Goal: Task Accomplishment & Management: Use online tool/utility

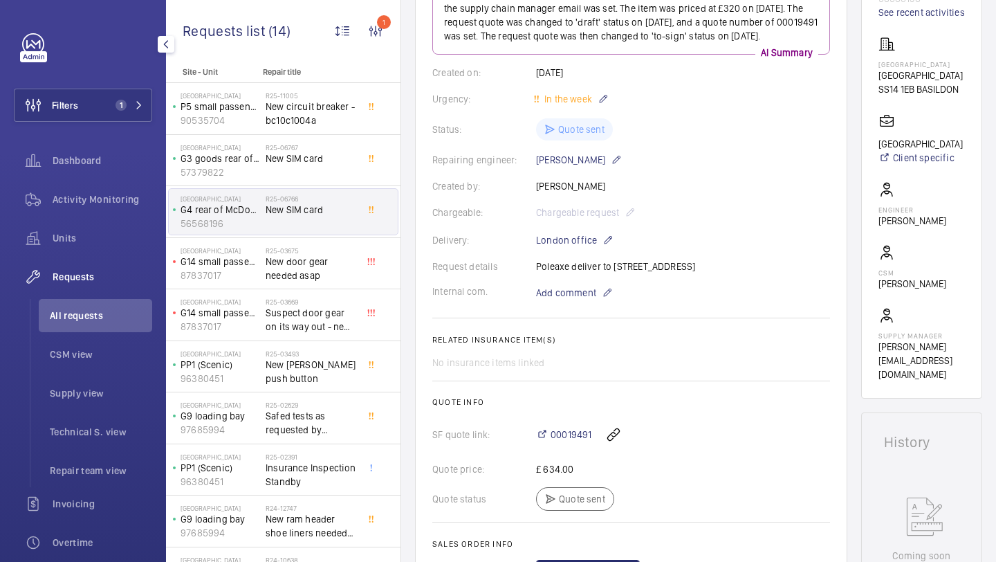
scroll to position [208, 0]
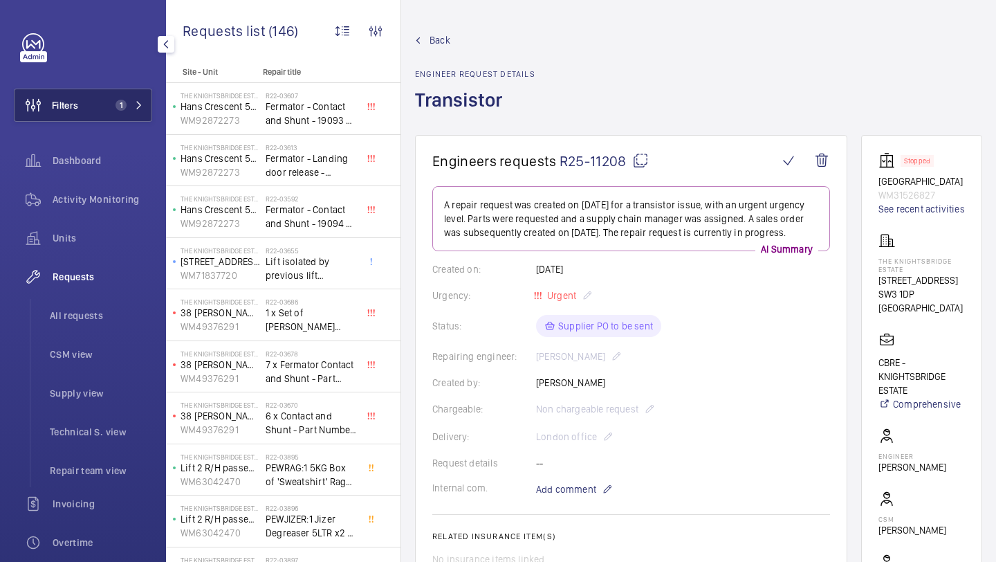
scroll to position [441, 0]
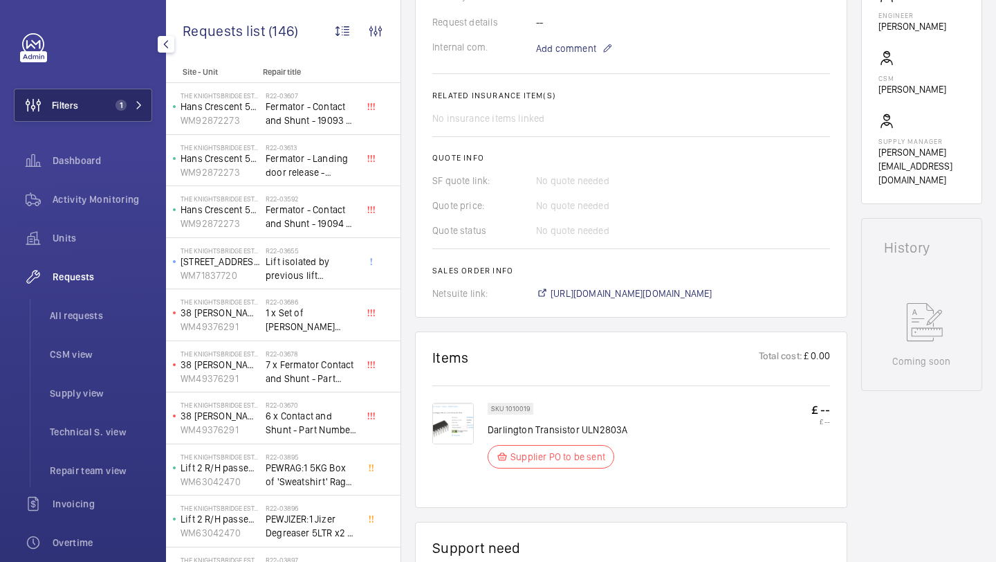
click at [112, 115] on button "Filters 1" at bounding box center [83, 105] width 138 height 33
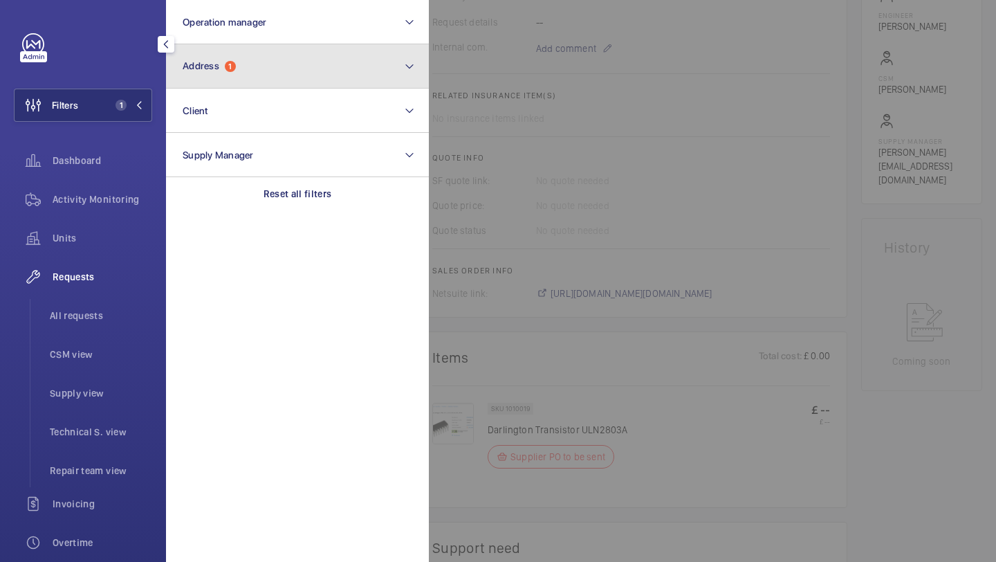
click at [192, 70] on span "Address" at bounding box center [201, 65] width 37 height 11
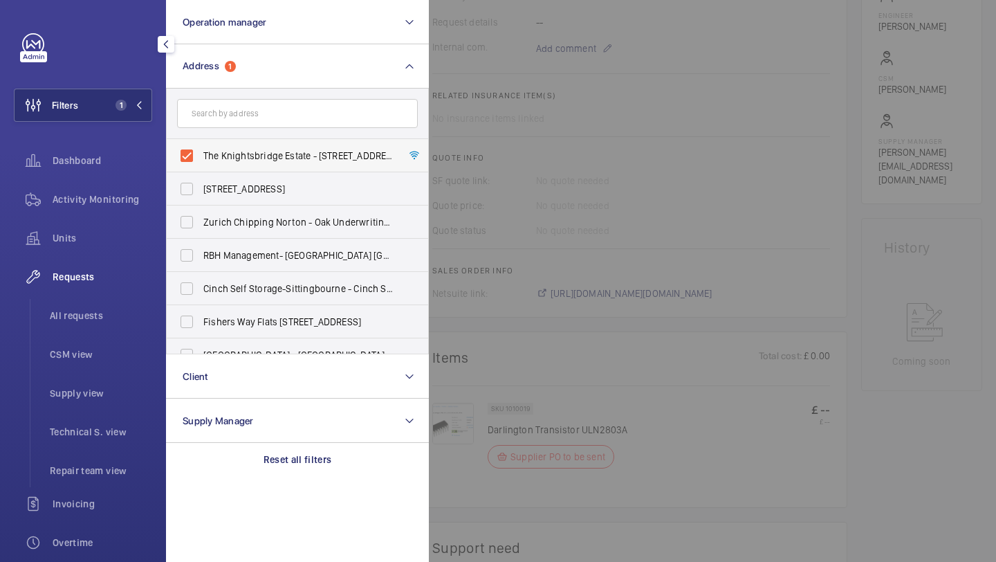
click at [232, 149] on span "The Knightsbridge Estate - 55-57 Brompton Road, LONDON SW3 1DP" at bounding box center [298, 156] width 190 height 14
click at [201, 149] on input "The Knightsbridge Estate - 55-57 Brompton Road, LONDON SW3 1DP" at bounding box center [187, 156] width 28 height 28
checkbox input "false"
click at [232, 115] on input "text" at bounding box center [297, 113] width 241 height 29
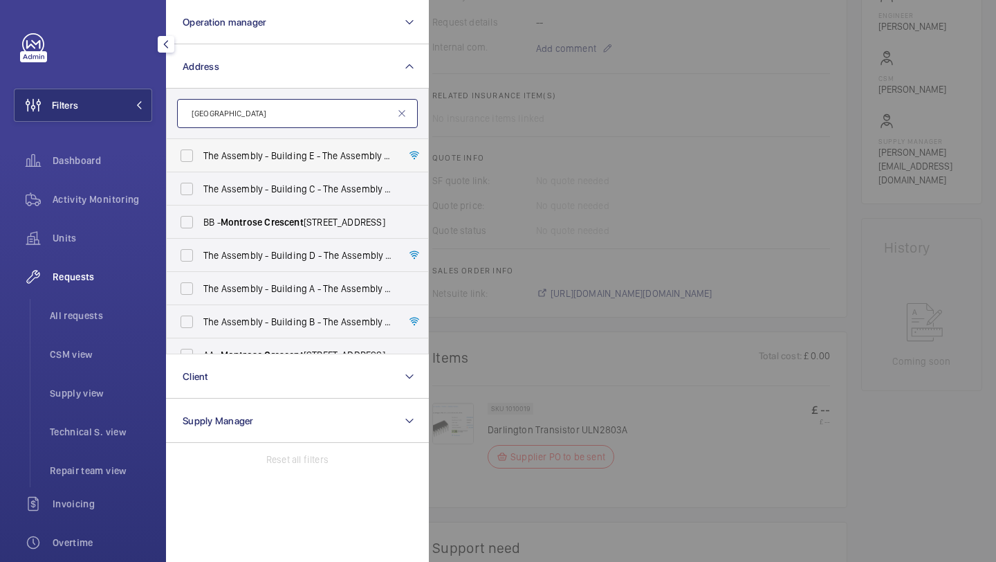
type input "montrose crescent"
click at [255, 161] on span "The Assembly - Building E - The Assembly - Building E, Montrose Crescent , WEMB…" at bounding box center [298, 156] width 190 height 14
click at [201, 161] on input "The Assembly - Building E - The Assembly - Building E, Montrose Crescent , WEMB…" at bounding box center [187, 156] width 28 height 28
checkbox input "true"
click at [305, 185] on span "The Assembly - Building C - The Assembly - Building C, Montrose Crescent , WEMB…" at bounding box center [298, 189] width 190 height 14
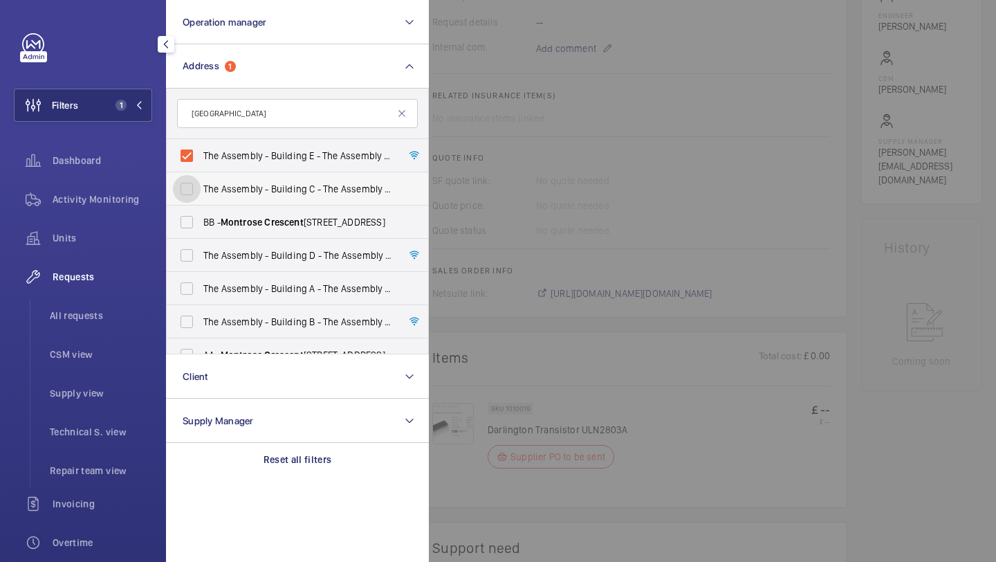
click at [201, 185] on input "The Assembly - Building C - The Assembly - Building C, Montrose Crescent , WEMB…" at bounding box center [187, 189] width 28 height 28
checkbox input "true"
click at [305, 158] on span "The Assembly - Building E - The Assembly - Building E, Montrose Crescent , WEMB…" at bounding box center [298, 156] width 190 height 14
click at [201, 158] on input "The Assembly - Building E - The Assembly - Building E, Montrose Crescent , WEMB…" at bounding box center [187, 156] width 28 height 28
checkbox input "false"
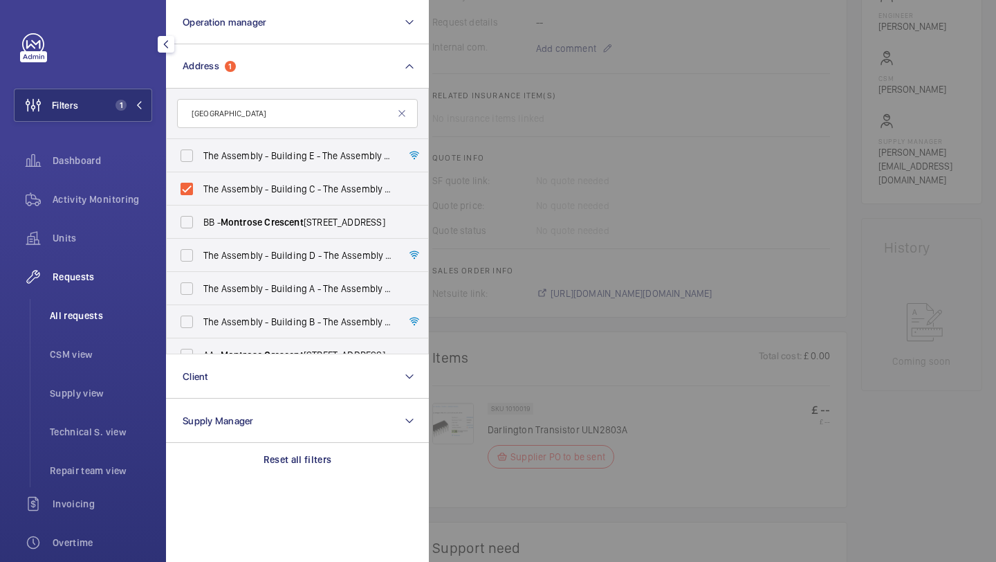
click at [118, 304] on li "All requests" at bounding box center [95, 315] width 113 height 33
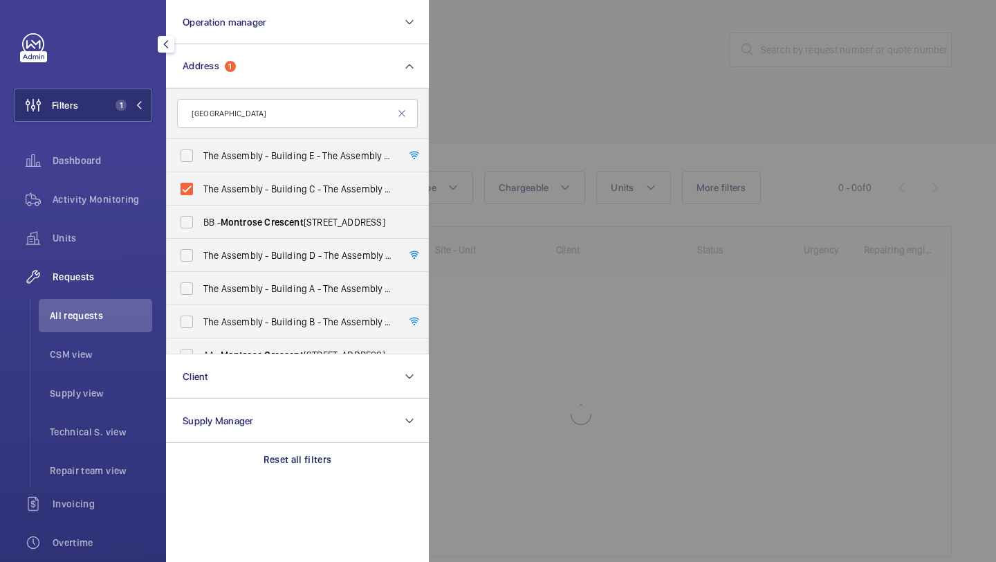
click at [621, 100] on div at bounding box center [927, 281] width 996 height 562
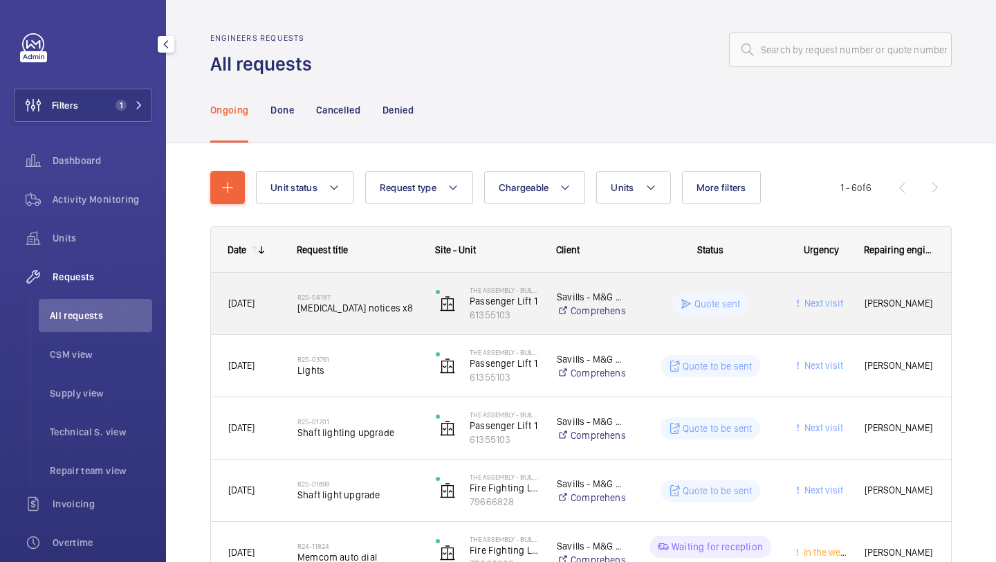
click at [383, 301] on span "Electric shock notices x8" at bounding box center [358, 308] width 120 height 14
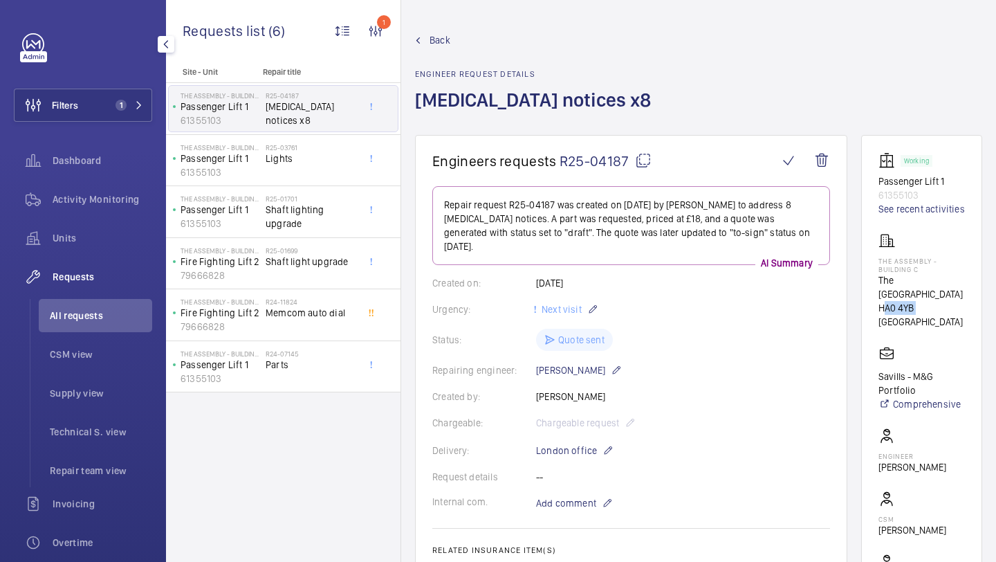
drag, startPoint x: 913, startPoint y: 321, endPoint x: 877, endPoint y: 322, distance: 36.7
click at [877, 322] on wm-front-card "Working Passenger Lift 1 61355103 See recent activities The Assembly - Building…" at bounding box center [921, 390] width 121 height 510
copy p "HA0 4YB"
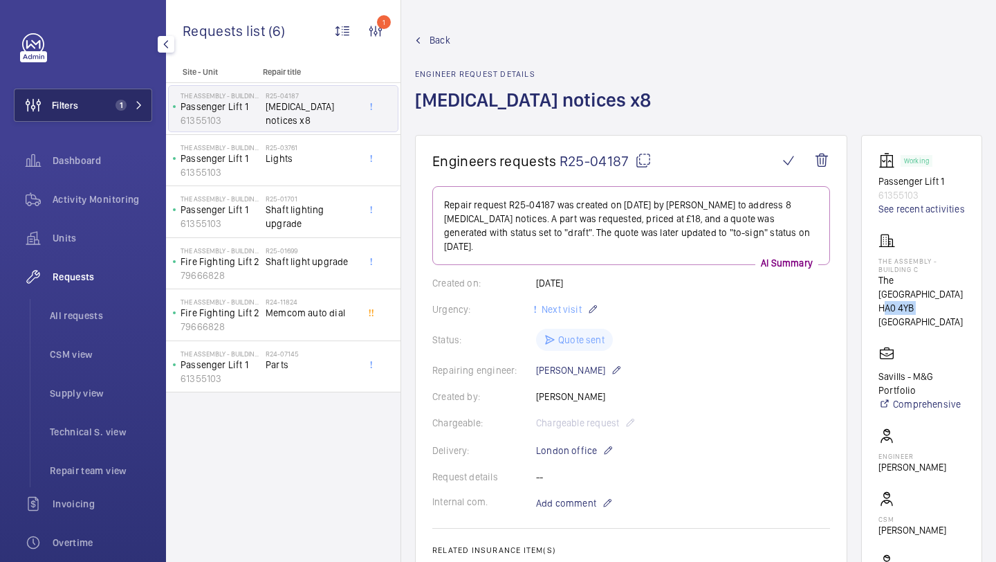
click at [108, 101] on button "Filters 1" at bounding box center [83, 105] width 138 height 33
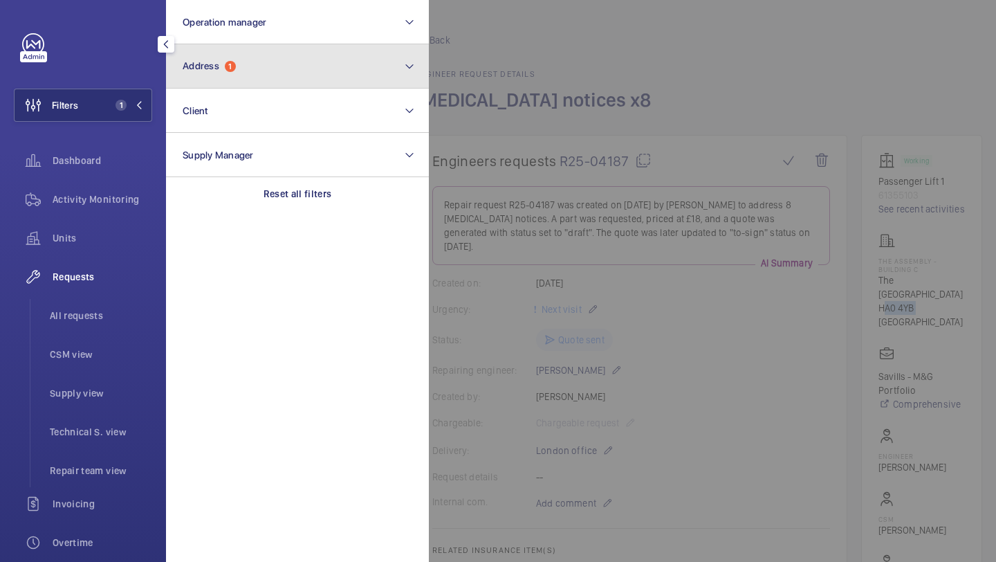
click at [206, 64] on span "Address" at bounding box center [201, 65] width 37 height 11
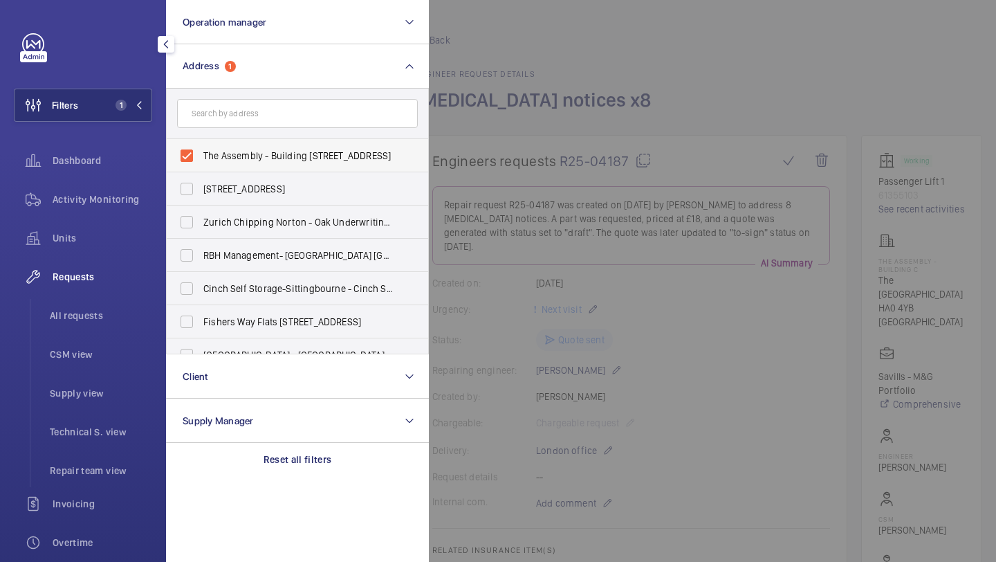
click at [215, 149] on span "The Assembly - Building C - The Assembly - Building C, Montrose Crescent, WEMBL…" at bounding box center [298, 156] width 190 height 14
click at [201, 149] on input "The Assembly - Building C - The Assembly - Building C, Montrose Crescent, WEMBL…" at bounding box center [187, 156] width 28 height 28
checkbox input "false"
click at [218, 108] on input "text" at bounding box center [297, 113] width 241 height 29
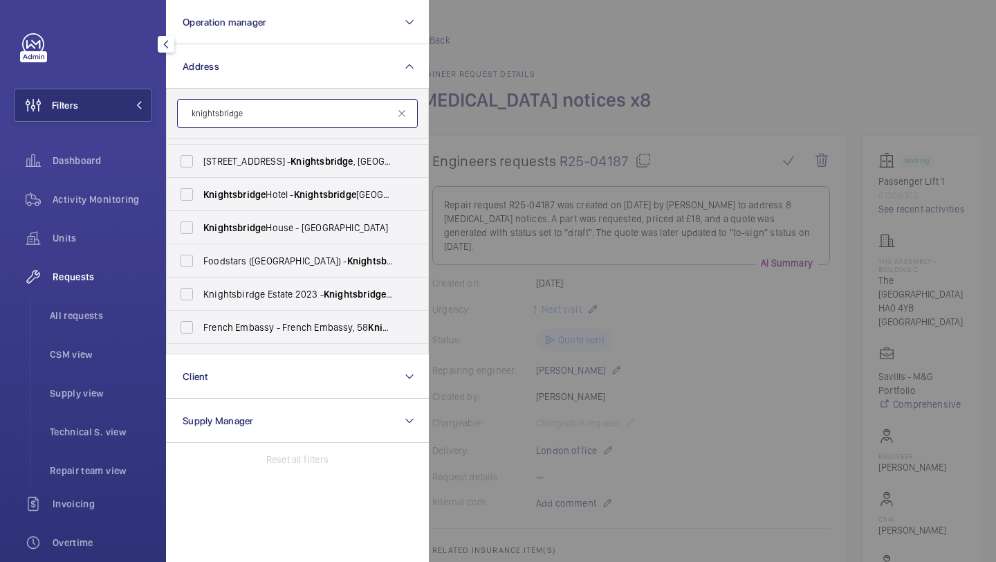
scroll to position [30, 0]
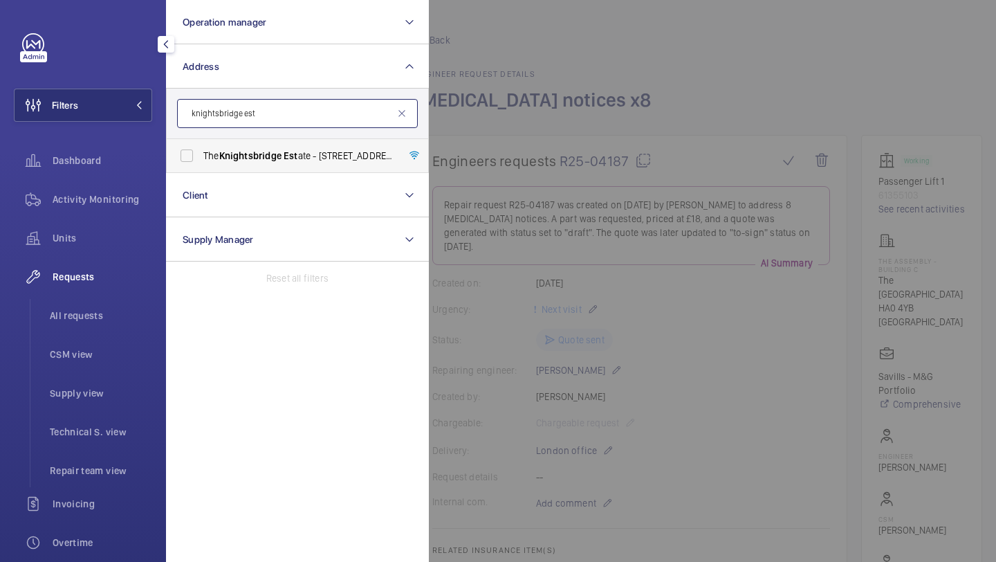
type input "knightsbridge est"
click at [280, 162] on span "The Knightsbridge Est ate - 55-57 Brompton Road, LONDON SW3 1DP" at bounding box center [298, 156] width 190 height 14
click at [201, 162] on input "The Knightsbridge Est ate - 55-57 Brompton Road, LONDON SW3 1DP" at bounding box center [187, 156] width 28 height 28
checkbox input "true"
click at [132, 241] on span "Units" at bounding box center [103, 238] width 100 height 14
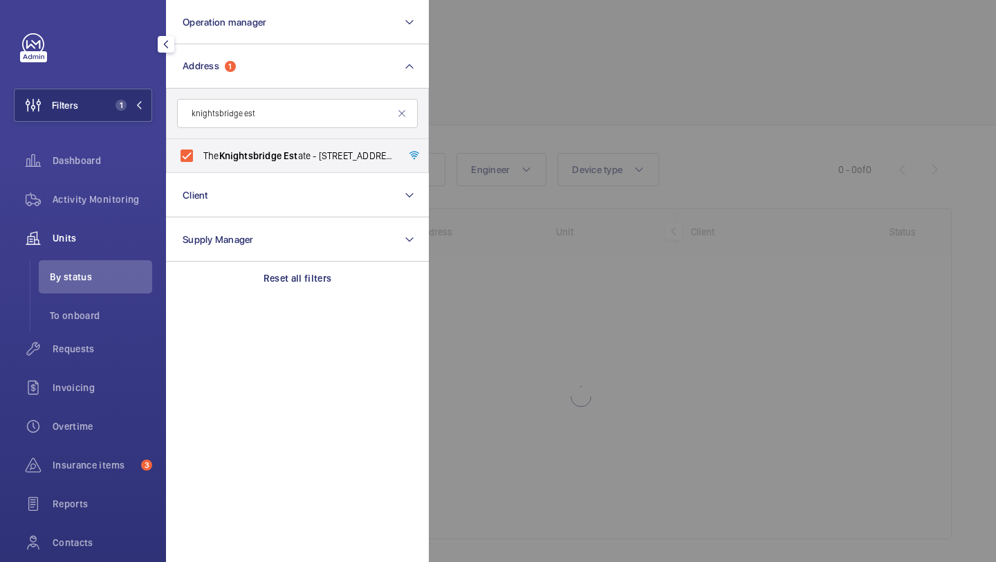
click at [653, 36] on div at bounding box center [927, 281] width 996 height 562
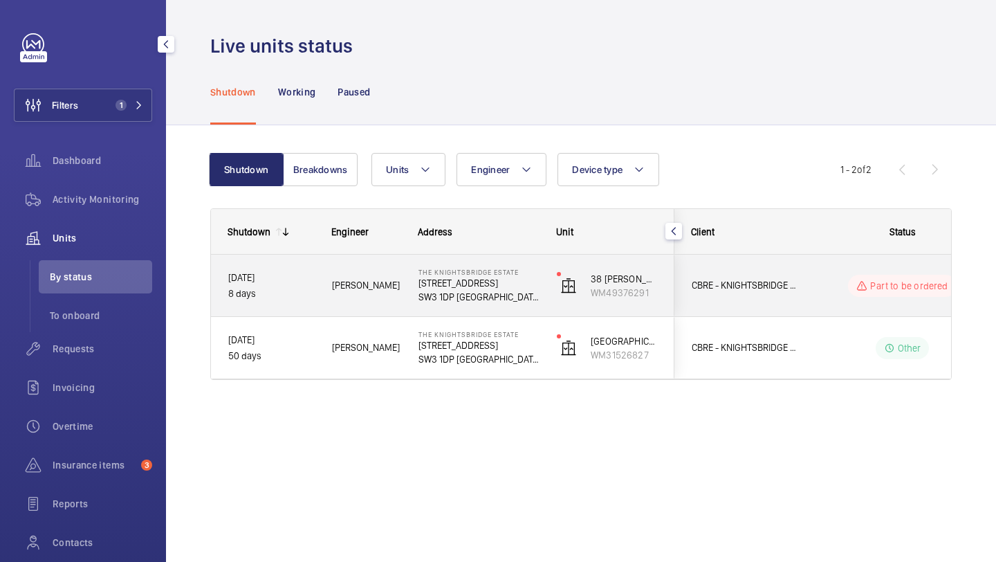
click at [751, 269] on div "CBRE - KNIGHTSBRIDGE ESTATE" at bounding box center [736, 286] width 123 height 44
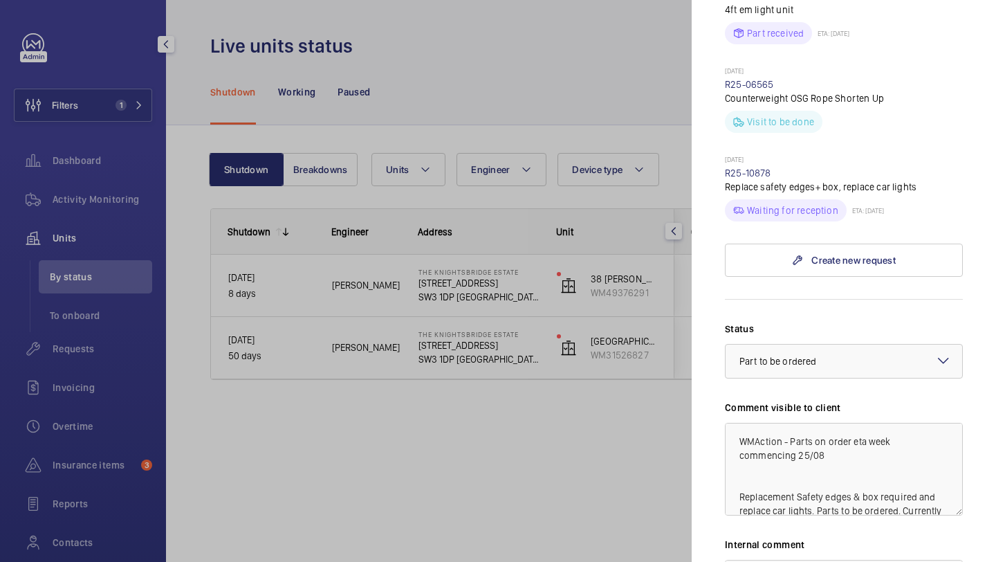
scroll to position [571, 0]
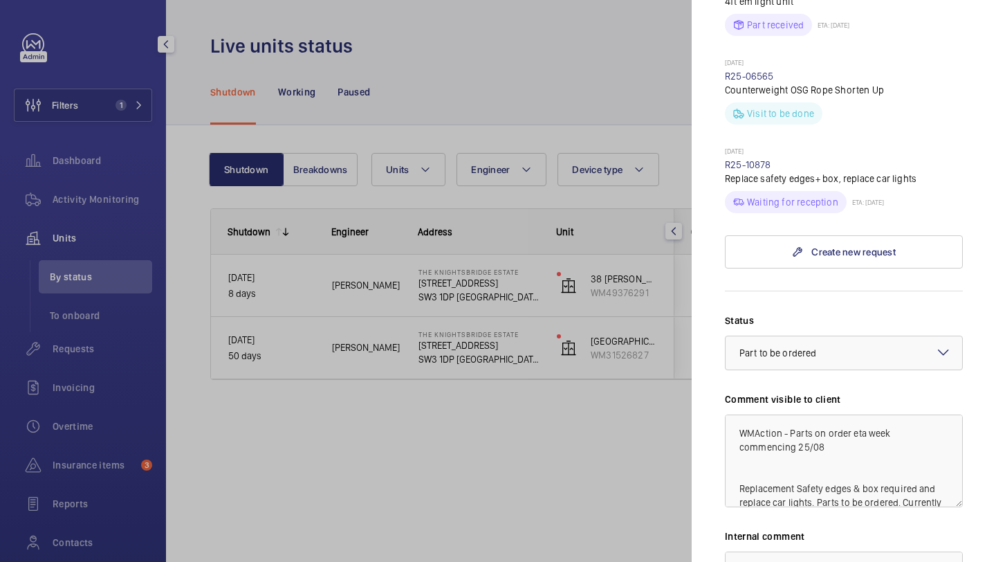
click at [641, 405] on div at bounding box center [498, 281] width 996 height 562
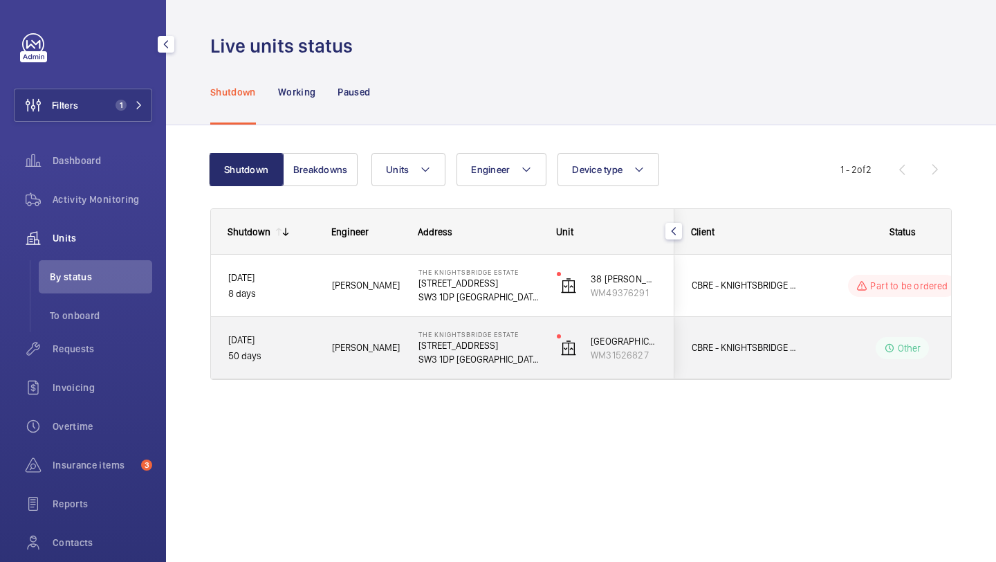
click at [764, 334] on div "CBRE - KNIGHTSBRIDGE ESTATE" at bounding box center [736, 348] width 123 height 44
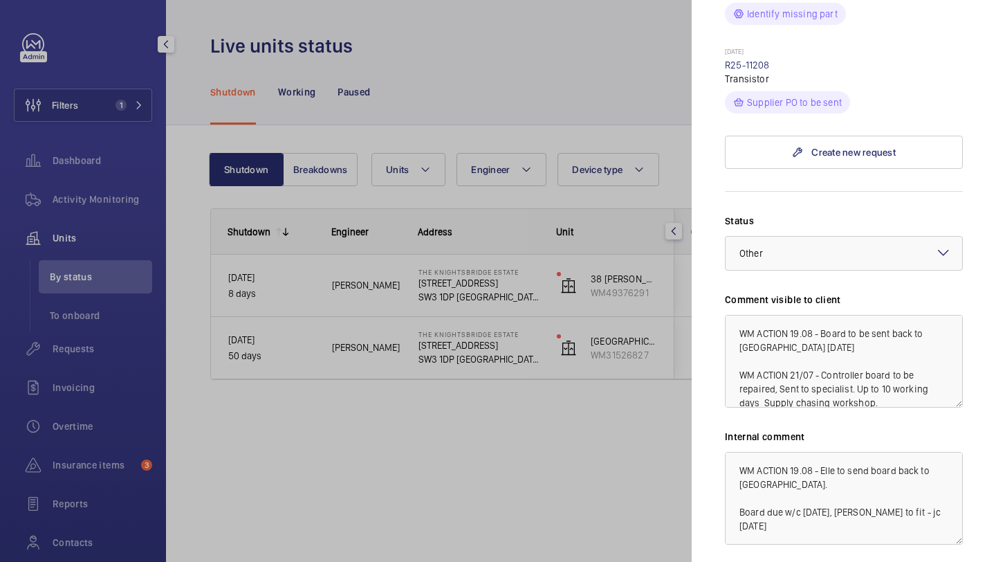
scroll to position [4, 0]
click at [644, 381] on div at bounding box center [498, 281] width 996 height 562
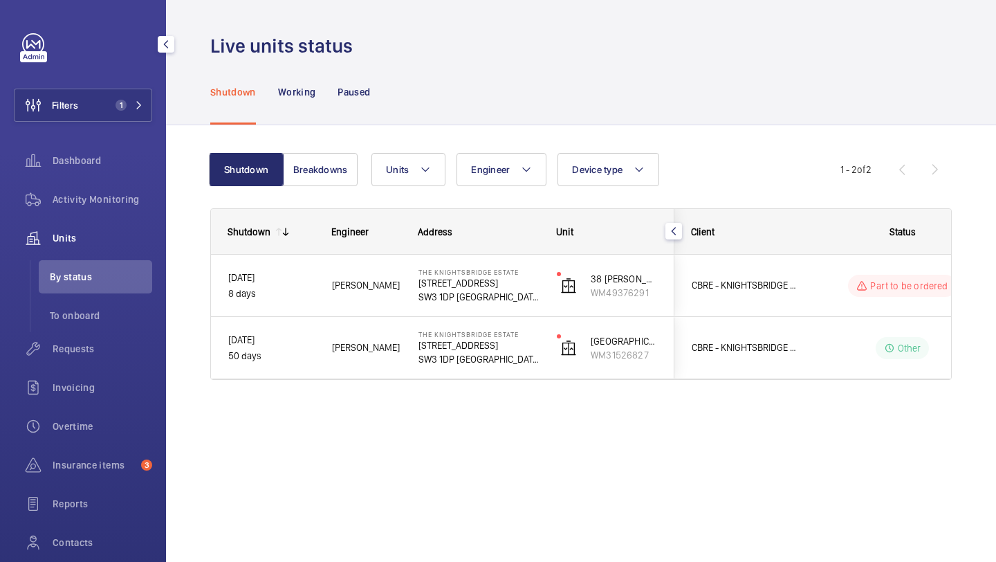
scroll to position [0, 0]
click at [764, 274] on mat-sidenav-container "Filters 1 Dashboard Activity Monitoring Units By status To onboard Requests Inv…" at bounding box center [498, 281] width 996 height 562
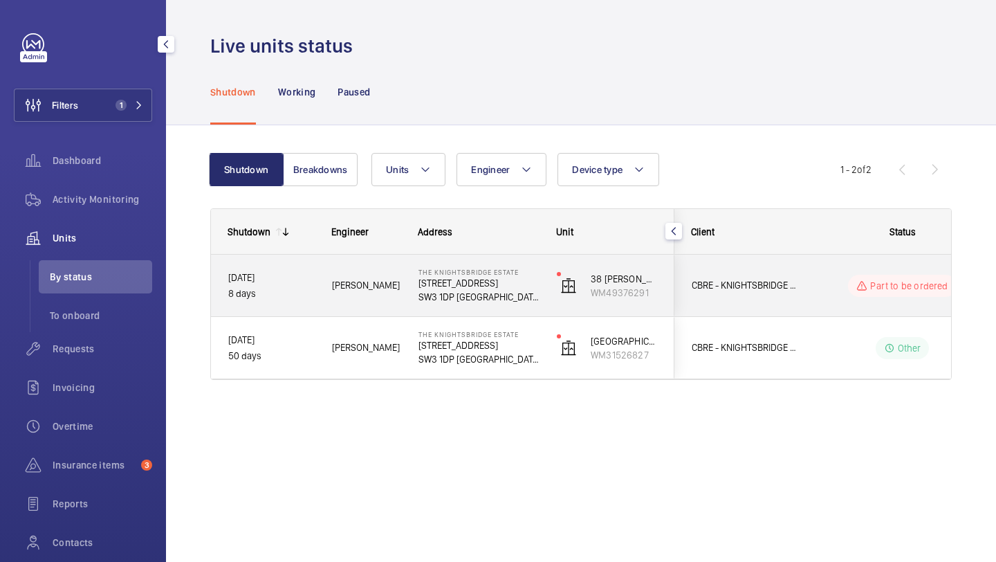
click at [765, 274] on div "CBRE - KNIGHTSBRIDGE ESTATE" at bounding box center [736, 286] width 123 height 44
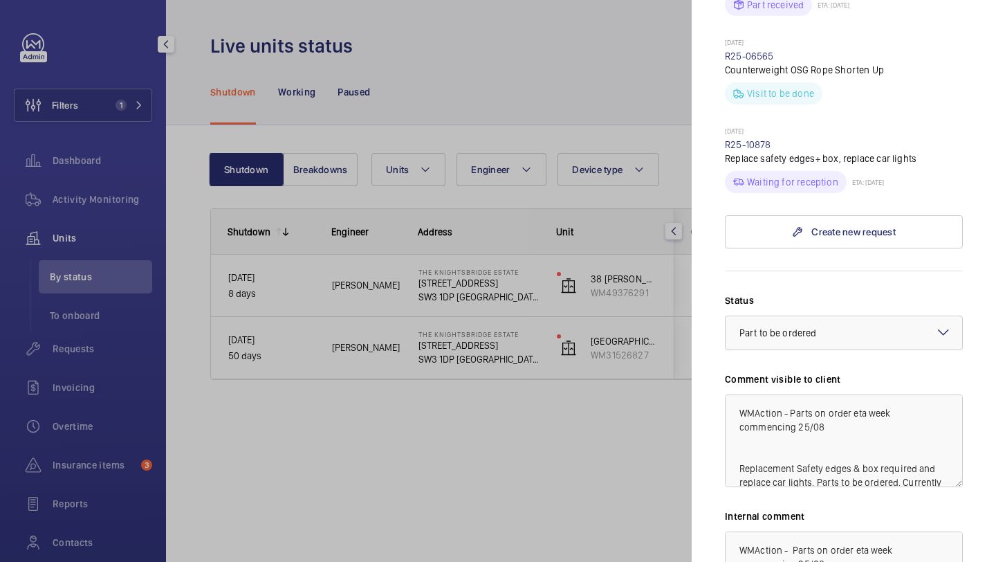
scroll to position [603, 0]
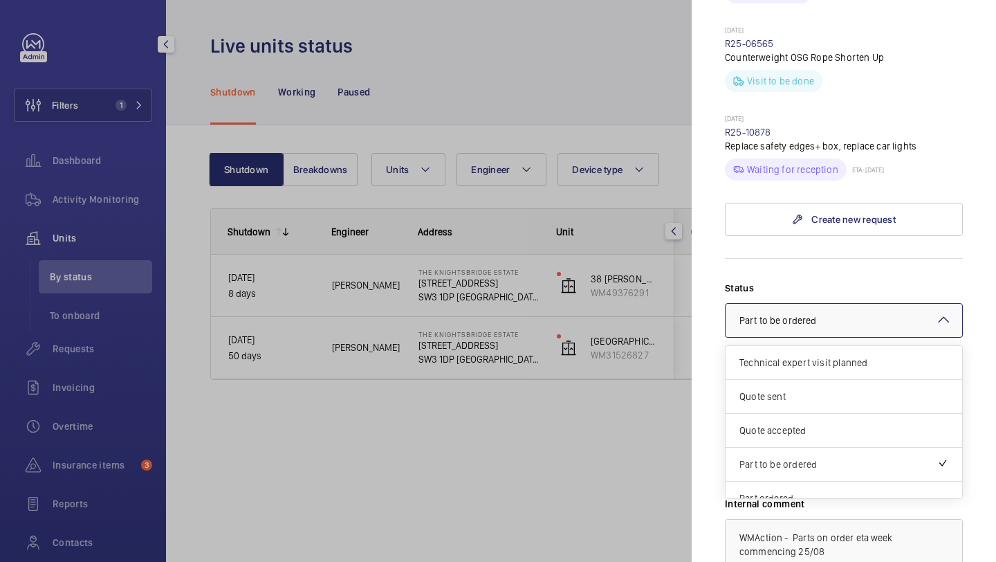
click at [765, 315] on span "Part to be ordered" at bounding box center [778, 320] width 77 height 11
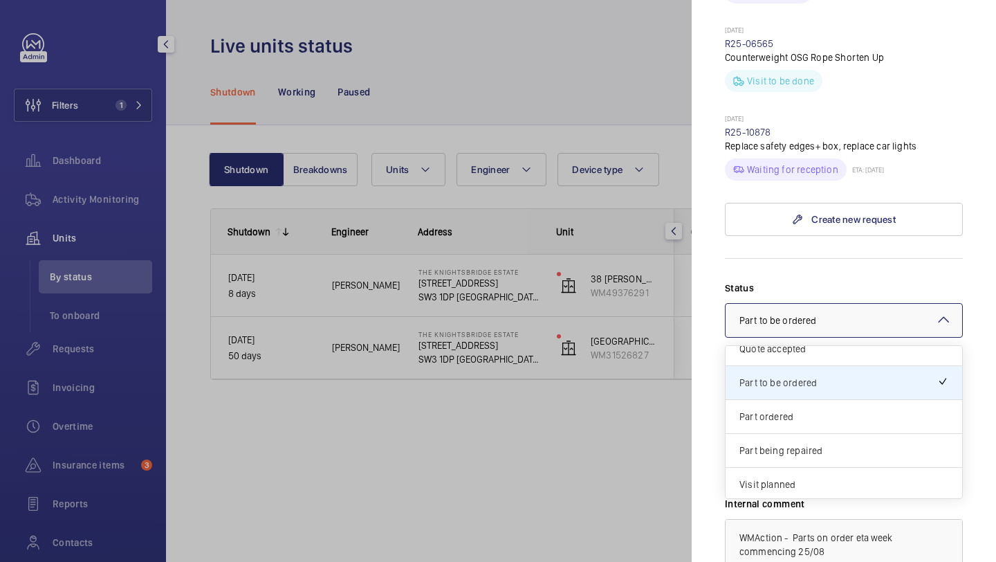
scroll to position [83, 0]
click at [790, 408] on span "Part ordered" at bounding box center [844, 415] width 209 height 14
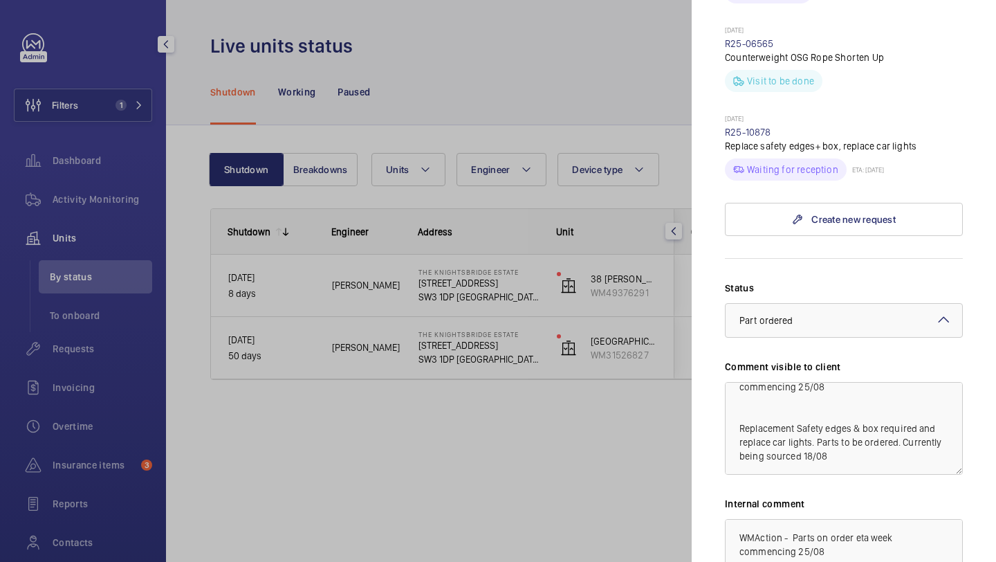
scroll to position [761, 0]
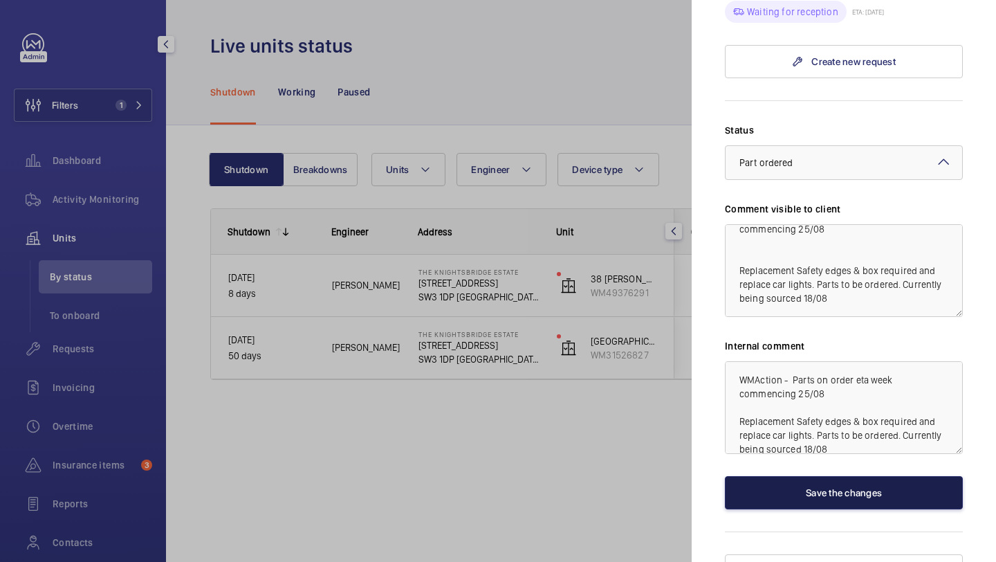
click at [794, 476] on button "Save the changes" at bounding box center [844, 492] width 238 height 33
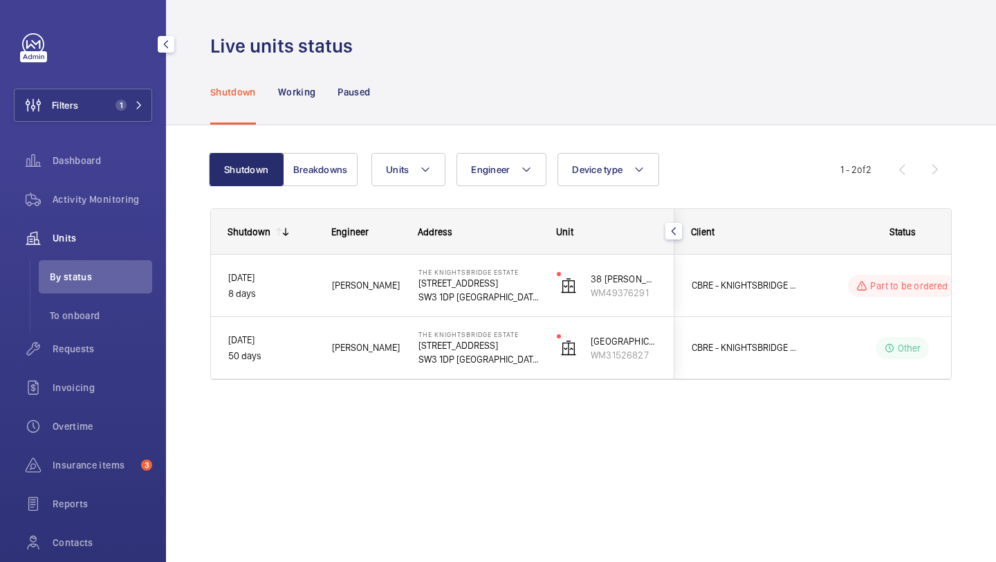
scroll to position [0, 0]
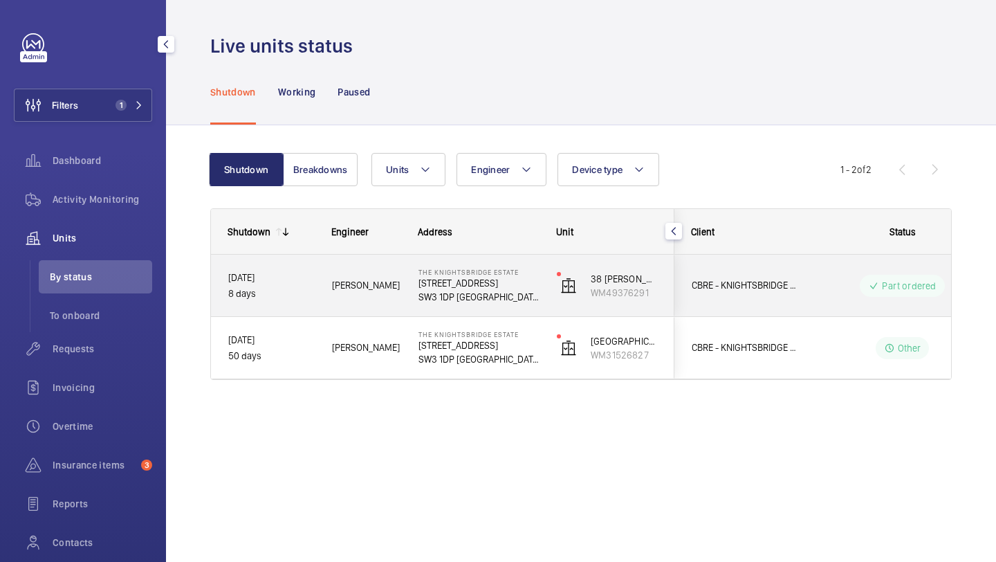
click at [763, 332] on div "CBRE - KNIGHTSBRIDGE ESTATE" at bounding box center [736, 348] width 123 height 44
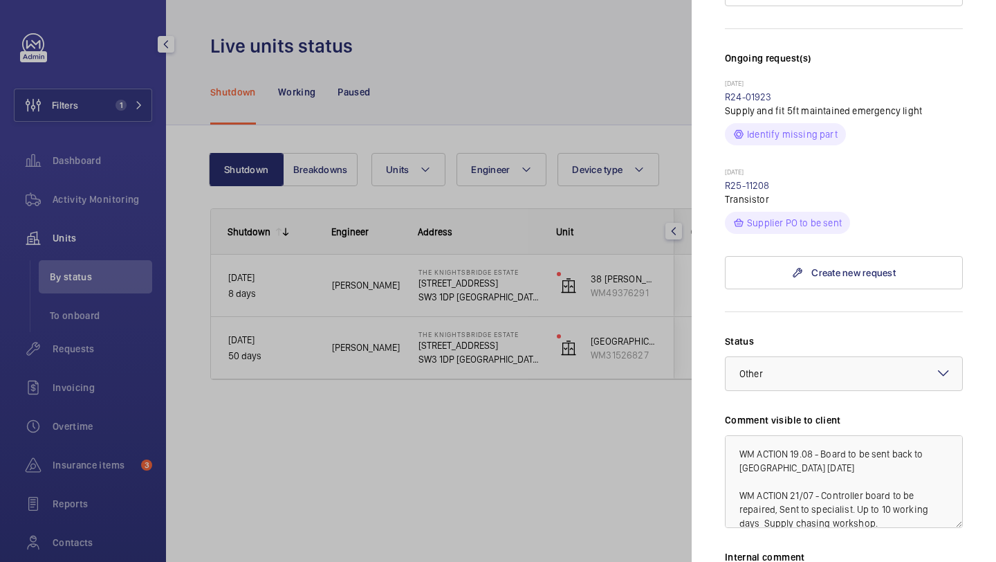
scroll to position [365, 0]
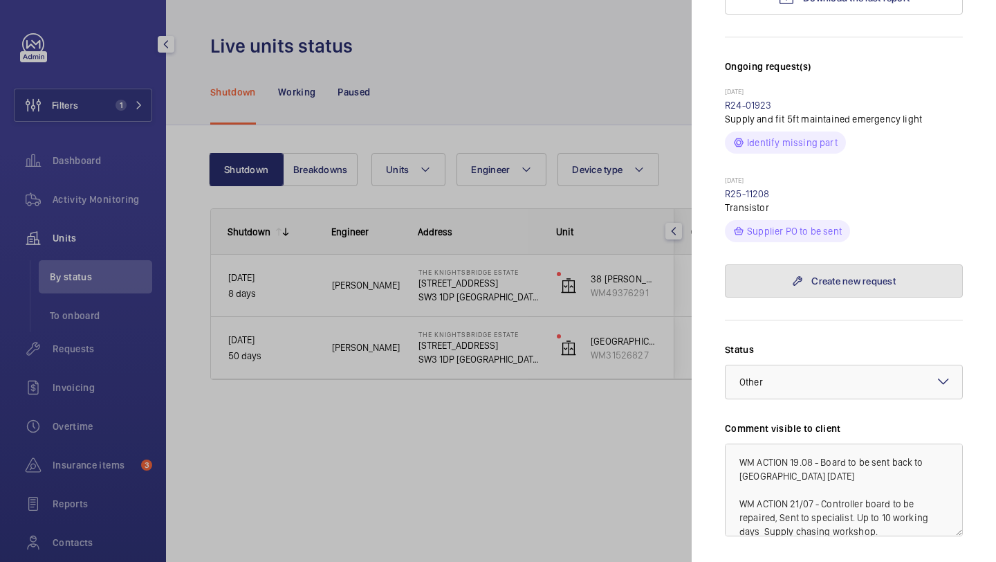
click at [798, 275] on mat-icon at bounding box center [797, 280] width 11 height 11
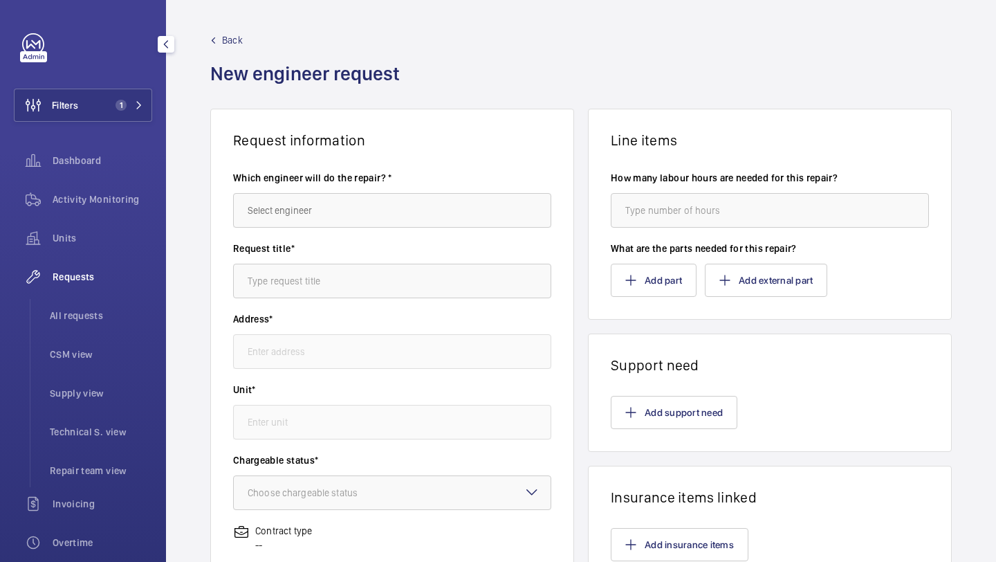
type input "The Knightsbridge Estate 55-57 Brompton Road, SW3 1DP LONDON"
type input "WM31526827 - Court House"
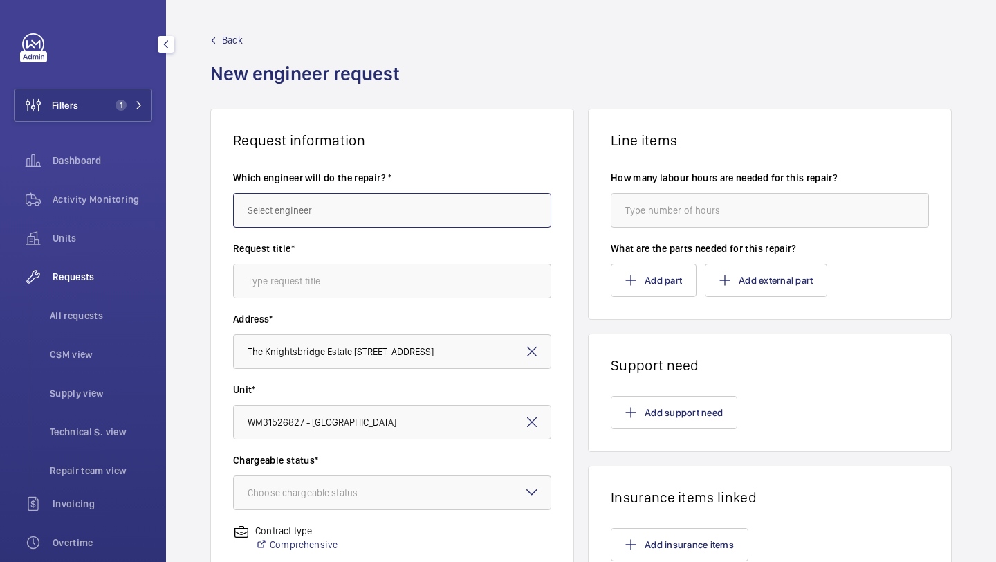
click at [401, 197] on input "text" at bounding box center [392, 210] width 318 height 35
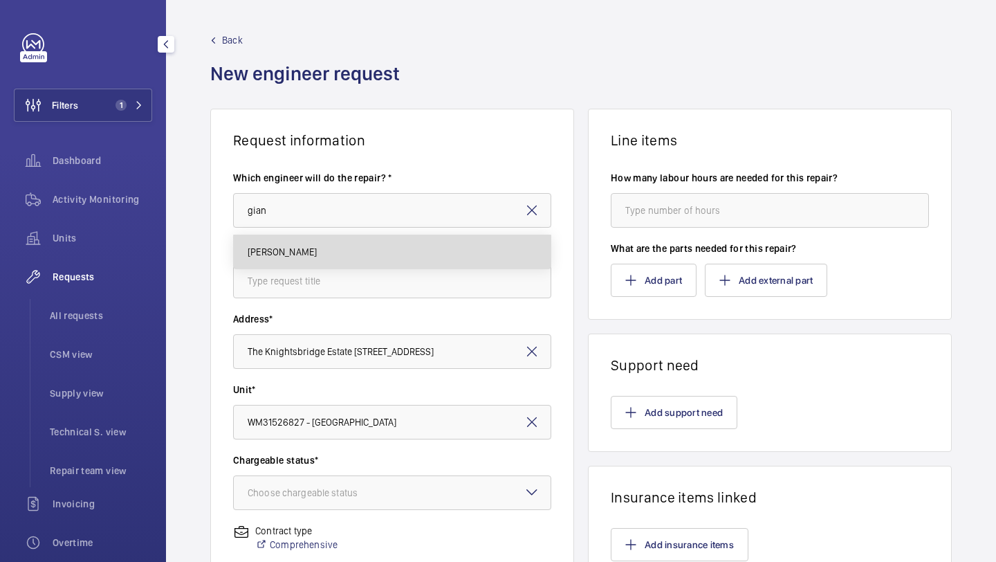
click at [387, 242] on mat-option "Gianluca Storti" at bounding box center [392, 251] width 317 height 33
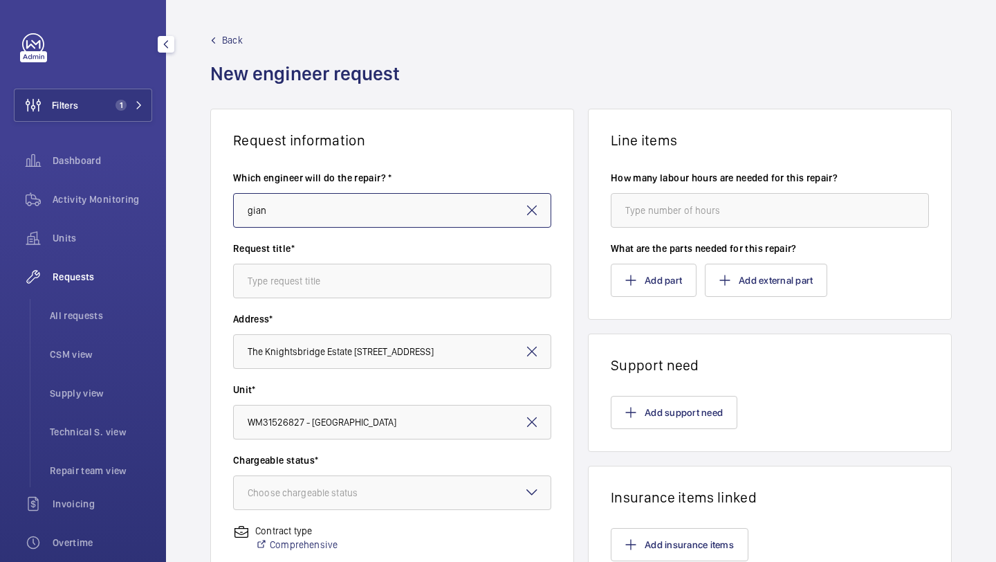
type input "Gianluca Storti"
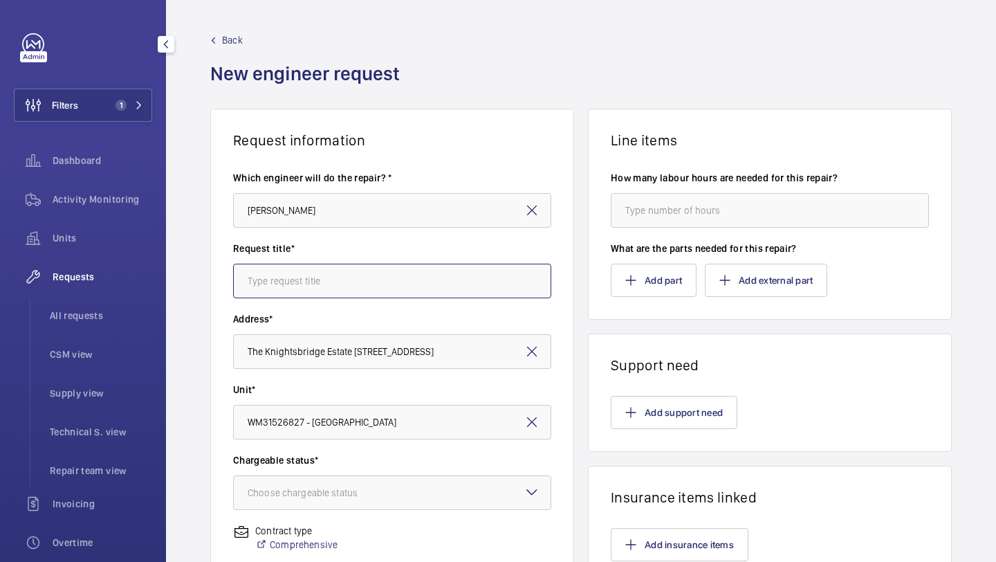
click at [367, 273] on input "text" at bounding box center [392, 281] width 318 height 35
type input "transistor"
click at [230, 37] on span "Back" at bounding box center [232, 40] width 21 height 14
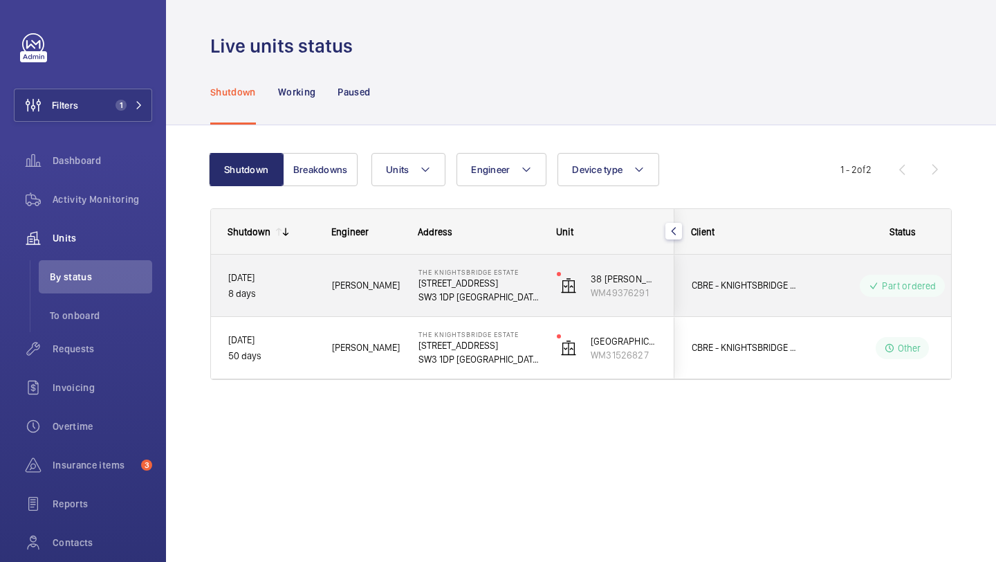
click at [759, 293] on div "CBRE - KNIGHTSBRIDGE ESTATE" at bounding box center [736, 286] width 123 height 44
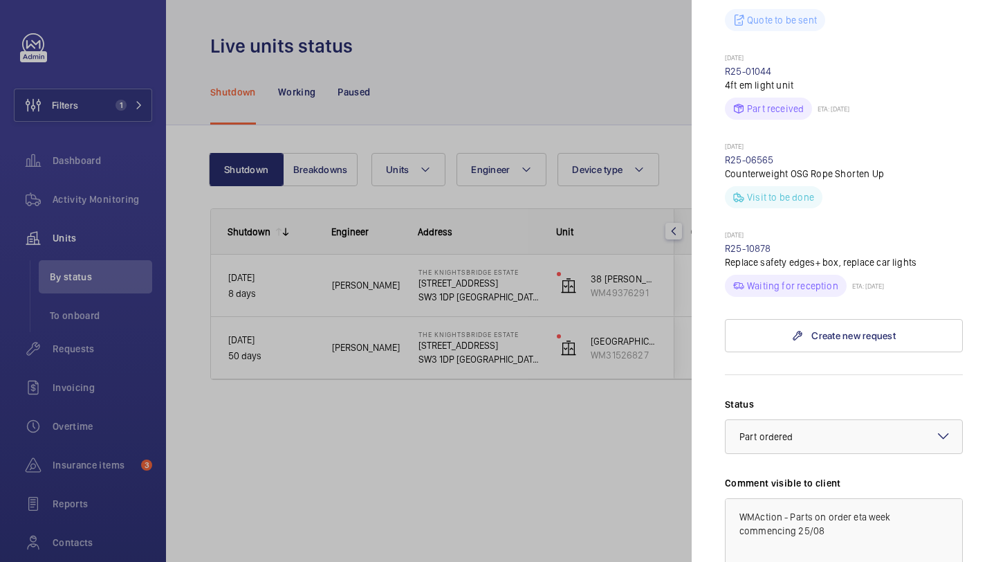
scroll to position [388, 0]
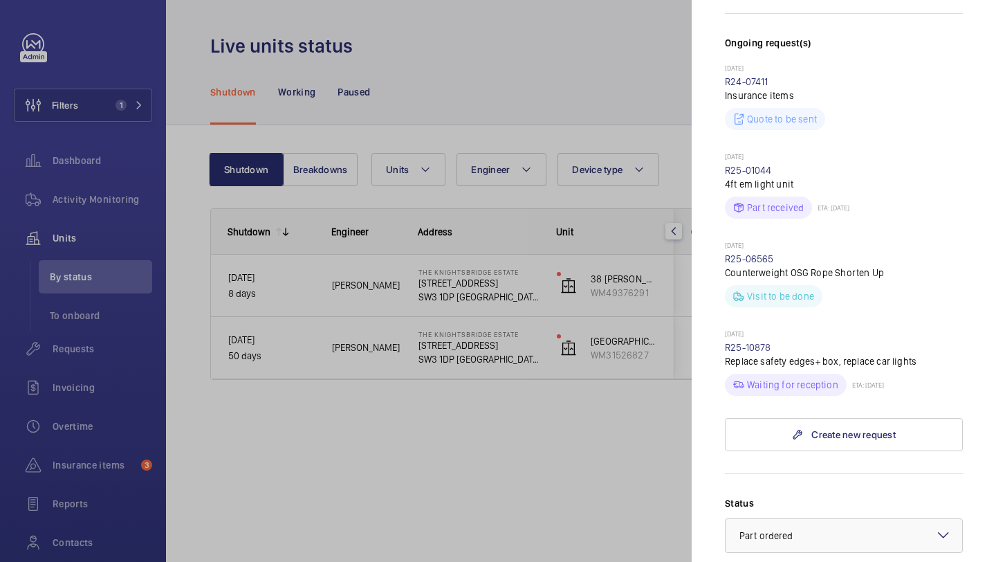
click at [660, 404] on div at bounding box center [498, 281] width 996 height 562
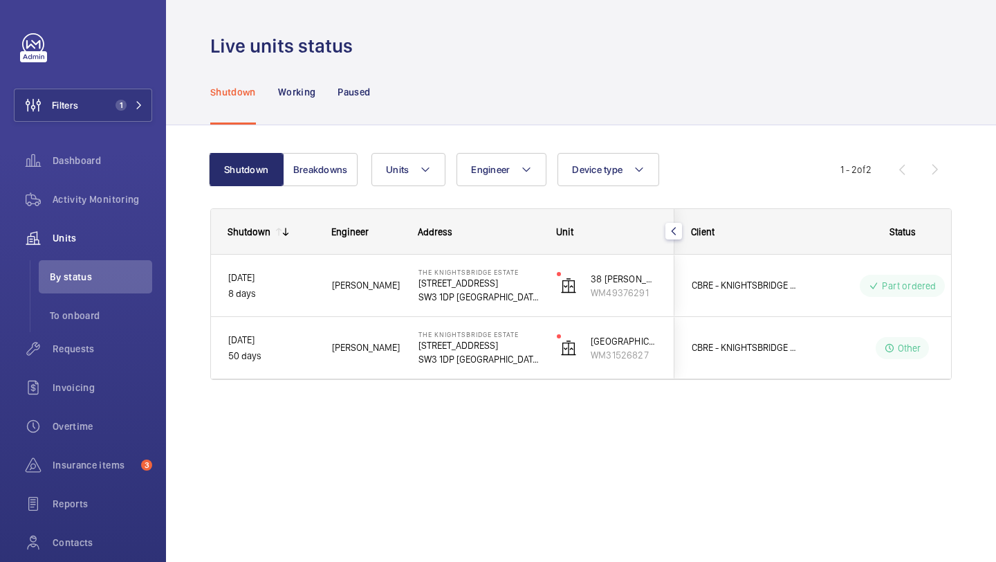
scroll to position [0, 0]
click at [791, 372] on mat-sidenav-container "Filters 1 Dashboard Activity Monitoring Units By status To onboard Requests Inv…" at bounding box center [498, 281] width 996 height 562
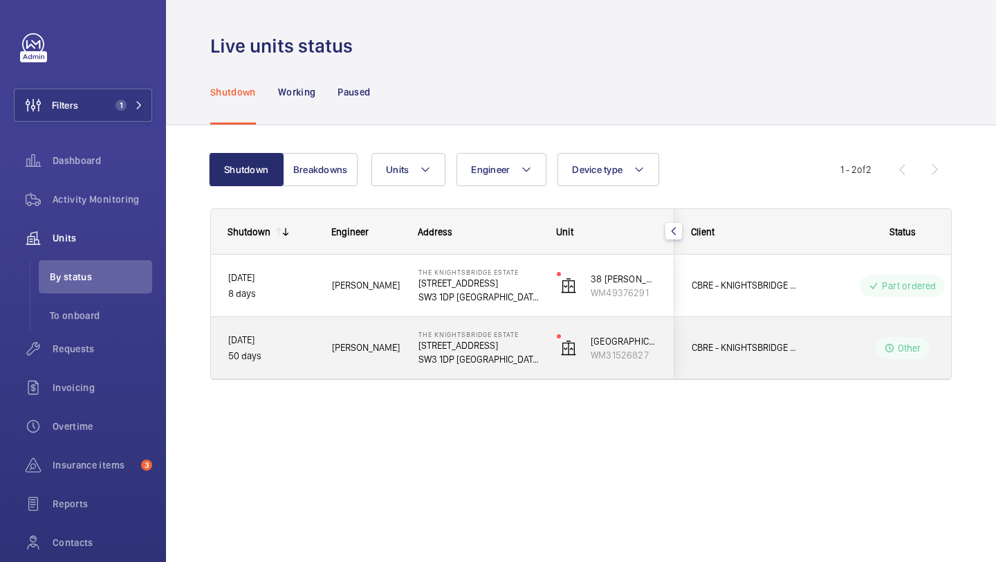
click at [792, 372] on div "CBRE - KNIGHTSBRIDGE ESTATE" at bounding box center [737, 348] width 125 height 62
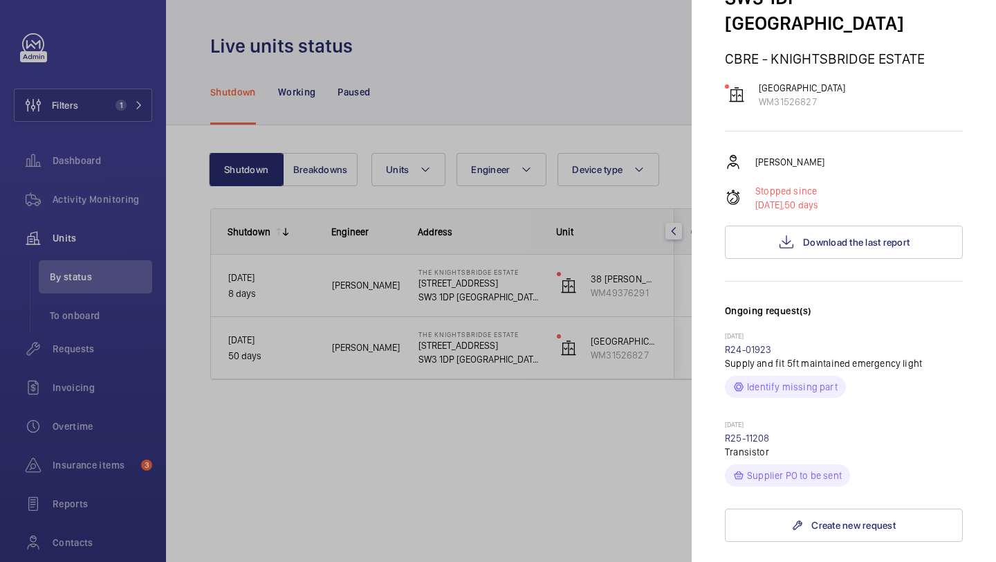
scroll to position [120, 0]
click at [764, 433] on link "R25-11208" at bounding box center [747, 438] width 45 height 11
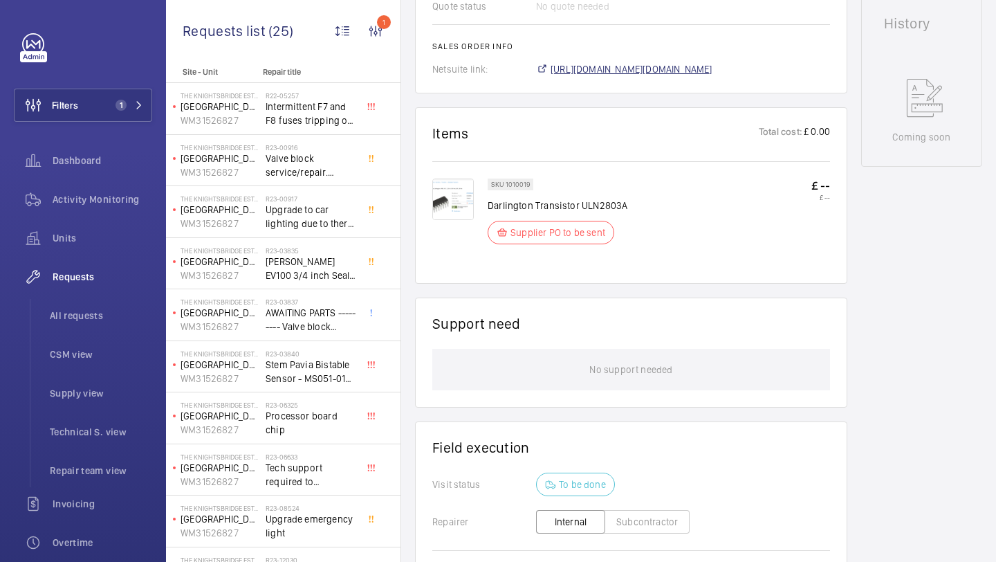
scroll to position [679, 0]
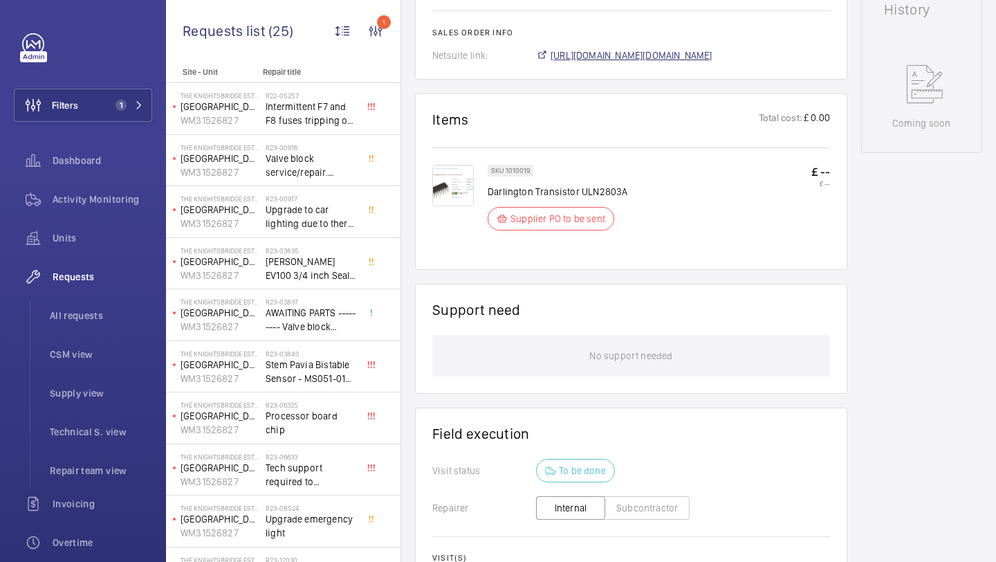
click at [680, 53] on span "https://6461500.app.netsuite.com/app/accounting/transactions/salesord.nl?id=293…" at bounding box center [632, 55] width 162 height 14
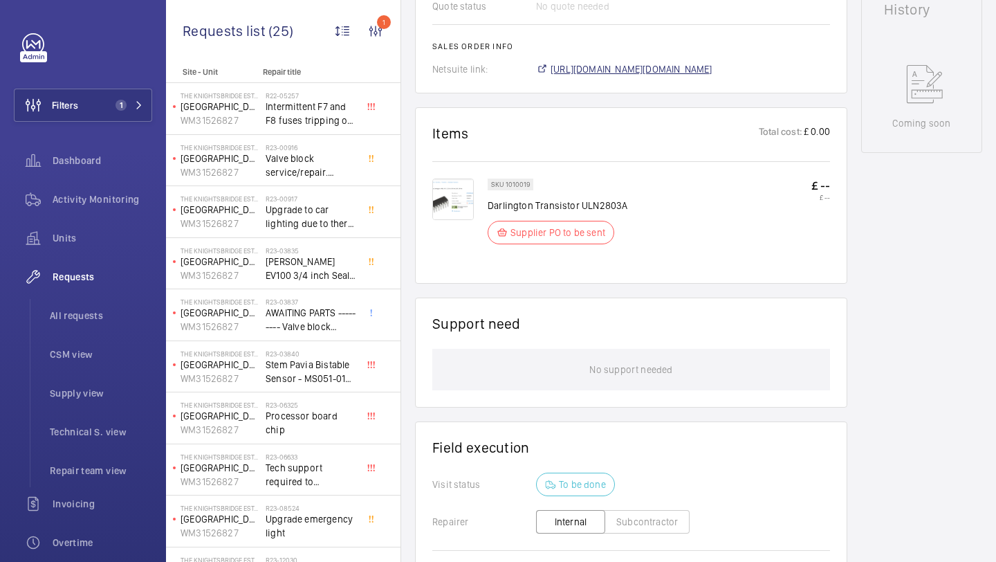
scroll to position [693, 0]
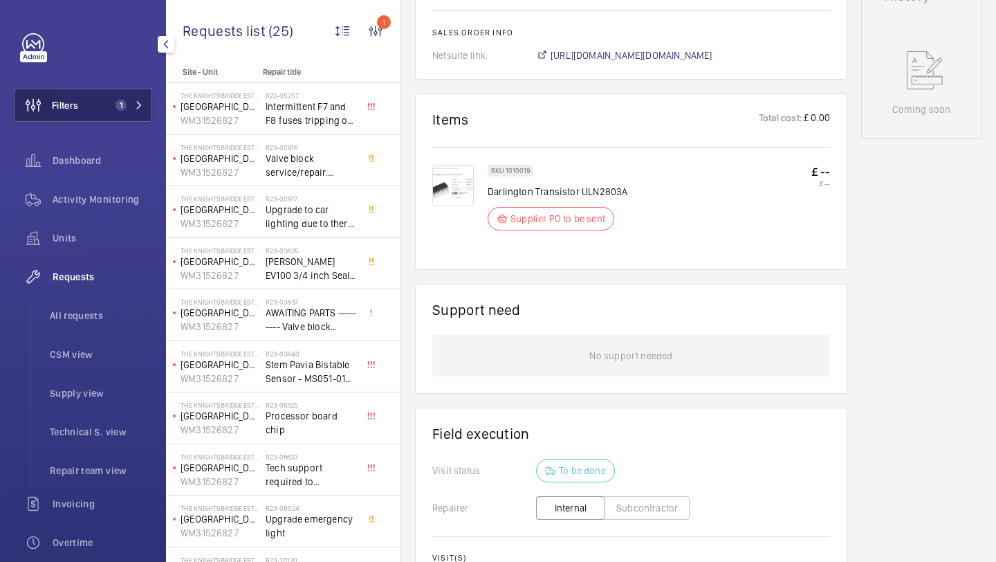
click at [50, 90] on wm-front-icon-button at bounding box center [33, 105] width 37 height 33
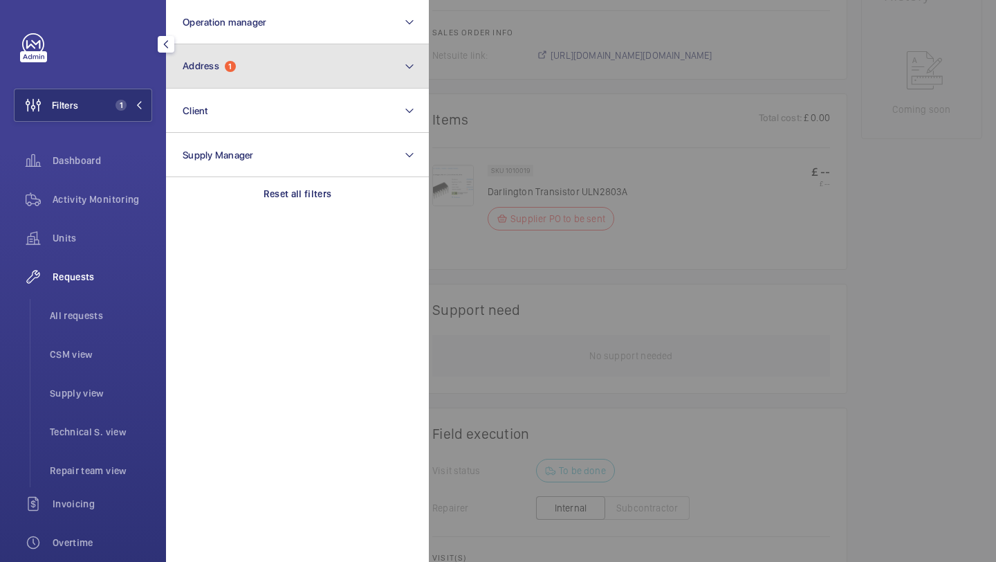
click at [230, 64] on span "1" at bounding box center [230, 66] width 11 height 11
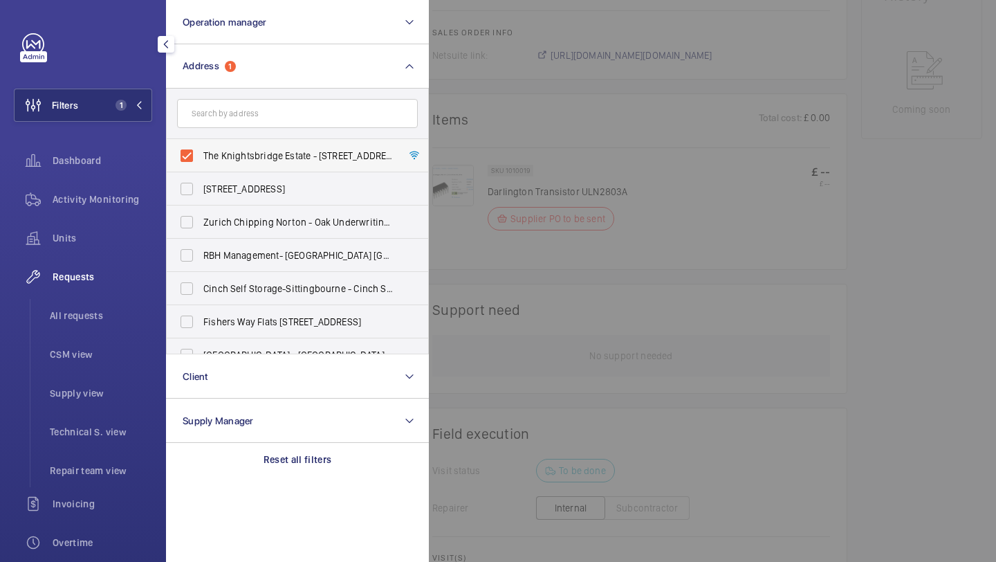
click at [221, 145] on label "The Knightsbridge Estate - 55-57 Brompton Road, LONDON SW3 1DP" at bounding box center [287, 155] width 241 height 33
click at [201, 145] on input "The Knightsbridge Estate - 55-57 Brompton Road, LONDON SW3 1DP" at bounding box center [187, 156] width 28 height 28
checkbox input "false"
click at [221, 127] on input "text" at bounding box center [297, 113] width 241 height 29
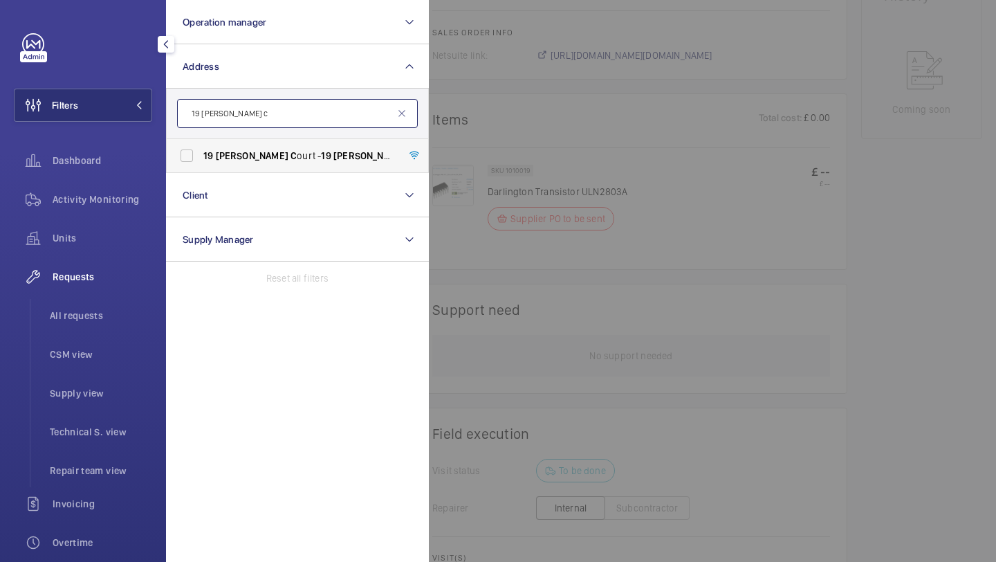
type input "19 jacobs c"
click at [291, 158] on span "C" at bounding box center [294, 155] width 6 height 11
click at [201, 158] on input "19 Jacobs C ourt - 19 Jacobs C ourt, LONDON E1 1AE" at bounding box center [187, 156] width 28 height 28
checkbox input "true"
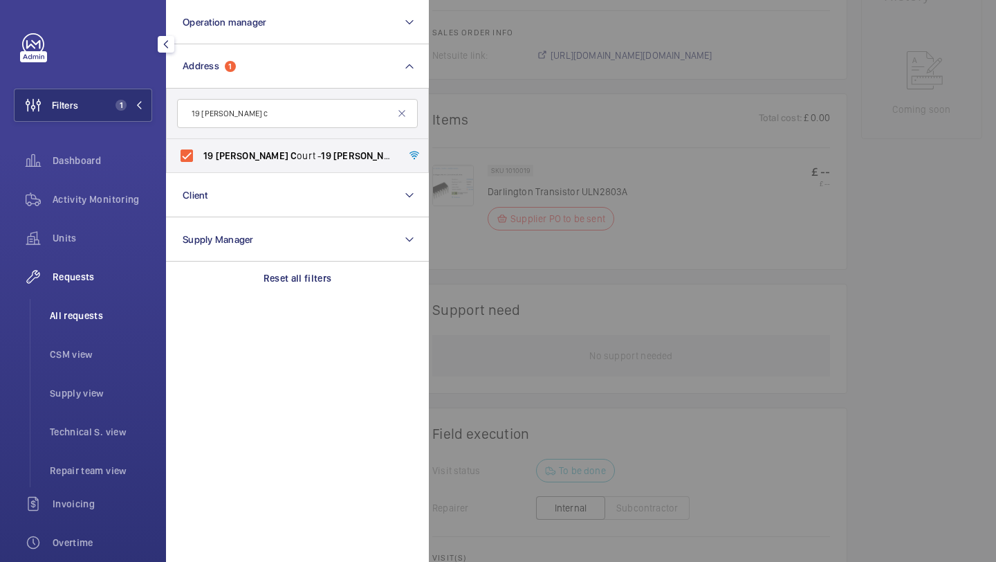
click at [127, 305] on li "All requests" at bounding box center [95, 315] width 113 height 33
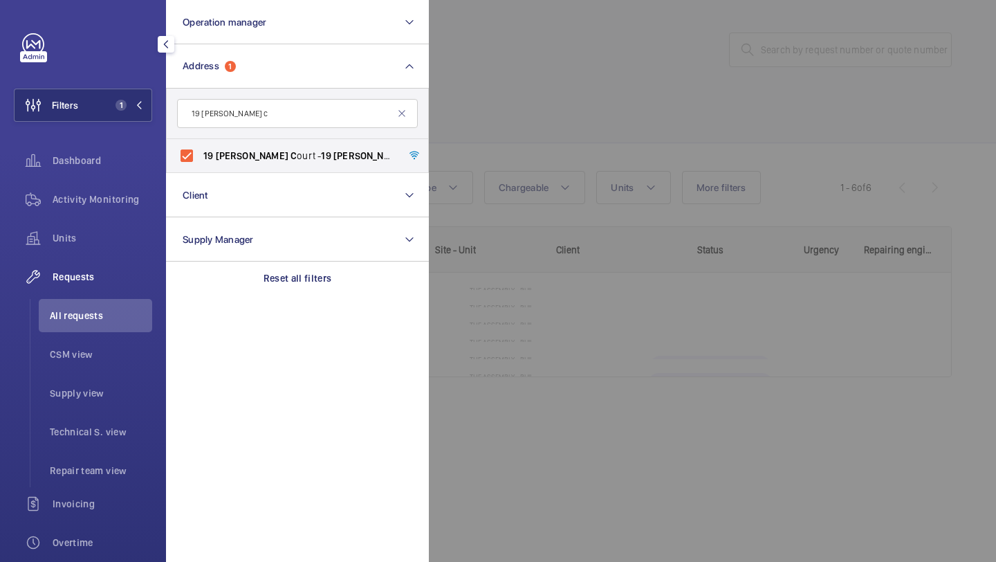
click at [492, 179] on div at bounding box center [927, 281] width 996 height 562
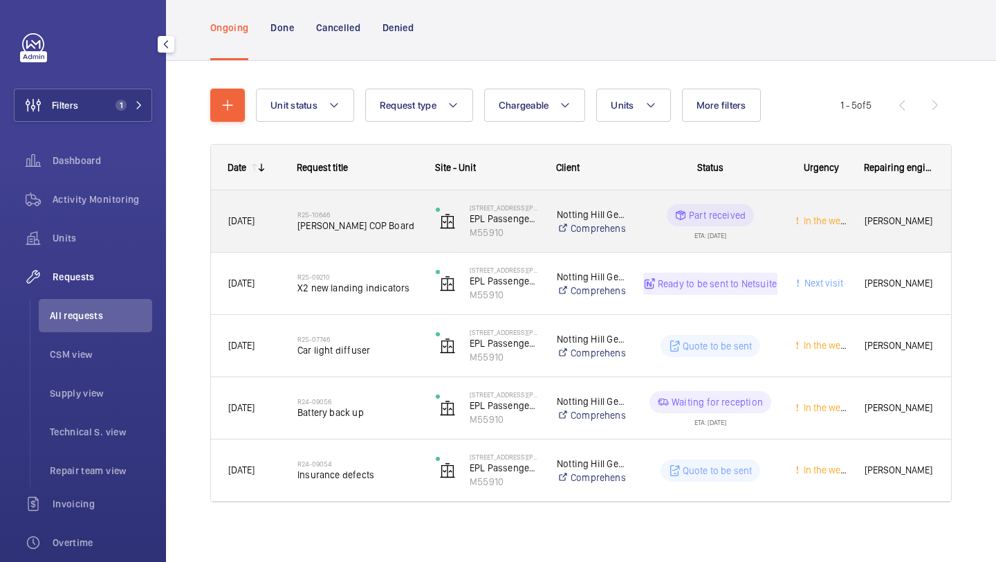
scroll to position [89, 0]
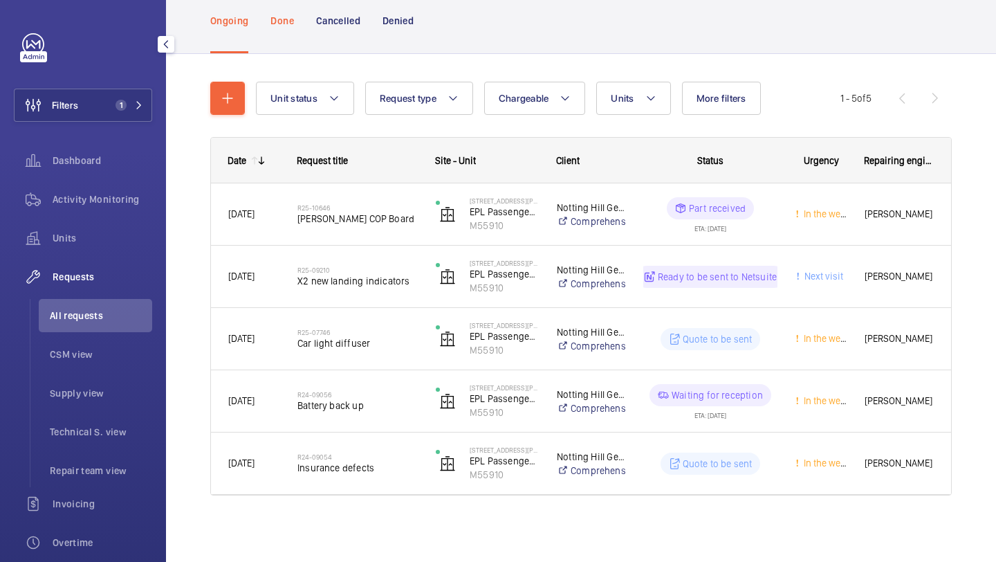
click at [277, 21] on p "Done" at bounding box center [282, 21] width 23 height 14
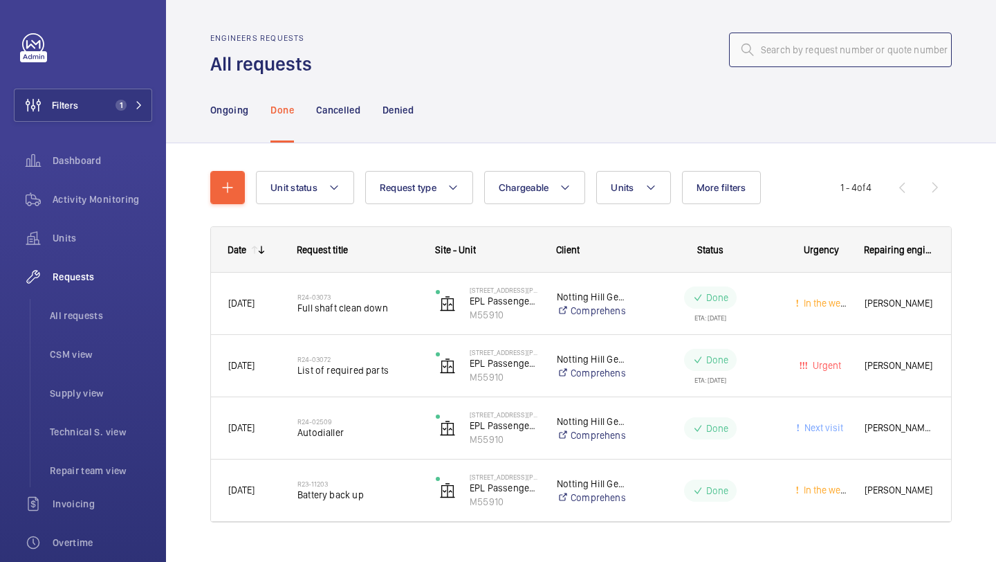
click at [835, 44] on input "text" at bounding box center [840, 50] width 223 height 35
paste input "R25-10646"
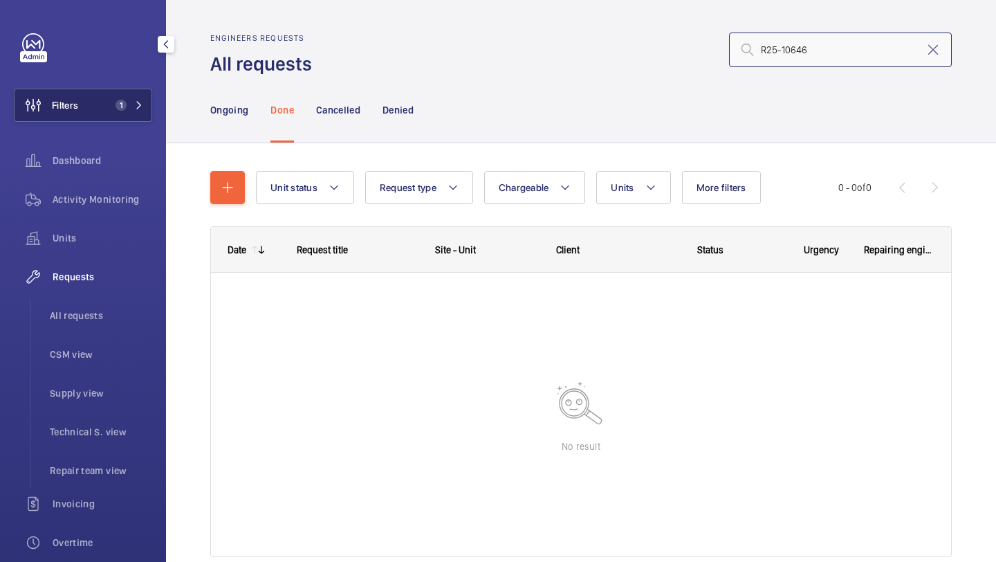
type input "R25-10646"
click at [104, 116] on button "Filters 1" at bounding box center [83, 105] width 138 height 33
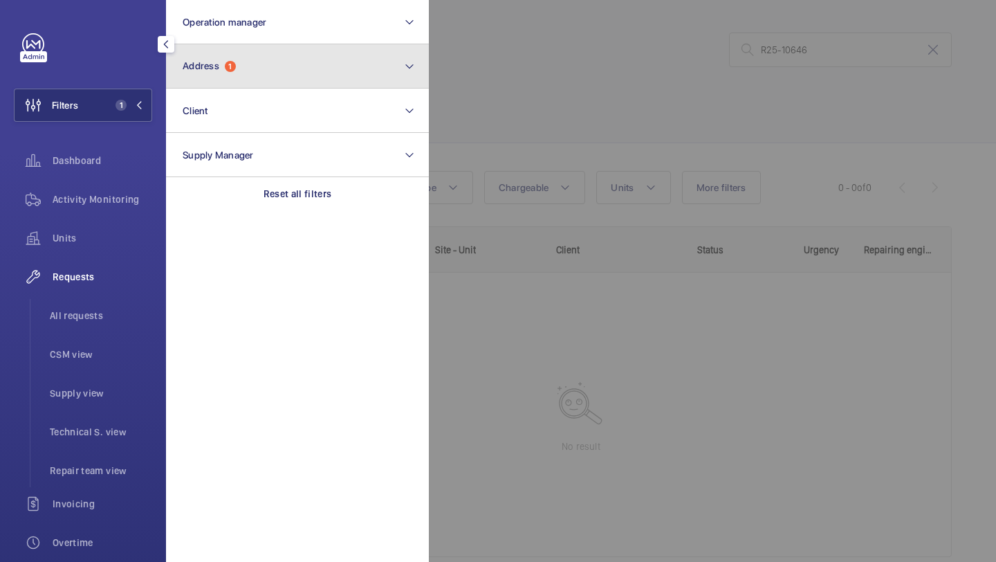
click at [206, 64] on span "Address" at bounding box center [201, 65] width 37 height 11
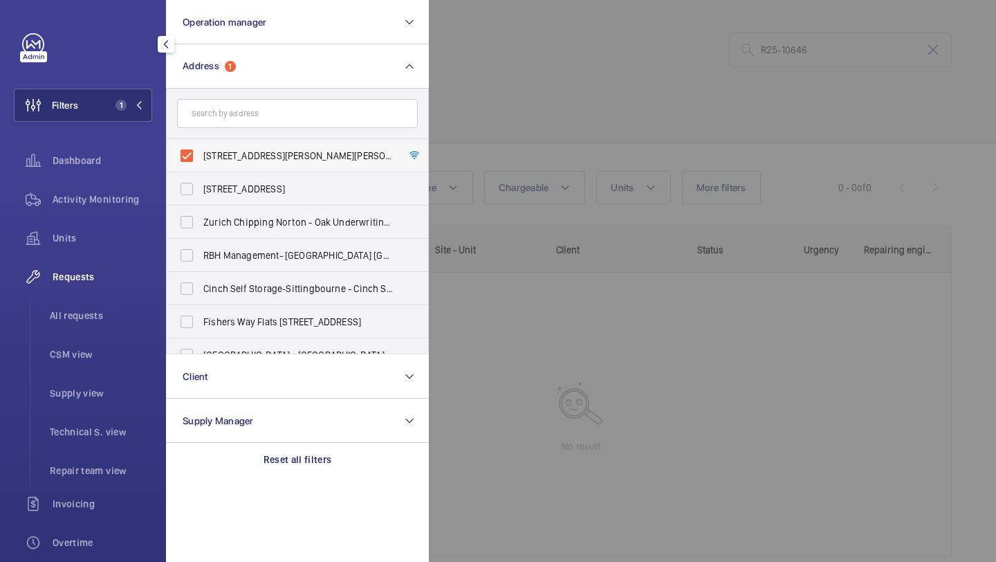
click at [231, 143] on label "19 Jacobs Court - 19 Jacobs Court, LONDON E1 1AE" at bounding box center [287, 155] width 241 height 33
click at [201, 143] on input "19 Jacobs Court - 19 Jacobs Court, LONDON E1 1AE" at bounding box center [187, 156] width 28 height 28
checkbox input "false"
click at [614, 46] on div at bounding box center [927, 281] width 996 height 562
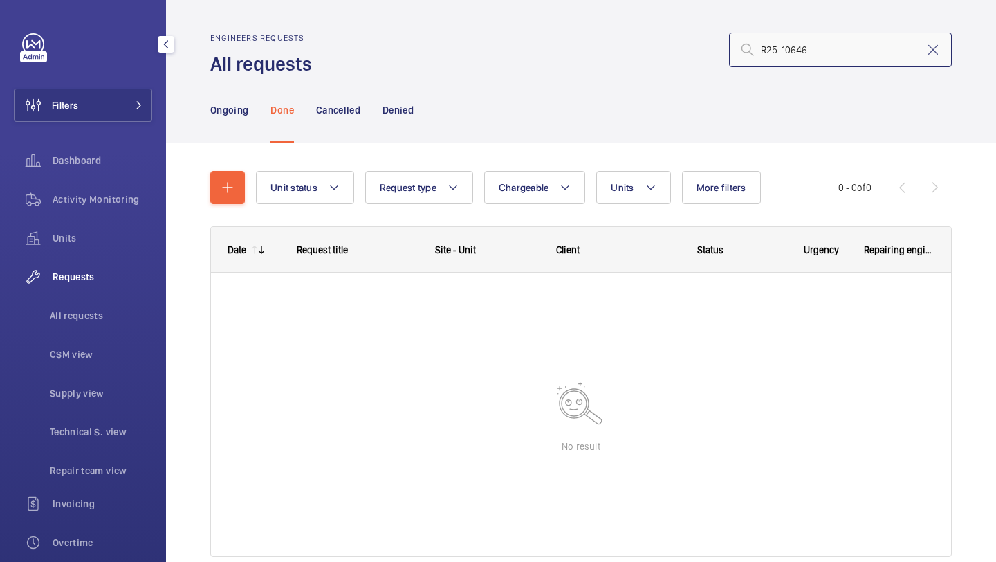
click at [824, 46] on input "R25-10646" at bounding box center [840, 50] width 223 height 35
click at [237, 119] on div "Ongoing" at bounding box center [229, 110] width 38 height 66
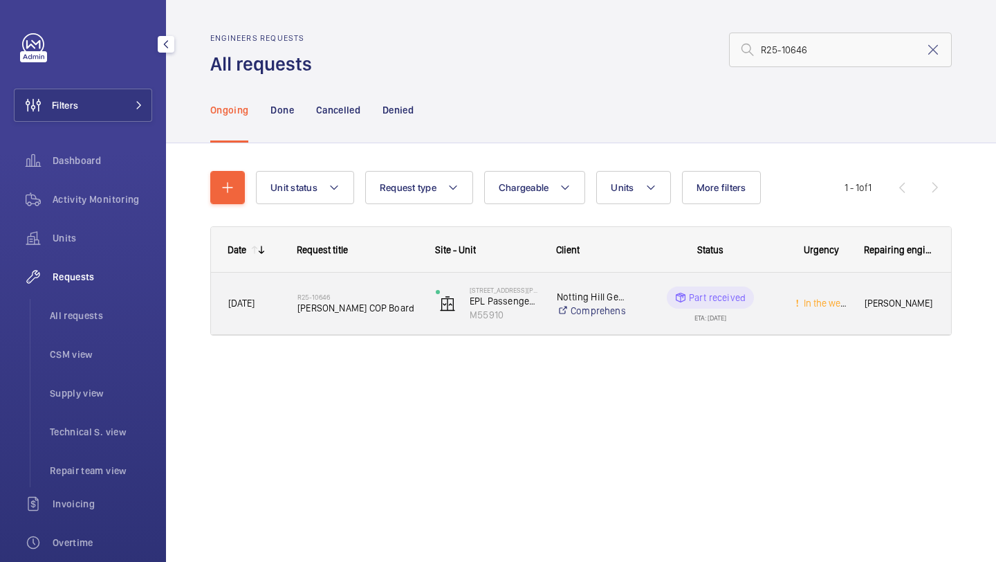
click at [343, 316] on div "R25-10646 Schindler COP Board" at bounding box center [358, 304] width 120 height 40
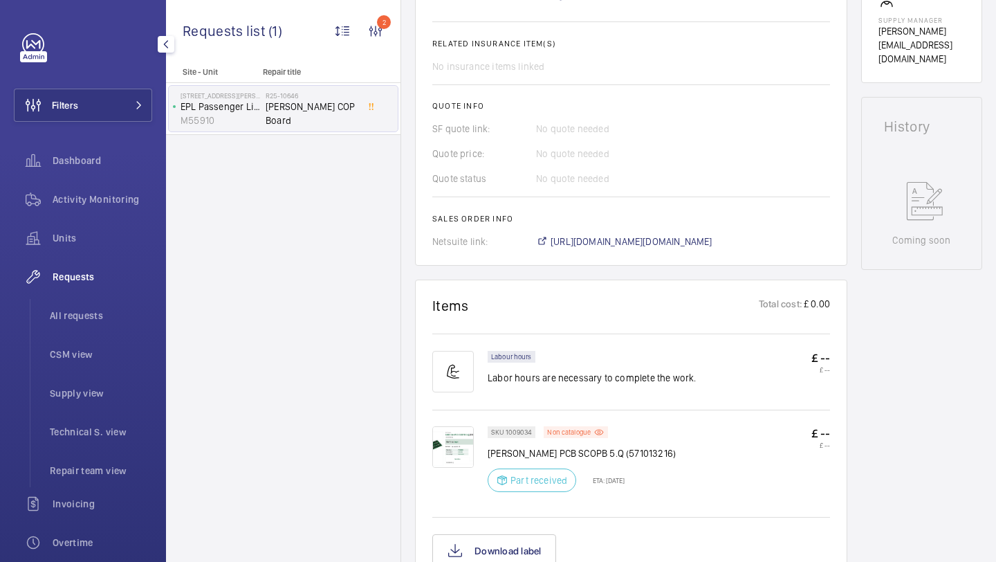
scroll to position [581, 0]
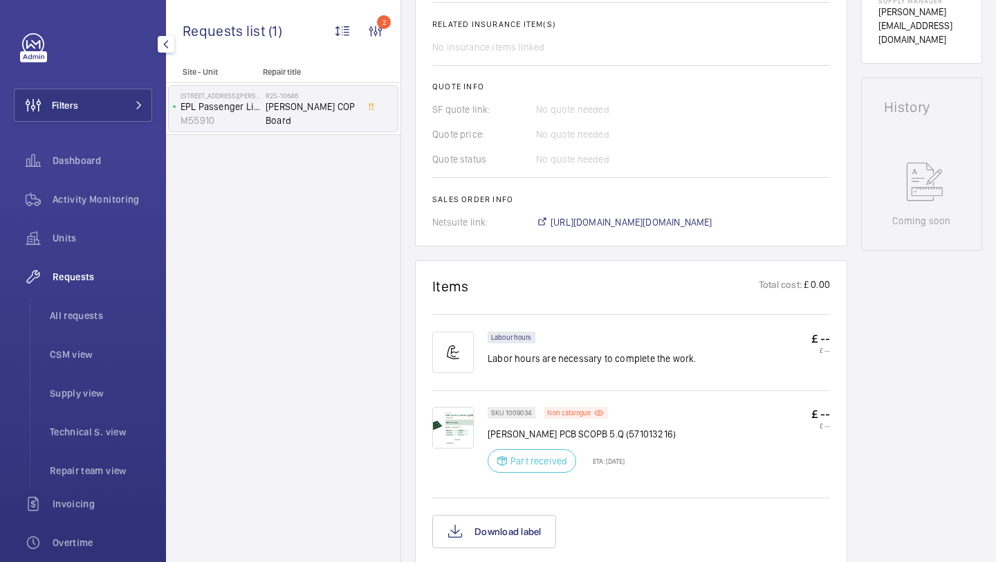
click at [440, 431] on img at bounding box center [453, 428] width 42 height 42
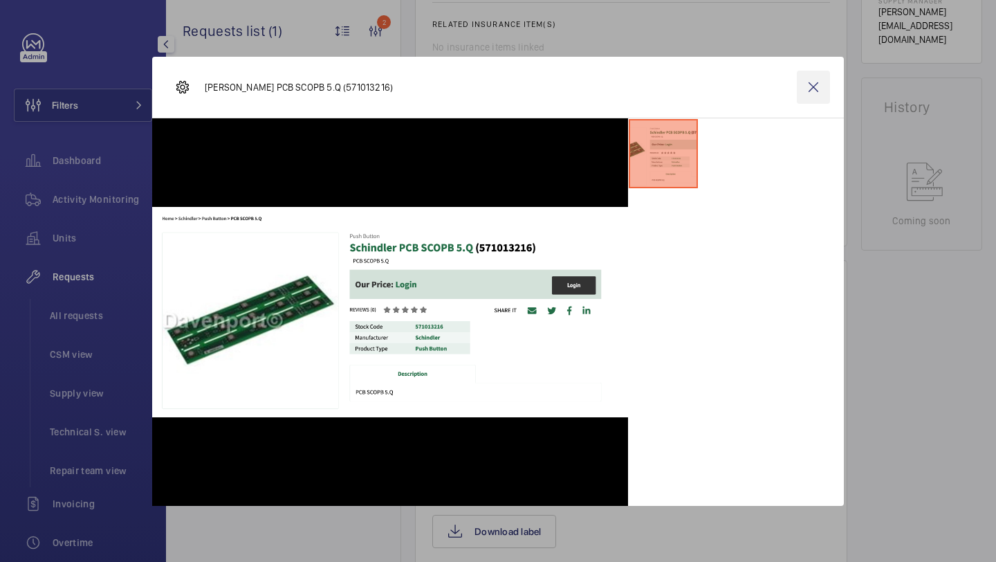
click at [817, 93] on wm-front-icon-button at bounding box center [813, 87] width 33 height 33
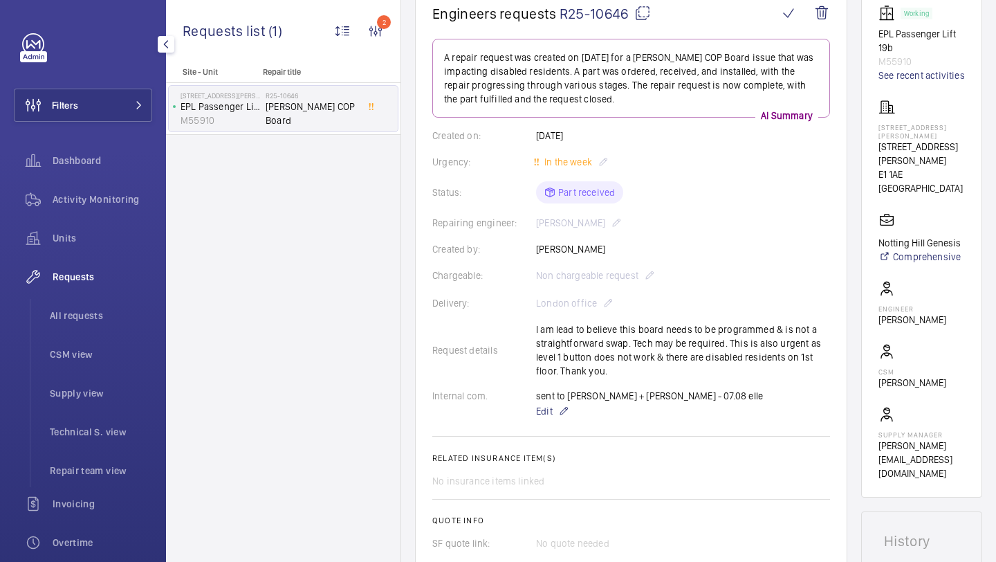
scroll to position [76, 0]
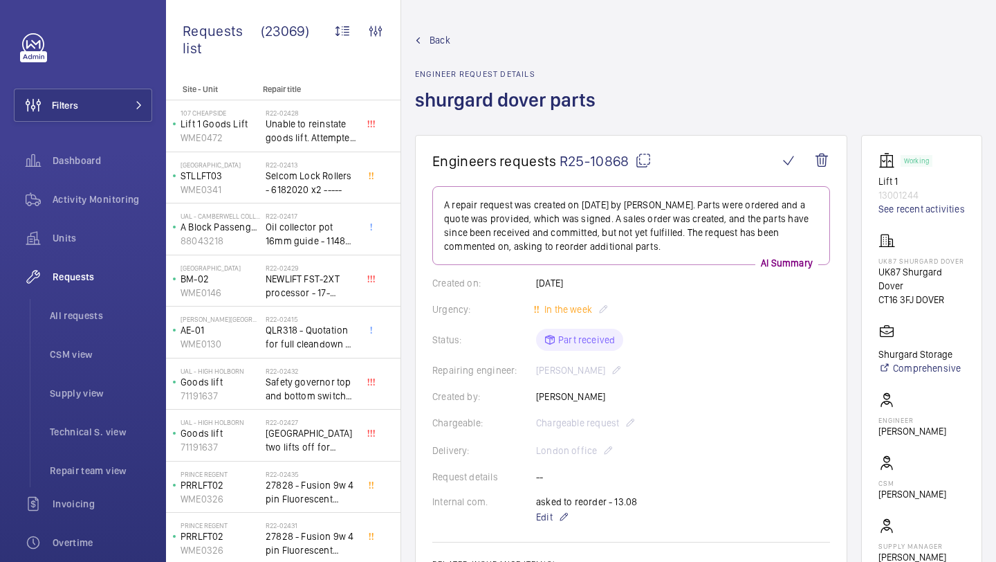
scroll to position [1, 0]
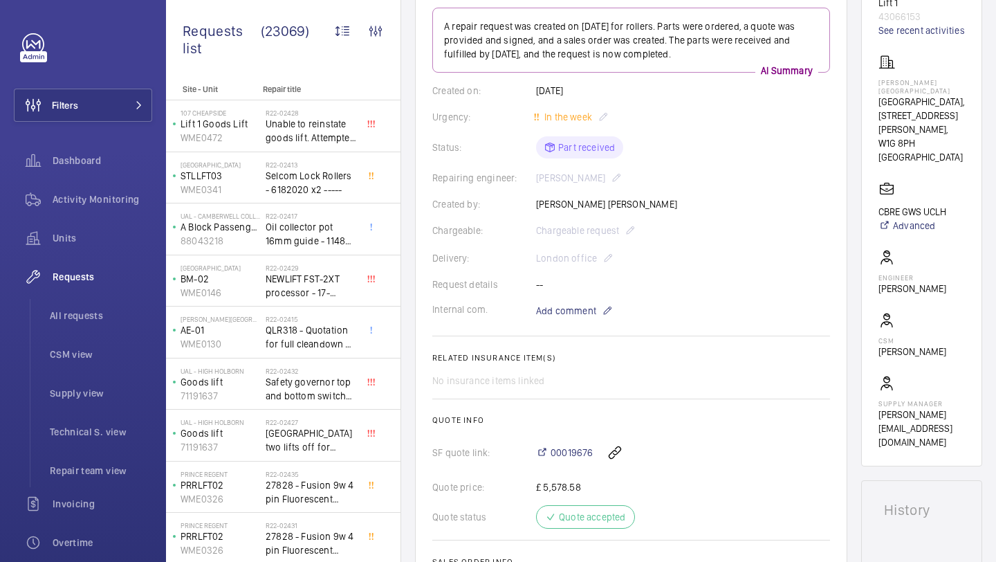
scroll to position [109, 0]
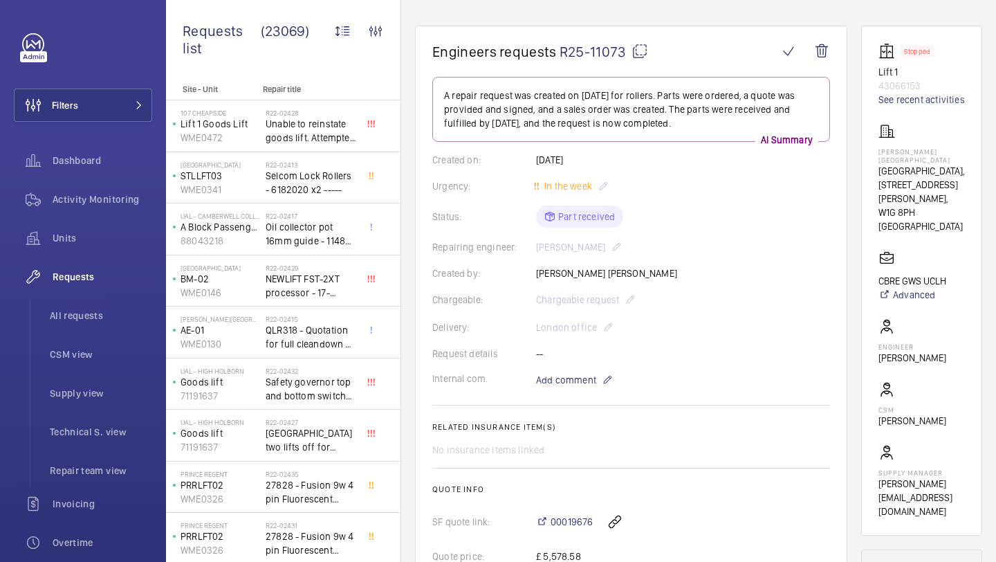
drag, startPoint x: 623, startPoint y: 54, endPoint x: 564, endPoint y: 53, distance: 59.5
click at [564, 53] on span "R25-11073" at bounding box center [604, 51] width 89 height 17
copy span "25-11073"
drag, startPoint x: 626, startPoint y: 53, endPoint x: 563, endPoint y: 51, distance: 63.0
click at [563, 51] on span "R25-11073" at bounding box center [604, 51] width 89 height 17
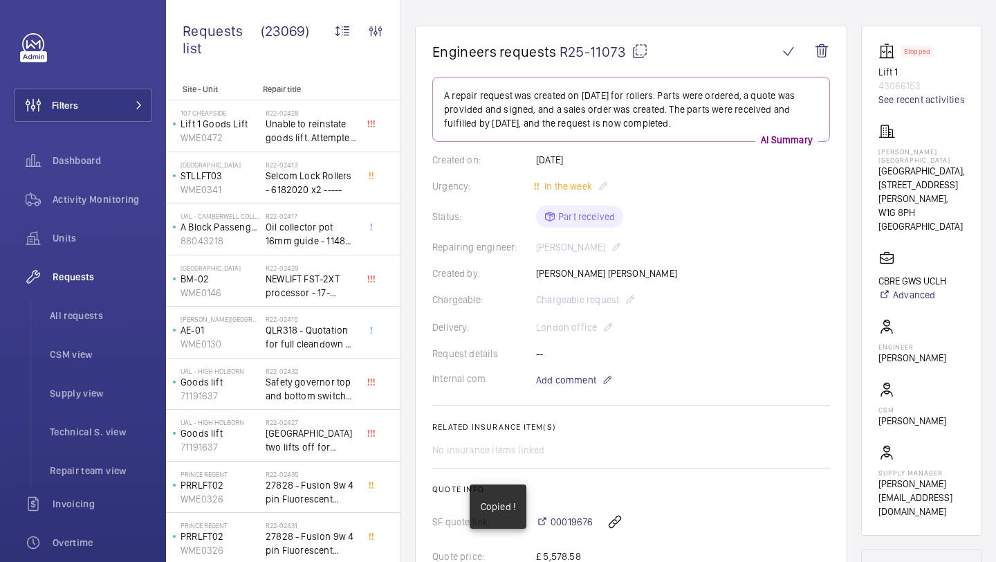
copy span "R25-11073"
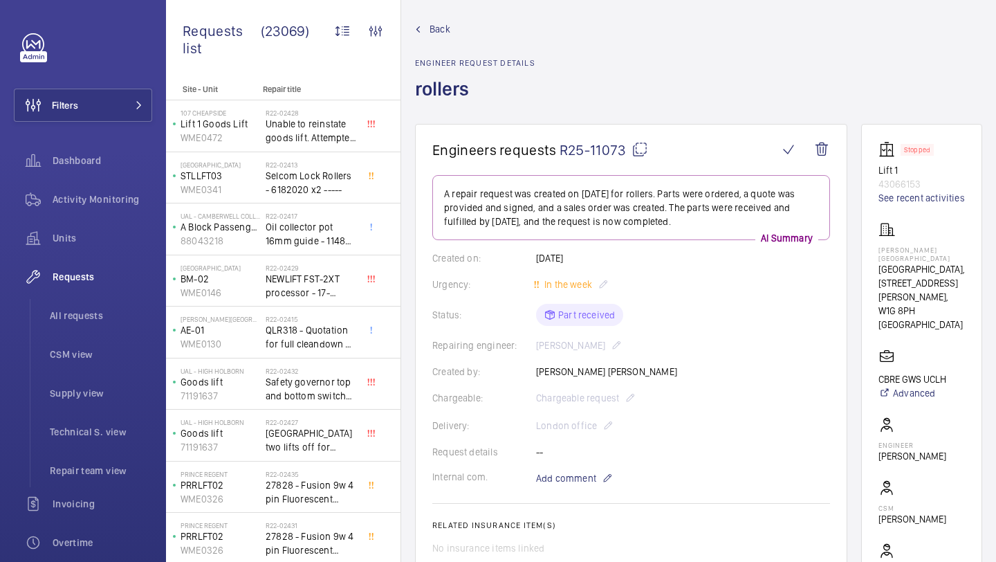
scroll to position [456, 0]
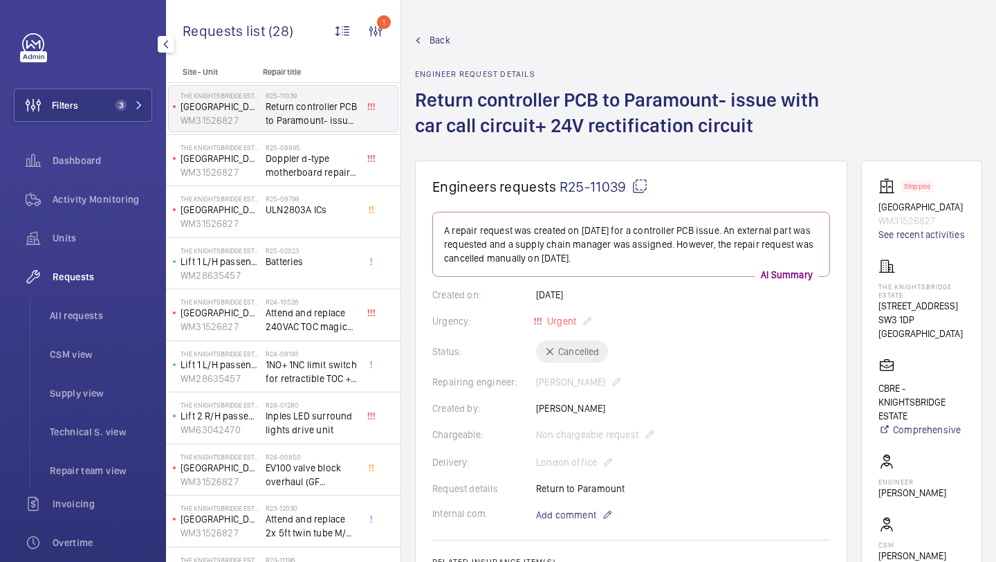
click at [125, 102] on span "3" at bounding box center [121, 105] width 11 height 11
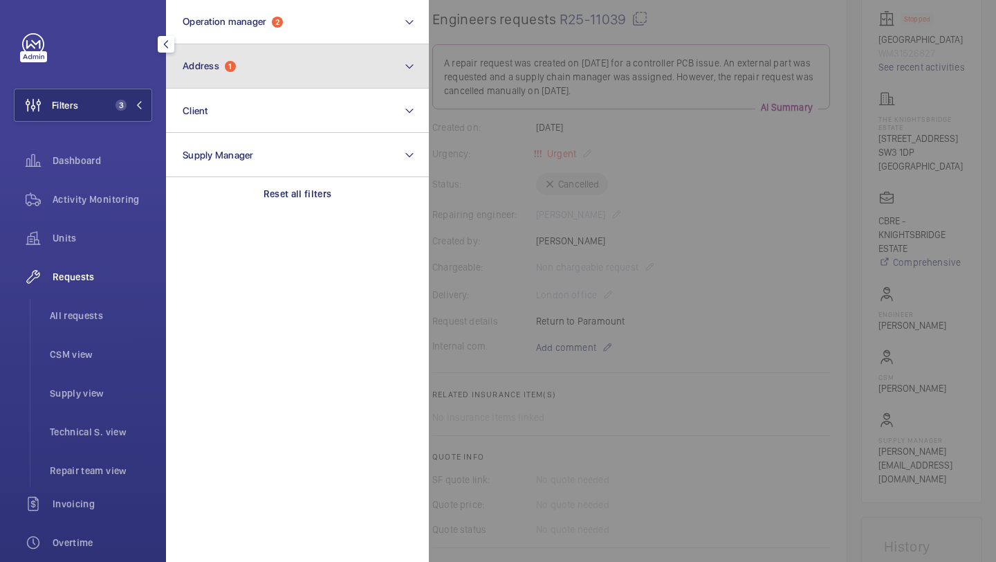
click at [264, 78] on button "Address 1" at bounding box center [297, 66] width 263 height 44
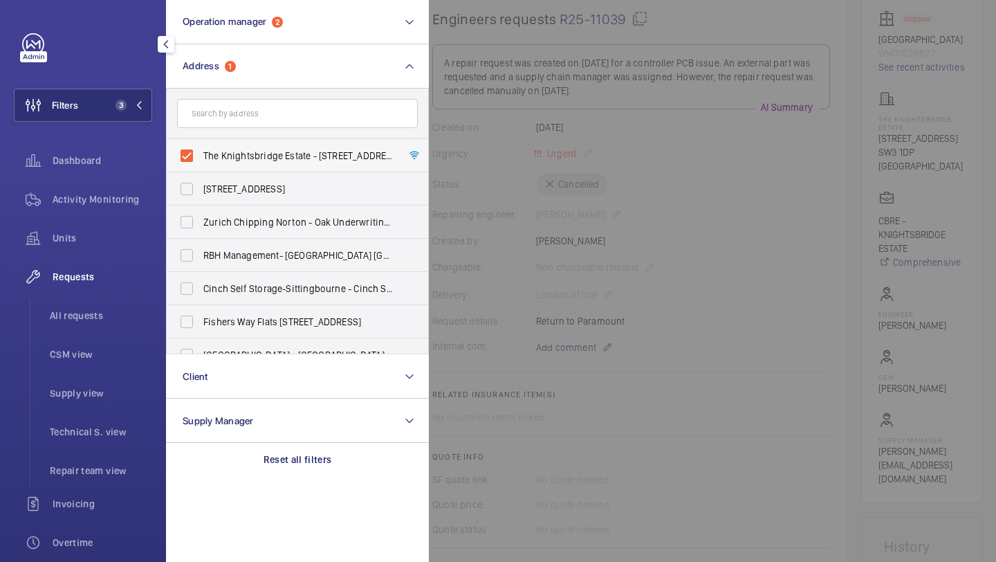
click at [245, 158] on span "The Knightsbridge Estate - 55-57 Brompton Road, LONDON SW3 1DP" at bounding box center [298, 156] width 190 height 14
click at [201, 158] on input "The Knightsbridge Estate - 55-57 Brompton Road, LONDON SW3 1DP" at bounding box center [187, 156] width 28 height 28
checkbox input "false"
click at [246, 125] on input "text" at bounding box center [297, 113] width 241 height 29
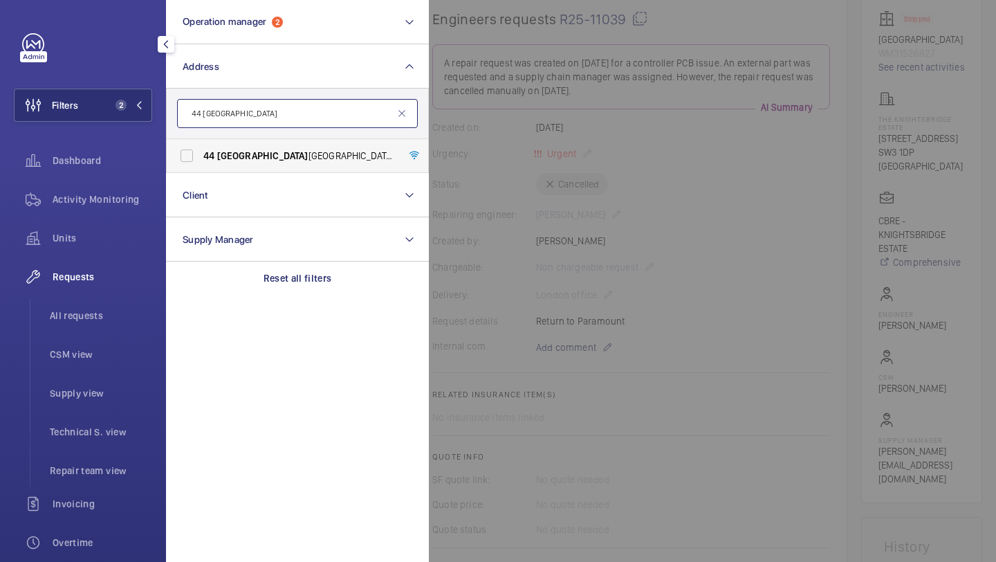
type input "44 kensington"
click at [250, 161] on span "Kensington" at bounding box center [262, 155] width 91 height 11
click at [201, 161] on input "44 Kensington Square Gardens - 44 Kensington Square Gardens, LONDON W2 4BQ" at bounding box center [187, 156] width 28 height 28
checkbox input "true"
click at [109, 314] on span "All requests" at bounding box center [101, 316] width 102 height 14
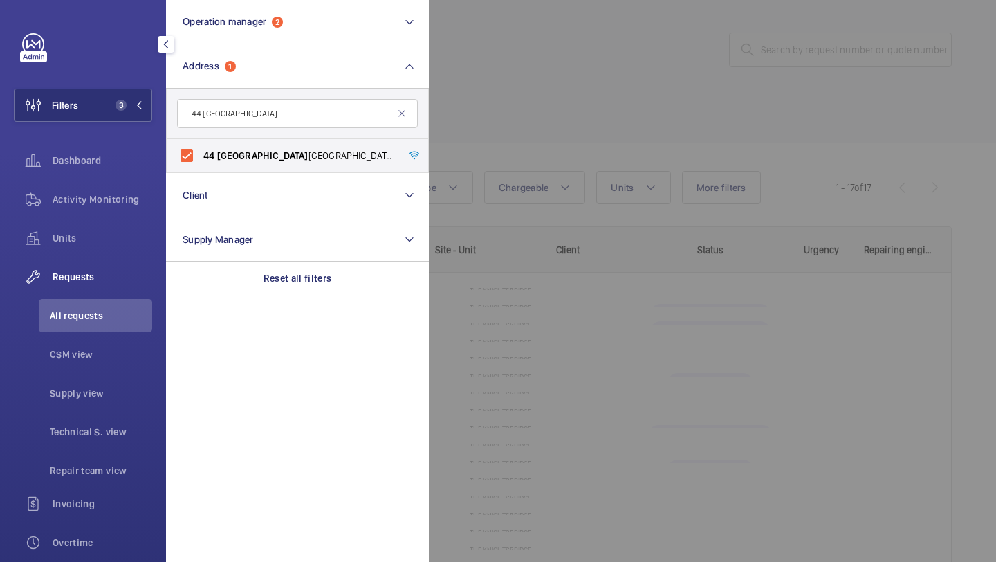
click at [609, 184] on div at bounding box center [927, 281] width 996 height 562
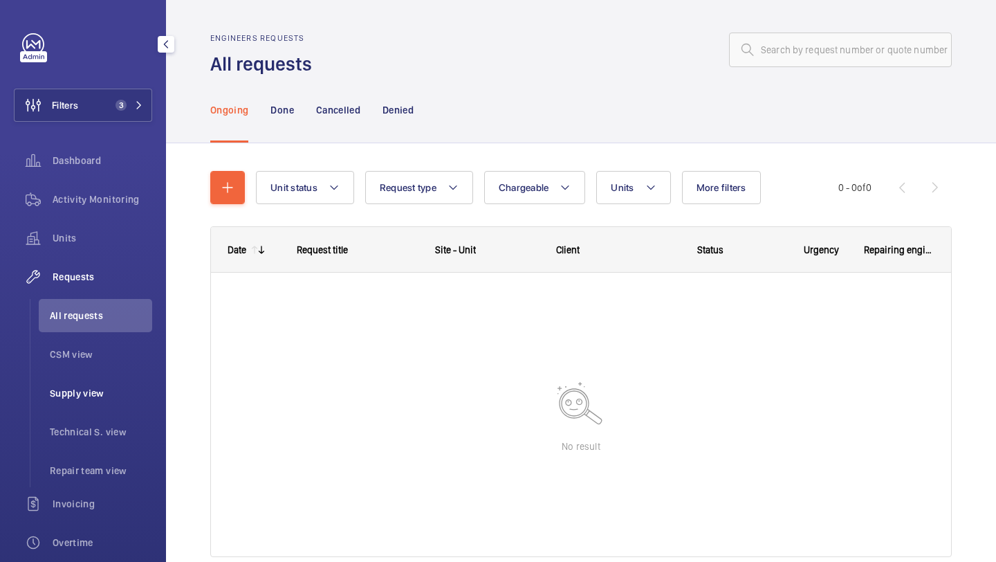
click at [70, 397] on span "Supply view" at bounding box center [101, 393] width 102 height 14
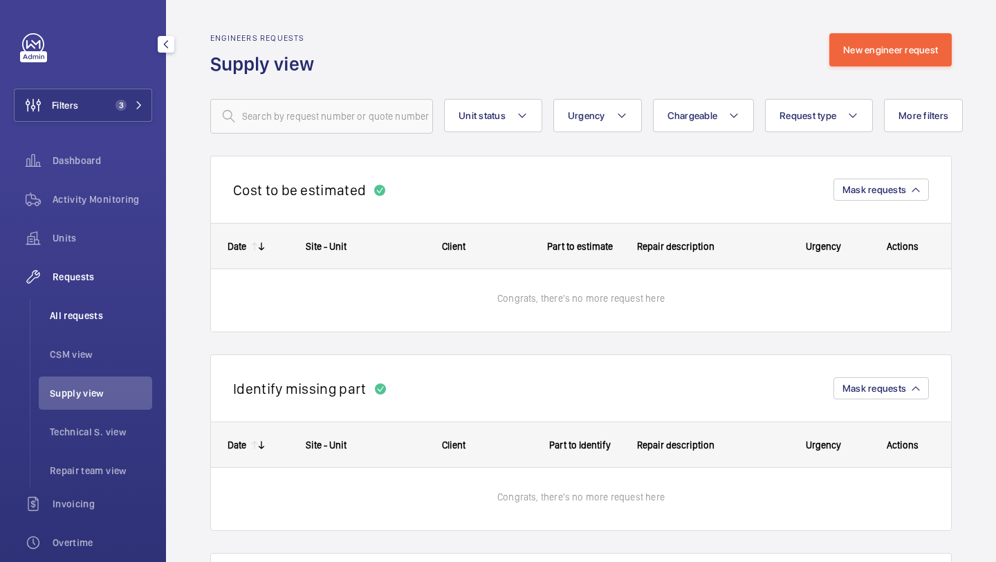
click at [84, 327] on li "All requests" at bounding box center [95, 315] width 113 height 33
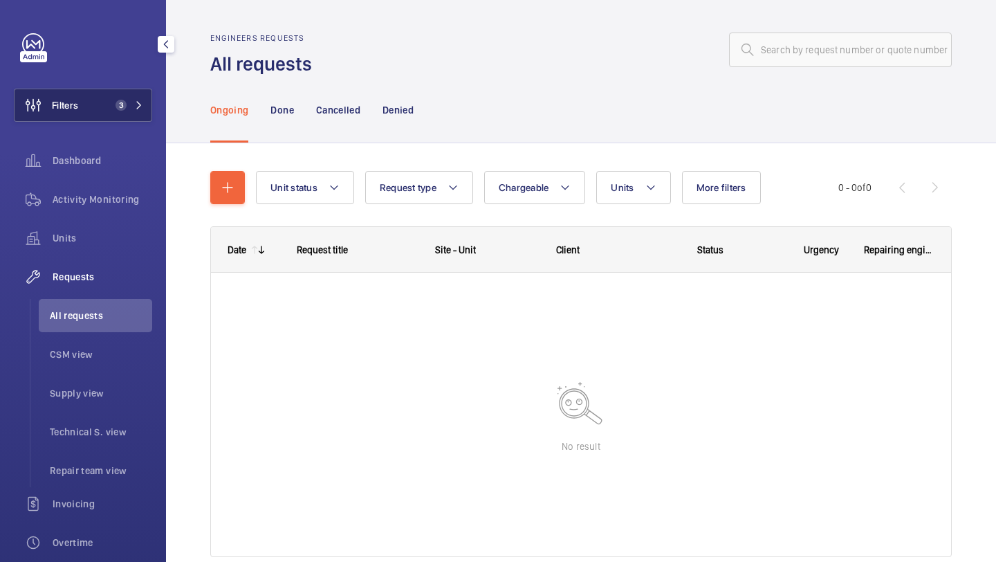
click at [89, 98] on button "Filters 3" at bounding box center [83, 105] width 138 height 33
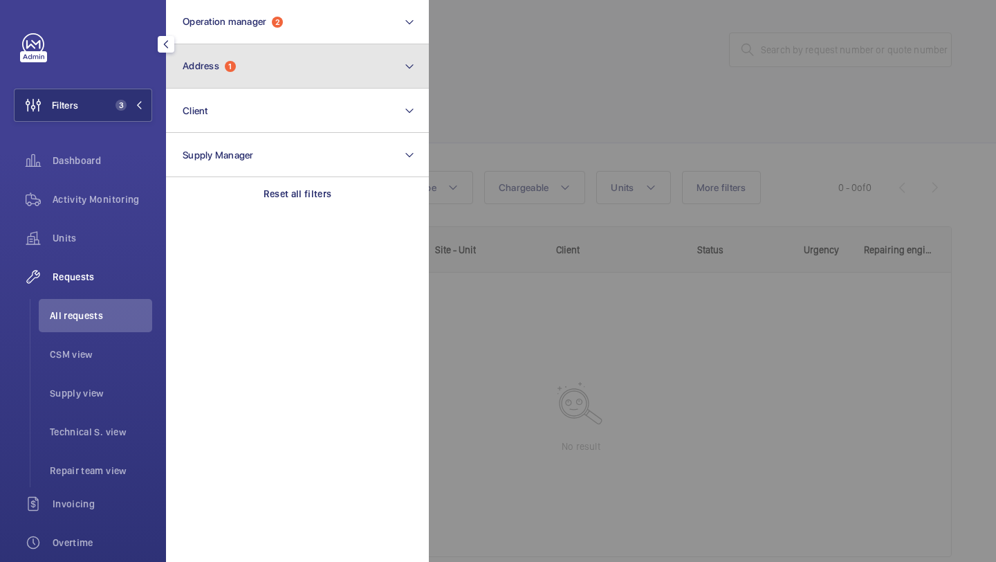
click at [196, 67] on span "Address" at bounding box center [201, 65] width 37 height 11
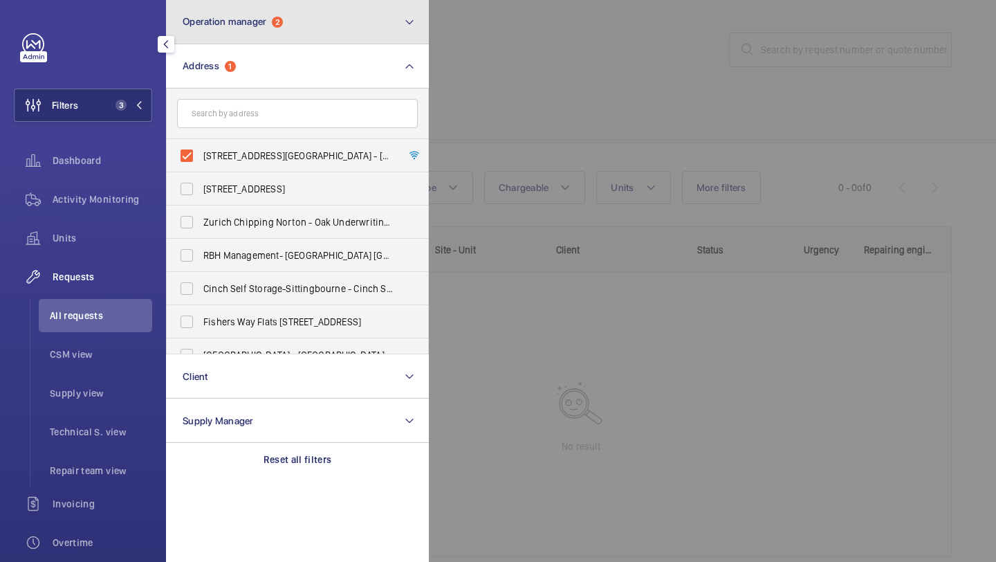
click at [217, 29] on button "Operation manager 2" at bounding box center [297, 22] width 263 height 44
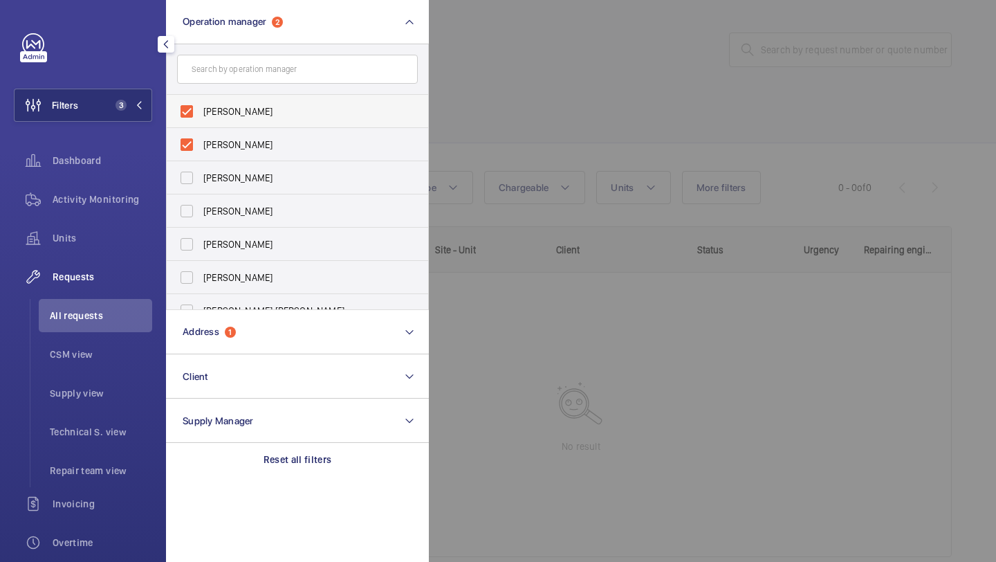
click at [230, 112] on span "[PERSON_NAME]" at bounding box center [298, 111] width 190 height 14
click at [201, 112] on input "[PERSON_NAME]" at bounding box center [187, 112] width 28 height 28
click at [231, 142] on span "[PERSON_NAME]" at bounding box center [298, 145] width 190 height 14
click at [201, 142] on input "[PERSON_NAME]" at bounding box center [187, 145] width 28 height 28
checkbox input "true"
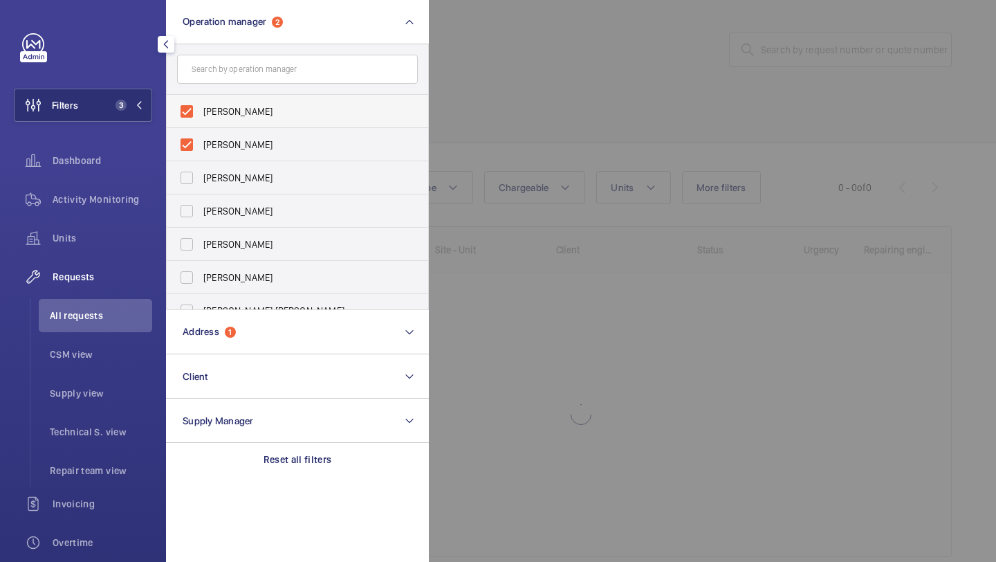
click at [310, 105] on span "[PERSON_NAME]" at bounding box center [298, 111] width 190 height 14
click at [201, 105] on input "[PERSON_NAME]" at bounding box center [187, 112] width 28 height 28
checkbox input "false"
click at [309, 105] on span "Alex Waterman" at bounding box center [298, 111] width 190 height 14
click at [201, 105] on input "Alex Waterman" at bounding box center [187, 112] width 28 height 28
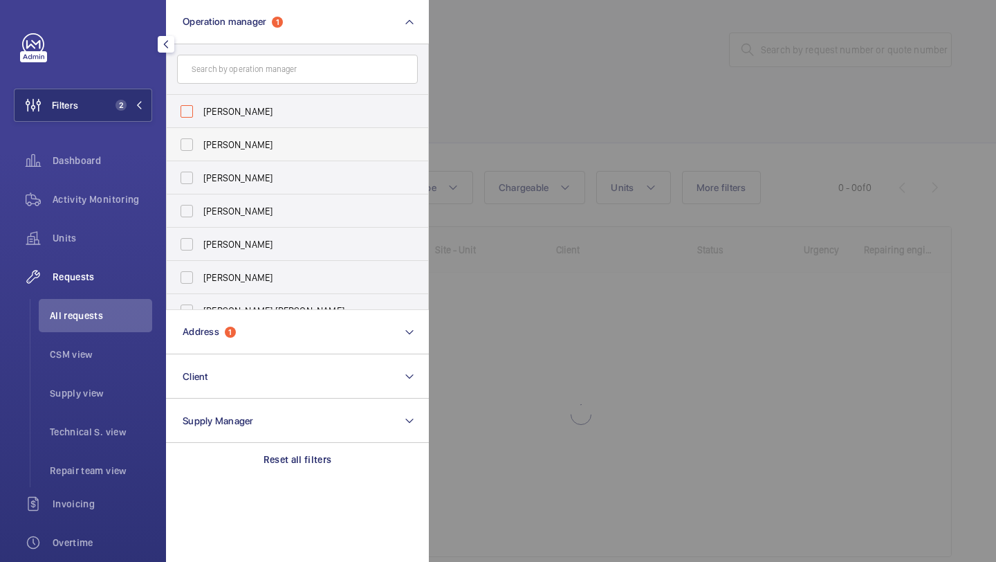
checkbox input "false"
click at [501, 98] on div at bounding box center [927, 281] width 996 height 562
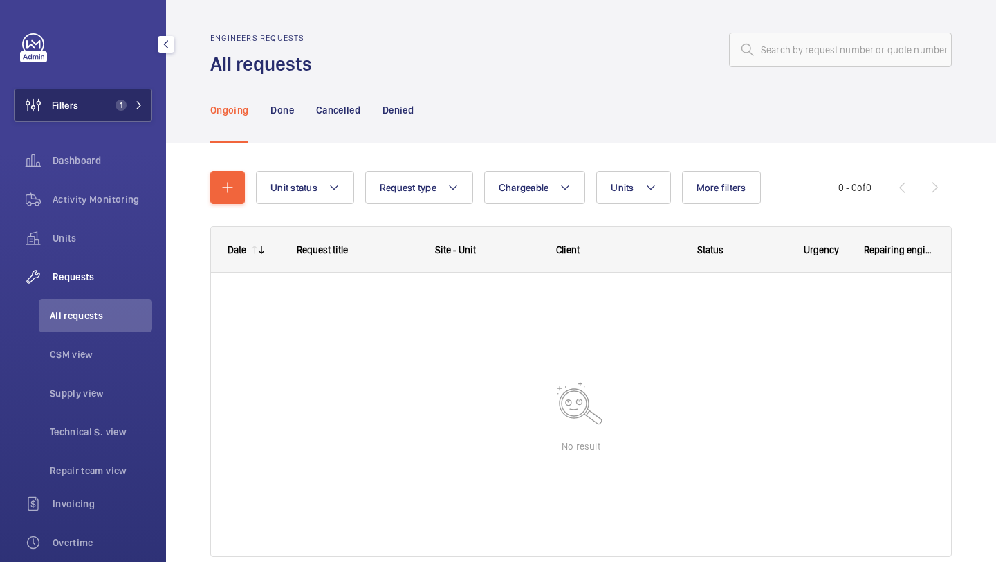
click at [113, 93] on button "Filters 1" at bounding box center [83, 105] width 138 height 33
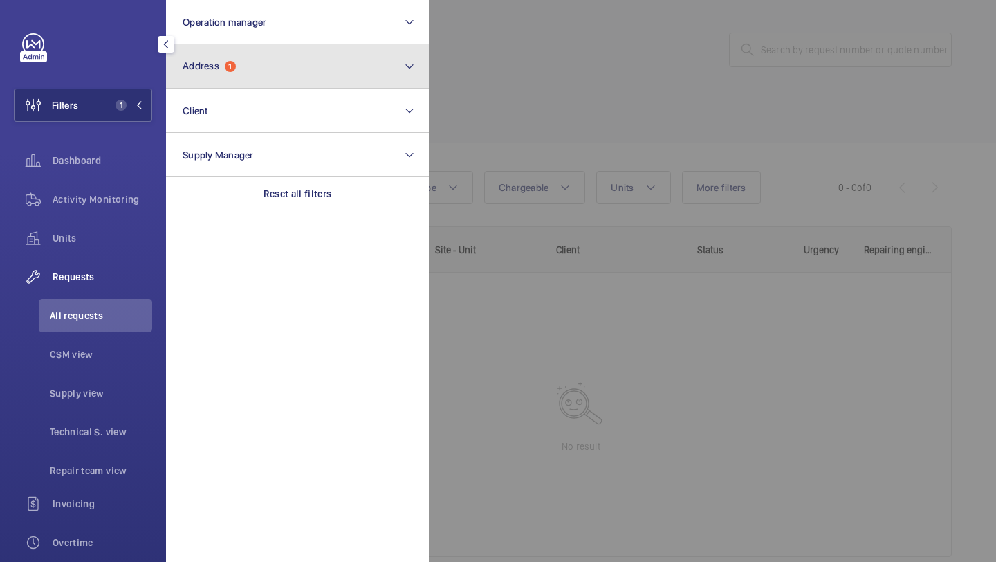
click at [241, 64] on button "Address 1" at bounding box center [297, 66] width 263 height 44
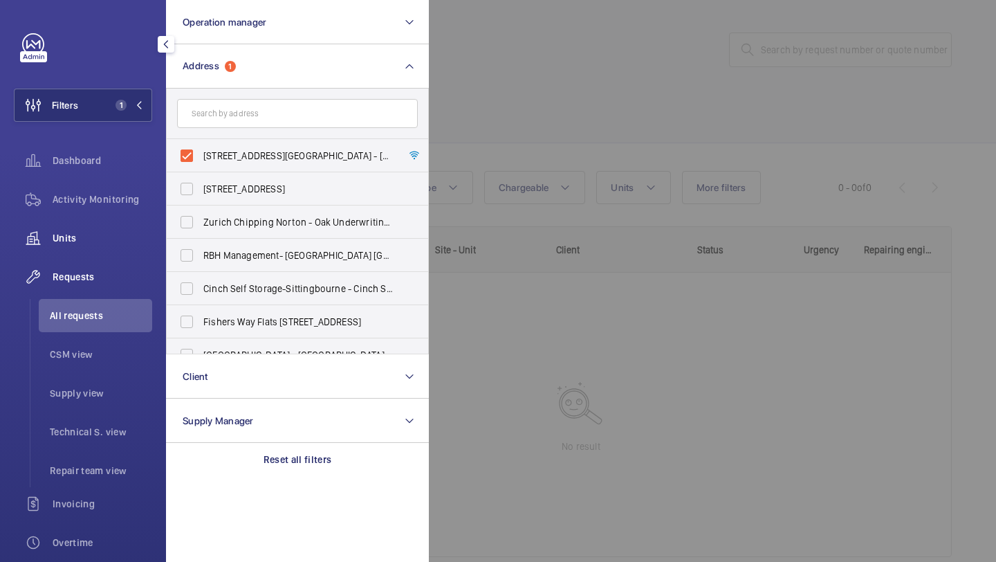
click at [118, 235] on span "Units" at bounding box center [103, 238] width 100 height 14
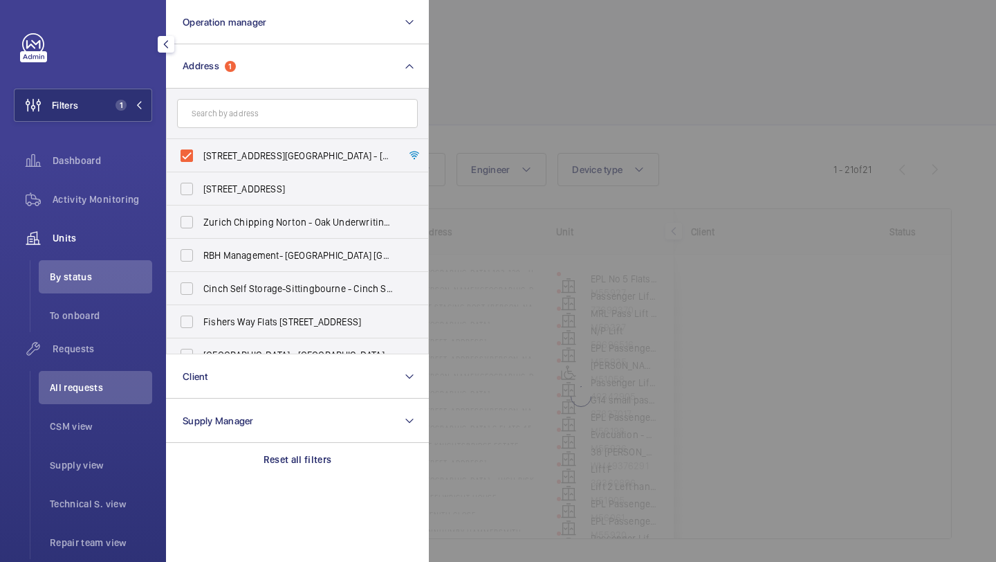
click at [524, 122] on div at bounding box center [927, 281] width 996 height 562
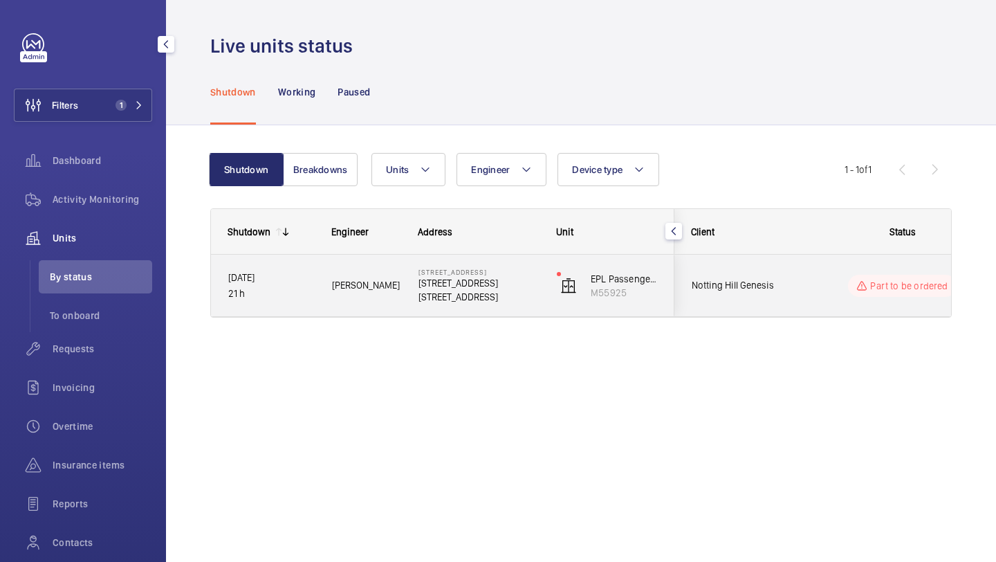
click at [761, 272] on div "Notting Hill Genesis" at bounding box center [736, 286] width 123 height 44
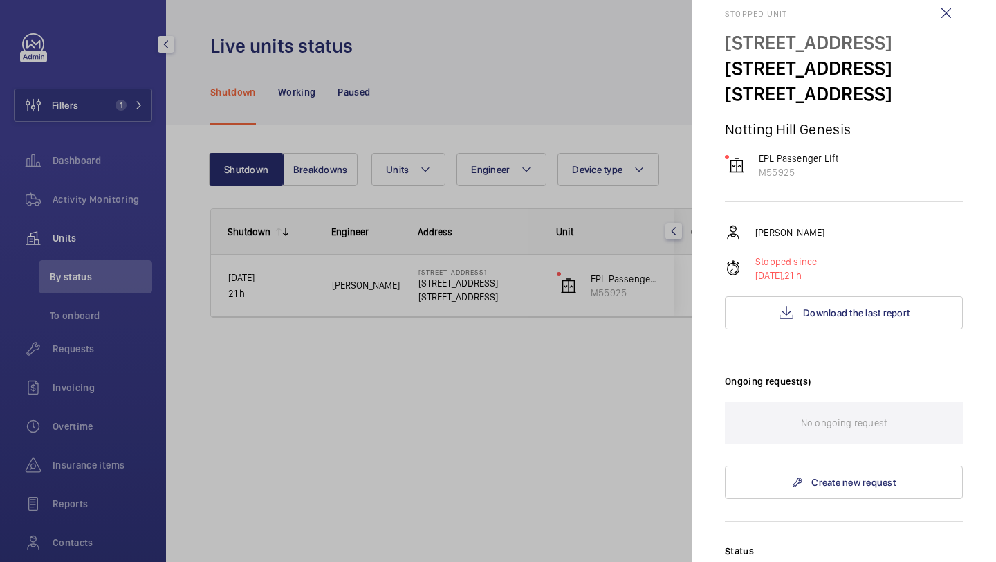
scroll to position [20, 0]
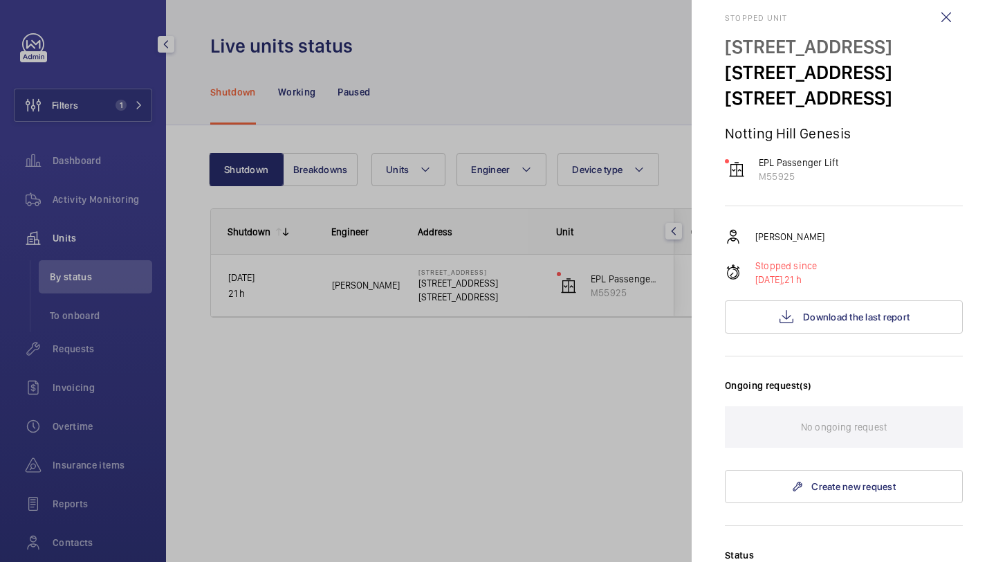
click at [522, 86] on div at bounding box center [498, 281] width 996 height 562
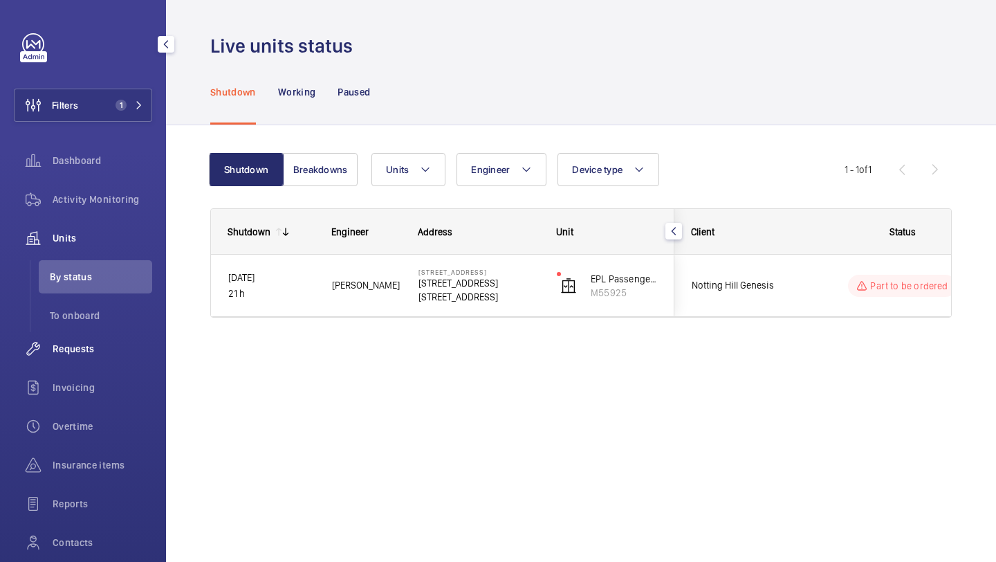
click at [98, 361] on div "Requests" at bounding box center [83, 348] width 138 height 33
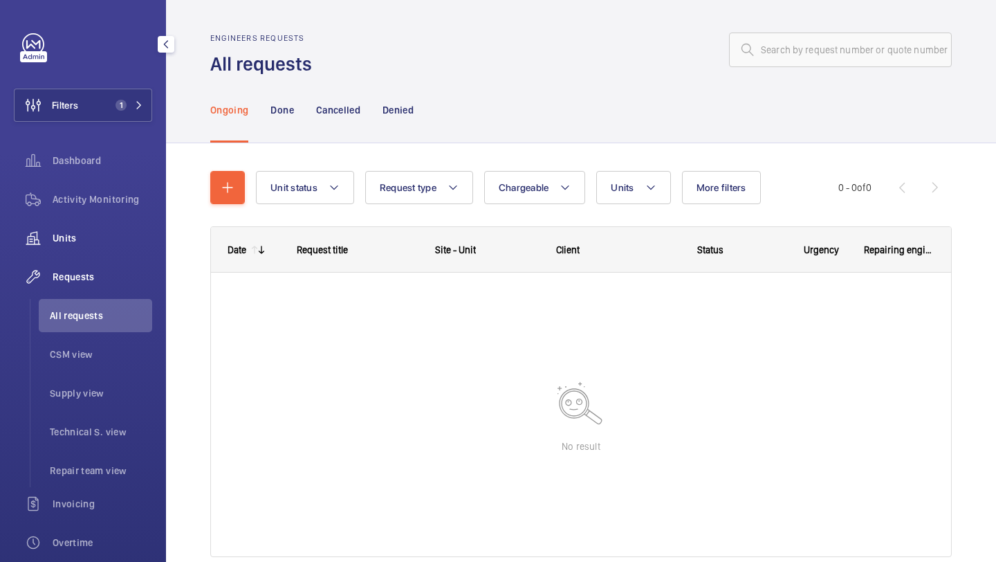
click at [109, 231] on span "Units" at bounding box center [103, 238] width 100 height 14
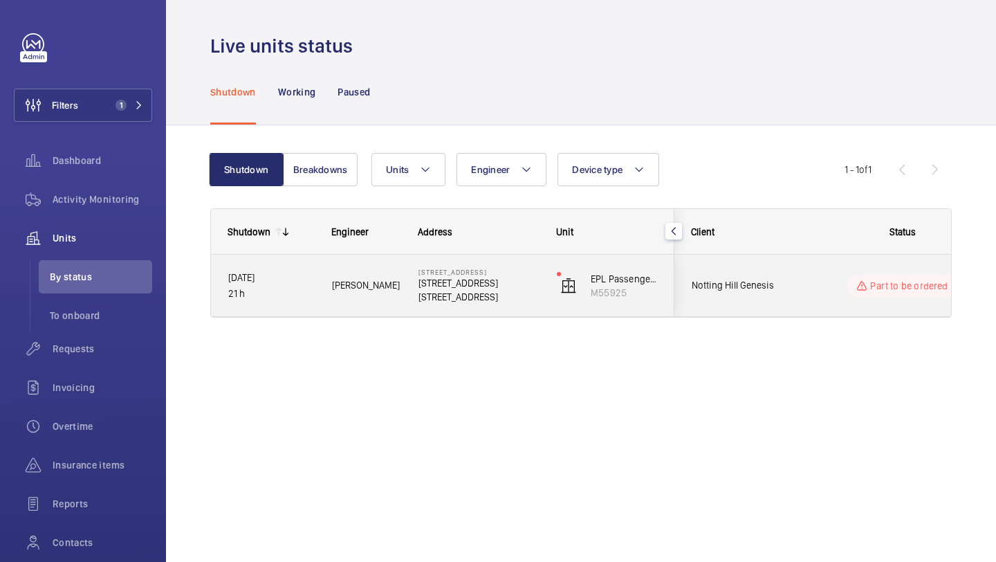
click at [813, 311] on div "Part to be ordered" at bounding box center [894, 286] width 190 height 62
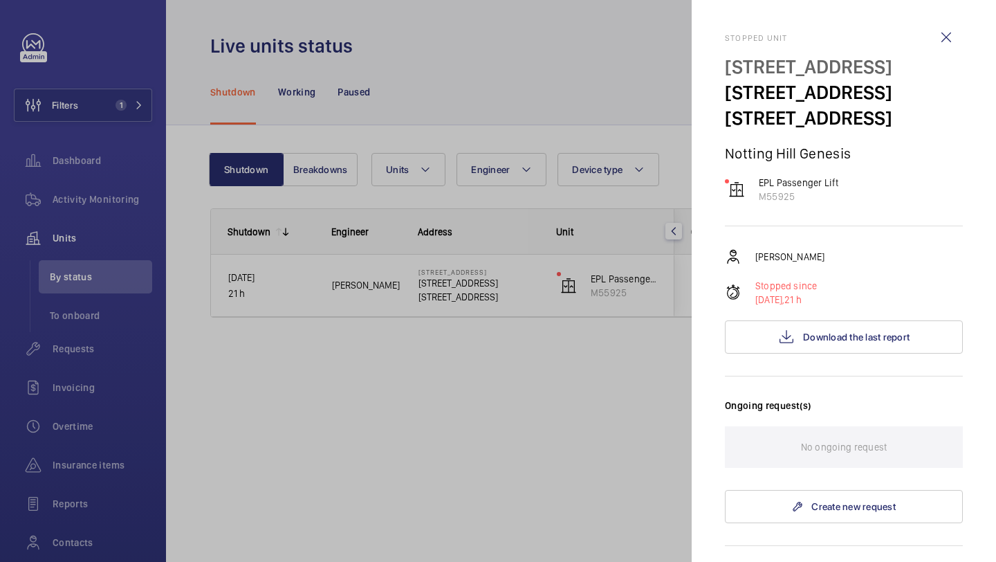
scroll to position [52, 0]
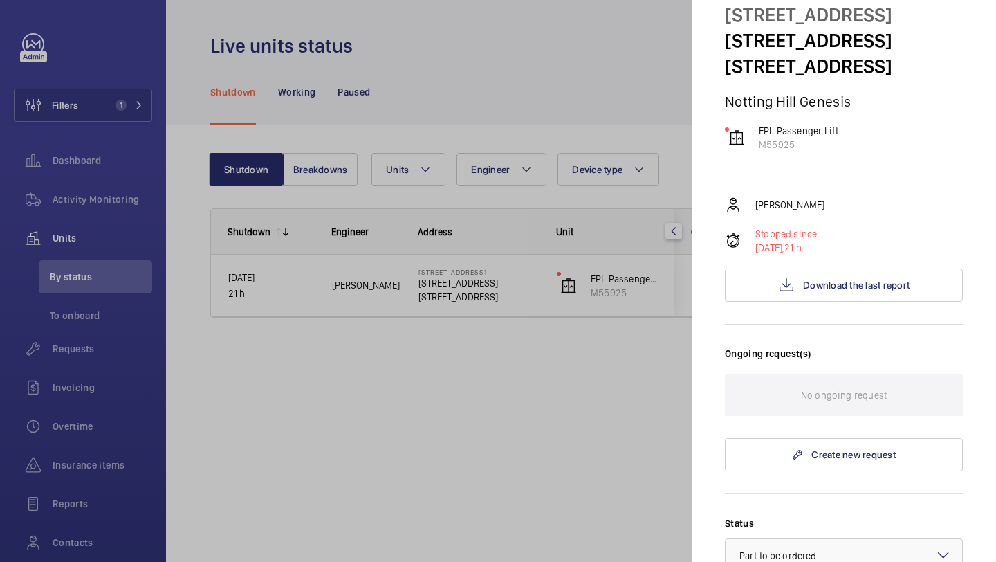
click at [399, 111] on div at bounding box center [498, 281] width 996 height 562
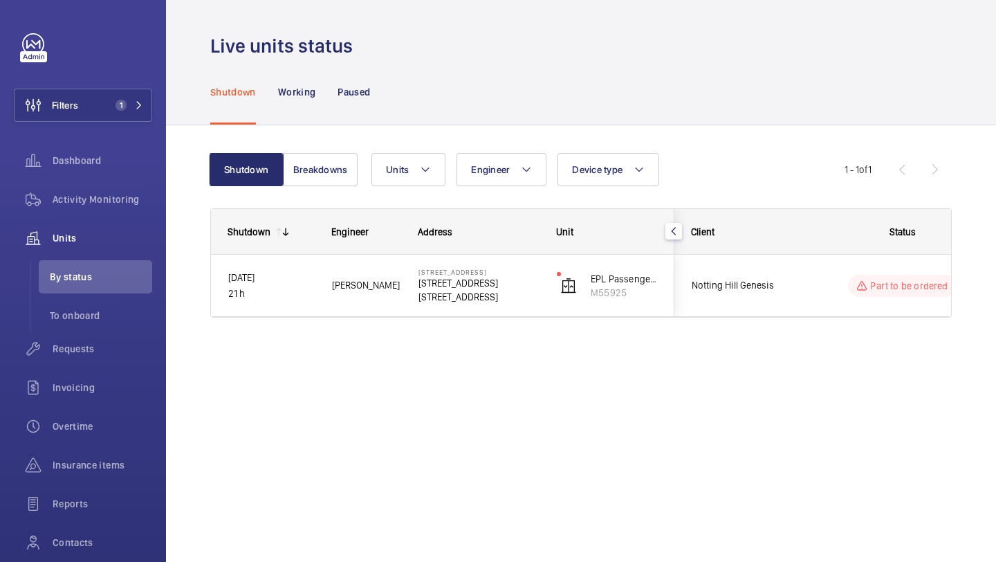
scroll to position [0, 0]
click at [307, 199] on wm-front-shared-table-view-engine "Shutdown Breakdowns Units Engineer Device type More filters Reset all filters 1…" at bounding box center [581, 252] width 742 height 198
click at [307, 194] on wm-front-shared-table-view-engine "Shutdown Breakdowns Units Engineer Device type More filters Reset all filters 1…" at bounding box center [581, 252] width 742 height 198
click at [309, 186] on wm-front-shared-table-view-engine "Shutdown Breakdowns Units Engineer Device type More filters Reset all filters 1…" at bounding box center [581, 252] width 742 height 198
click at [310, 185] on button "Breakdowns" at bounding box center [320, 169] width 75 height 33
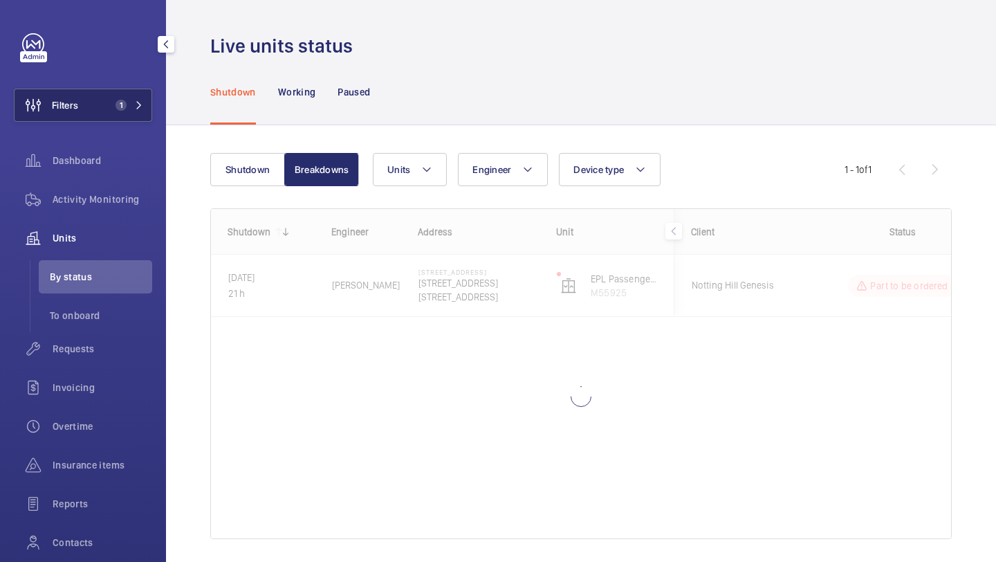
click at [110, 96] on button "Filters 1" at bounding box center [83, 105] width 138 height 33
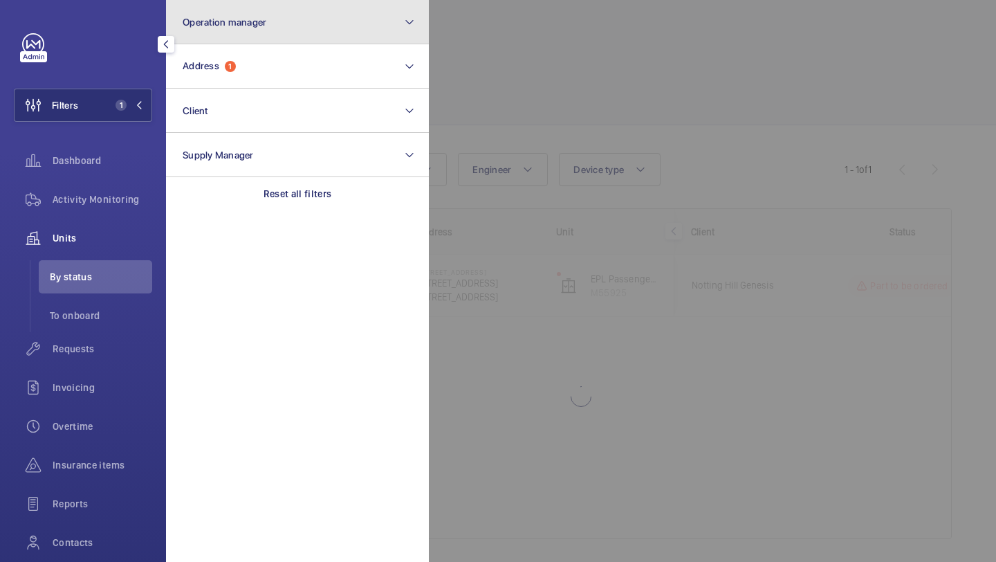
click at [219, 26] on span "Operation manager" at bounding box center [225, 22] width 84 height 11
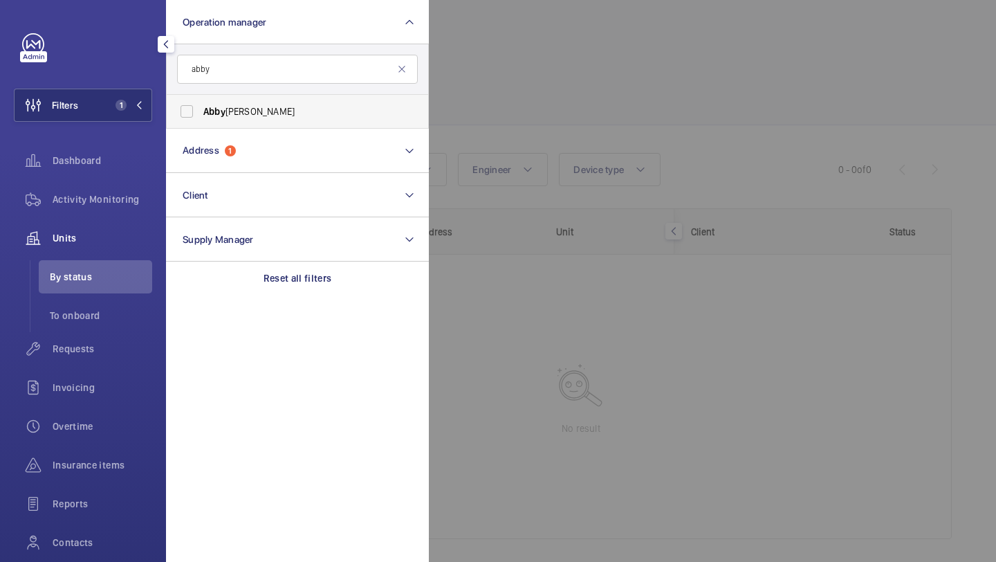
type input "abby"
click at [225, 126] on label "Abby Archer" at bounding box center [287, 111] width 241 height 33
click at [201, 125] on input "Abby Archer" at bounding box center [187, 112] width 28 height 28
checkbox input "true"
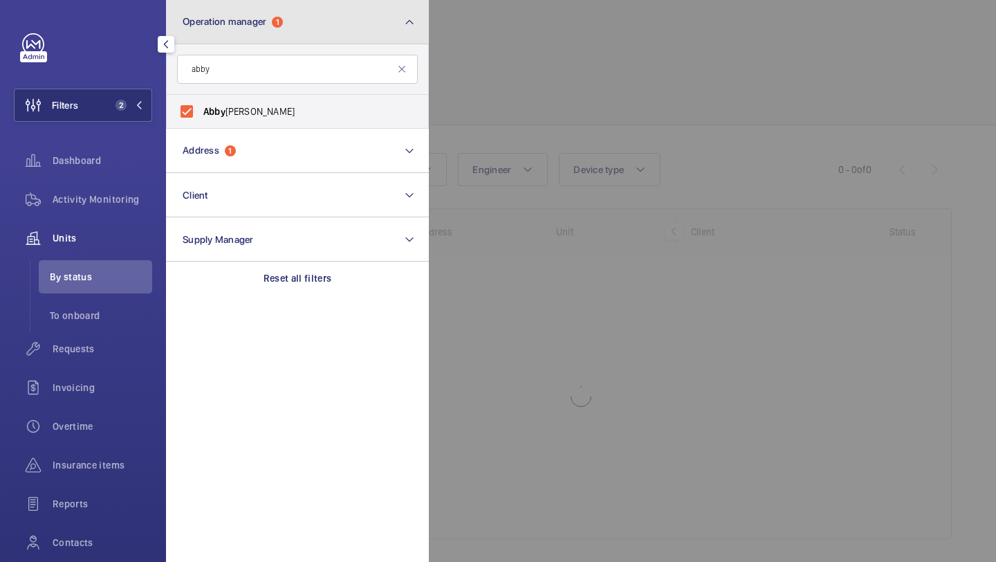
click at [261, 25] on span "Operation manager" at bounding box center [225, 21] width 84 height 11
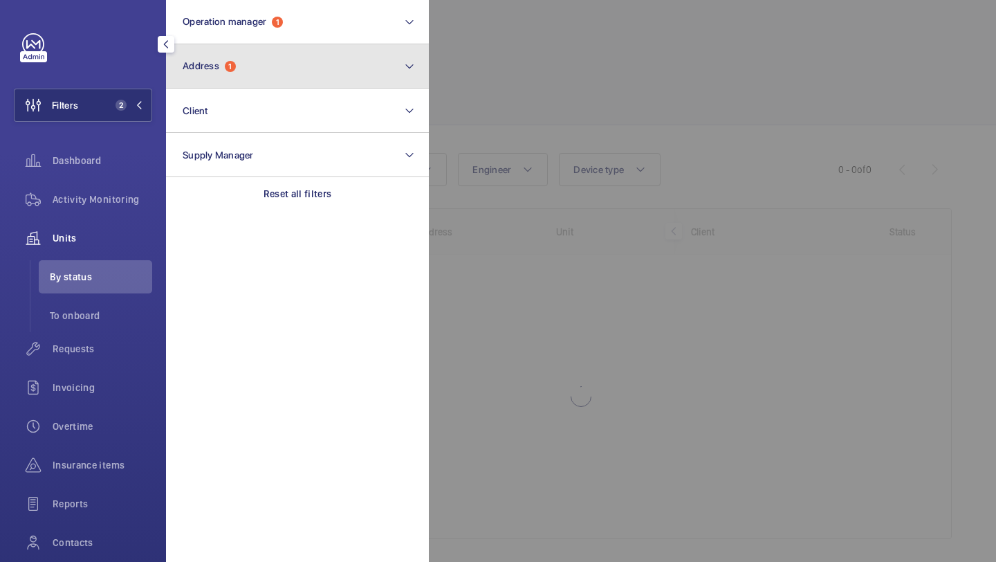
click at [252, 53] on button "Address 1" at bounding box center [297, 66] width 263 height 44
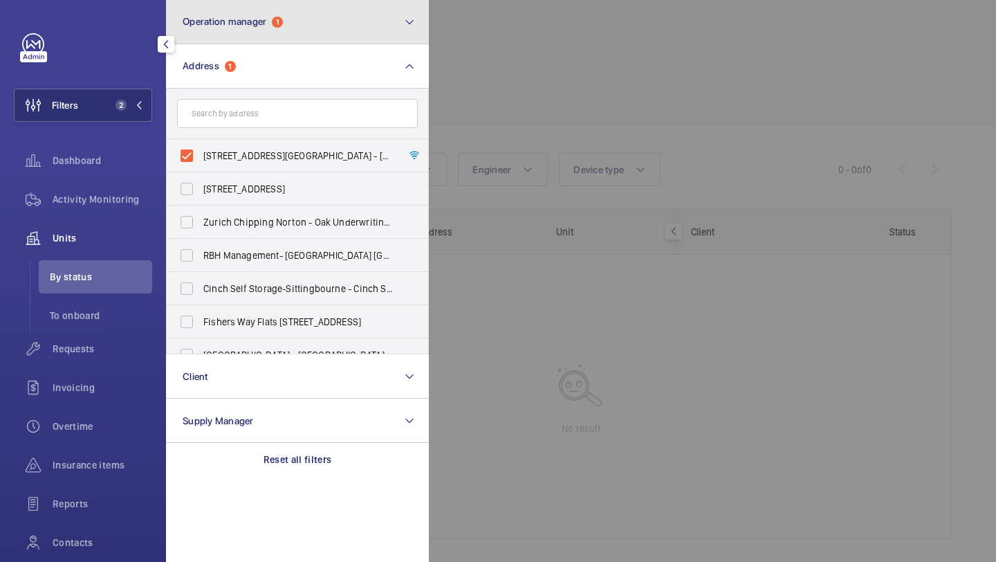
click at [262, 21] on span "Operation manager" at bounding box center [225, 21] width 84 height 11
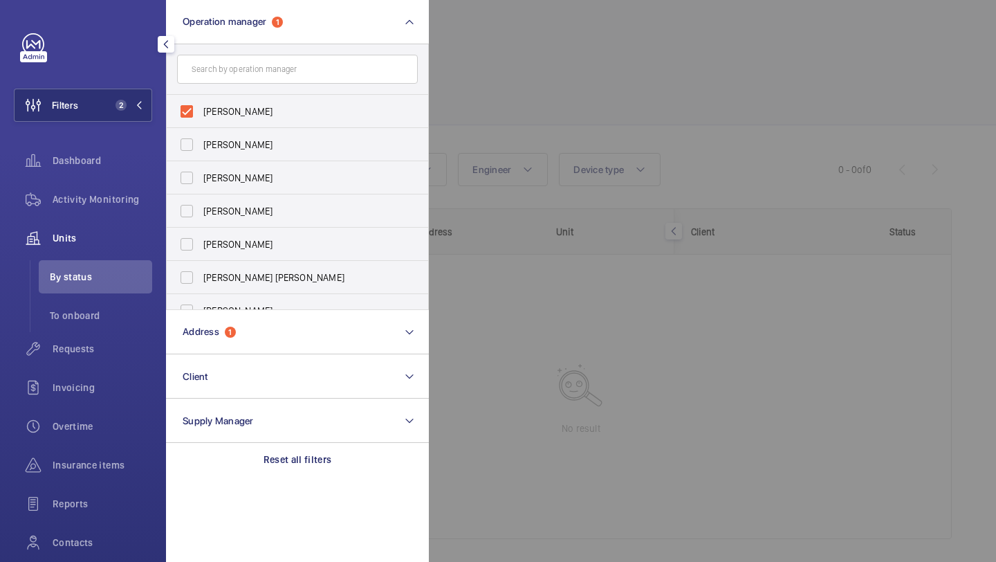
type input "k"
type input "j"
type input "s"
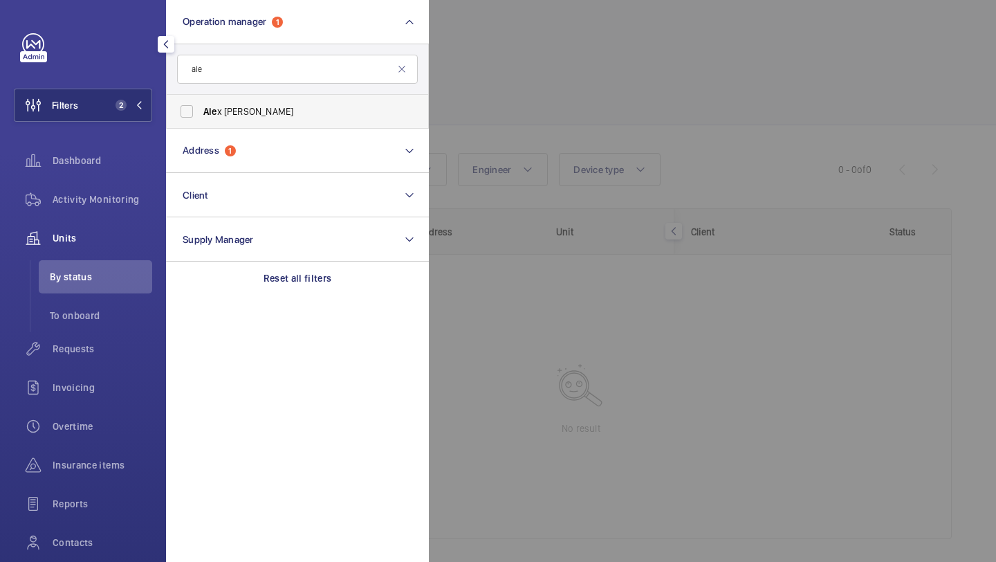
type input "ale"
click at [286, 107] on span "Ale x Waterman" at bounding box center [298, 111] width 190 height 14
click at [201, 107] on input "Ale x Waterman" at bounding box center [187, 112] width 28 height 28
checkbox input "true"
click at [668, 10] on div at bounding box center [927, 281] width 996 height 562
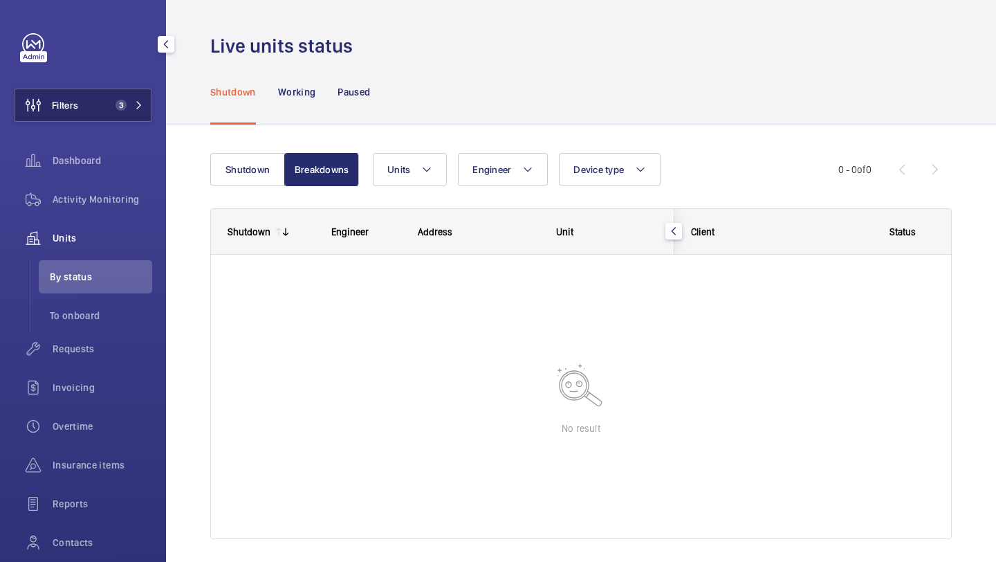
click at [138, 104] on mat-icon at bounding box center [139, 105] width 8 height 8
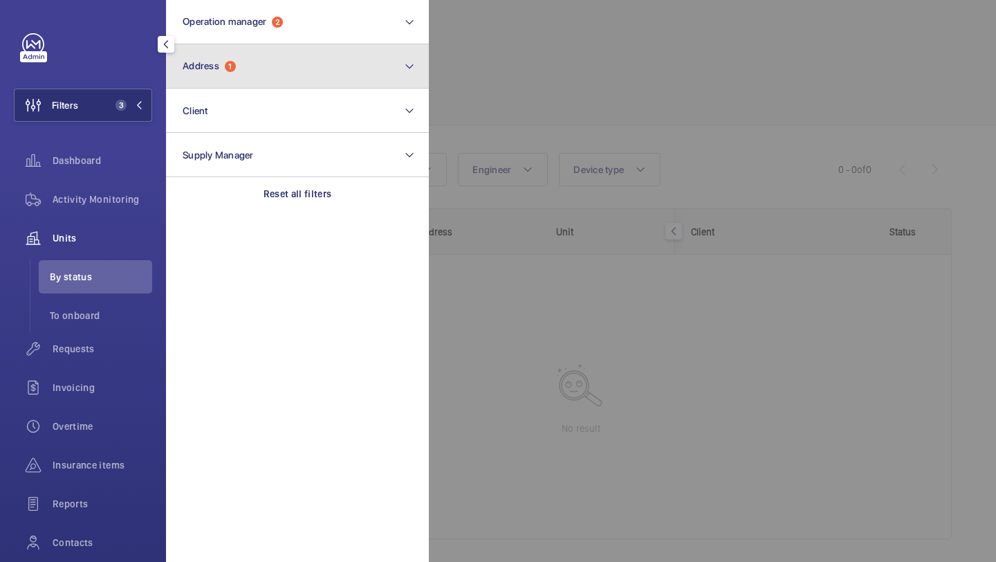
click at [250, 79] on button "Address 1" at bounding box center [297, 66] width 263 height 44
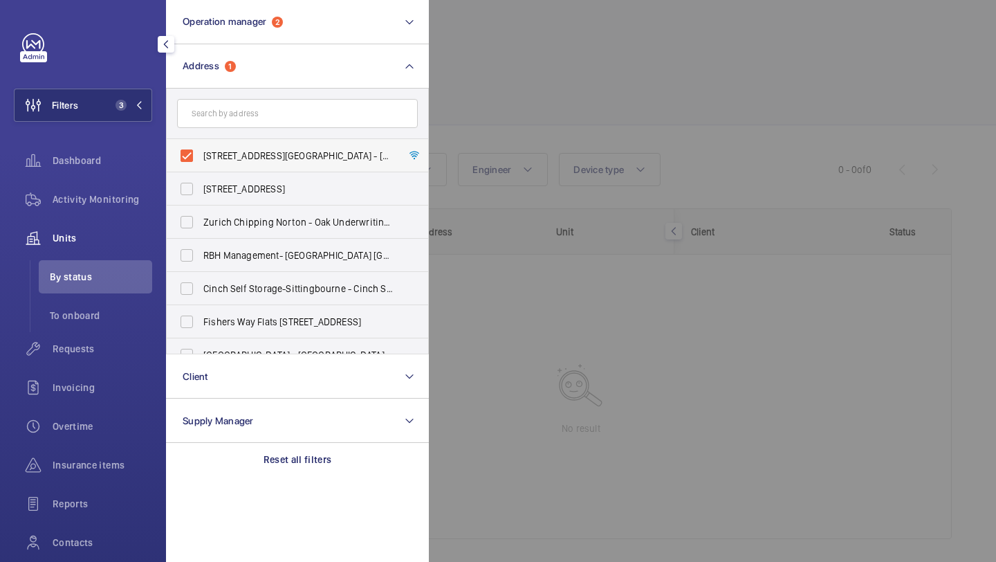
click at [244, 156] on span "44 Kensington Square Gardens - 44 Kensington Square Gardens, LONDON W2 4BQ" at bounding box center [298, 156] width 190 height 14
click at [201, 156] on input "44 Kensington Square Gardens - 44 Kensington Square Gardens, LONDON W2 4BQ" at bounding box center [187, 156] width 28 height 28
checkbox input "false"
click at [596, 91] on div at bounding box center [927, 281] width 996 height 562
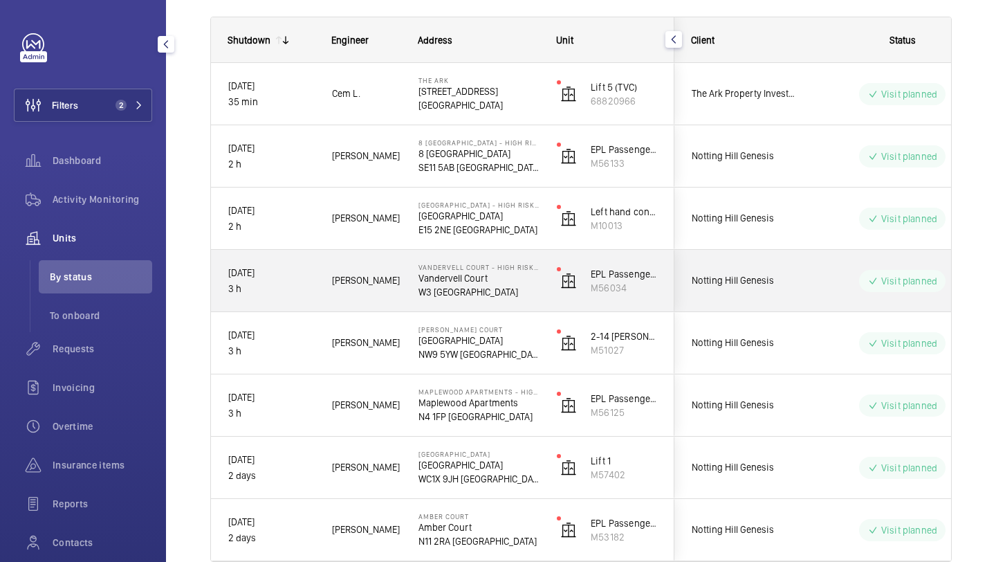
scroll to position [192, 0]
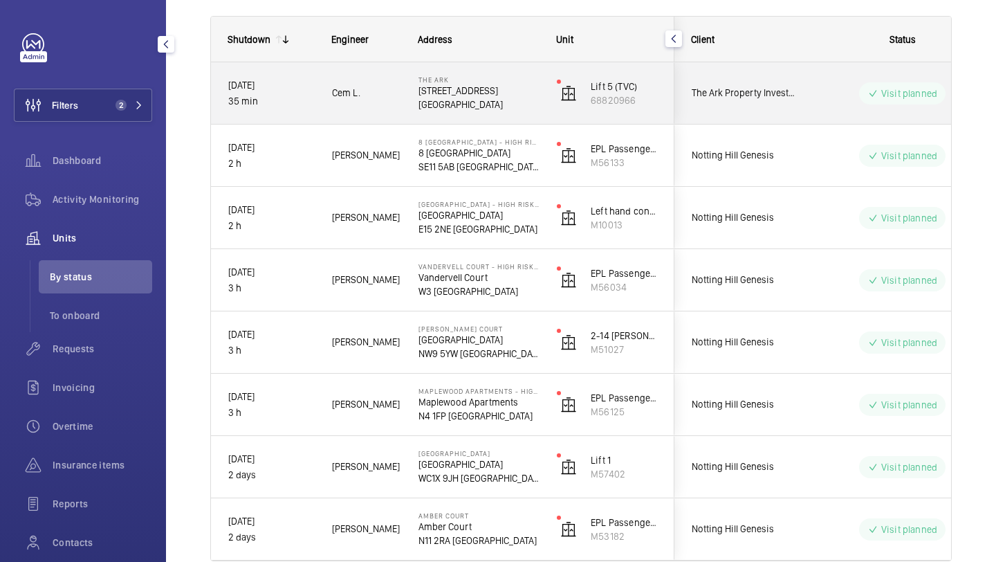
click at [737, 102] on div "The Ark Property Investment Company (London) Limited, C/O Helix Property Adviso…" at bounding box center [736, 93] width 123 height 44
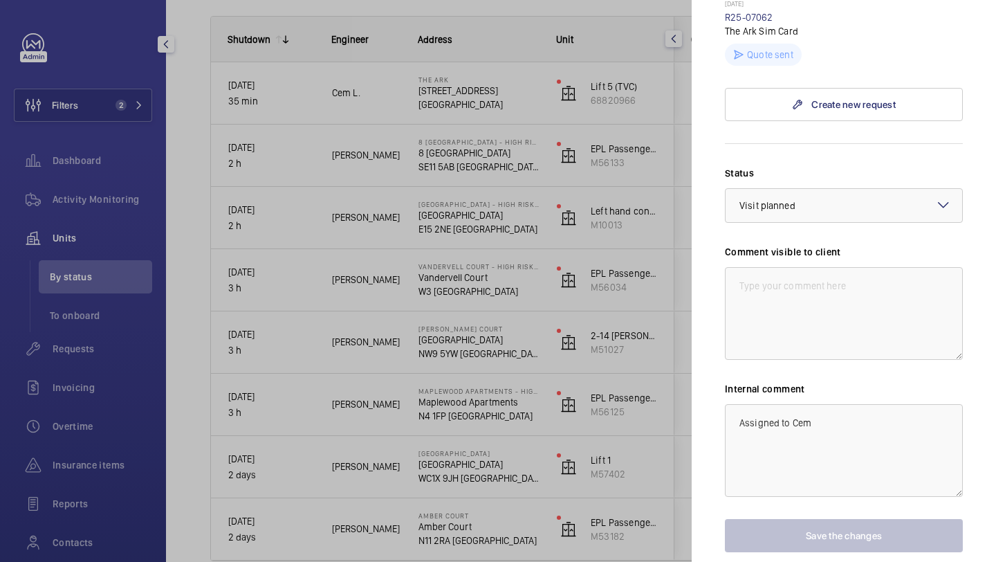
scroll to position [472, 0]
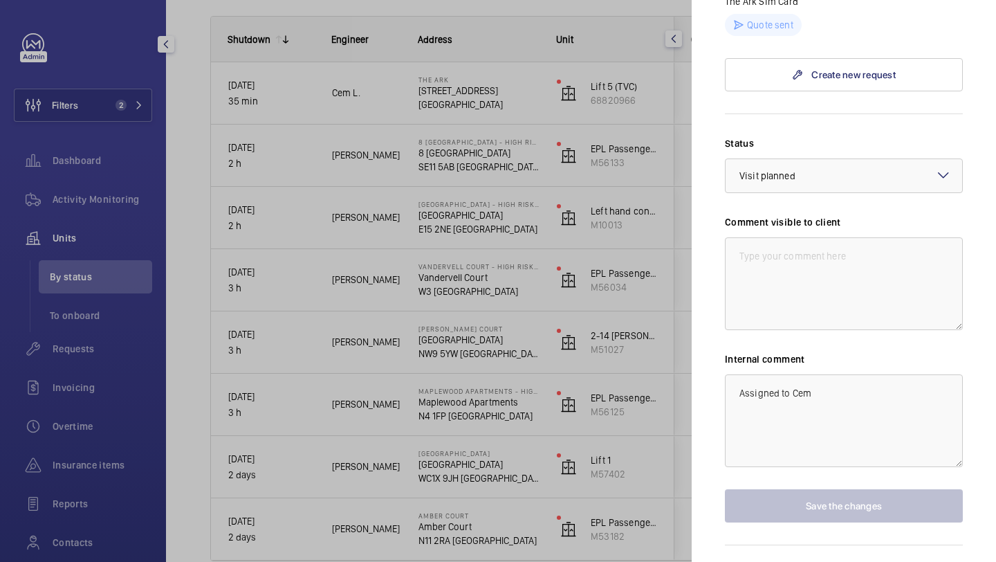
click at [630, 149] on div at bounding box center [498, 281] width 996 height 562
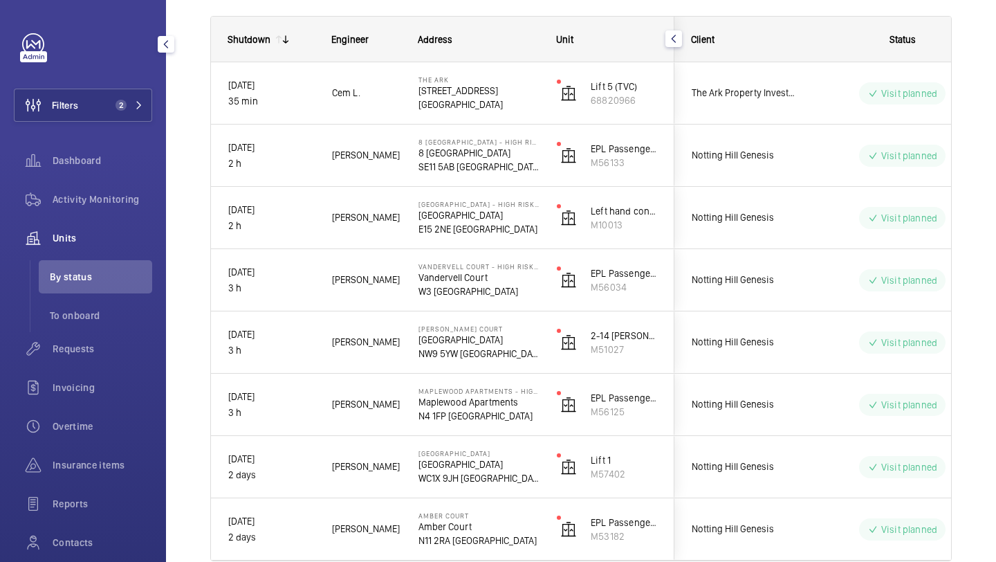
click at [791, 156] on mat-sidenav-container "Filters 2 Dashboard Activity Monitoring Units By status To onboard Requests Inv…" at bounding box center [498, 281] width 996 height 562
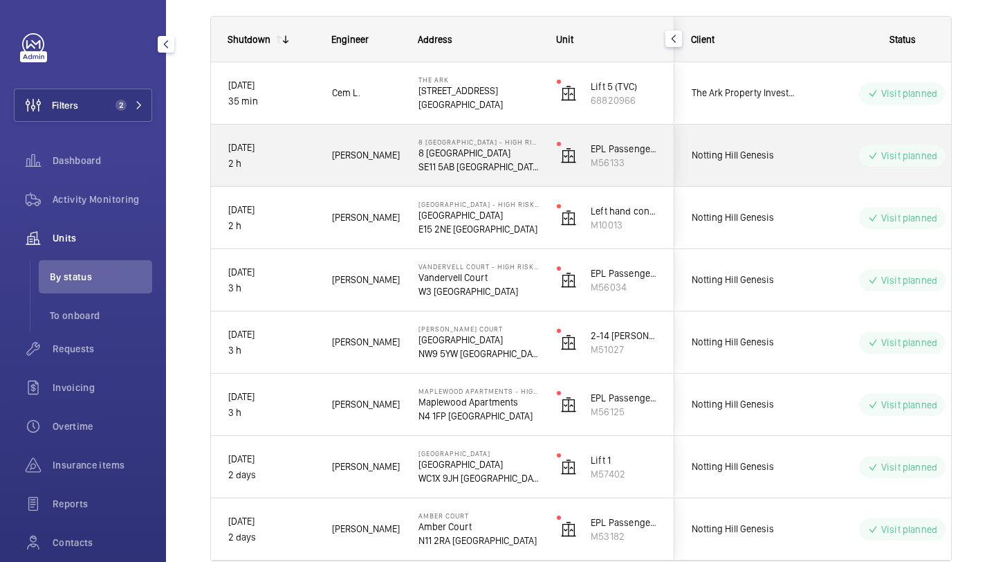
click at [791, 156] on span "Notting Hill Genesis" at bounding box center [745, 155] width 107 height 16
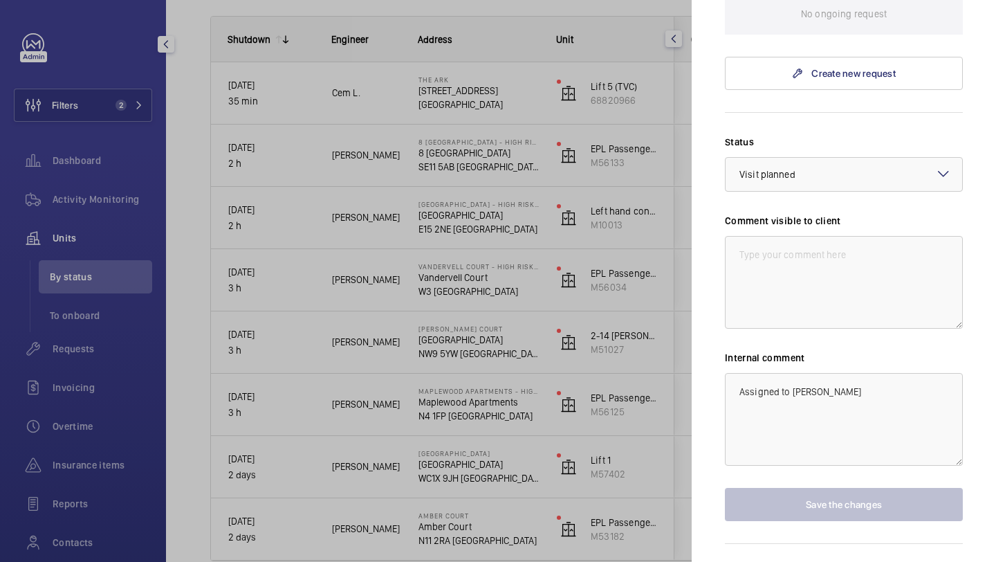
scroll to position [594, 0]
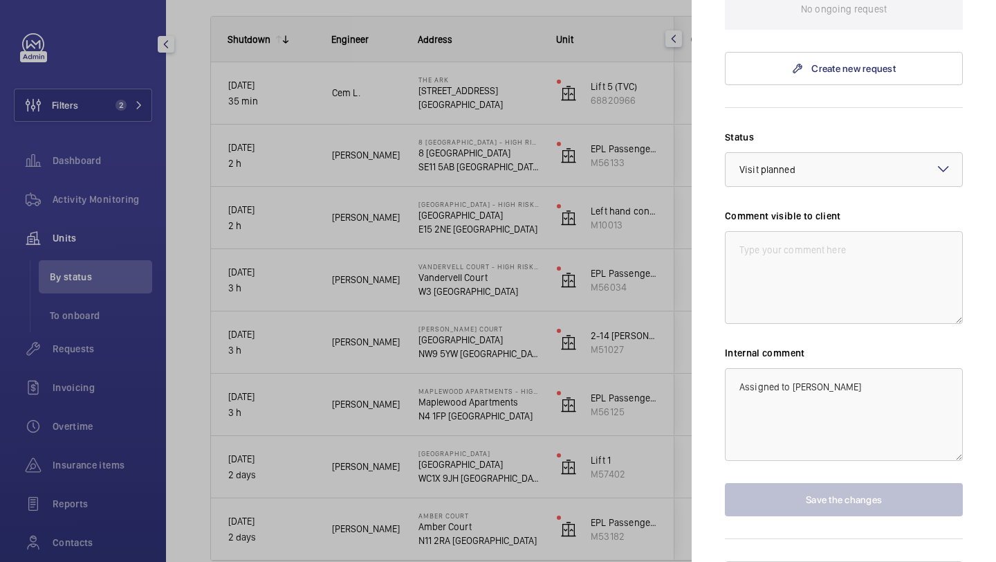
click at [657, 194] on div at bounding box center [498, 281] width 996 height 562
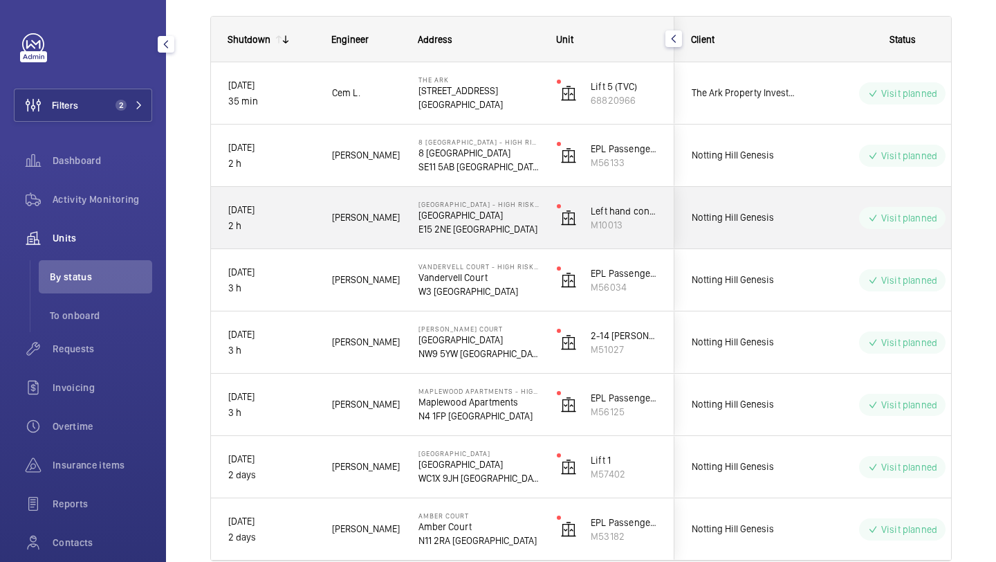
click at [781, 219] on span "Notting Hill Genesis" at bounding box center [745, 218] width 107 height 16
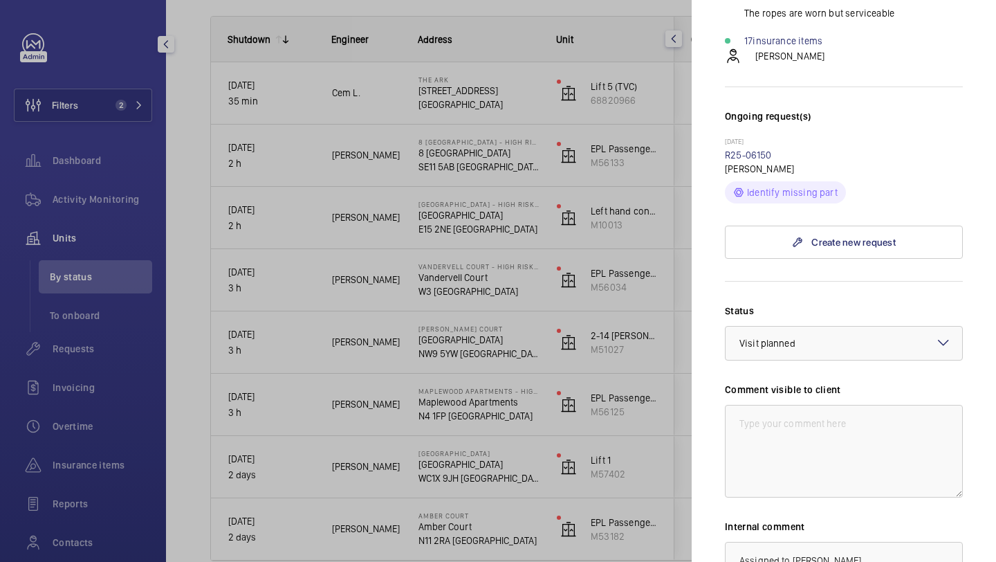
scroll to position [529, 0]
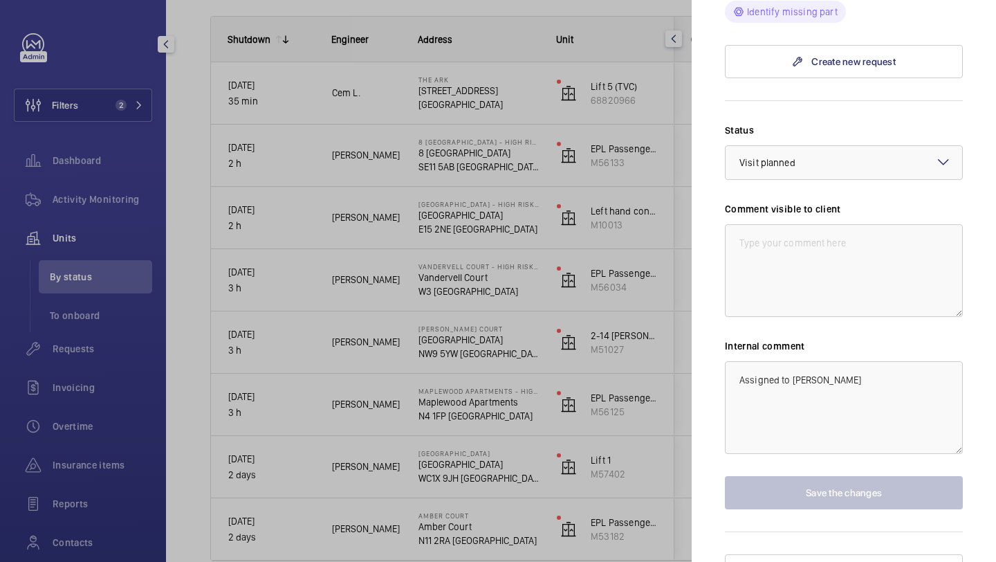
click at [640, 229] on div at bounding box center [498, 281] width 996 height 562
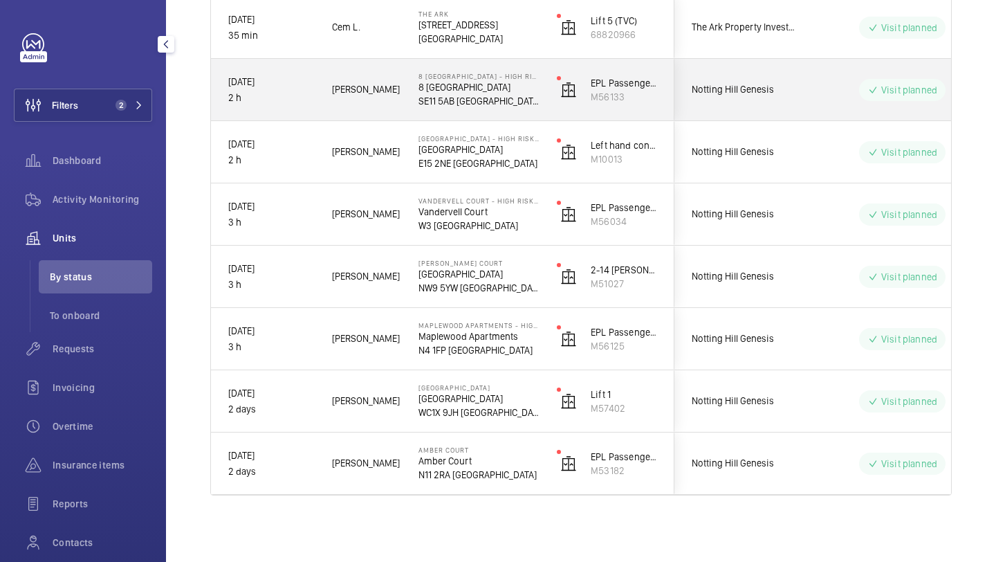
scroll to position [0, 0]
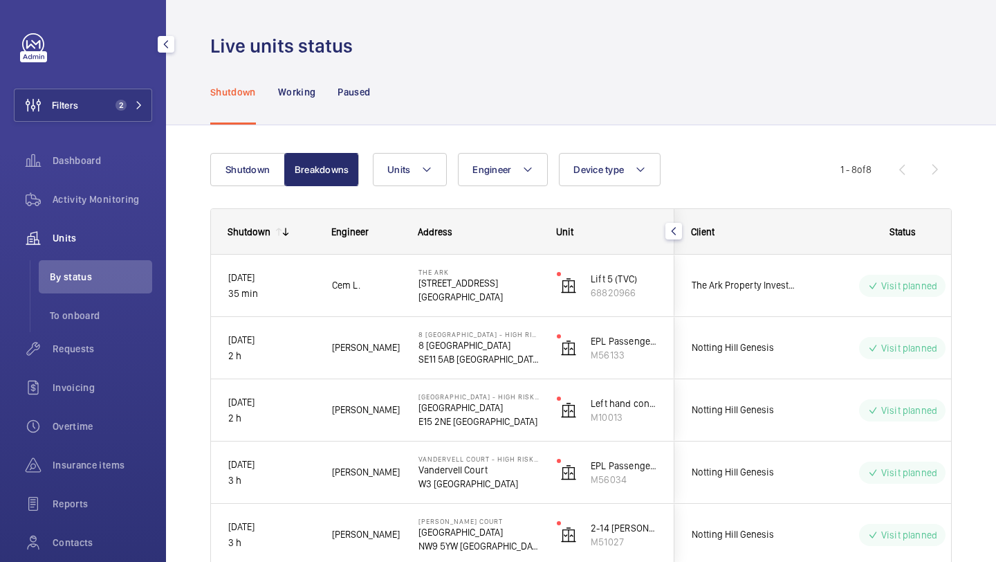
click at [75, 81] on div "Filters 2 Dashboard Activity Monitoring Units By status To onboard Requests Inv…" at bounding box center [83, 318] width 138 height 570
click at [91, 90] on button "Filters 2" at bounding box center [83, 105] width 138 height 33
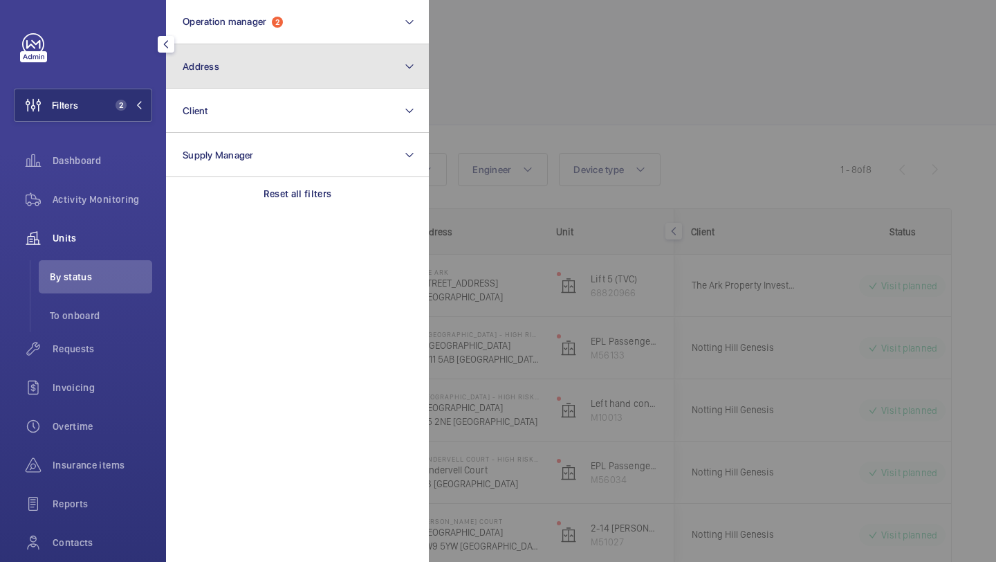
click at [244, 60] on button "Address" at bounding box center [297, 66] width 263 height 44
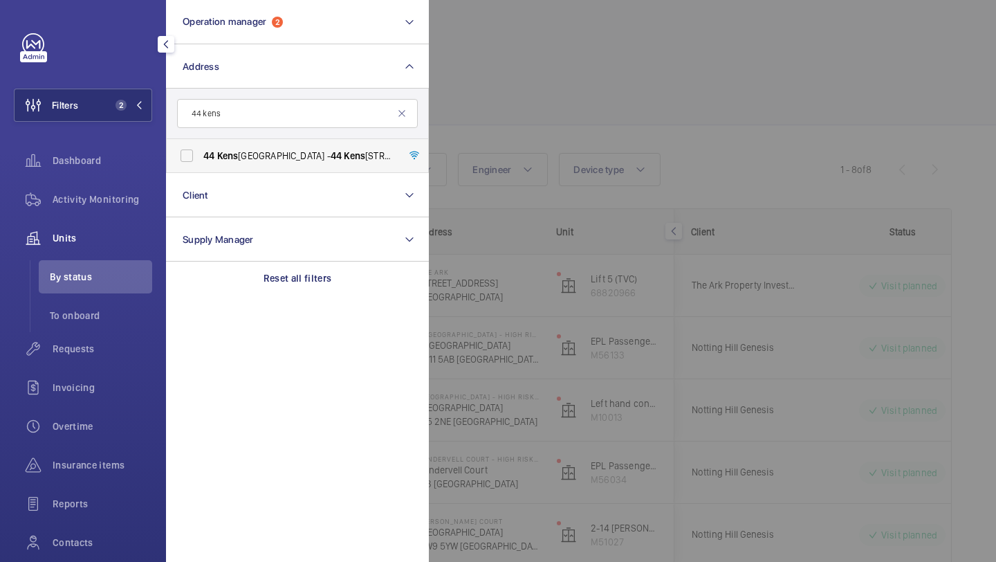
type input "44 kens"
click at [277, 163] on label "44 Kens ington Square Gardens - 44 Kens ington Square Gardens, LONDON W2 4BQ" at bounding box center [287, 155] width 241 height 33
click at [201, 163] on input "44 Kens ington Square Gardens - 44 Kens ington Square Gardens, LONDON W2 4BQ" at bounding box center [187, 156] width 28 height 28
checkbox input "true"
click at [541, 109] on div at bounding box center [927, 281] width 996 height 562
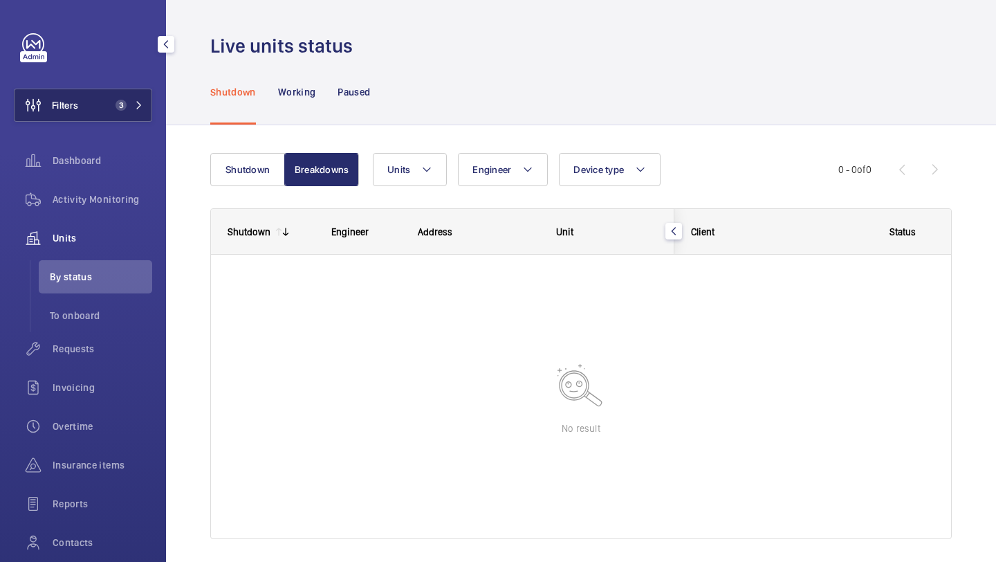
click at [100, 101] on button "Filters 3" at bounding box center [83, 105] width 138 height 33
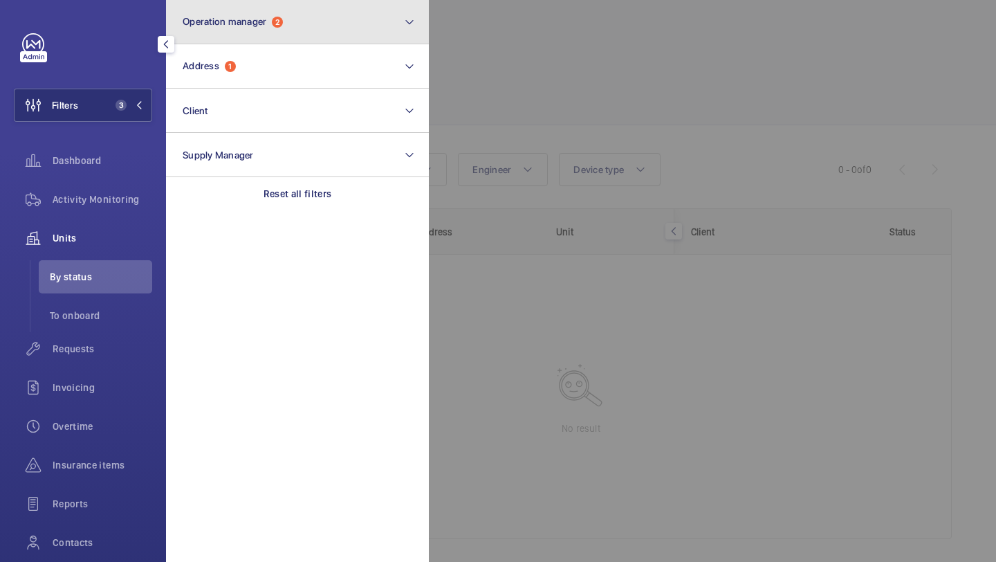
click at [257, 29] on button "Operation manager 2" at bounding box center [297, 22] width 263 height 44
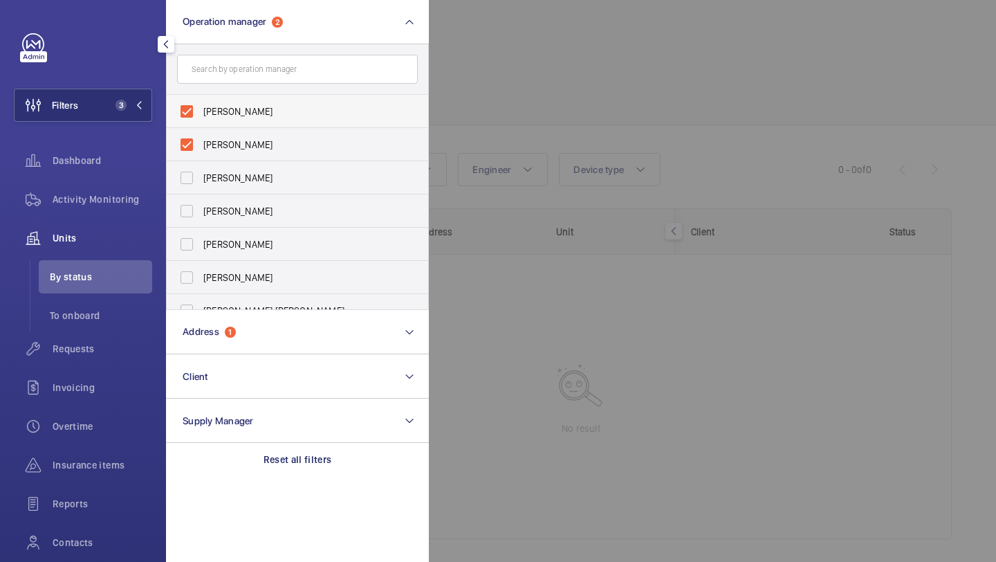
click at [241, 108] on span "[PERSON_NAME]" at bounding box center [298, 111] width 190 height 14
click at [201, 108] on input "[PERSON_NAME]" at bounding box center [187, 112] width 28 height 28
click at [240, 139] on span "[PERSON_NAME]" at bounding box center [298, 145] width 190 height 14
click at [201, 139] on input "[PERSON_NAME]" at bounding box center [187, 145] width 28 height 28
checkbox input "true"
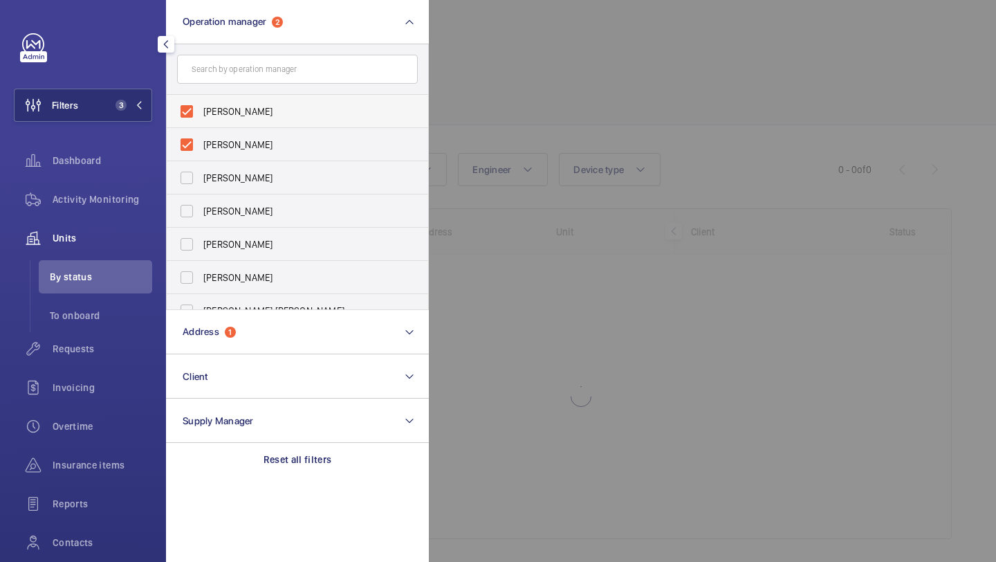
click at [250, 102] on label "[PERSON_NAME]" at bounding box center [287, 111] width 241 height 33
click at [201, 102] on input "[PERSON_NAME]" at bounding box center [187, 112] width 28 height 28
checkbox input "false"
click at [250, 102] on label "Alex Waterman" at bounding box center [287, 111] width 241 height 33
click at [201, 102] on input "Alex Waterman" at bounding box center [187, 112] width 28 height 28
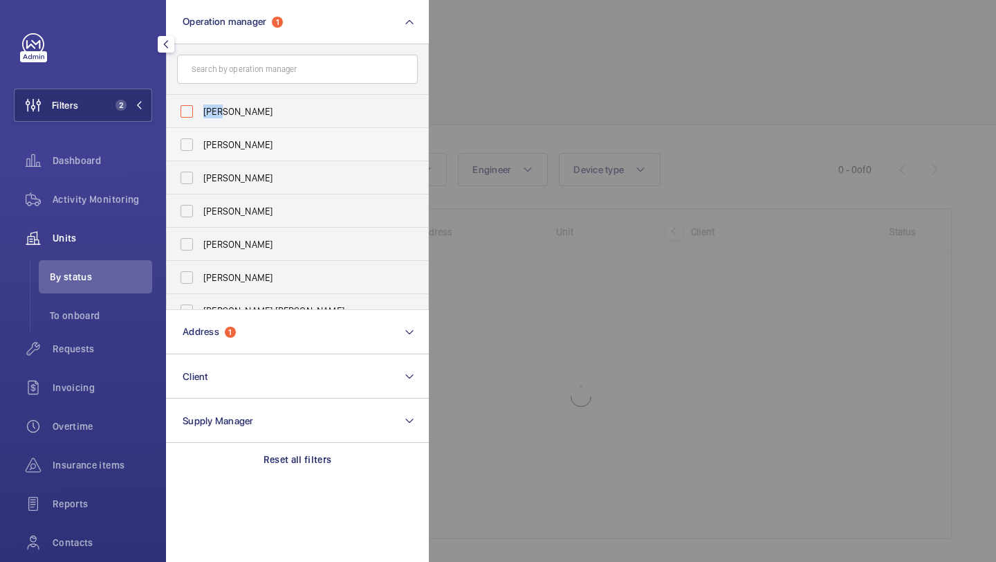
checkbox input "false"
click at [564, 109] on div at bounding box center [927, 281] width 996 height 562
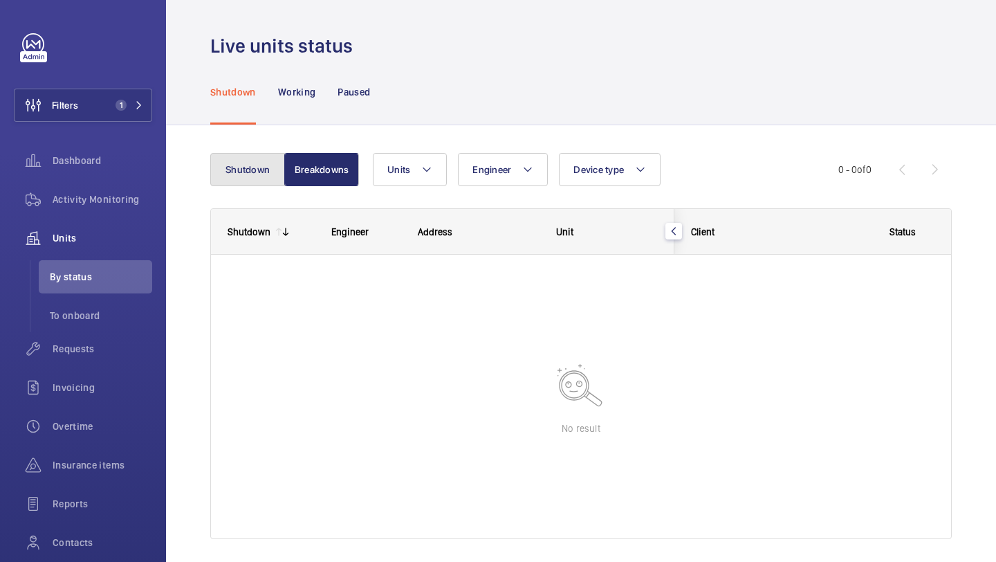
click at [259, 179] on button "Shutdown" at bounding box center [247, 169] width 75 height 33
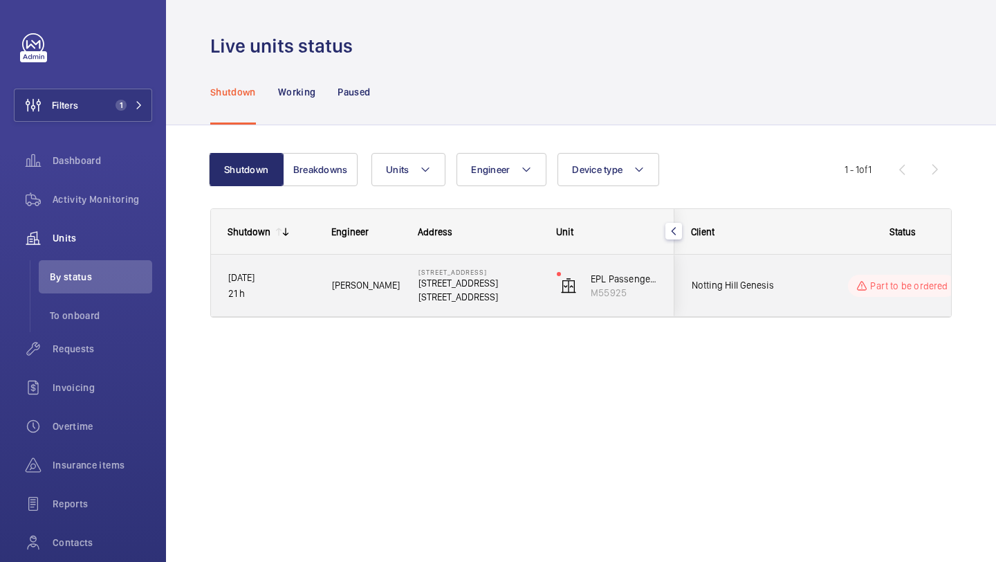
click at [791, 259] on div "Notting Hill Genesis" at bounding box center [737, 286] width 125 height 62
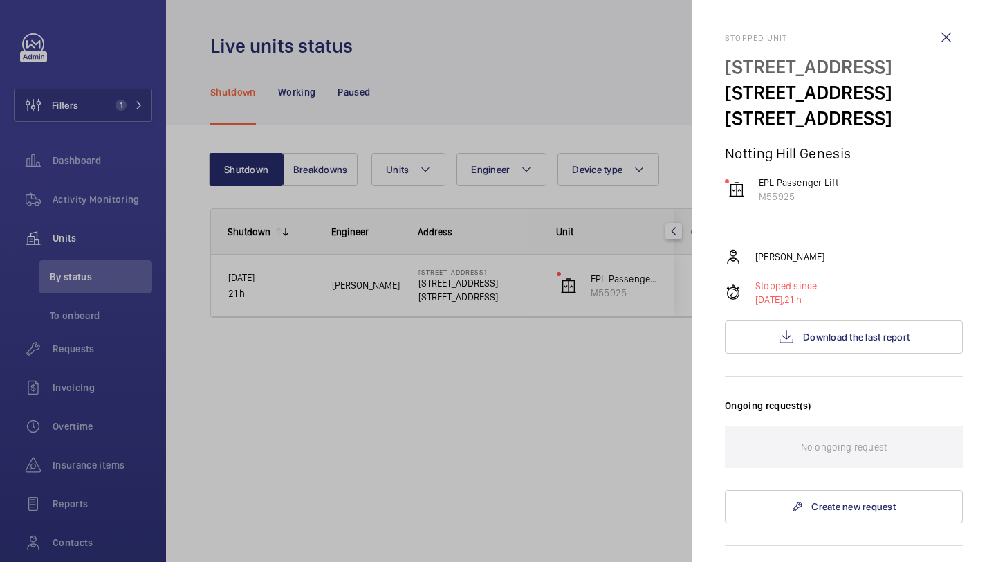
drag, startPoint x: 796, startPoint y: 145, endPoint x: 724, endPoint y: 126, distance: 75.0
click at [724, 126] on mat-sidenav "Stopped unit 44 Kensington Square Gardens 44 Kensington Square Gardens W2 4BQ L…" at bounding box center [844, 281] width 304 height 562
copy p "44 Kensington Square Gardens"
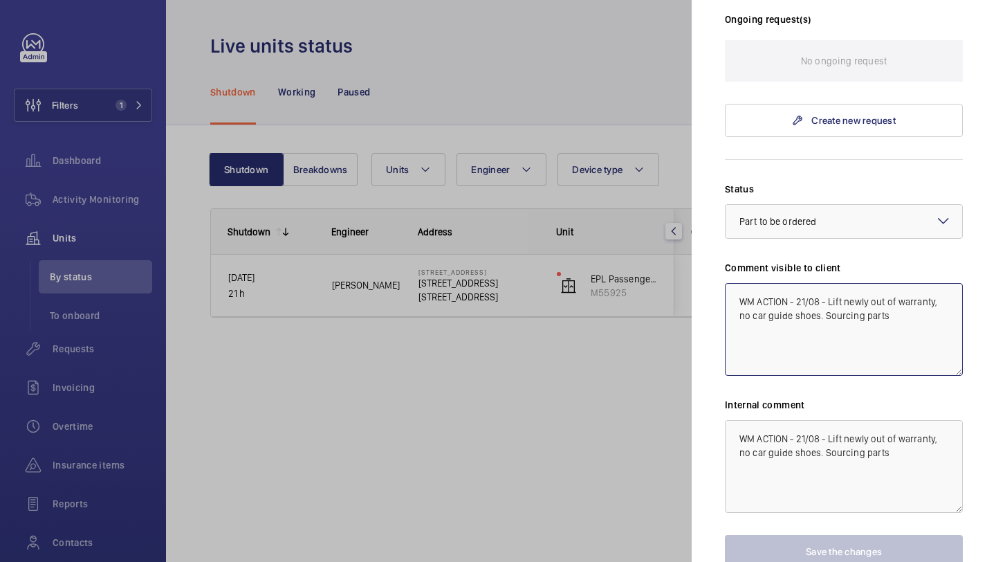
click at [815, 371] on textarea "WM ACTION - 21/08 - Lift newly out of warranty, no car guide shoes. Sourcing pa…" at bounding box center [844, 329] width 238 height 93
click at [826, 376] on textarea "WM ACTION - 21/08 - Lift newly out of warranty, no car guide shoes. Sourcing pa…" at bounding box center [844, 329] width 238 height 93
click at [820, 376] on textarea "WM ACTION - 21/08 - Lift newly out of warranty, no car guide shoes. Sourcing pa…" at bounding box center [844, 329] width 238 height 93
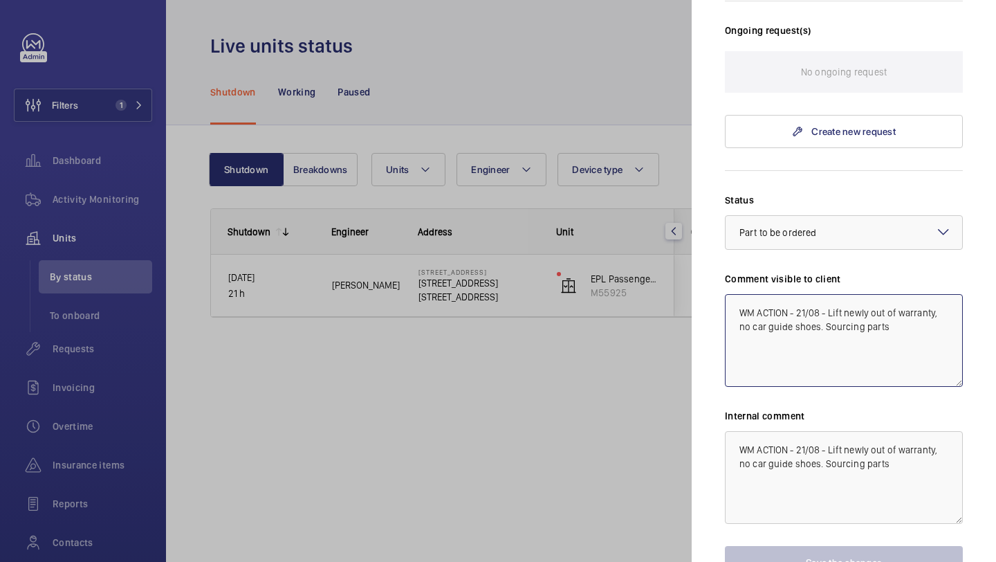
scroll to position [373, 0]
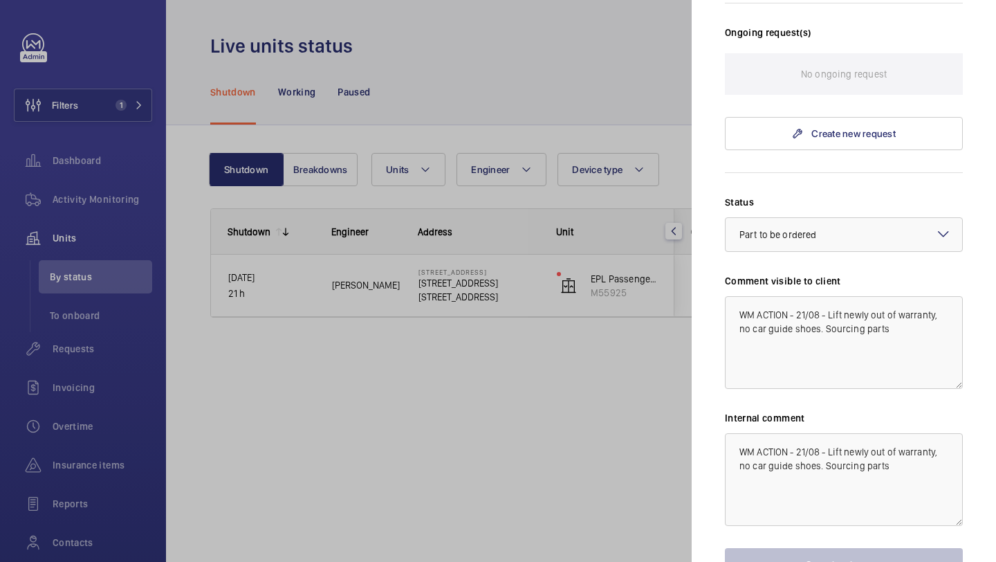
click at [507, 98] on div at bounding box center [498, 281] width 996 height 562
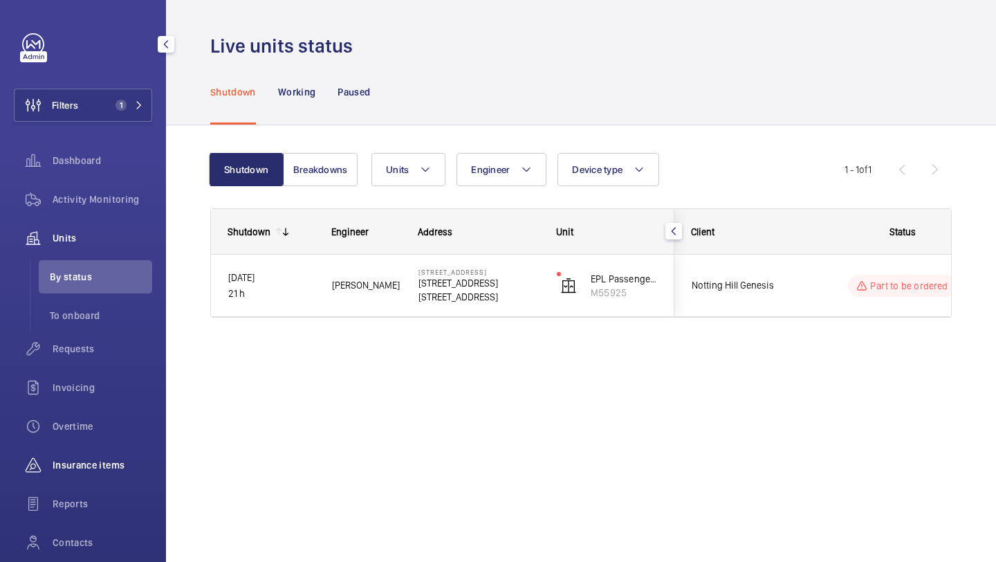
click at [91, 454] on div "Insurance items" at bounding box center [83, 464] width 138 height 33
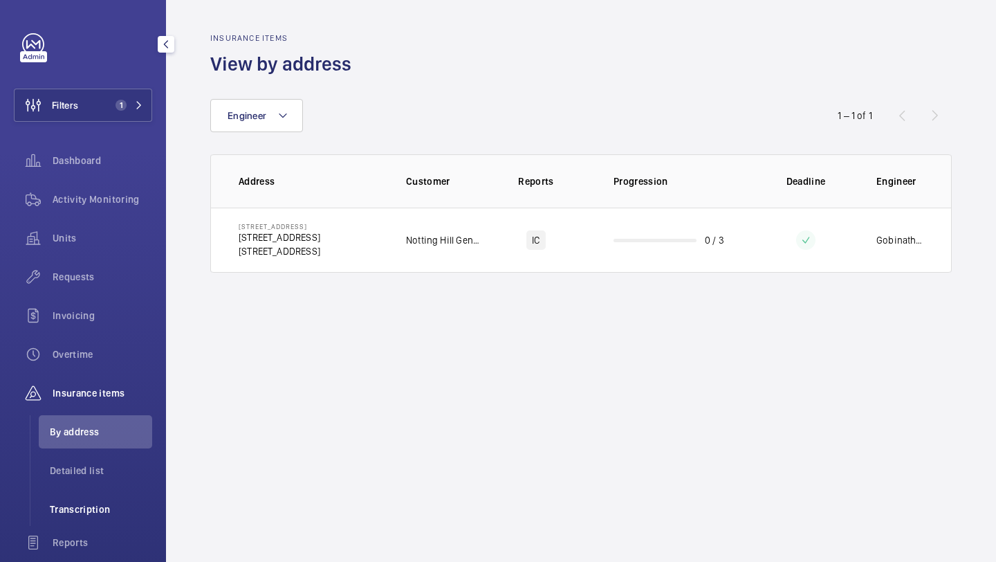
click at [78, 515] on span "Transcription" at bounding box center [101, 509] width 102 height 14
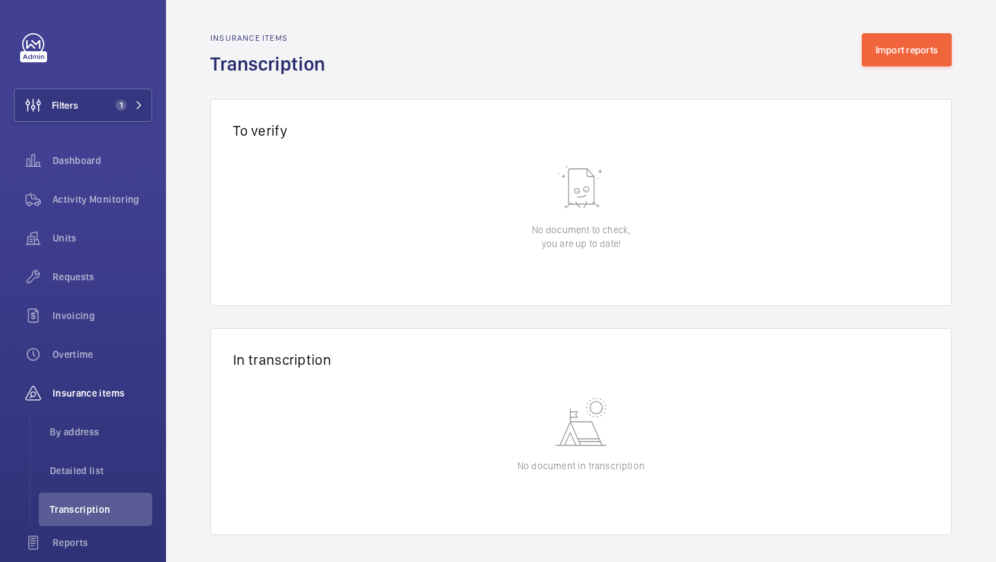
scroll to position [6, 0]
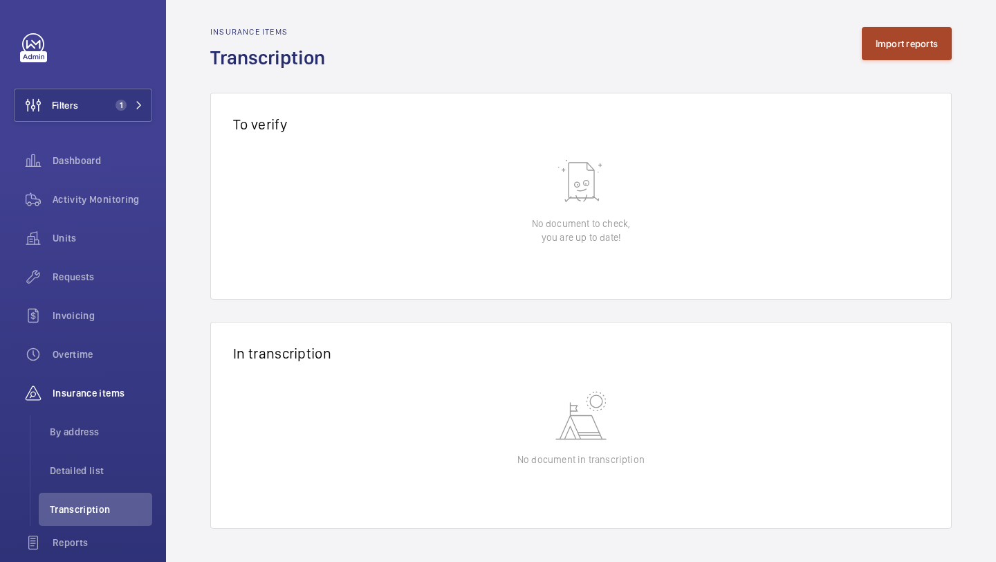
click at [873, 41] on button "Import reports" at bounding box center [907, 43] width 91 height 33
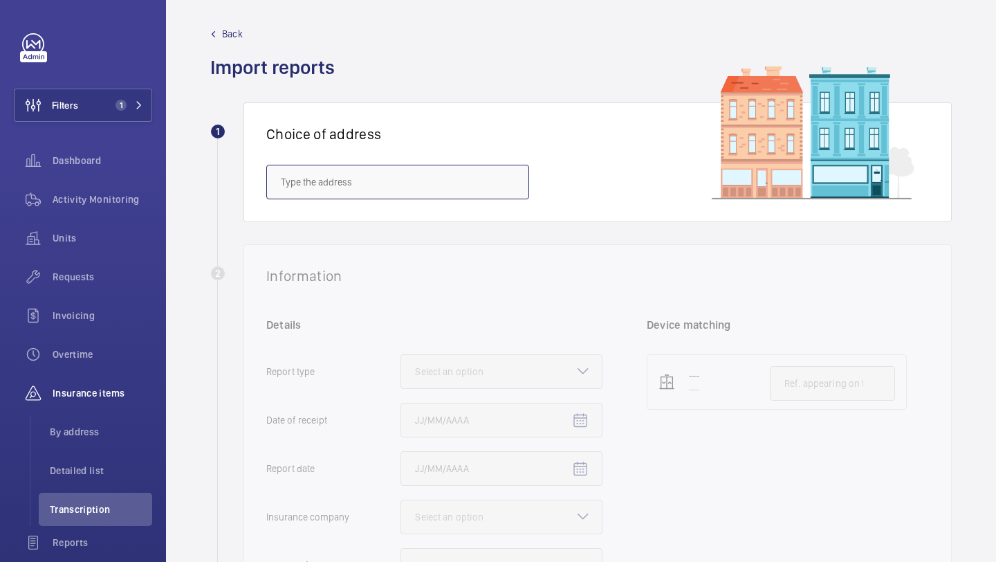
click at [381, 190] on input "text" at bounding box center [397, 182] width 263 height 35
click at [358, 179] on input "text" at bounding box center [397, 182] width 263 height 35
paste input "67-71 Goswell Road"
click at [350, 217] on span "67-71 Goswell Road - 69 Goswell Rd, LONDON EC1V 7EP" at bounding box center [322, 224] width 82 height 14
type input "67-71 Goswell Road - 69 Goswell Rd, LONDON EC1V 7EP"
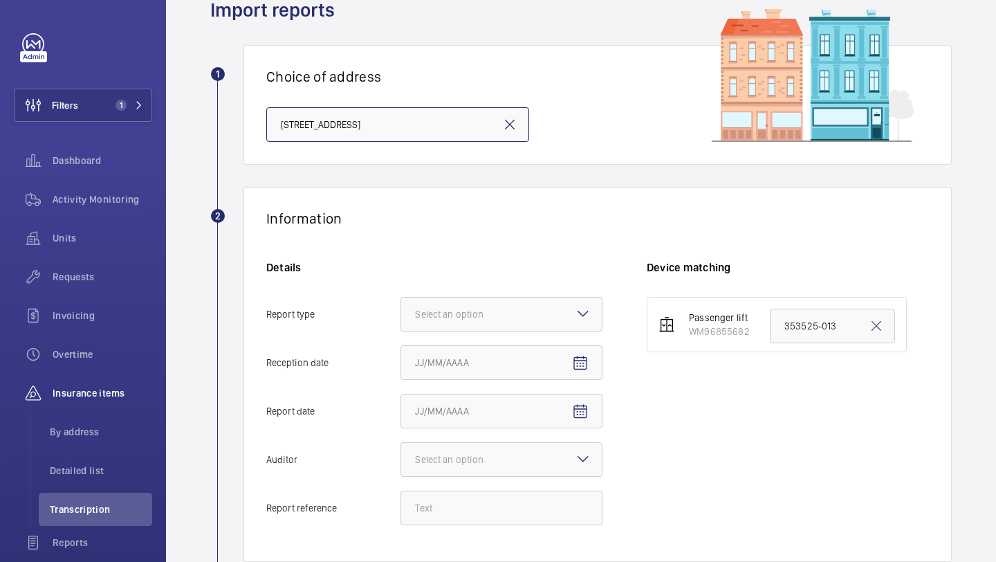
scroll to position [93, 0]
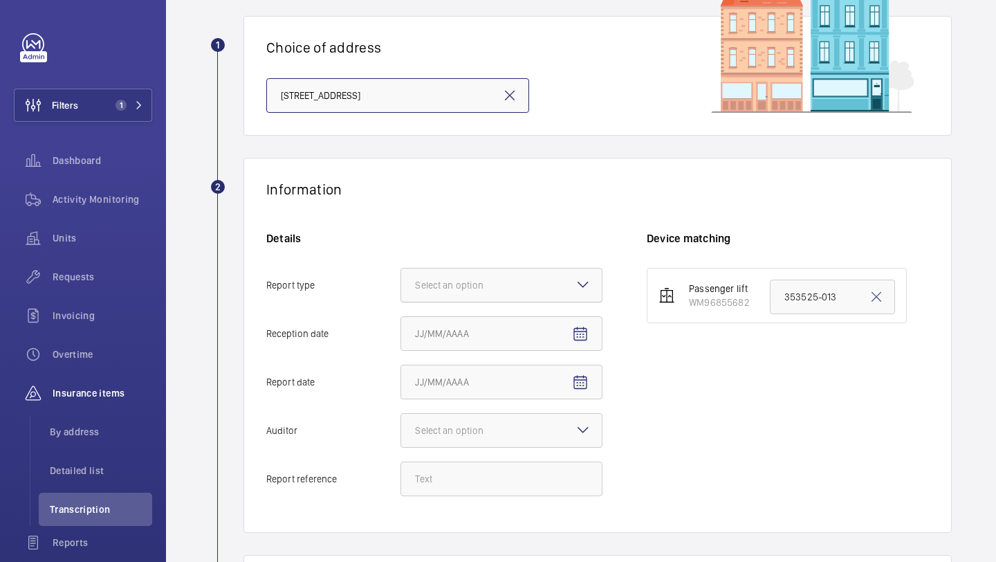
click at [480, 282] on div "Select an option" at bounding box center [466, 285] width 103 height 14
click at [401, 282] on input "Report type Select an option" at bounding box center [401, 284] width 0 height 33
click at [478, 325] on span "Insurance company" at bounding box center [501, 327] width 173 height 14
click at [401, 302] on input "Report type Select an option Insurance company Consultant" at bounding box center [401, 284] width 0 height 33
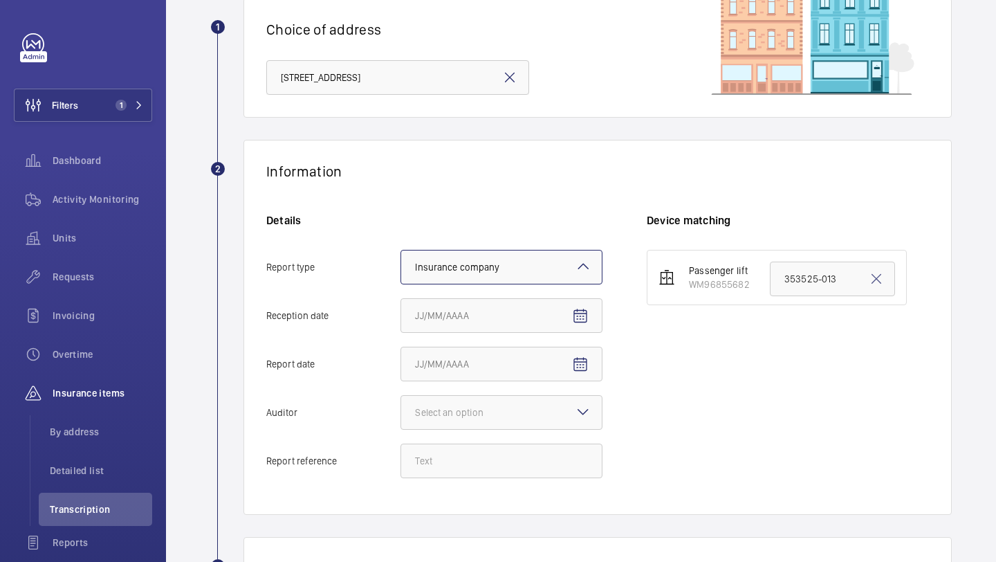
scroll to position [113, 0]
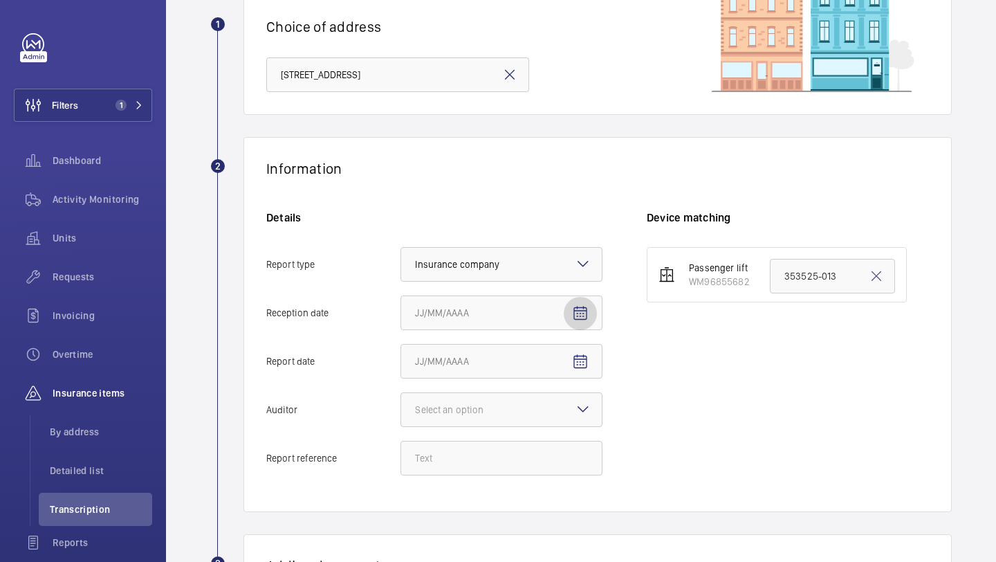
click at [579, 308] on mat-icon "Open calendar" at bounding box center [580, 313] width 17 height 17
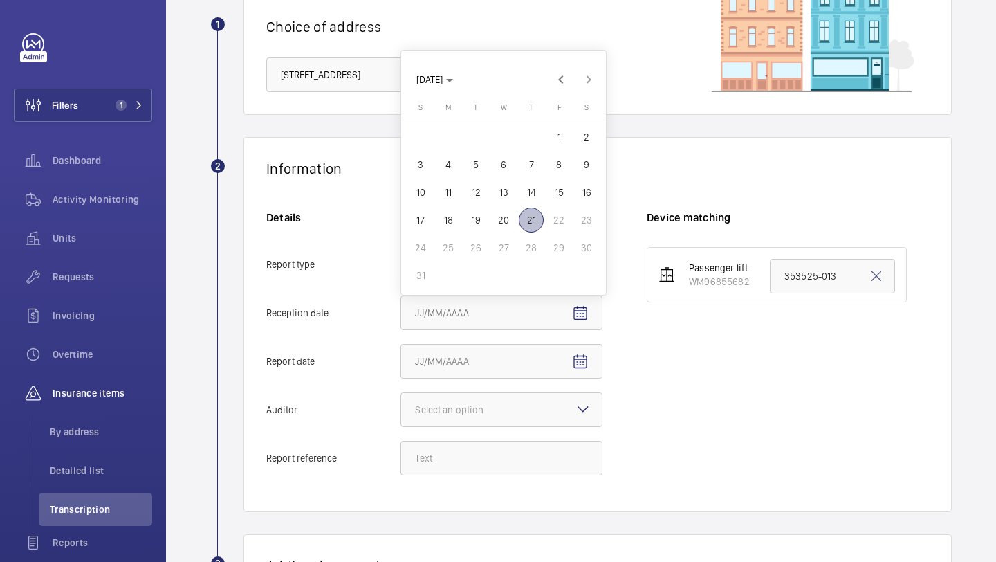
click at [536, 221] on span "21" at bounding box center [531, 220] width 25 height 25
type input "8/21/2025"
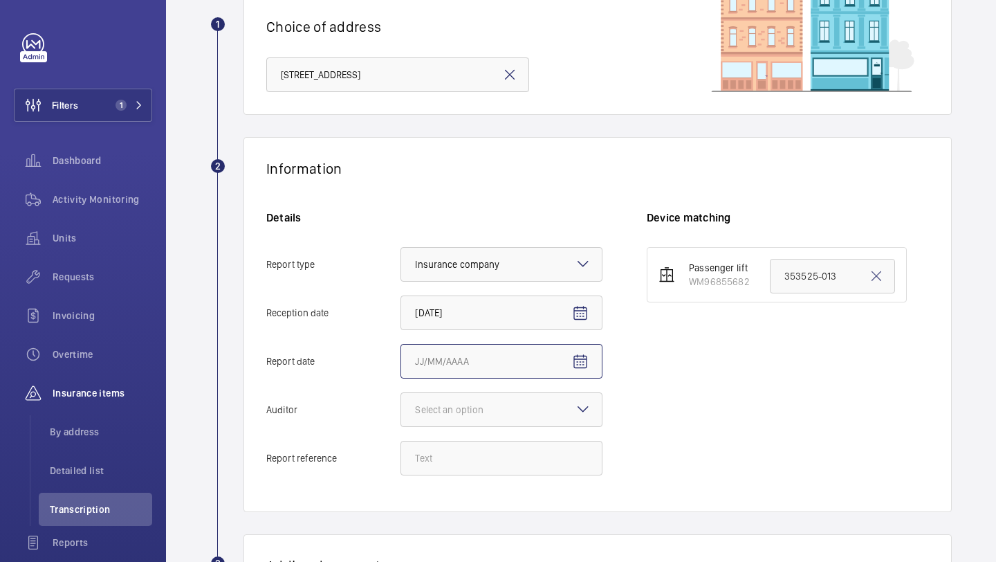
click at [518, 365] on input "Report date" at bounding box center [502, 361] width 202 height 35
click at [576, 354] on mat-icon "Open calendar" at bounding box center [580, 362] width 17 height 17
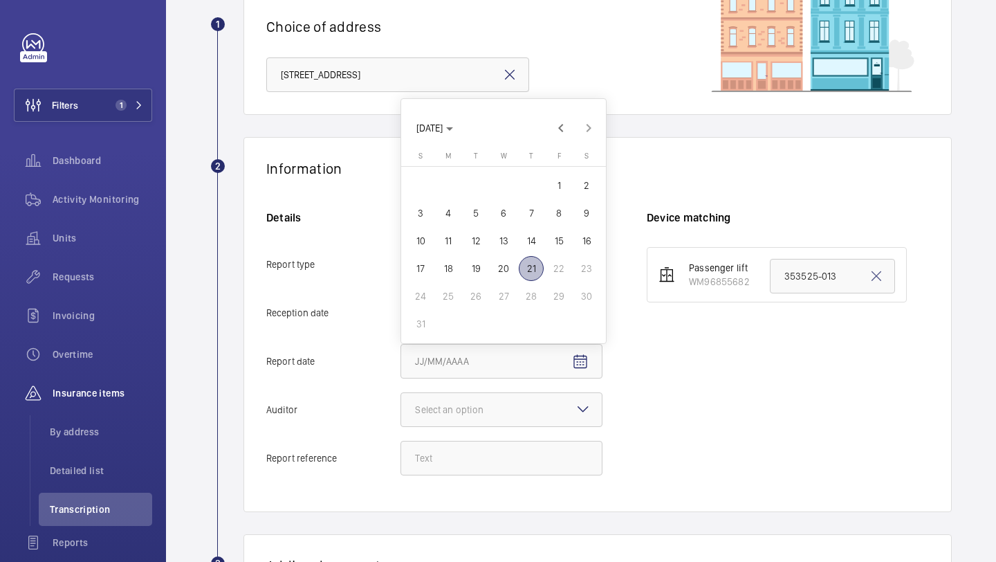
click at [482, 266] on span "19" at bounding box center [476, 268] width 25 height 25
type input "8/19/2025"
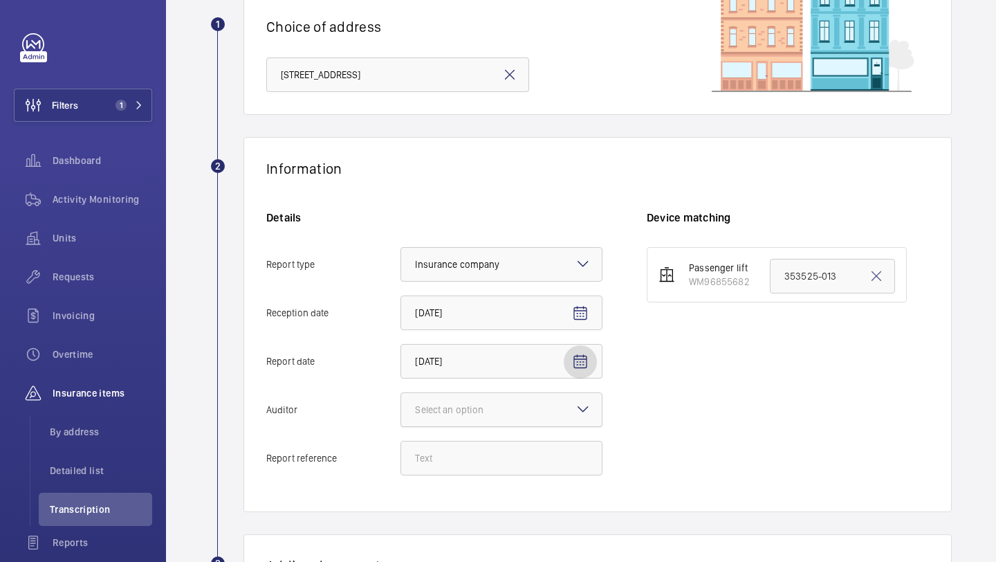
click at [511, 408] on div "Select an option" at bounding box center [466, 410] width 103 height 14
click at [401, 408] on input "Auditor Select an option" at bounding box center [401, 409] width 0 height 33
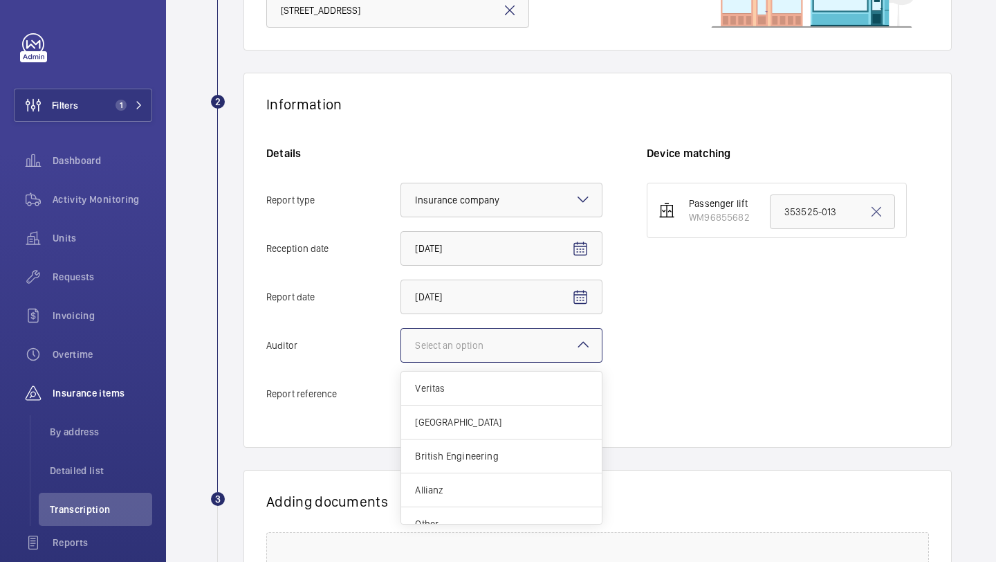
scroll to position [190, 0]
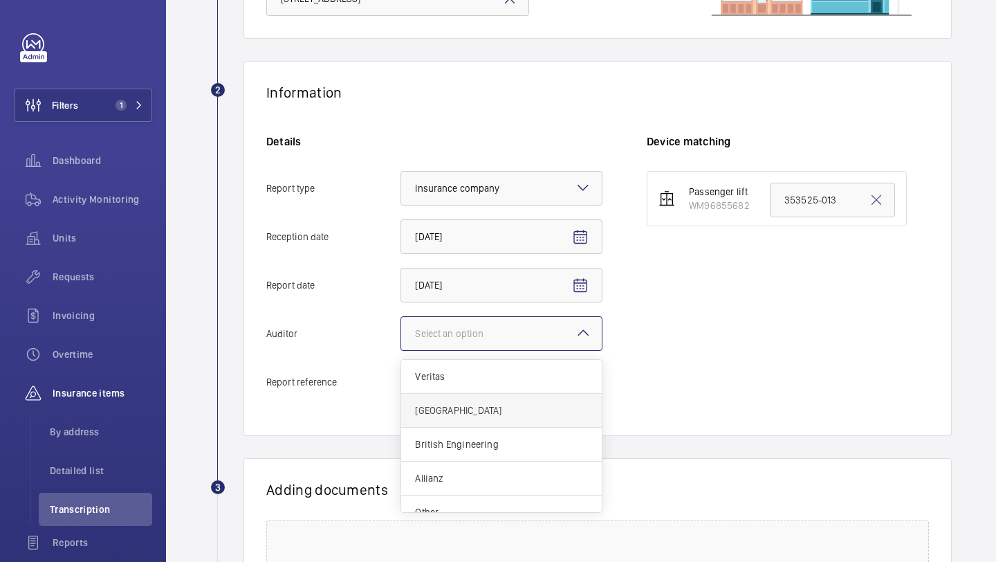
click at [510, 407] on span "Zurich" at bounding box center [501, 410] width 173 height 14
click at [401, 350] on input "Auditor Select an option Veritas Zurich British Engineering Allianz Other" at bounding box center [401, 333] width 0 height 33
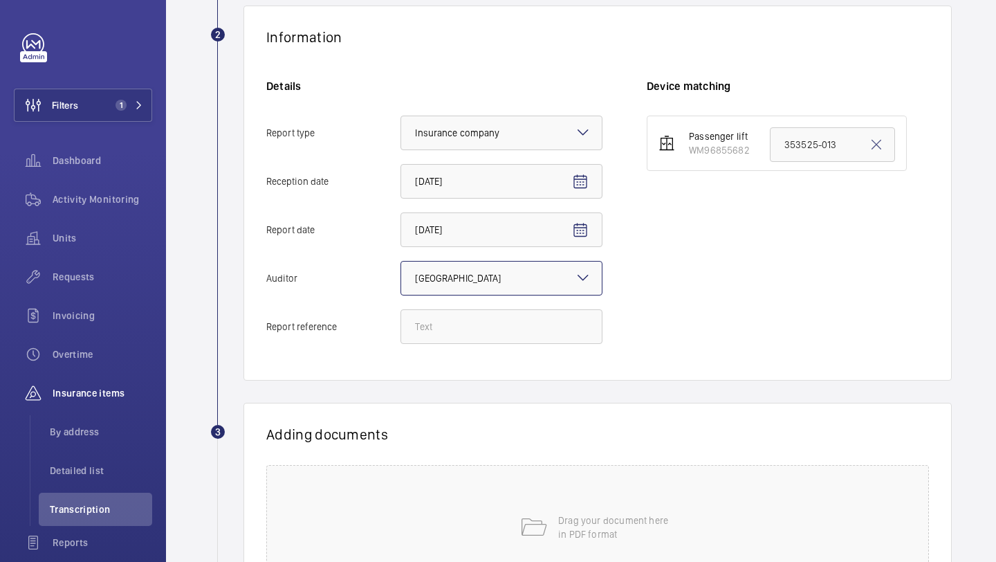
scroll to position [260, 0]
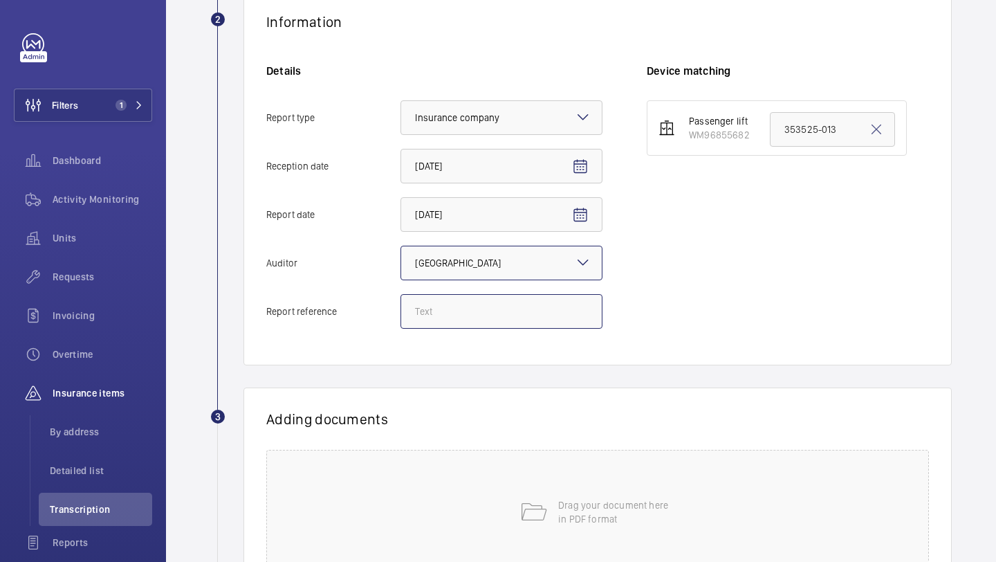
click at [545, 317] on input "Report reference" at bounding box center [502, 311] width 202 height 35
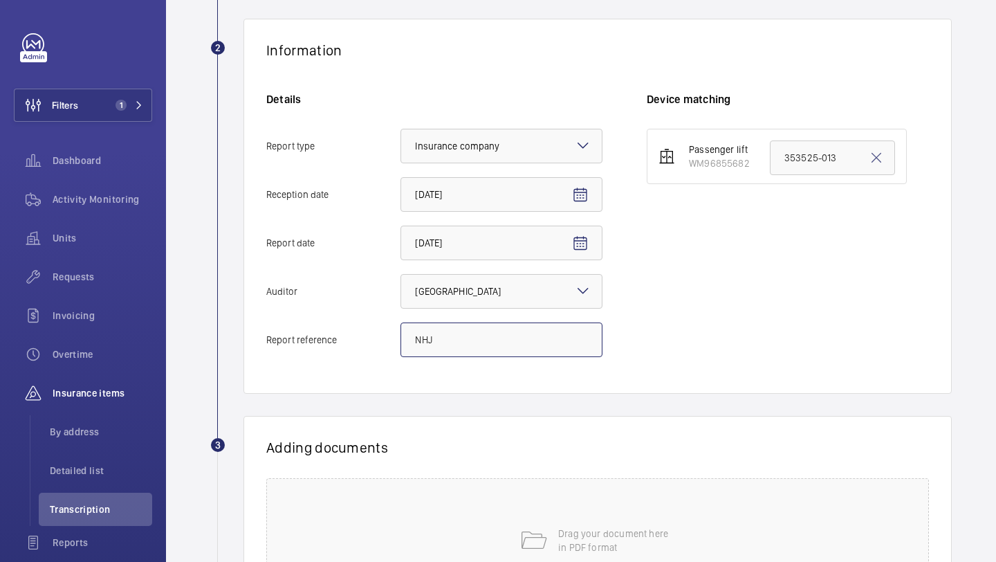
scroll to position [66, 0]
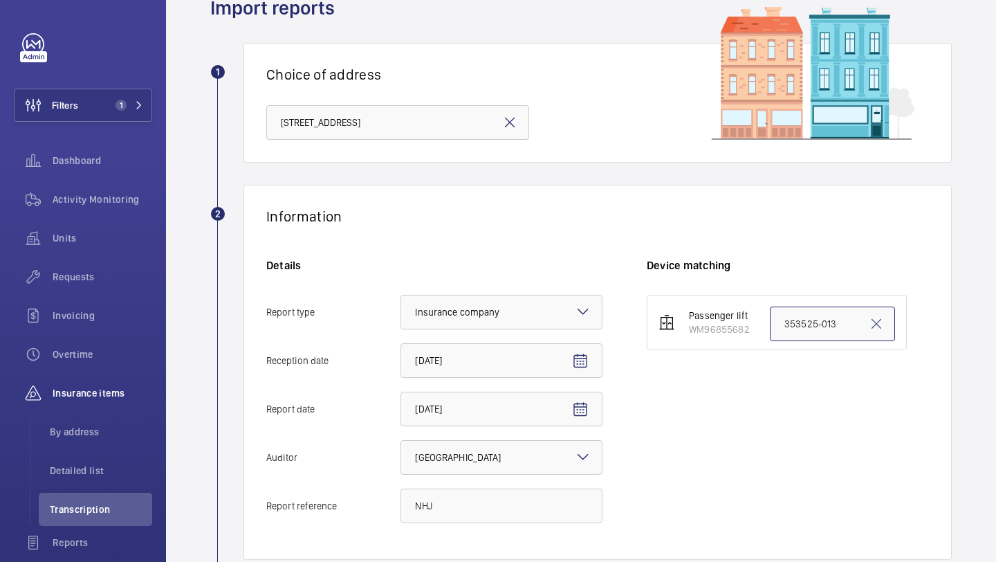
click at [846, 334] on input "353525-013" at bounding box center [832, 324] width 125 height 35
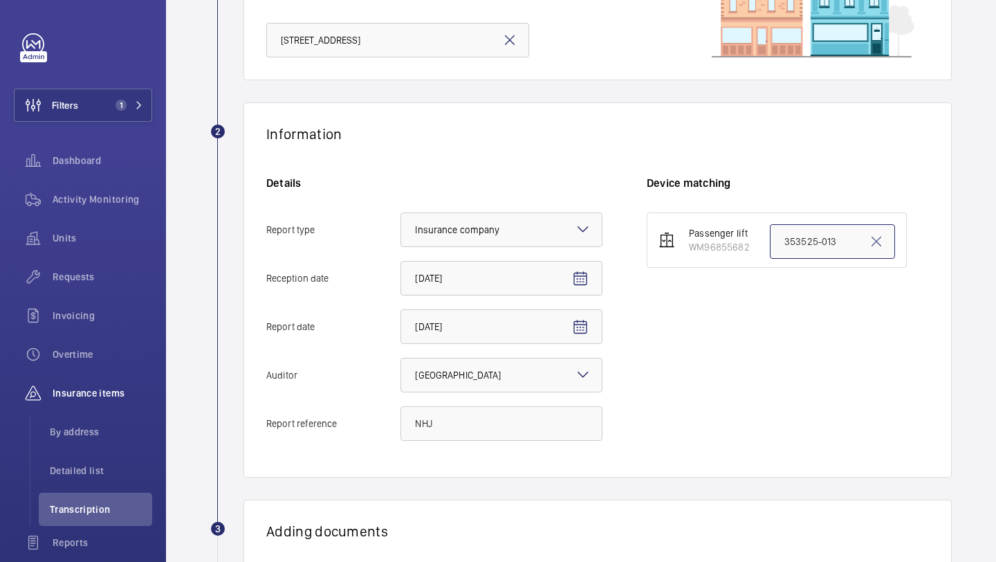
scroll to position [163, 0]
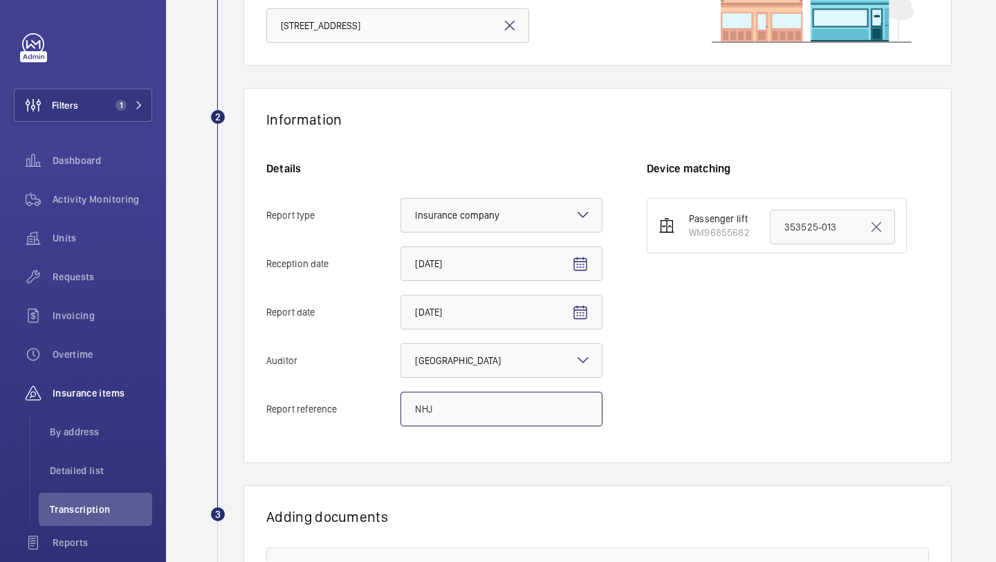
click at [552, 401] on input "NHJ" at bounding box center [502, 409] width 202 height 35
click at [512, 417] on input "NHJ" at bounding box center [502, 409] width 202 height 35
click at [521, 392] on input "NHJ" at bounding box center [502, 409] width 202 height 35
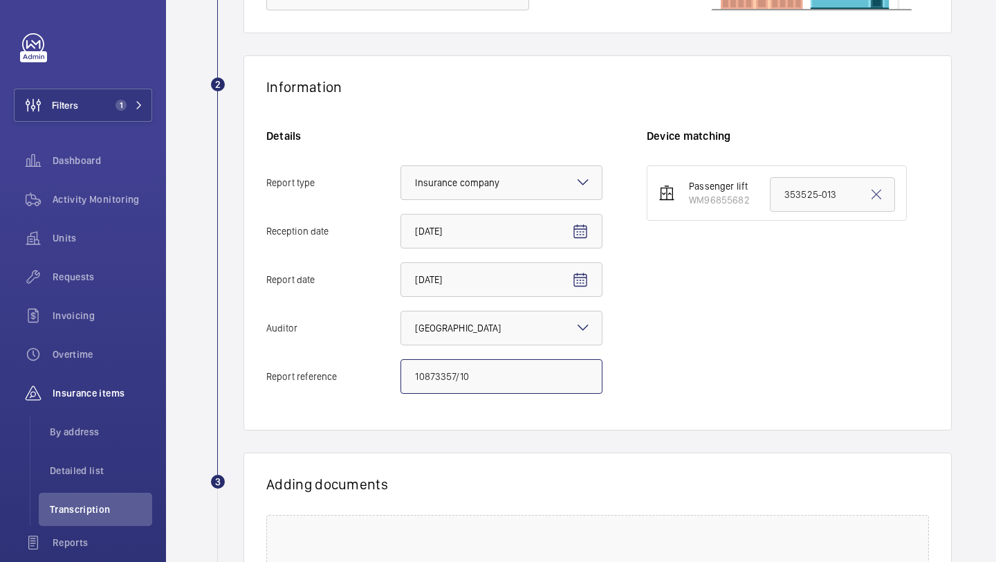
scroll to position [383, 0]
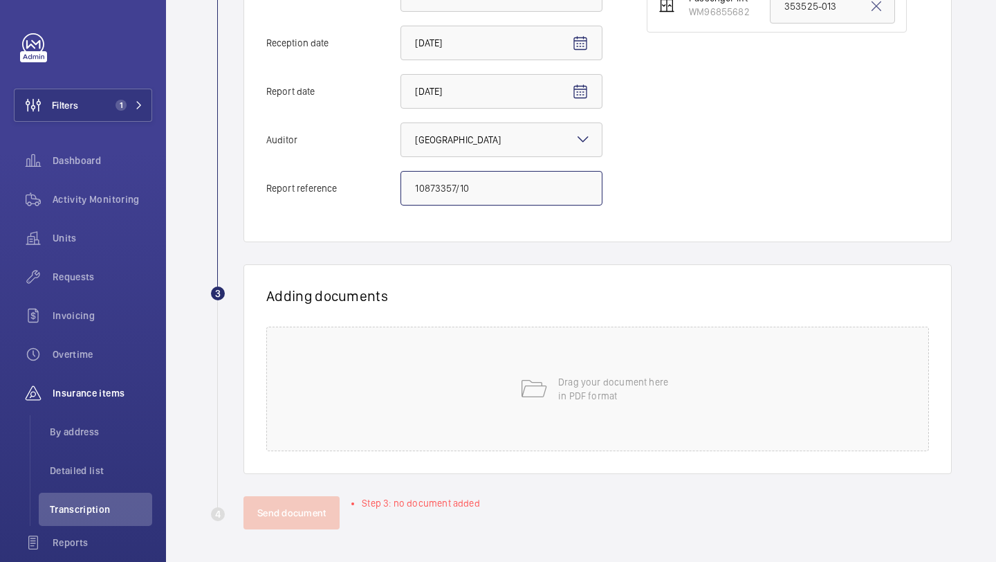
type input "10873357/10"
click at [617, 359] on div "Drag your document here in PDF format" at bounding box center [597, 389] width 663 height 125
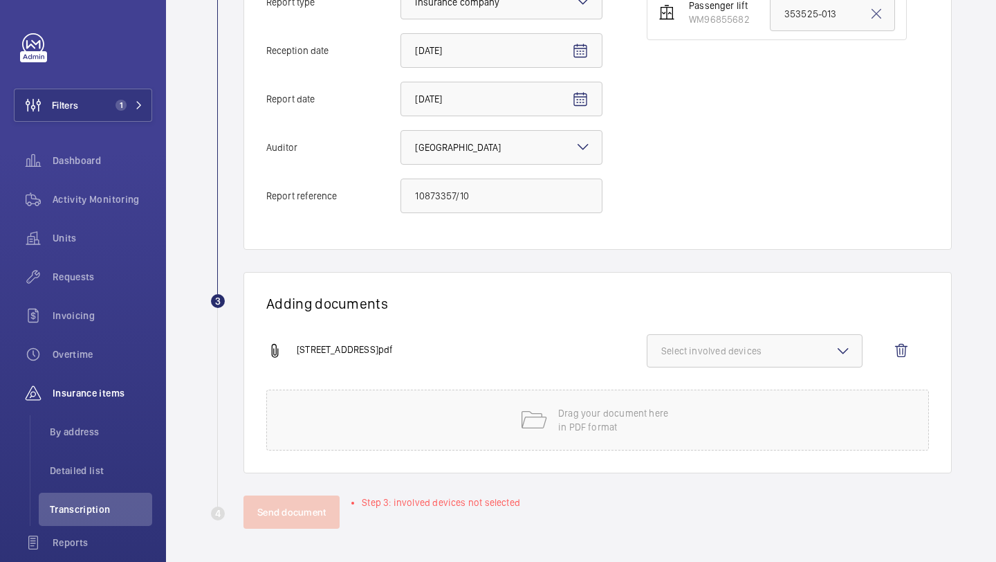
click at [747, 358] on button "Select involved devices" at bounding box center [755, 350] width 216 height 33
click at [736, 389] on span "WM96855682" at bounding box center [755, 395] width 143 height 14
click at [682, 389] on input "WM96855682" at bounding box center [668, 395] width 28 height 28
checkbox input "true"
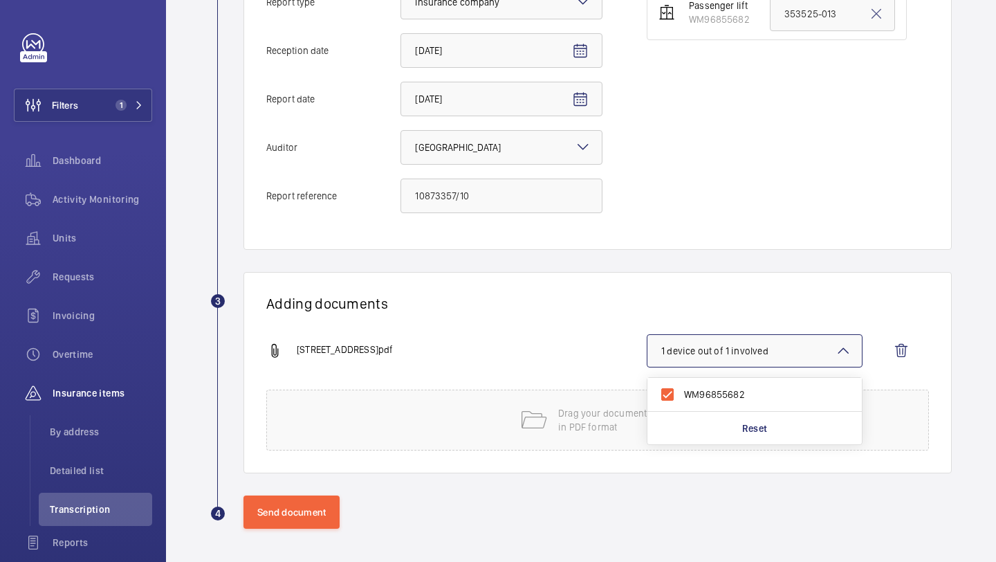
click at [612, 298] on h1 "Adding documents" at bounding box center [597, 303] width 663 height 17
click at [724, 353] on span "1 device out of 1 involved" at bounding box center [755, 351] width 187 height 14
click at [718, 264] on wm-front-report-upload-form "2 Information Details Report type Select an option × Insurance company × Recept…" at bounding box center [581, 202] width 742 height 654
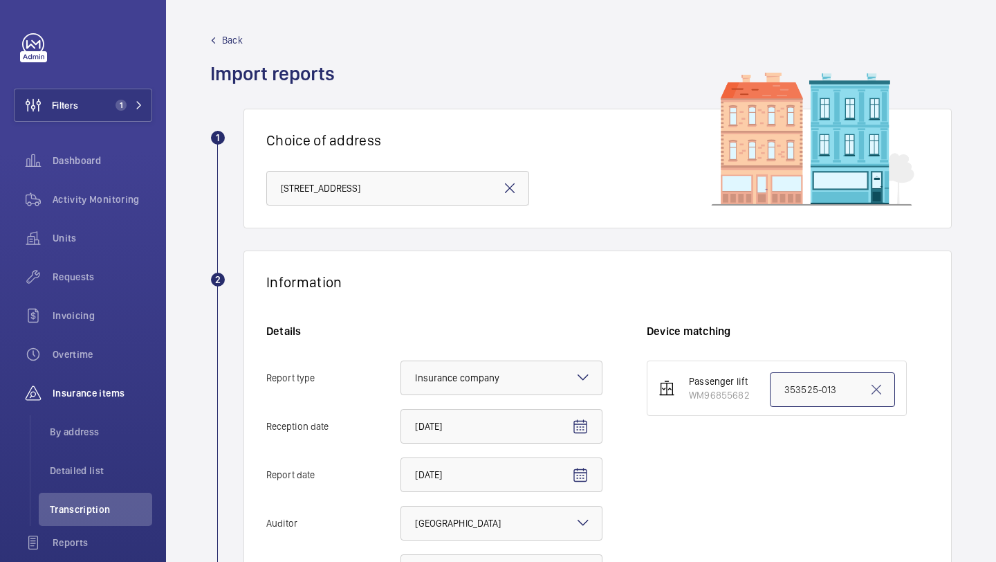
click at [827, 390] on input "353525-013" at bounding box center [832, 389] width 125 height 35
click at [795, 419] on div "Passenger lift WM96855682 353525-013" at bounding box center [788, 393] width 282 height 64
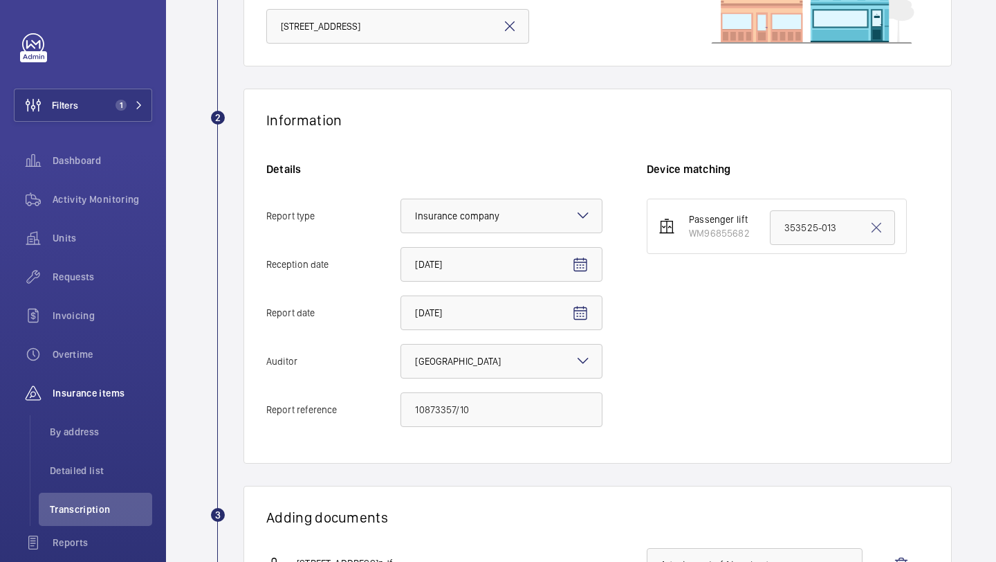
scroll to position [239, 0]
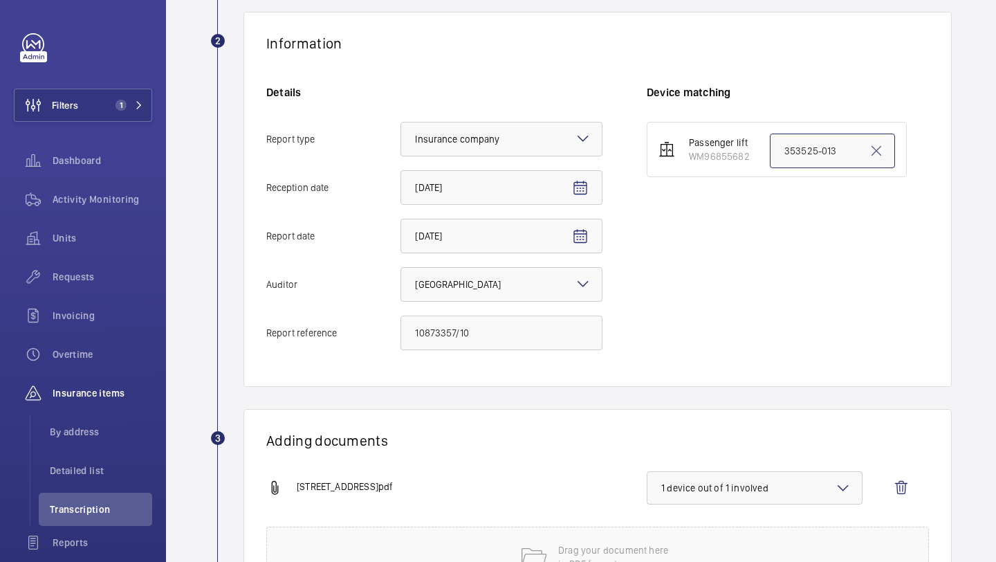
click at [824, 165] on input "353525-013" at bounding box center [832, 151] width 125 height 35
drag, startPoint x: 506, startPoint y: 336, endPoint x: 388, endPoint y: 336, distance: 118.3
click at [387, 336] on label "Report reference 10873357/10" at bounding box center [434, 333] width 336 height 35
paste input "10873357/10"
drag, startPoint x: 844, startPoint y: 149, endPoint x: 751, endPoint y: 149, distance: 92.7
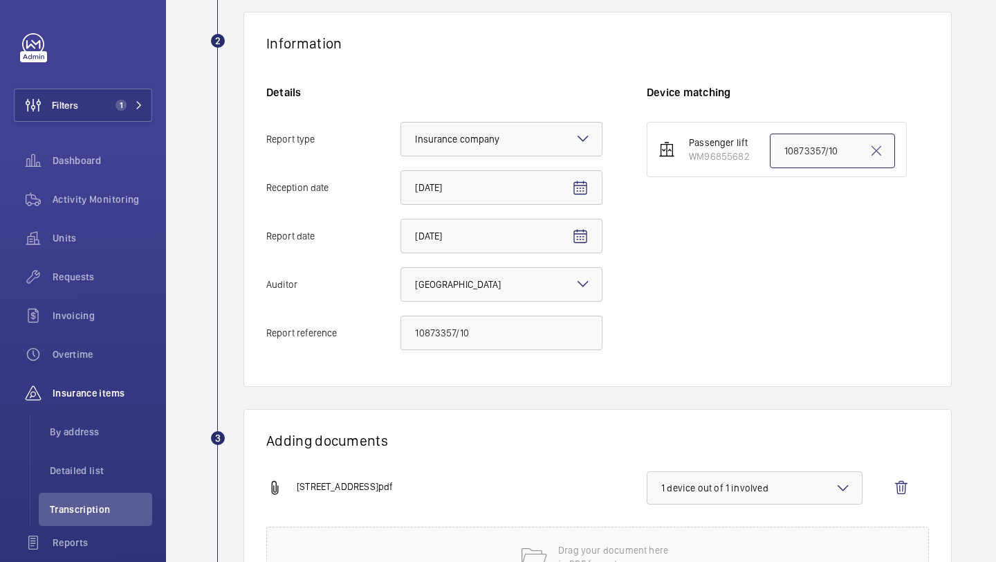
click at [751, 149] on li "Passenger lift WM96855682 10873357/10" at bounding box center [777, 149] width 260 height 55
type input "10873357/10"
click at [761, 206] on div "Passenger lift WM96855682 10873357/10" at bounding box center [788, 243] width 282 height 242
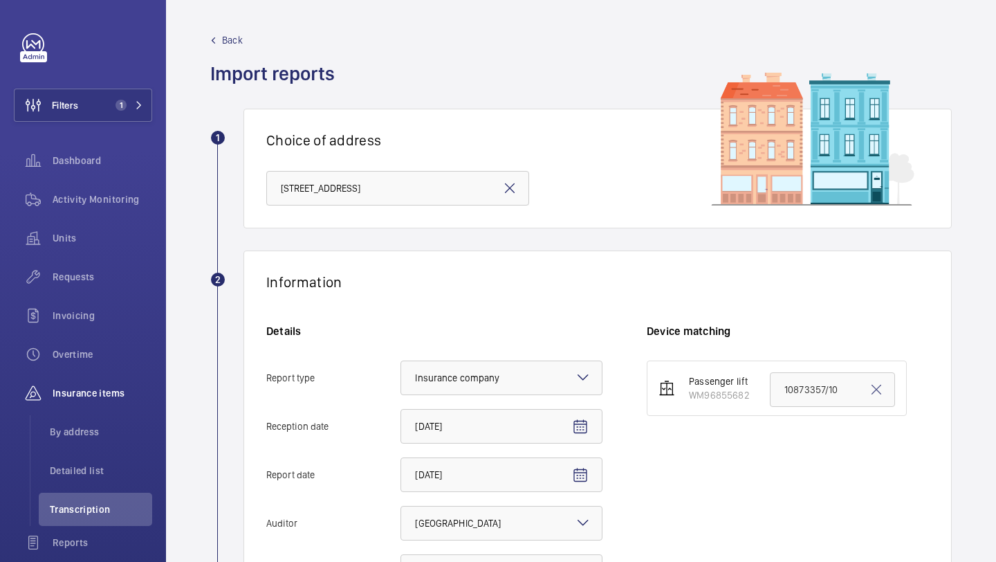
scroll to position [376, 0]
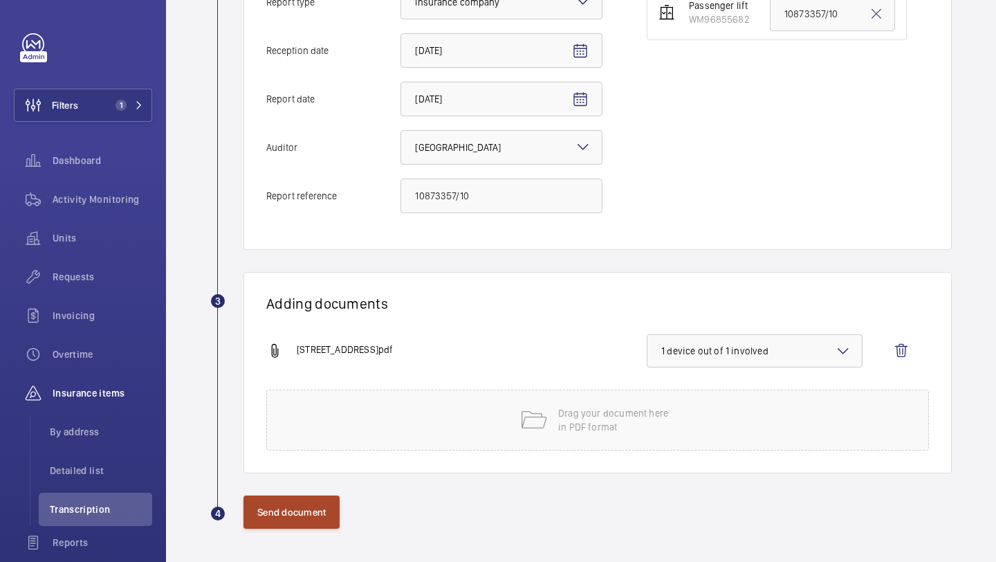
click at [334, 504] on button "Send document" at bounding box center [292, 511] width 96 height 33
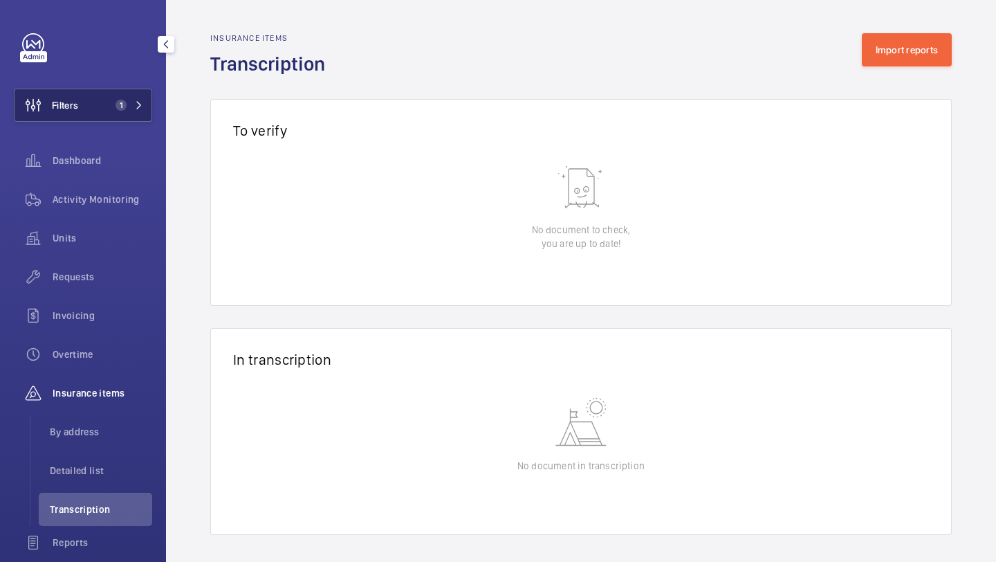
click at [120, 102] on span "1" at bounding box center [121, 105] width 11 height 11
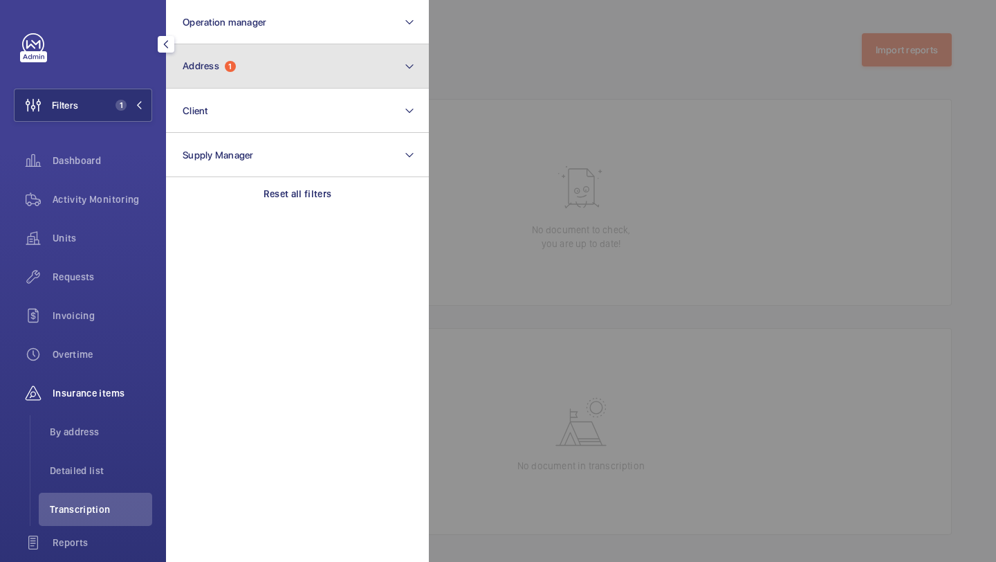
click at [200, 80] on button "Address 1" at bounding box center [297, 66] width 263 height 44
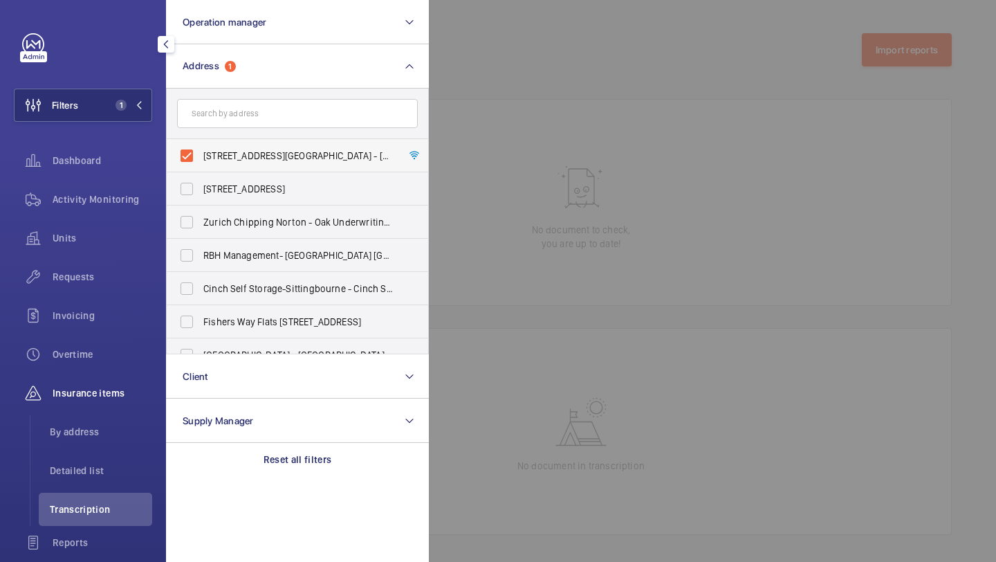
click at [207, 146] on label "44 Kensington Square Gardens - 44 Kensington Square Gardens, LONDON W2 4BQ" at bounding box center [287, 155] width 241 height 33
click at [201, 146] on input "44 Kensington Square Gardens - 44 Kensington Square Gardens, LONDON W2 4BQ" at bounding box center [187, 156] width 28 height 28
checkbox input "false"
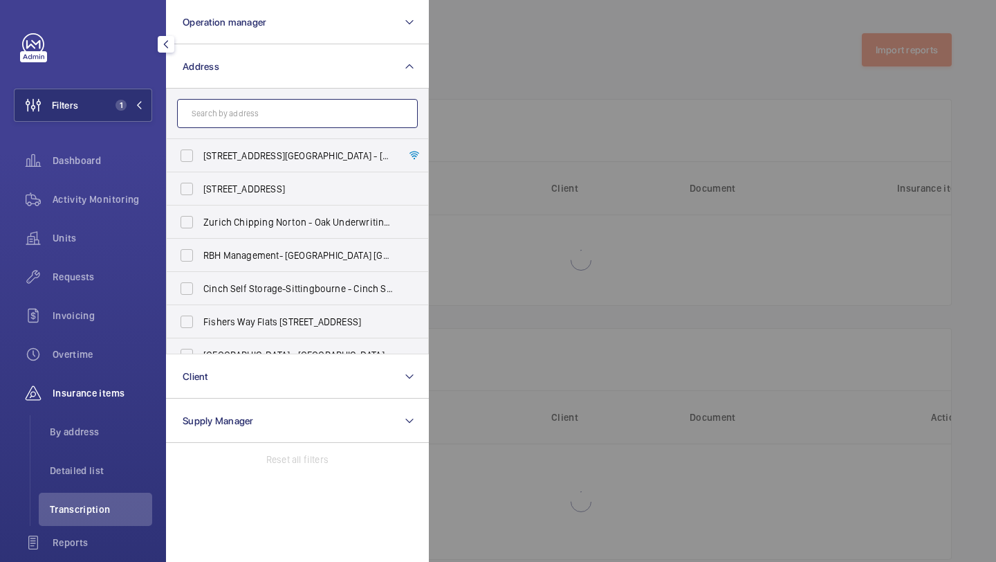
click at [217, 122] on input "text" at bounding box center [297, 113] width 241 height 29
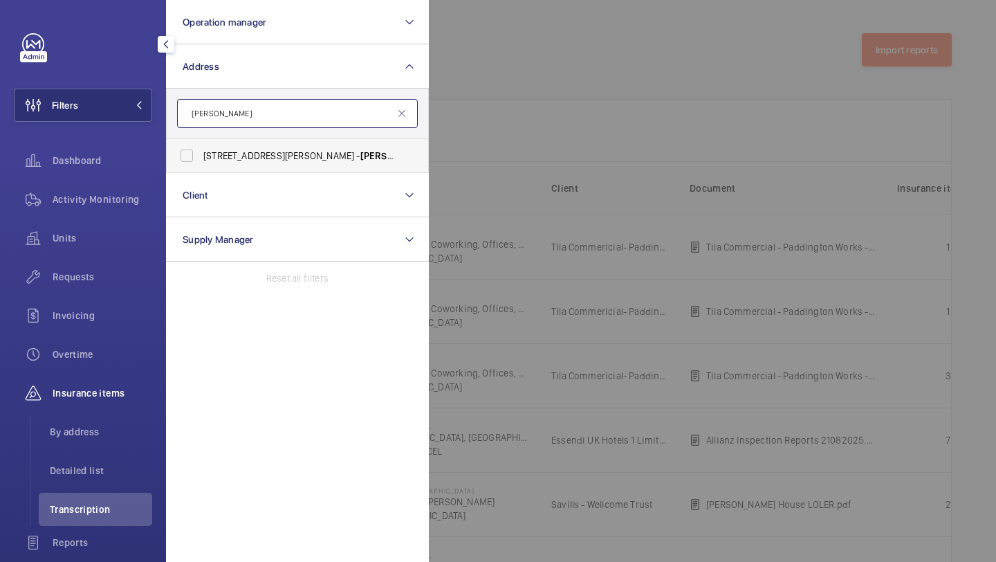
type input "roebuck"
click at [248, 162] on span "45-47 Bassett Road - Roebuck House, LONDON W10 6JX" at bounding box center [298, 156] width 190 height 14
click at [201, 162] on input "45-47 Bassett Road - Roebuck House, LONDON W10 6JX" at bounding box center [187, 156] width 28 height 28
checkbox input "true"
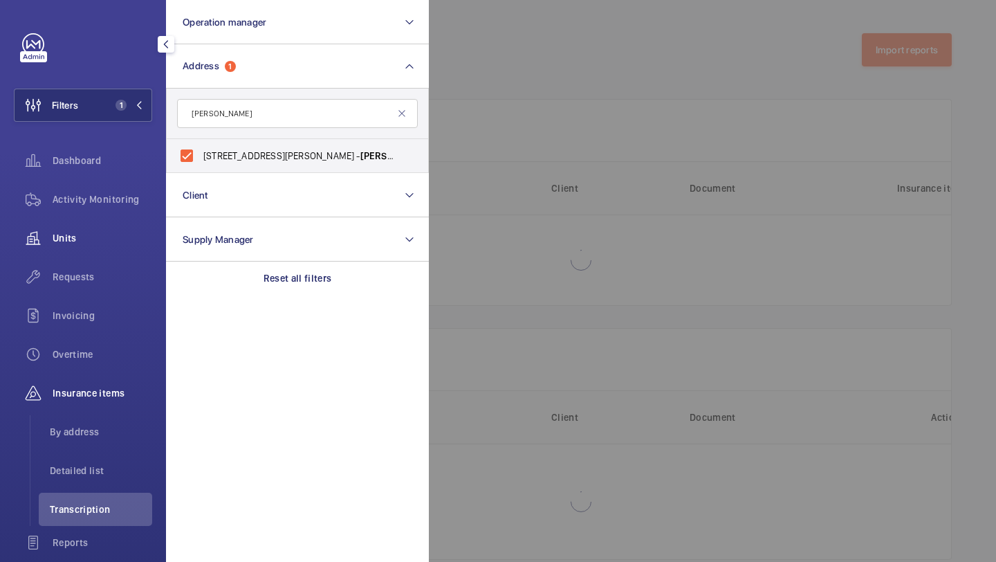
click at [122, 227] on div "Units" at bounding box center [83, 237] width 138 height 33
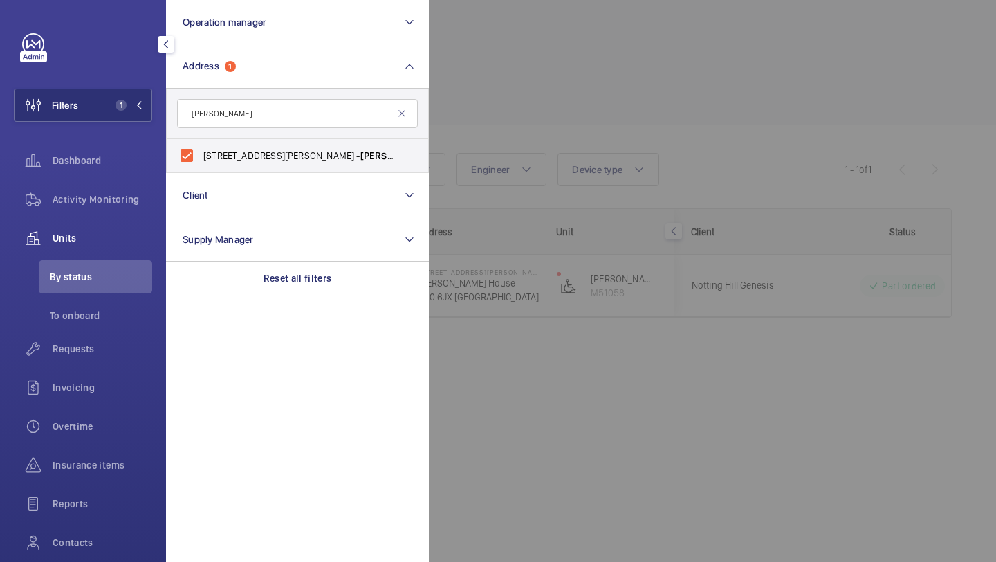
click at [535, 84] on div at bounding box center [927, 281] width 996 height 562
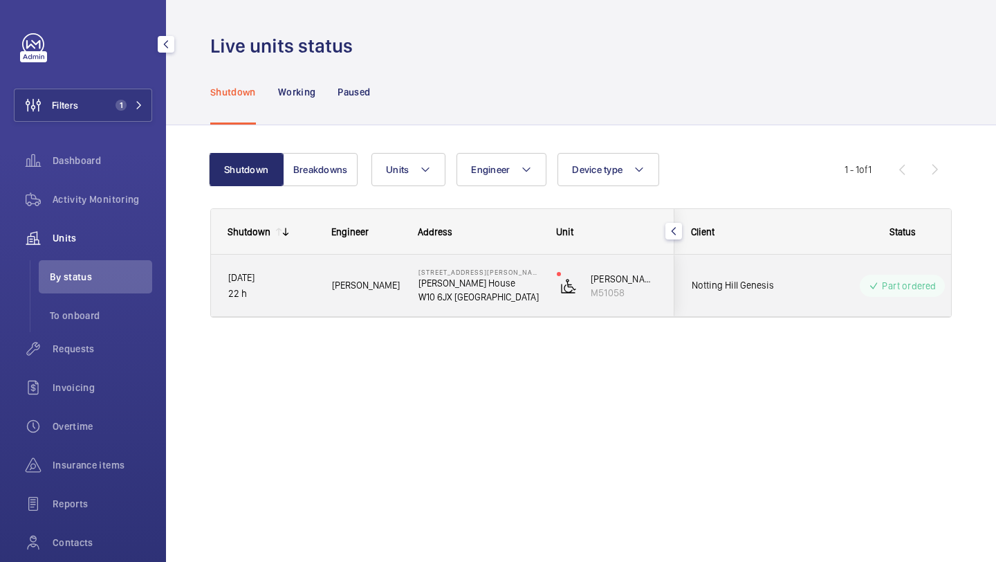
click at [768, 283] on span "Notting Hill Genesis" at bounding box center [745, 285] width 107 height 16
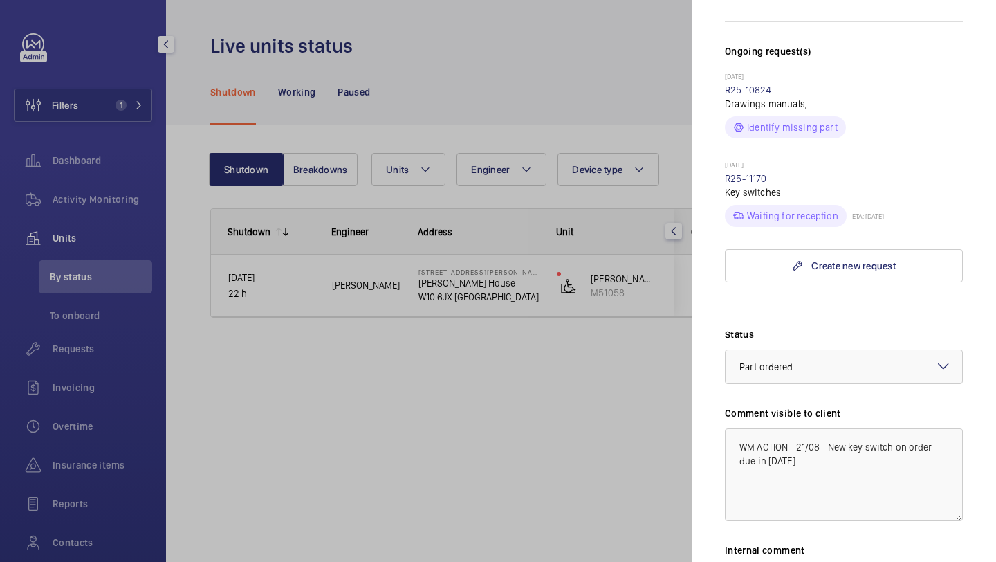
scroll to position [345, 0]
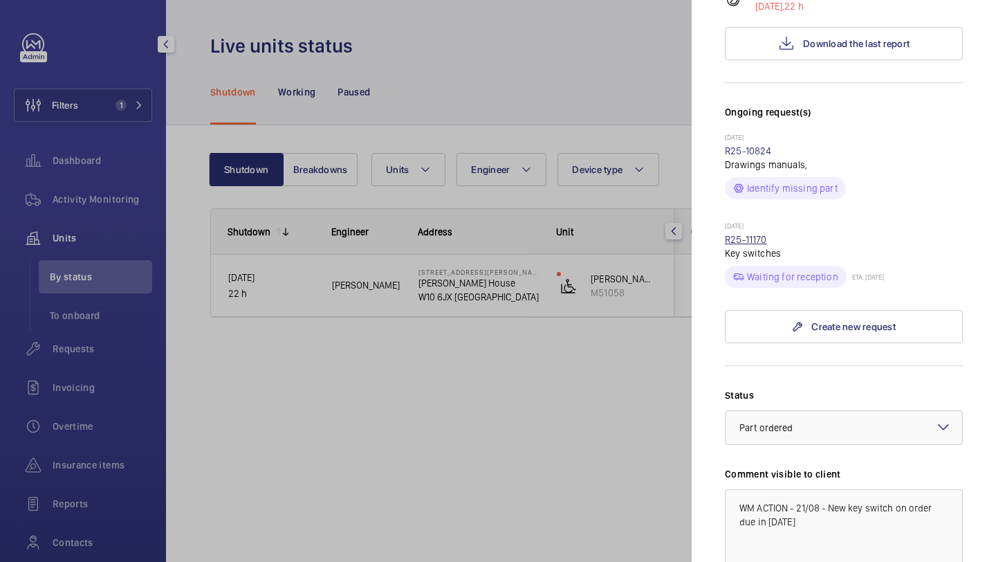
click at [758, 234] on link "R25-11170" at bounding box center [746, 239] width 42 height 11
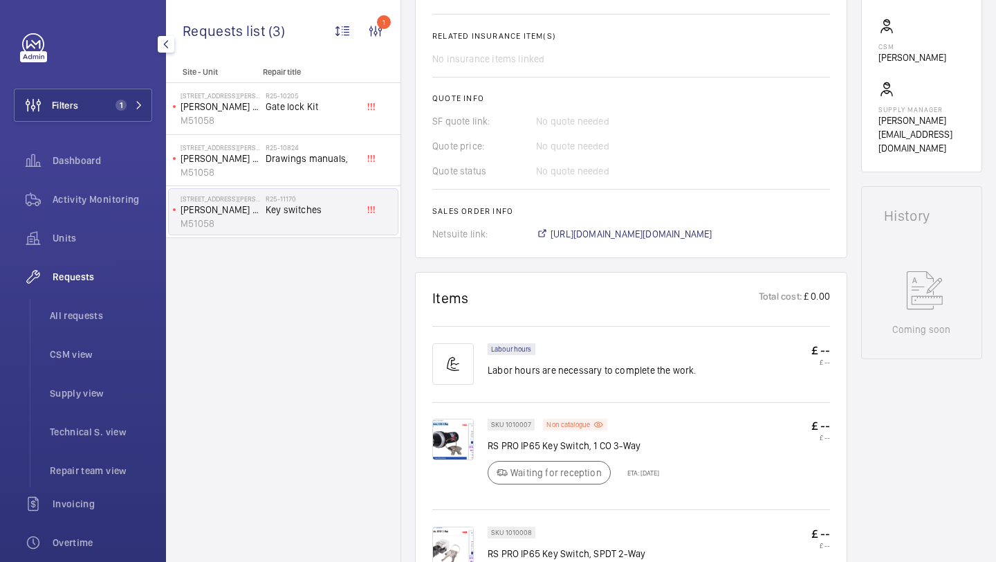
scroll to position [587, 0]
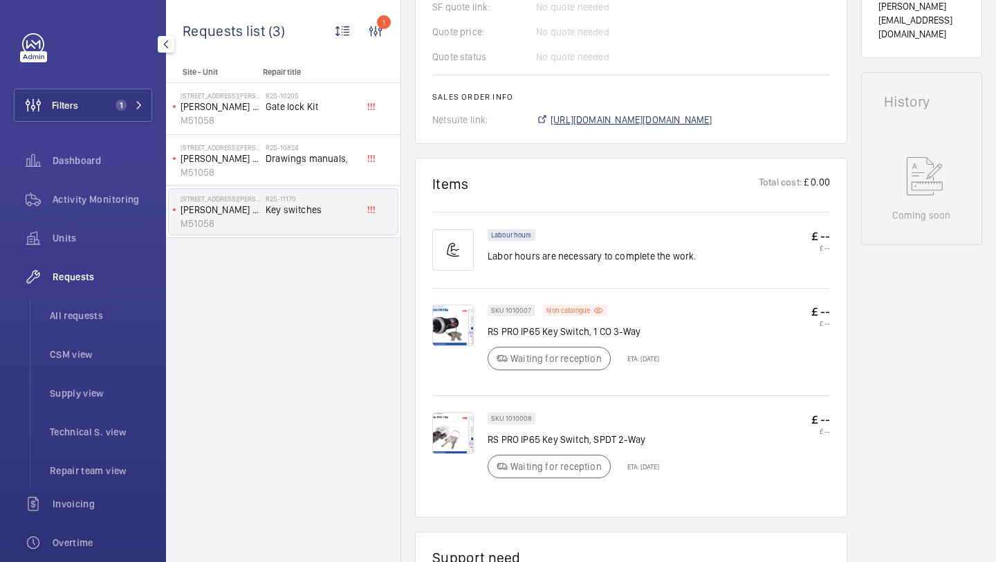
click at [706, 115] on span "https://6461500.app.netsuite.com/app/accounting/transactions/salesord.nl?id=292…" at bounding box center [632, 120] width 162 height 14
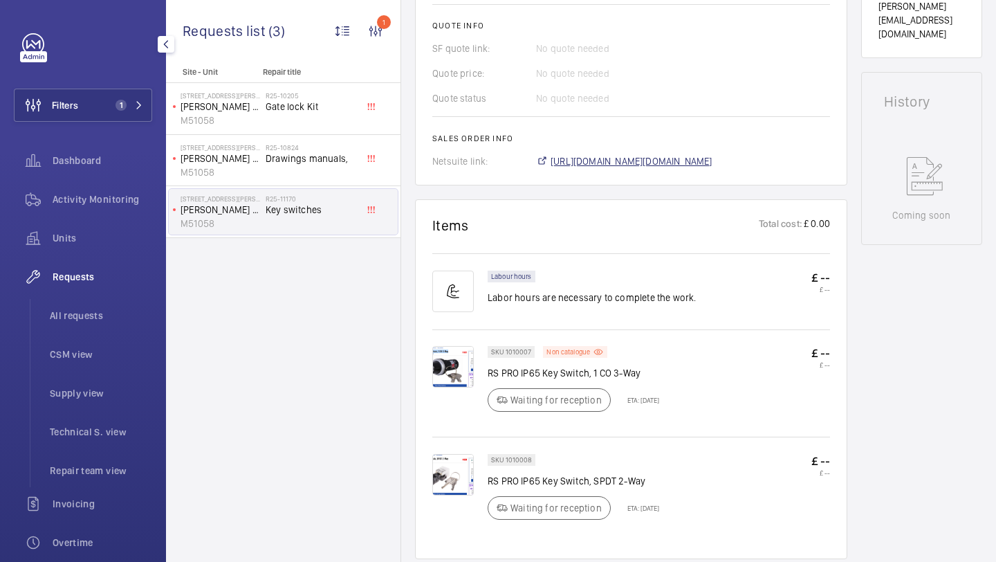
scroll to position [628, 0]
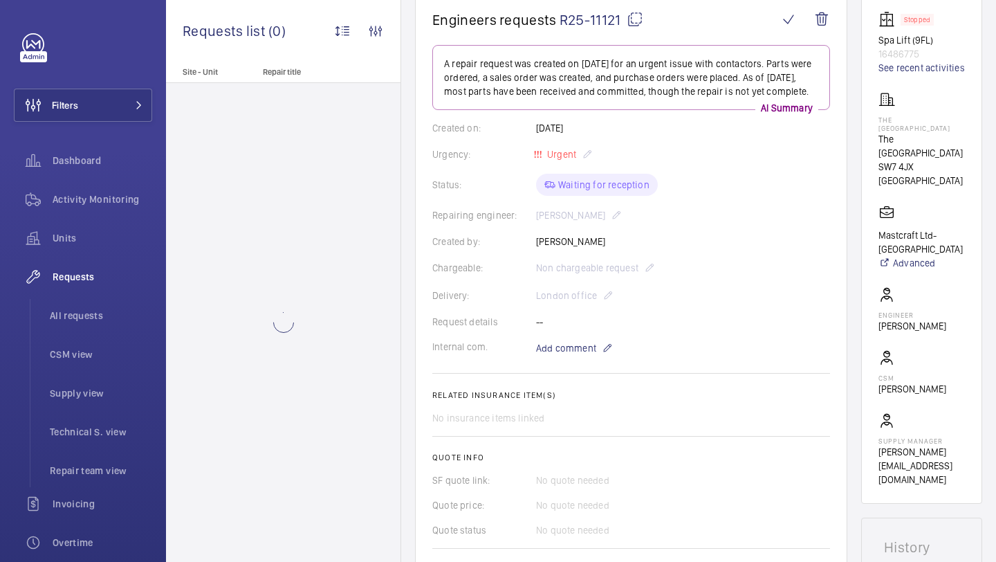
scroll to position [277, 0]
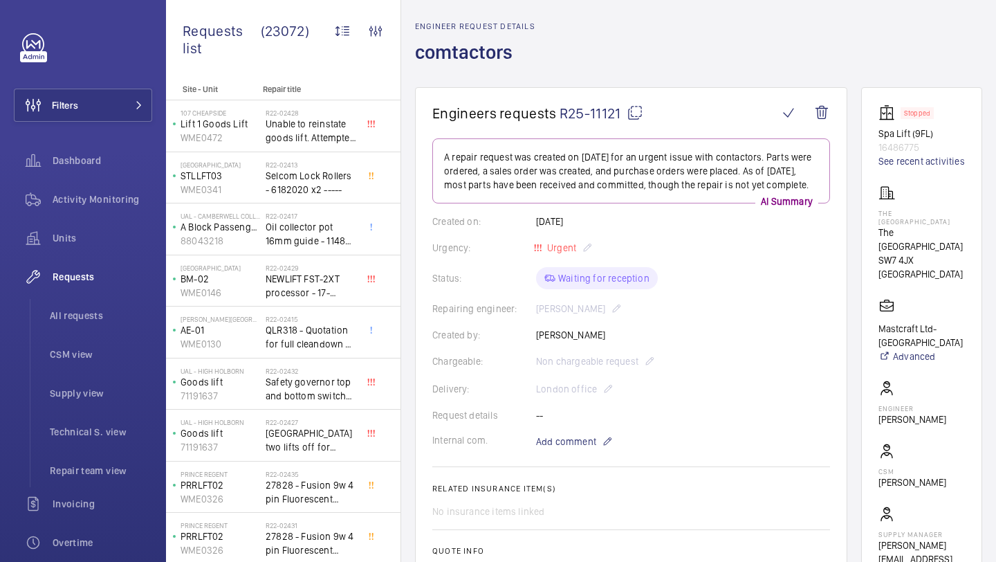
scroll to position [44, 0]
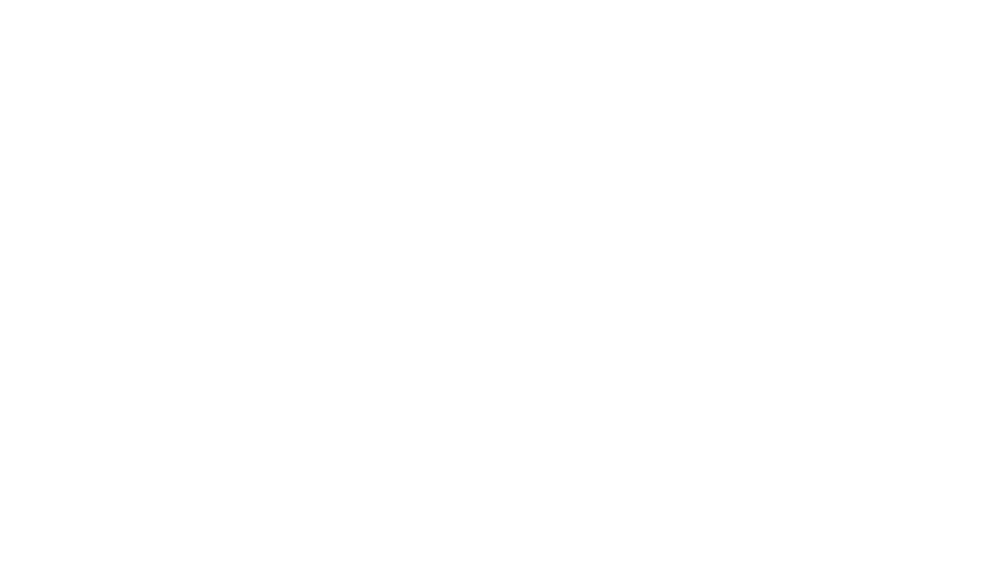
click at [910, 0] on html at bounding box center [498, 0] width 996 height 0
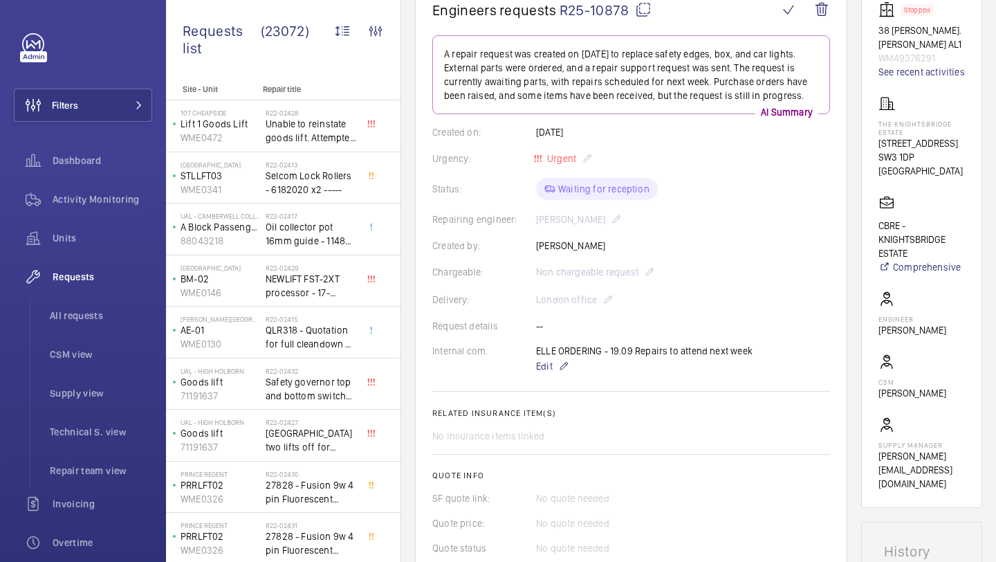
scroll to position [109, 0]
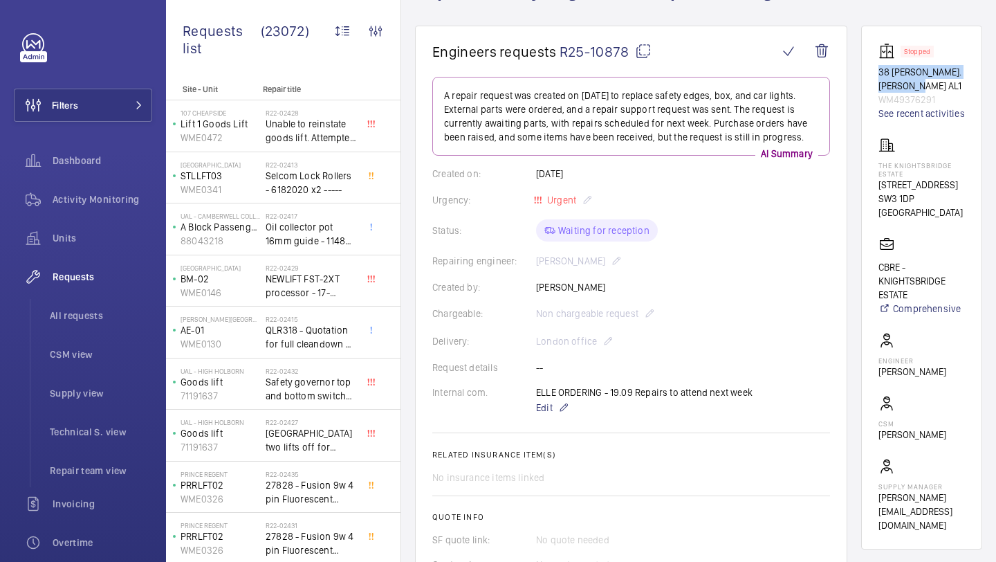
drag, startPoint x: 924, startPoint y: 82, endPoint x: 880, endPoint y: 73, distance: 44.5
click at [880, 73] on wm-front-card "Stopped 38 [PERSON_NAME]. [PERSON_NAME] AL1 WM49376291 See recent activities Th…" at bounding box center [921, 288] width 121 height 524
copy p "38 [PERSON_NAME]. [PERSON_NAME] AL1"
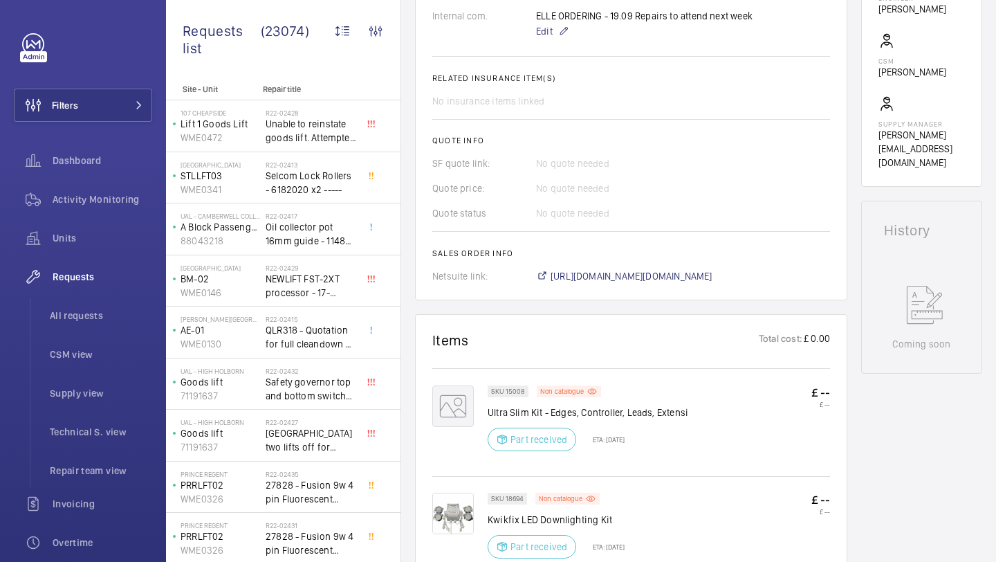
scroll to position [24, 0]
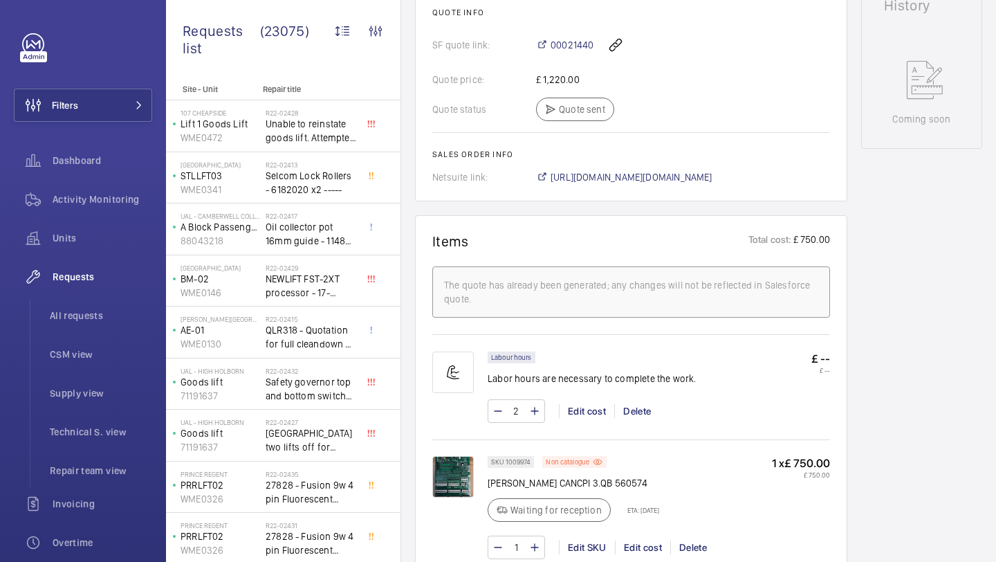
scroll to position [727, 0]
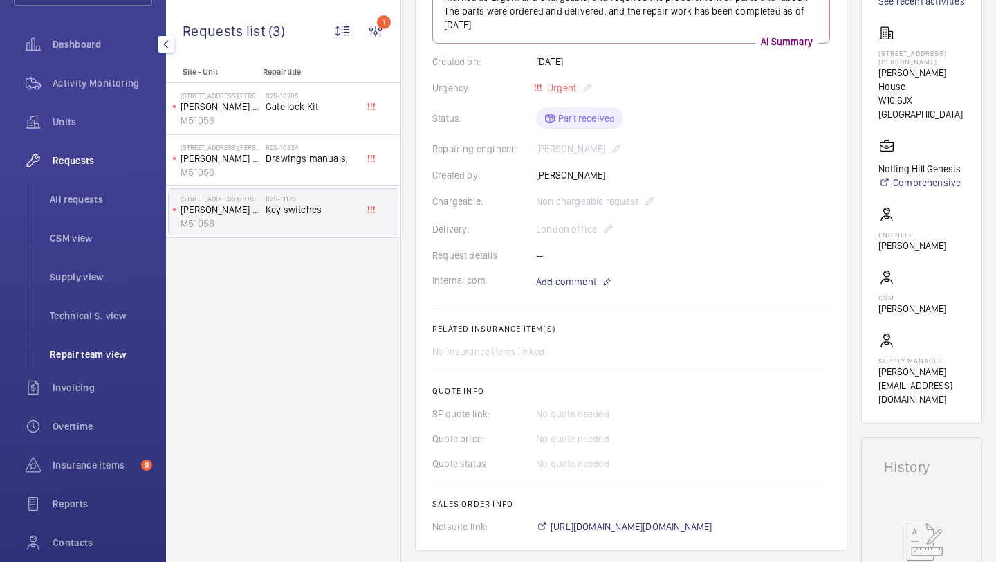
scroll to position [128, 0]
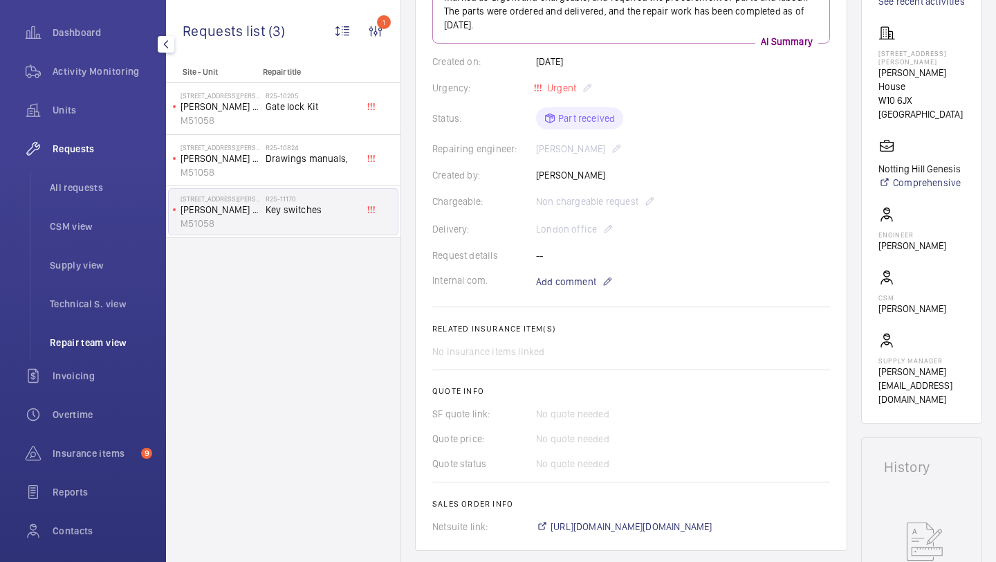
click at [113, 473] on div "Insurance items 9" at bounding box center [83, 456] width 138 height 39
click at [114, 454] on span "Insurance items" at bounding box center [94, 453] width 83 height 14
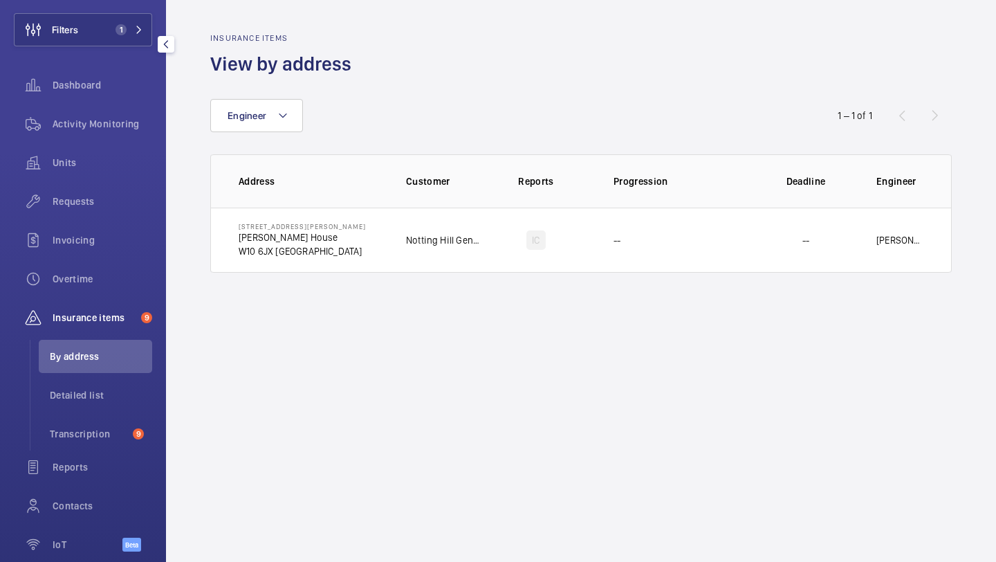
scroll to position [91, 0]
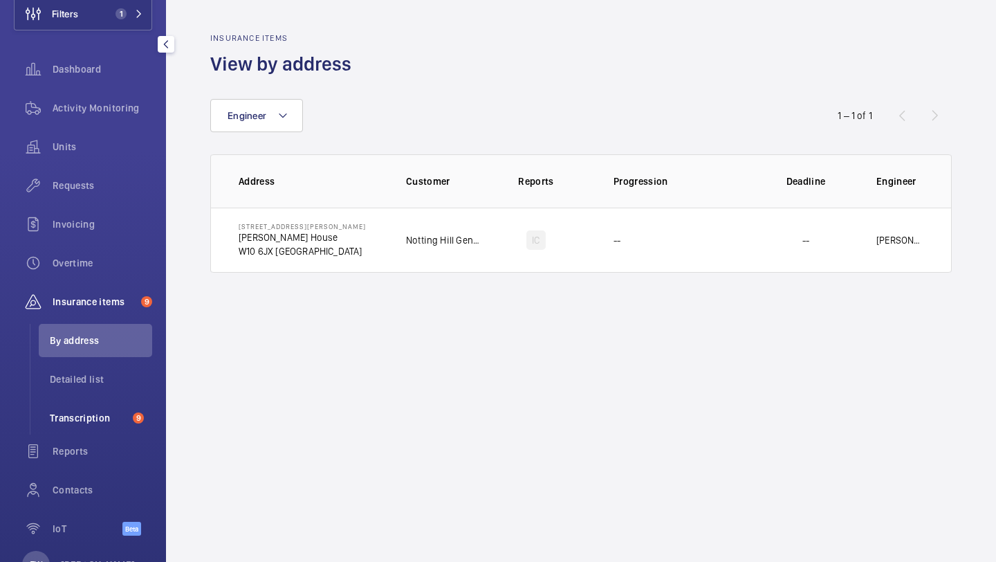
click at [104, 414] on span "Transcription" at bounding box center [89, 418] width 78 height 14
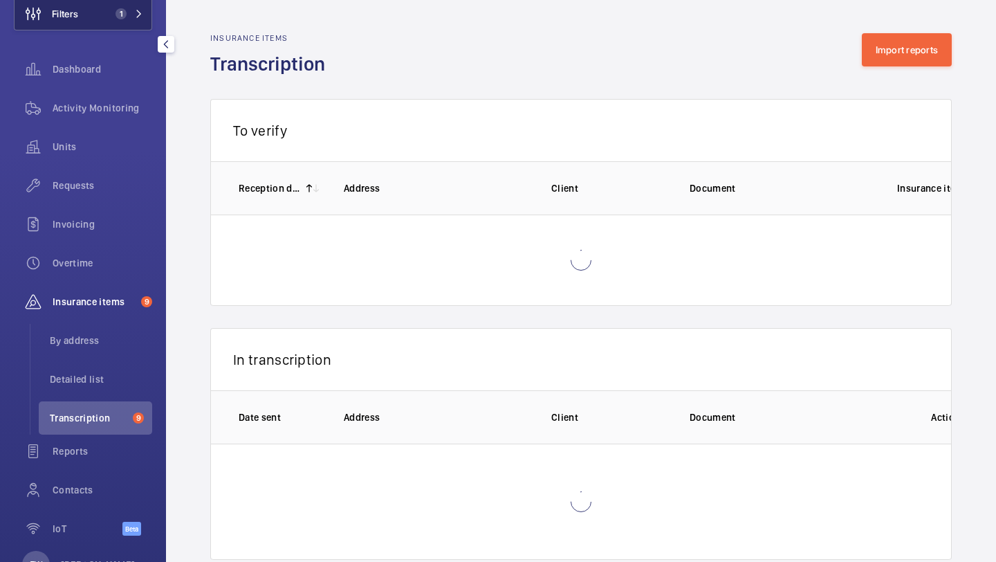
click at [107, 28] on button "Filters 1" at bounding box center [83, 13] width 138 height 33
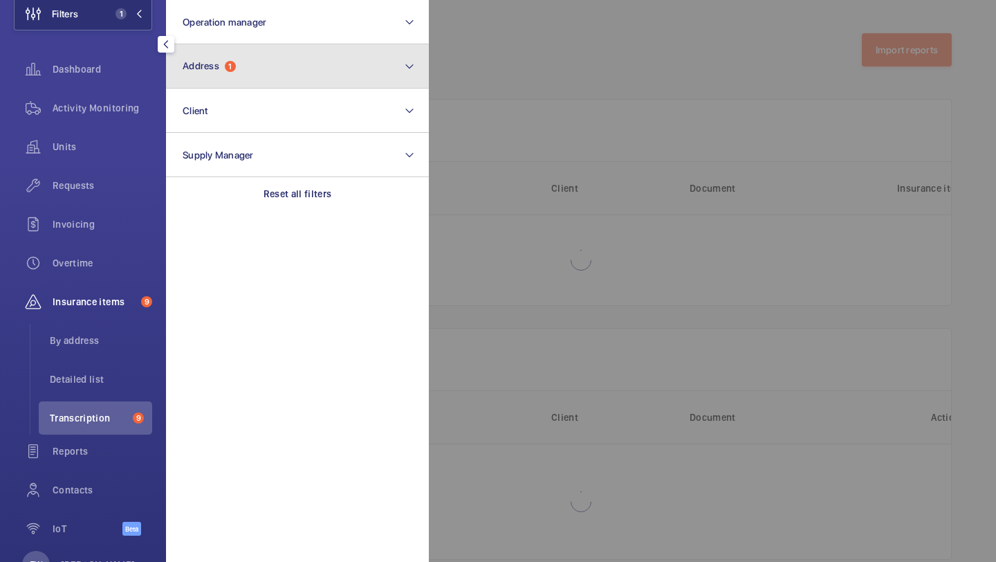
click at [250, 68] on button "Address 1" at bounding box center [297, 66] width 263 height 44
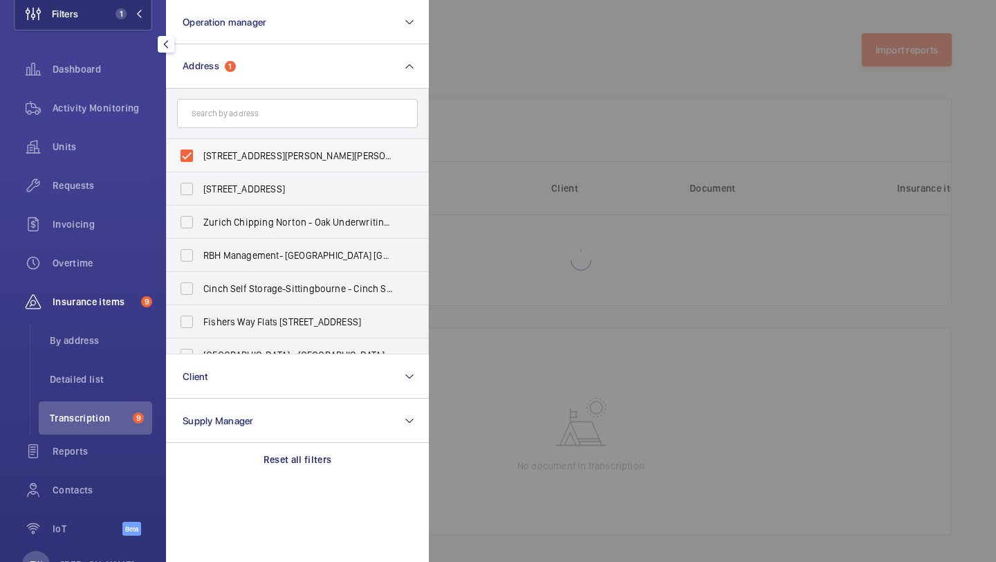
click at [279, 154] on span "[STREET_ADDRESS][PERSON_NAME][PERSON_NAME]" at bounding box center [298, 156] width 190 height 14
click at [201, 154] on input "[STREET_ADDRESS][PERSON_NAME][PERSON_NAME]" at bounding box center [187, 156] width 28 height 28
checkbox input "false"
click at [578, 75] on div at bounding box center [927, 281] width 996 height 562
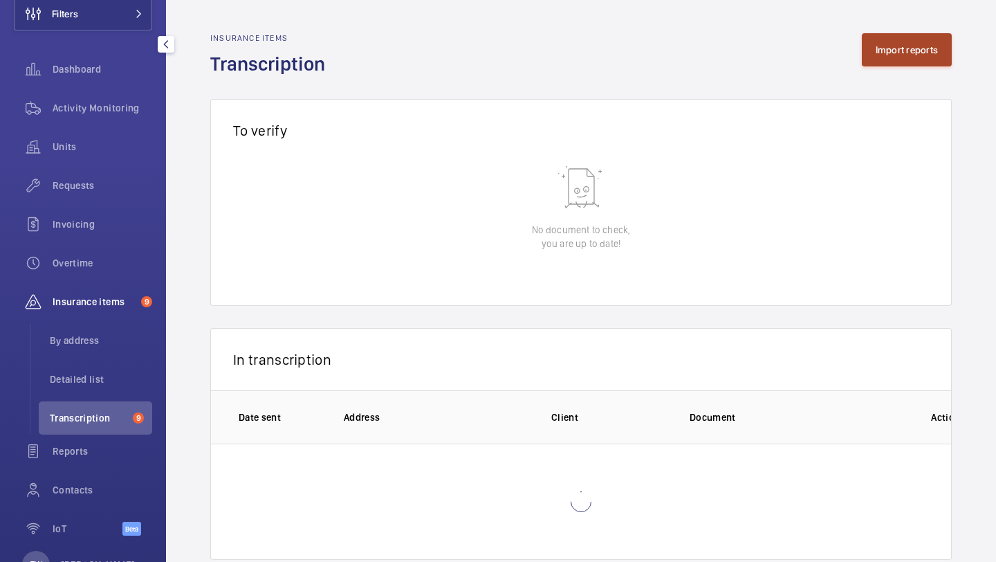
click at [886, 60] on button "Import reports" at bounding box center [907, 49] width 91 height 33
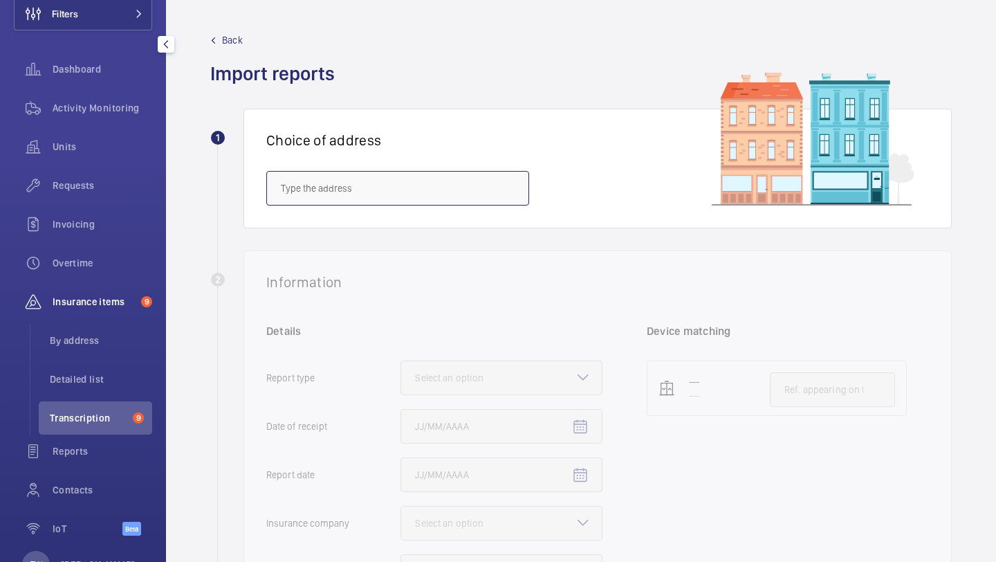
click at [476, 179] on input "text" at bounding box center [397, 188] width 263 height 35
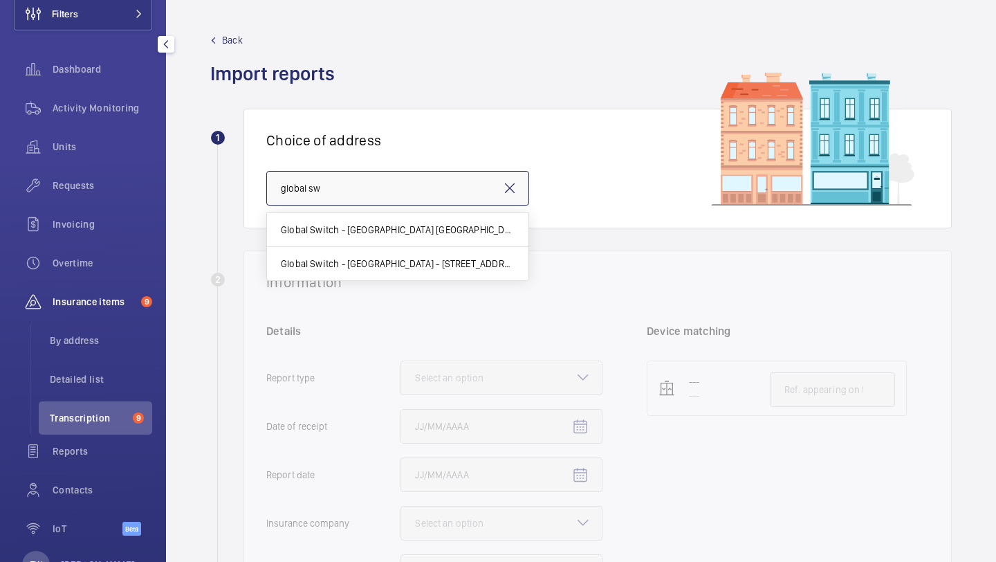
click at [376, 190] on input "global sw" at bounding box center [397, 188] width 263 height 35
click at [375, 190] on input "global sw" at bounding box center [397, 188] width 263 height 35
click at [473, 255] on mat-option "Global Switch - London East - 3 Nutmeg Lane, LONDON E14 2AX" at bounding box center [398, 263] width 262 height 33
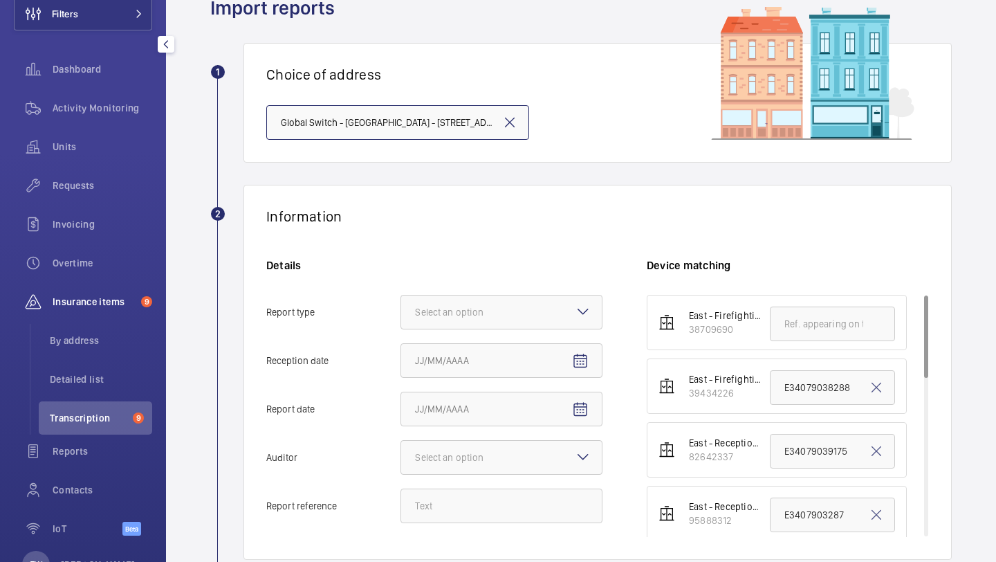
scroll to position [105, 0]
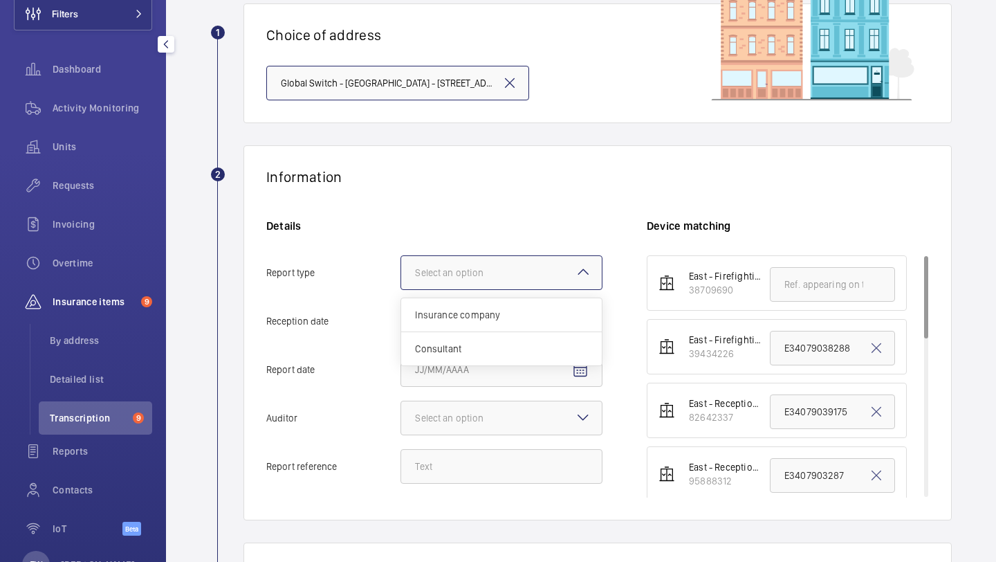
click at [526, 258] on div at bounding box center [501, 272] width 201 height 33
click at [401, 258] on input "Report type Select an option Insurance company Consultant" at bounding box center [401, 272] width 0 height 33
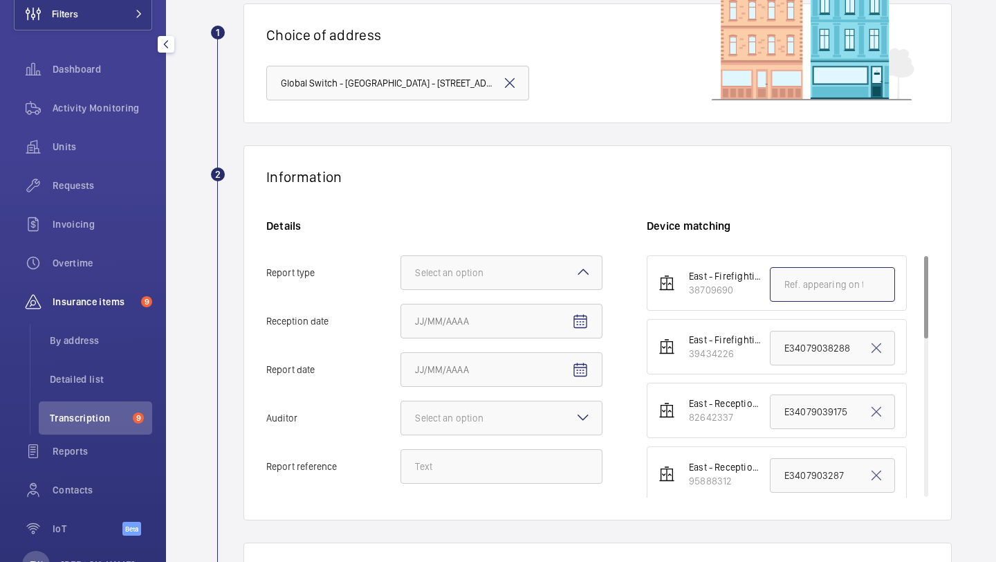
click at [794, 283] on input "text" at bounding box center [832, 284] width 125 height 35
click at [824, 222] on h6 "Device matching" at bounding box center [788, 226] width 282 height 15
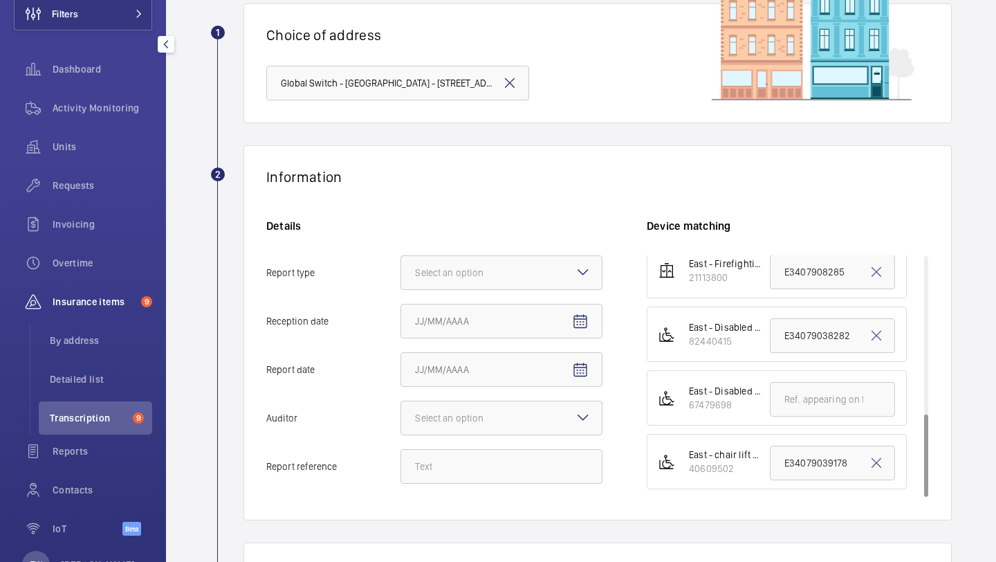
scroll to position [0, 0]
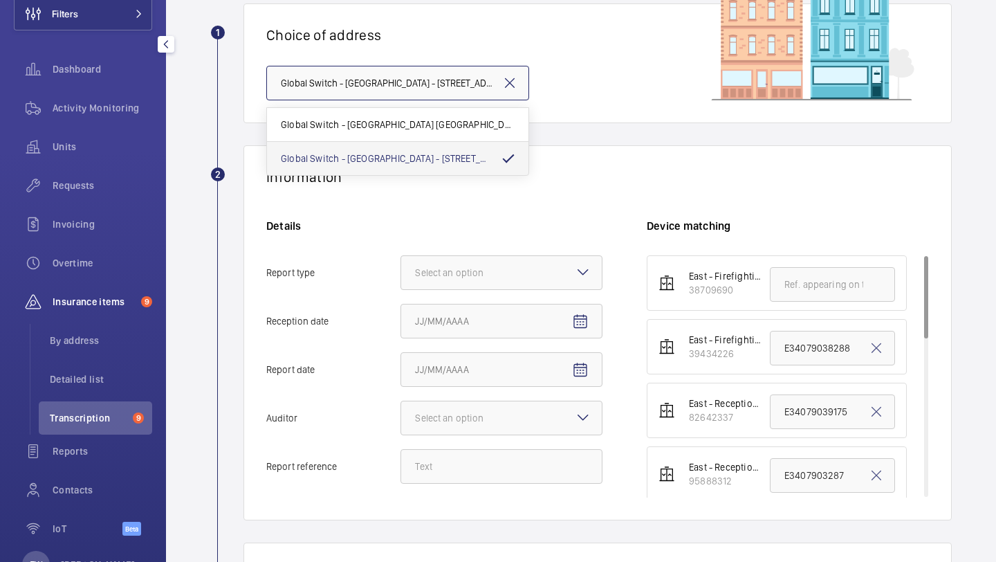
click at [509, 66] on input "Global Switch - London East - 3 Nutmeg Lane, LONDON E14 2AX" at bounding box center [397, 83] width 263 height 35
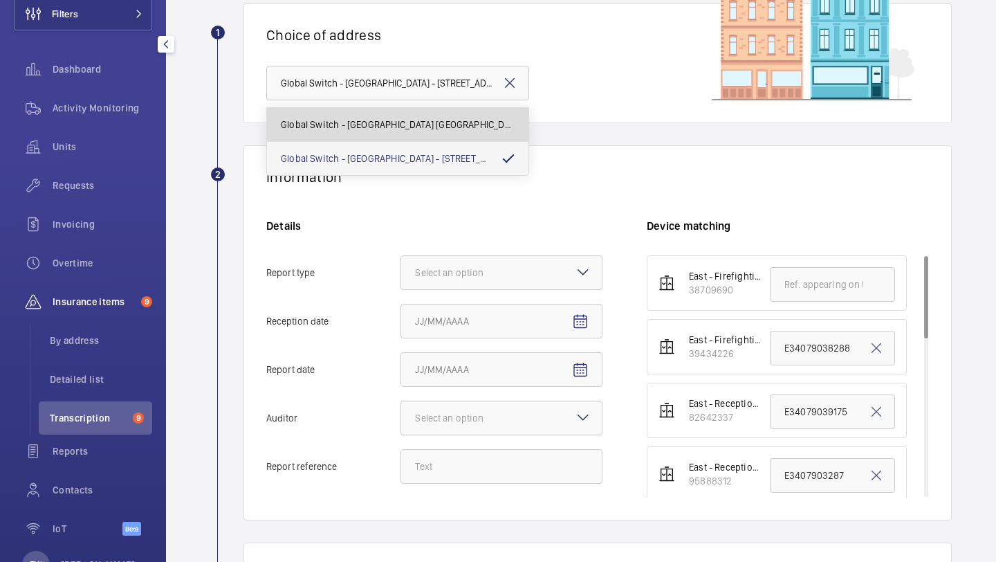
click at [475, 116] on mat-option "Global Switch - London North - East India Dock House, LONDON E14 2AX" at bounding box center [398, 125] width 262 height 34
type input "Global Switch - [GEOGRAPHIC_DATA] [GEOGRAPHIC_DATA]"
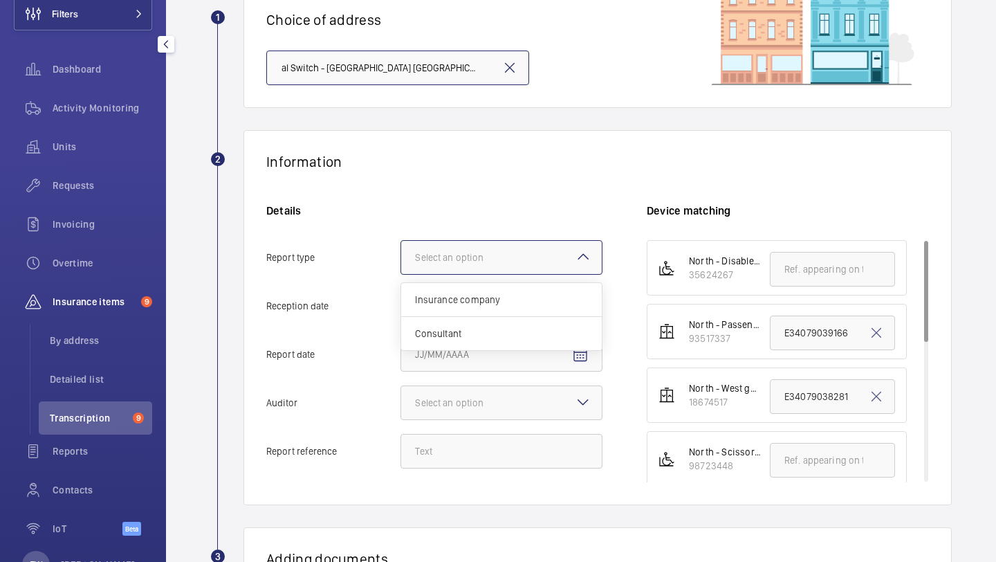
click at [509, 240] on div "Select an option" at bounding box center [502, 257] width 202 height 35
click at [401, 241] on input "Report type Select an option Insurance company Consultant" at bounding box center [401, 257] width 0 height 33
click at [492, 295] on span "Insurance company" at bounding box center [501, 300] width 173 height 14
click at [401, 274] on input "Report type Select an option Insurance company Consultant" at bounding box center [401, 257] width 0 height 33
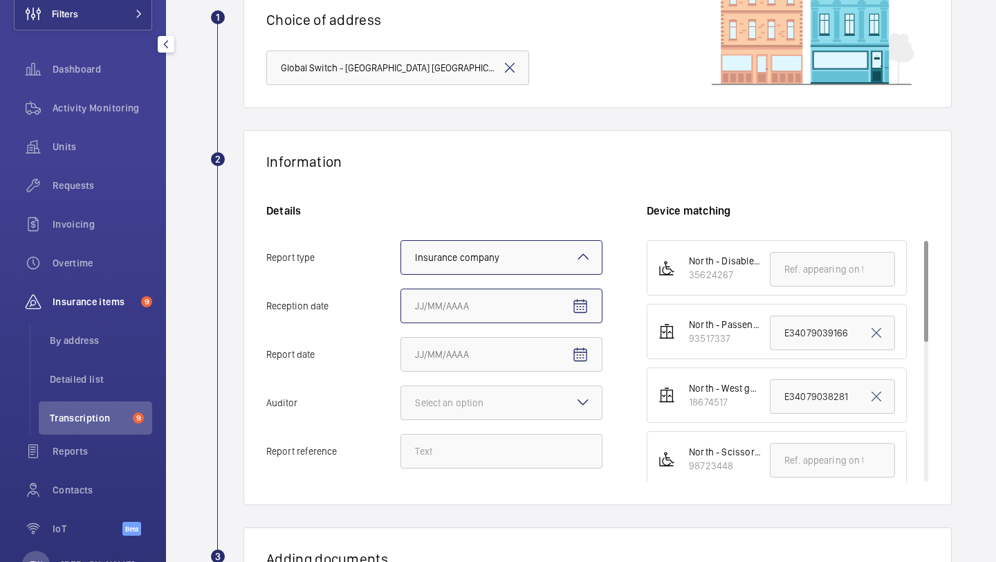
click at [496, 304] on input "Reception date" at bounding box center [502, 306] width 202 height 35
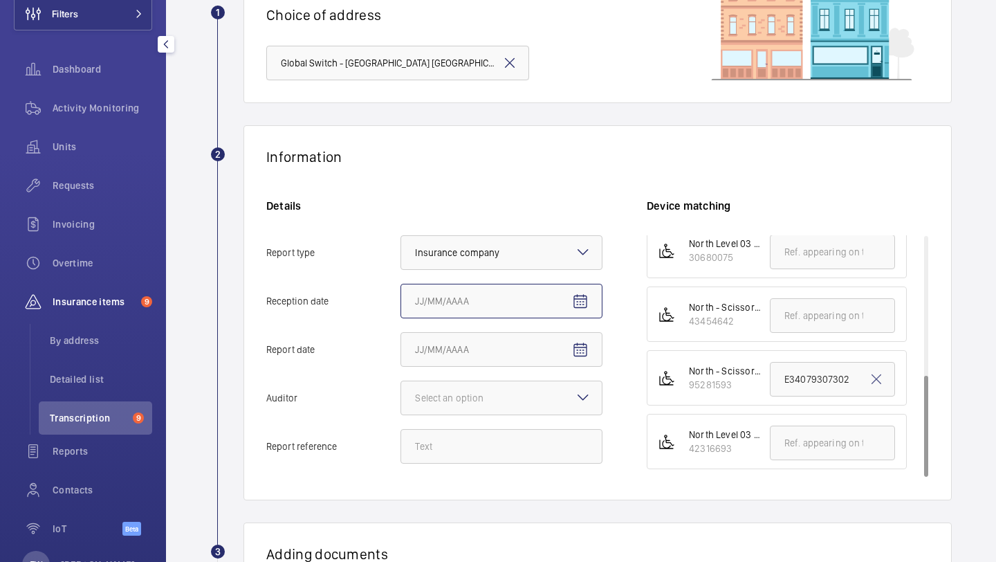
scroll to position [126, 0]
drag, startPoint x: 733, startPoint y: 322, endPoint x: 691, endPoint y: 323, distance: 42.2
click at [691, 323] on div "43454642" at bounding box center [725, 320] width 73 height 14
copy div "43454642"
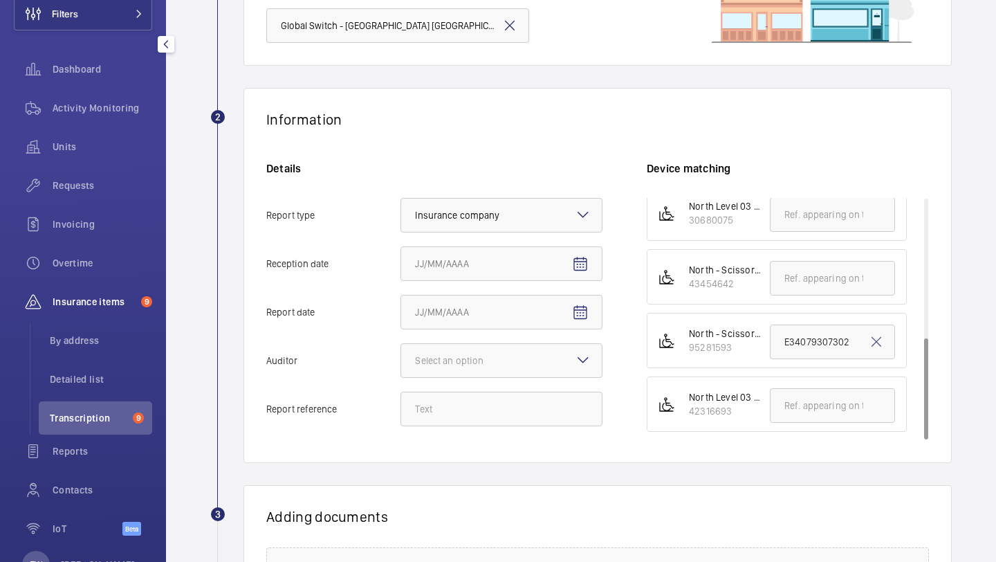
scroll to position [178, 0]
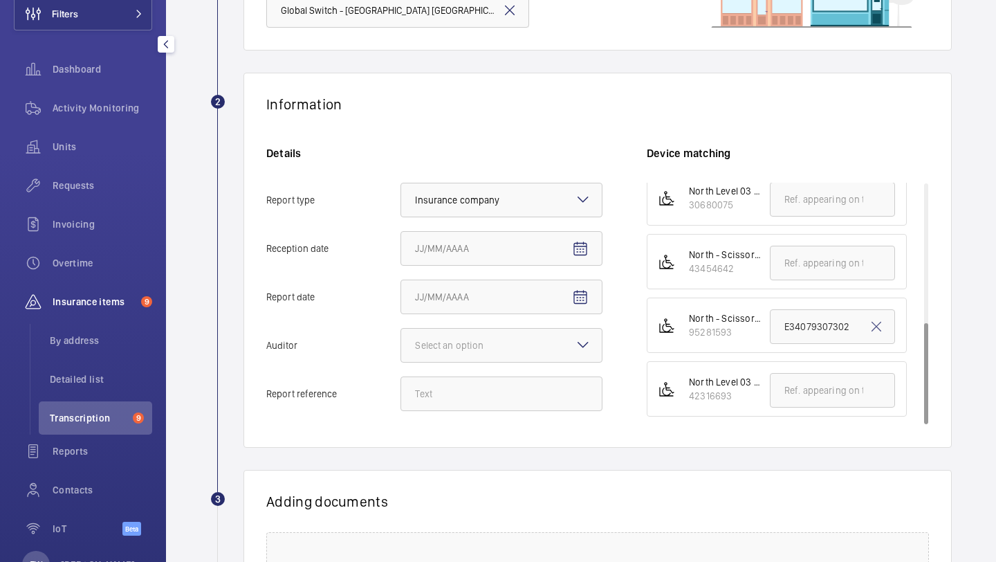
click at [546, 138] on div "Information Details Report type Select an option × Insurance company × Receptio…" at bounding box center [598, 260] width 709 height 375
click at [729, 266] on div "43454642" at bounding box center [725, 269] width 73 height 14
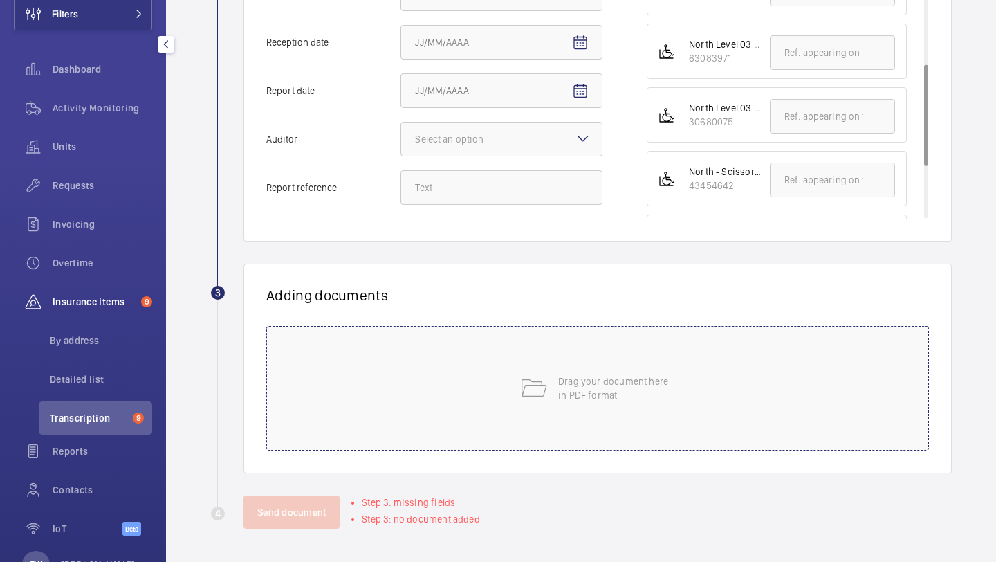
click at [586, 390] on p "Drag your document here in PDF format" at bounding box center [617, 388] width 118 height 28
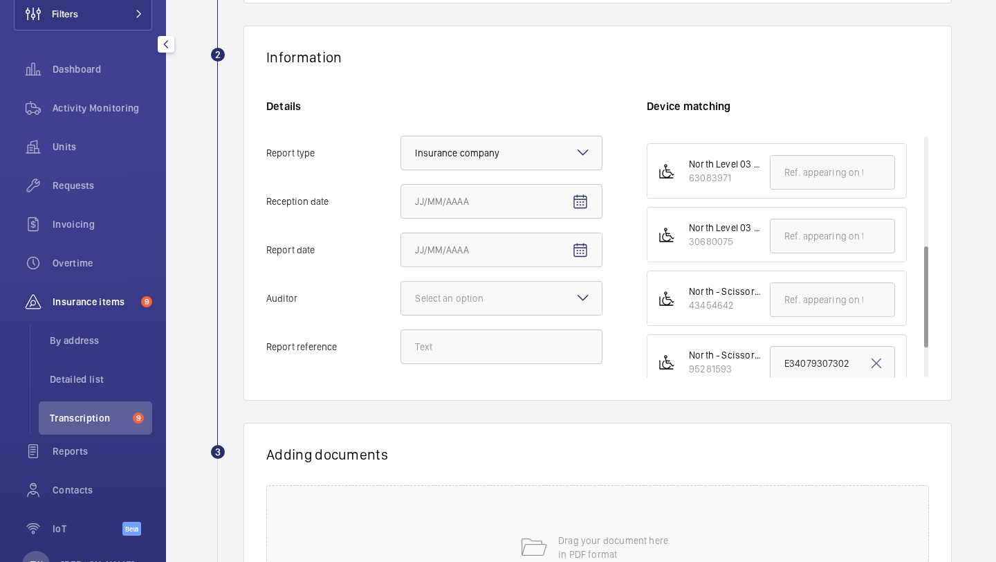
scroll to position [284, 0]
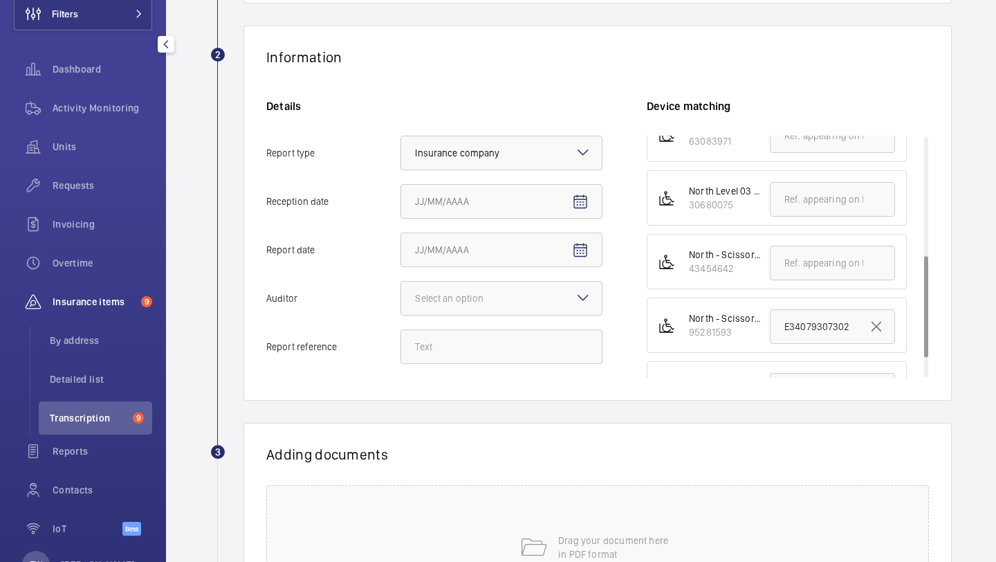
drag, startPoint x: 733, startPoint y: 267, endPoint x: 686, endPoint y: 269, distance: 47.1
click at [686, 269] on div "North - Scissor Lift 43454642" at bounding box center [718, 262] width 86 height 28
click at [798, 264] on input "text" at bounding box center [832, 263] width 125 height 35
click at [823, 256] on input "E3407" at bounding box center [832, 263] width 125 height 35
click at [819, 261] on input "E3407" at bounding box center [832, 263] width 125 height 35
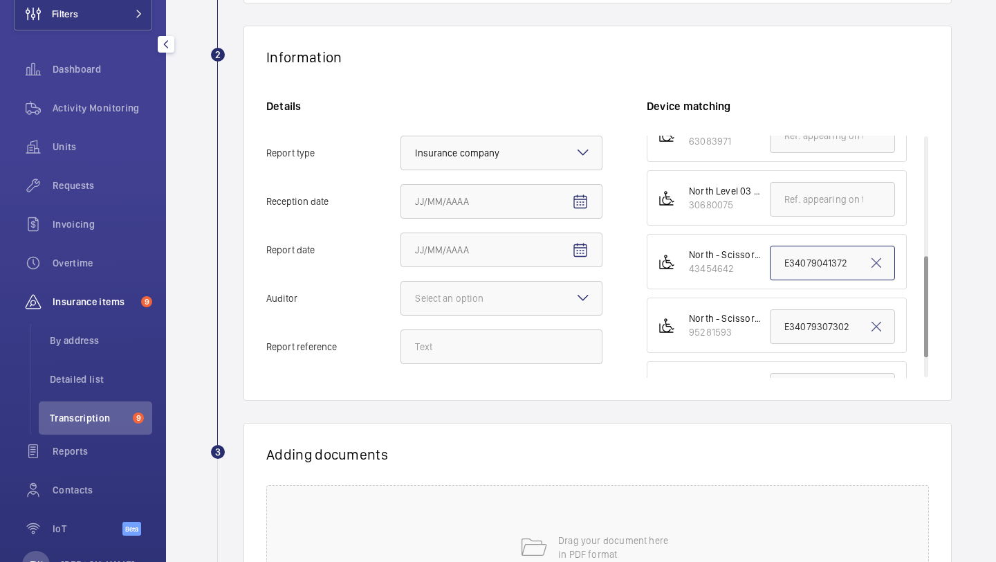
type input "E34079041372"
click at [583, 202] on mat-icon "Open calendar" at bounding box center [580, 202] width 17 height 17
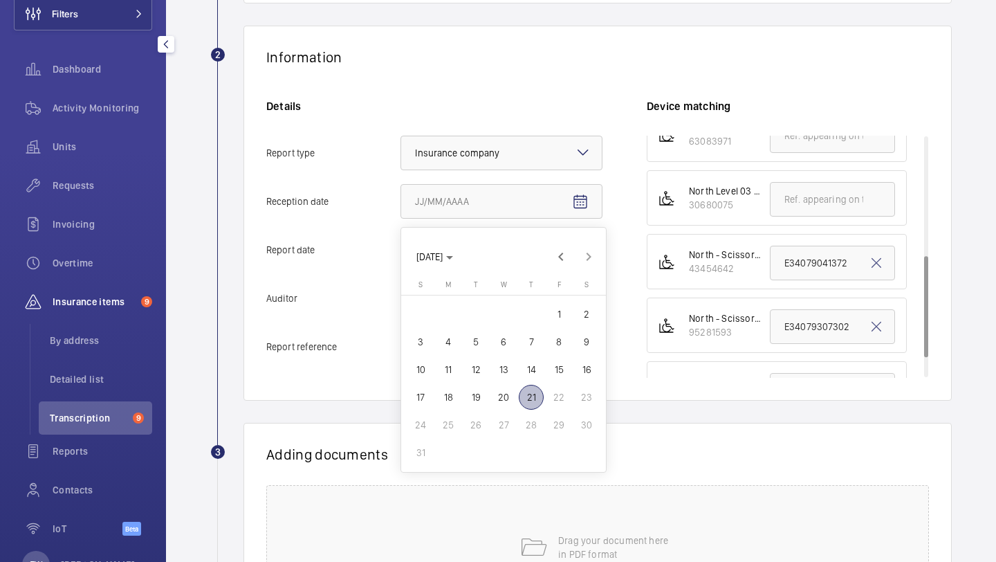
click at [530, 398] on span "21" at bounding box center [531, 397] width 25 height 25
type input "8/21/2025"
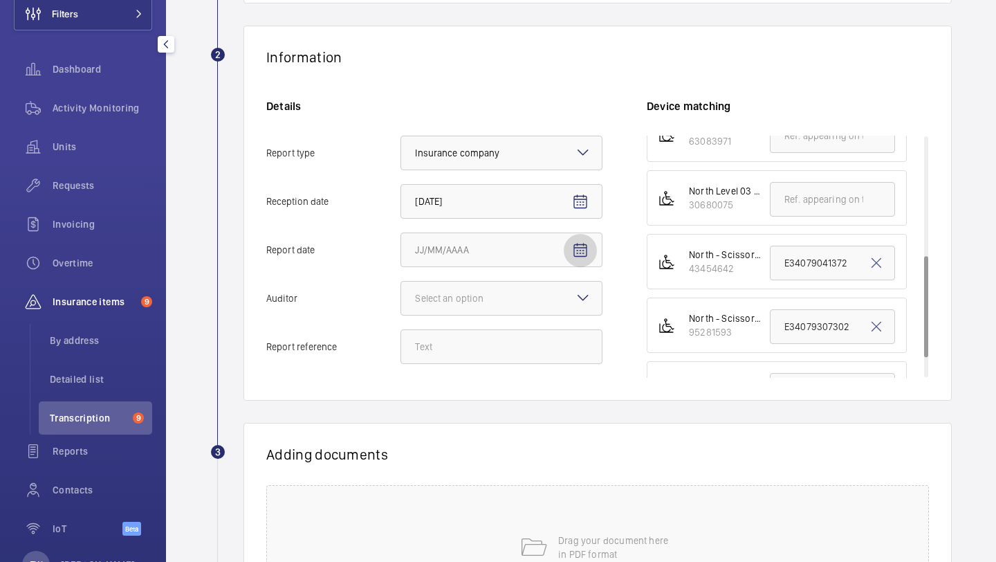
click at [581, 248] on mat-icon "Open calendar" at bounding box center [580, 250] width 17 height 17
click at [502, 448] on span "20" at bounding box center [503, 445] width 25 height 25
type input "8/20/2025"
click at [493, 301] on div "Select an option" at bounding box center [466, 298] width 103 height 14
click at [401, 301] on input "Auditor Select an option" at bounding box center [401, 298] width 0 height 33
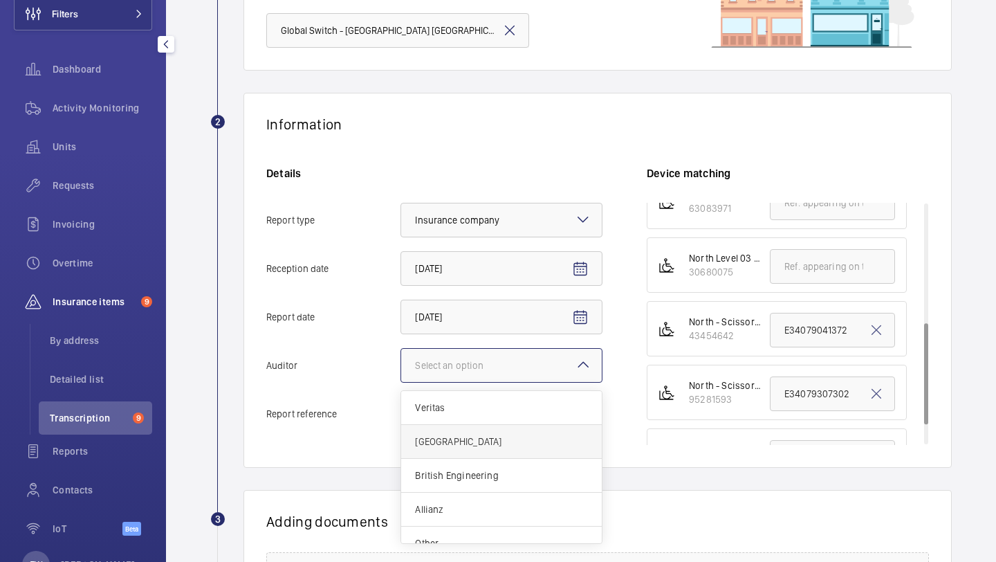
scroll to position [384, 0]
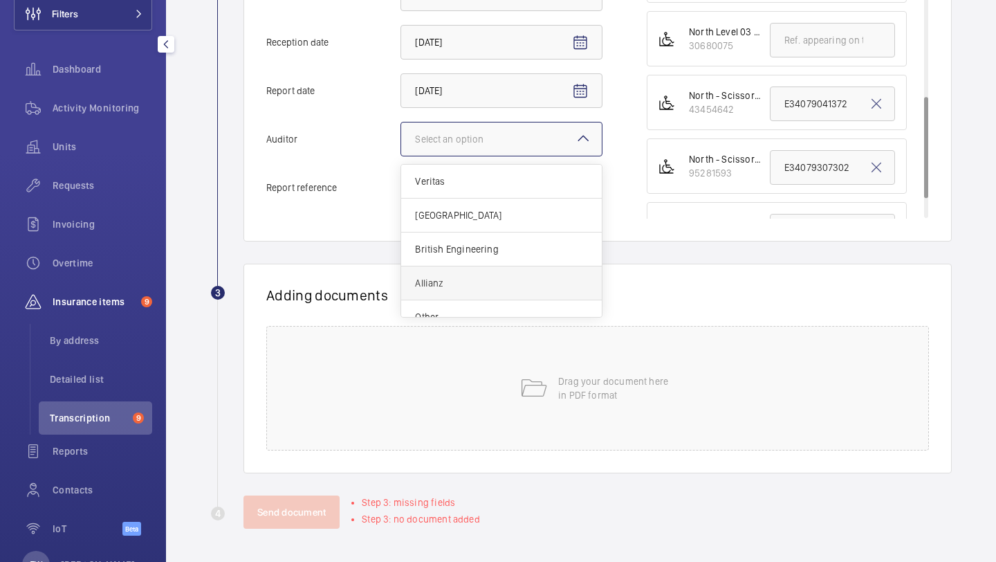
click at [475, 291] on div "Allianz" at bounding box center [501, 283] width 201 height 34
click at [401, 156] on input "Auditor Select an option Veritas Zurich British Engineering Allianz Other" at bounding box center [401, 138] width 0 height 33
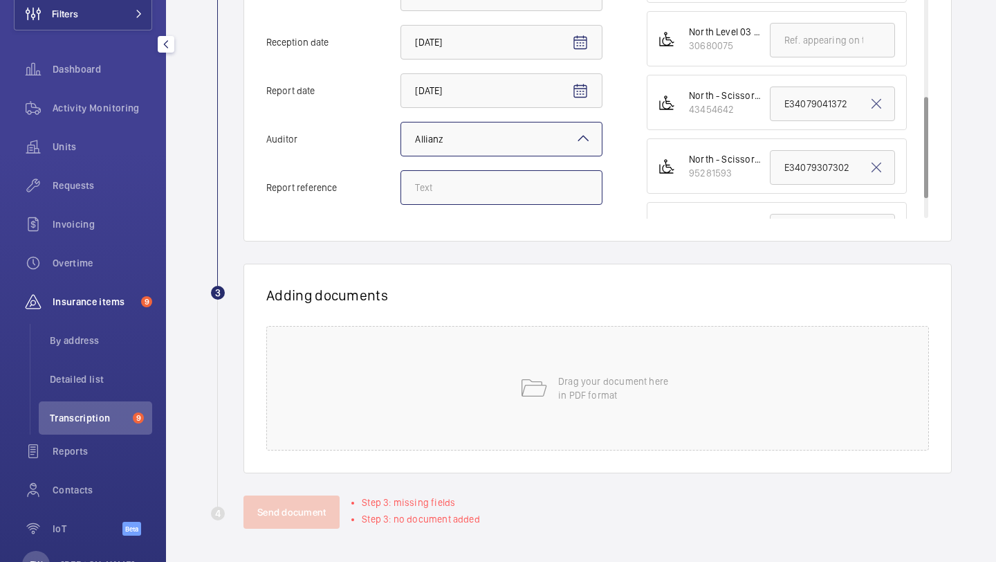
click at [501, 187] on input "Report reference" at bounding box center [502, 187] width 202 height 35
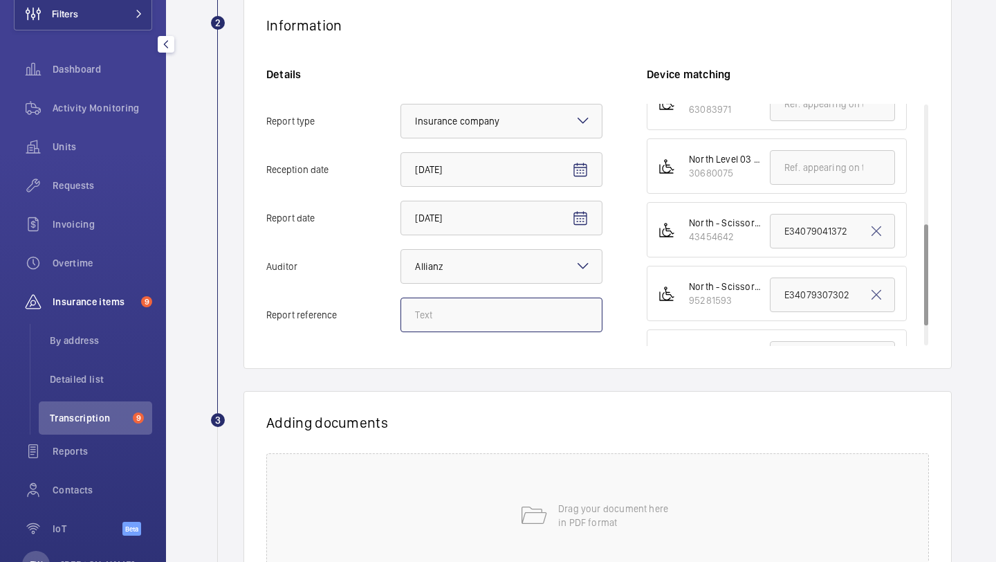
scroll to position [228, 0]
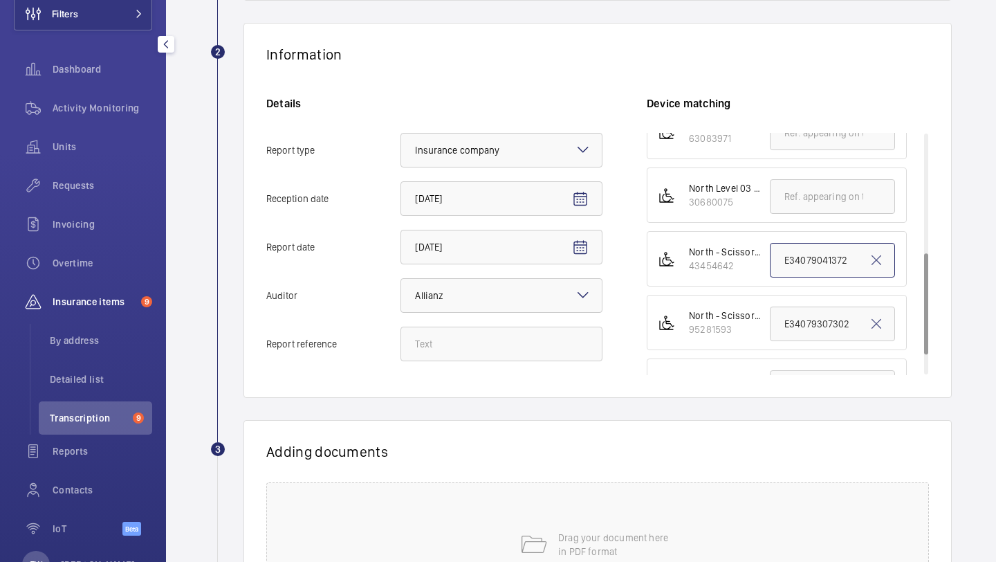
drag, startPoint x: 850, startPoint y: 265, endPoint x: 773, endPoint y: 261, distance: 76.9
click at [773, 261] on input "E34079041372" at bounding box center [832, 260] width 125 height 35
click at [466, 349] on input "Report reference" at bounding box center [502, 344] width 202 height 35
paste input "E34079041372"
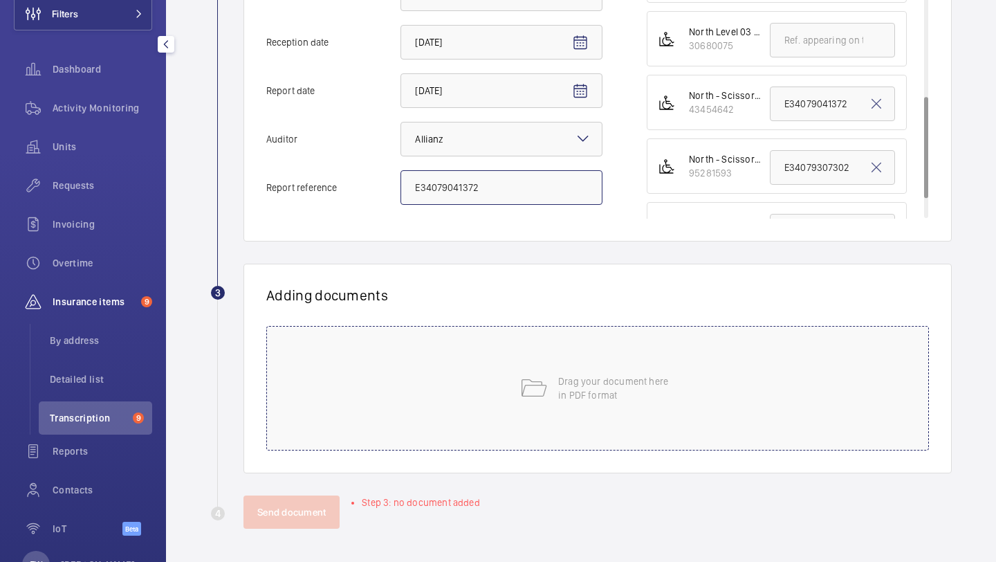
type input "E34079041372"
click at [576, 360] on div "Drag your document here in PDF format" at bounding box center [597, 388] width 663 height 125
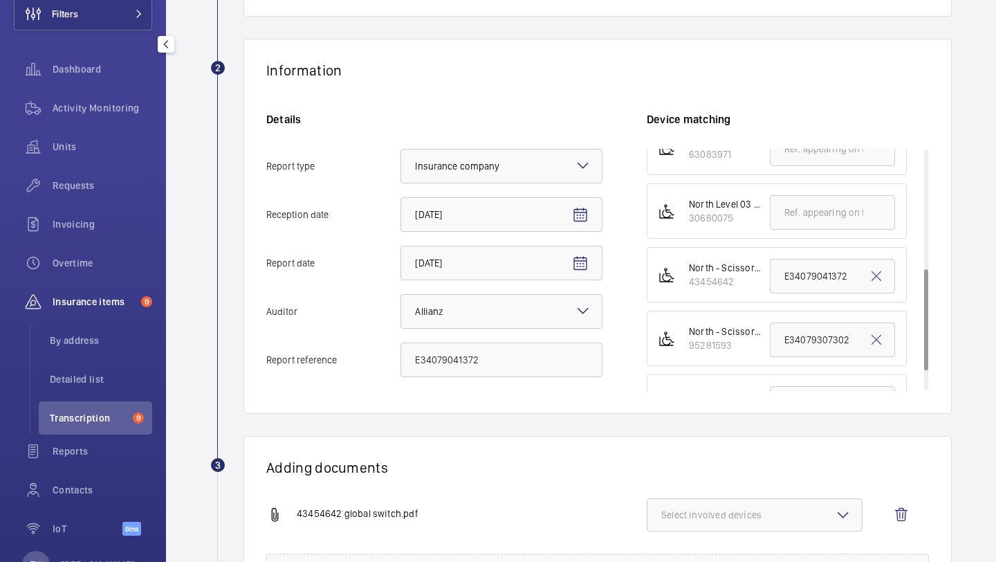
scroll to position [376, 0]
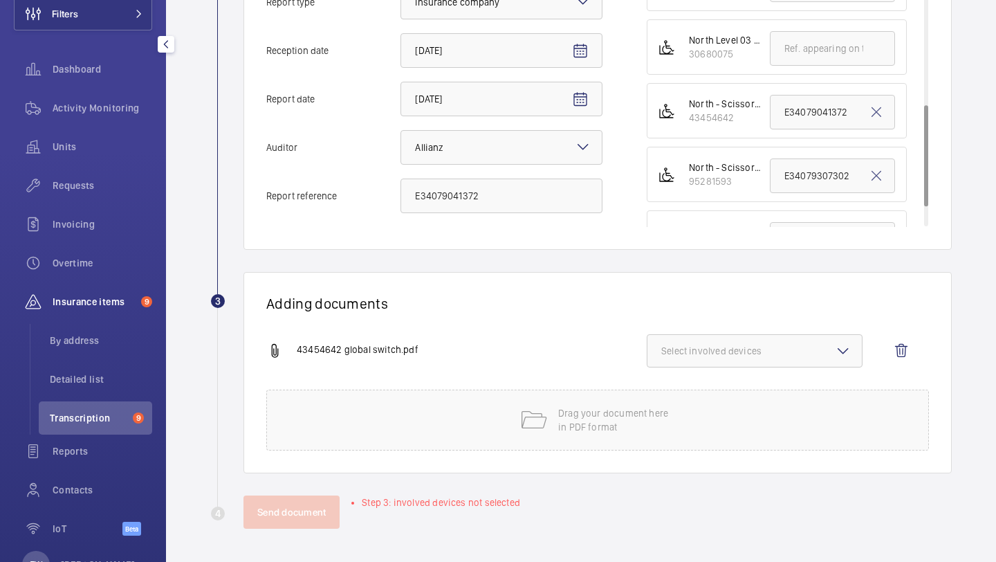
click at [727, 358] on button "Select involved devices" at bounding box center [755, 350] width 216 height 33
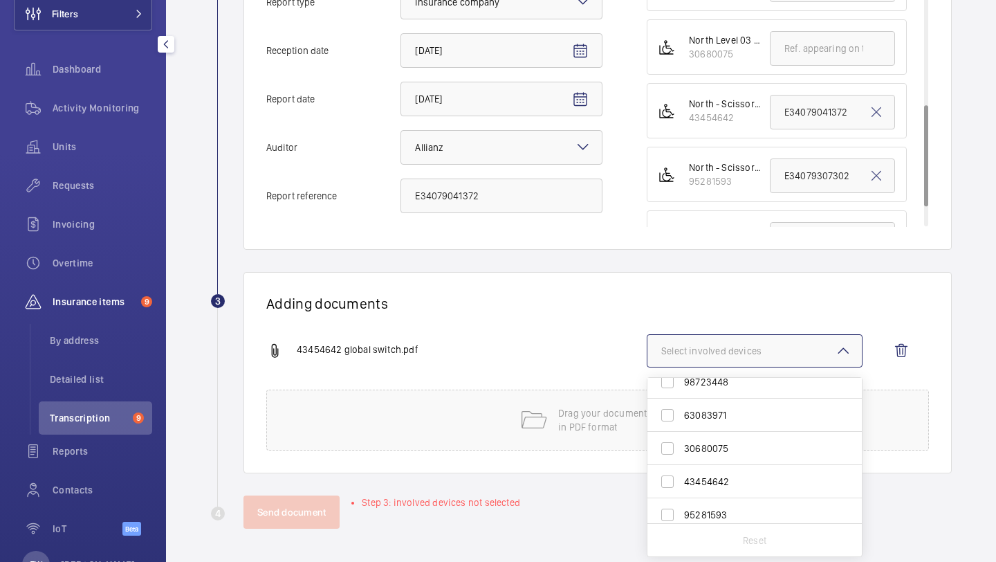
scroll to position [114, 0]
click at [734, 476] on span "43454642" at bounding box center [755, 480] width 143 height 14
click at [682, 476] on input "43454642" at bounding box center [668, 480] width 28 height 28
checkbox input "true"
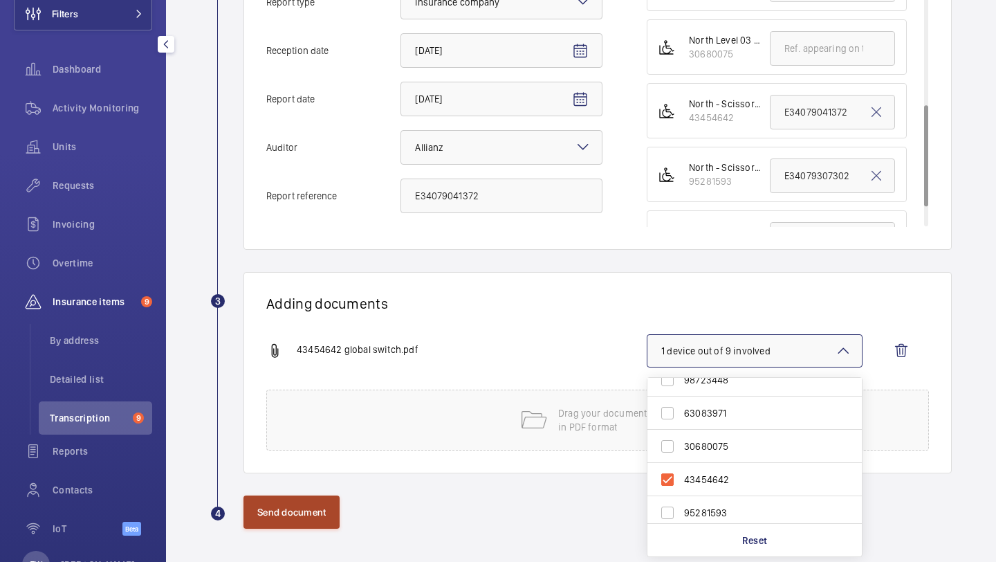
click at [310, 507] on button "Send document" at bounding box center [292, 511] width 96 height 33
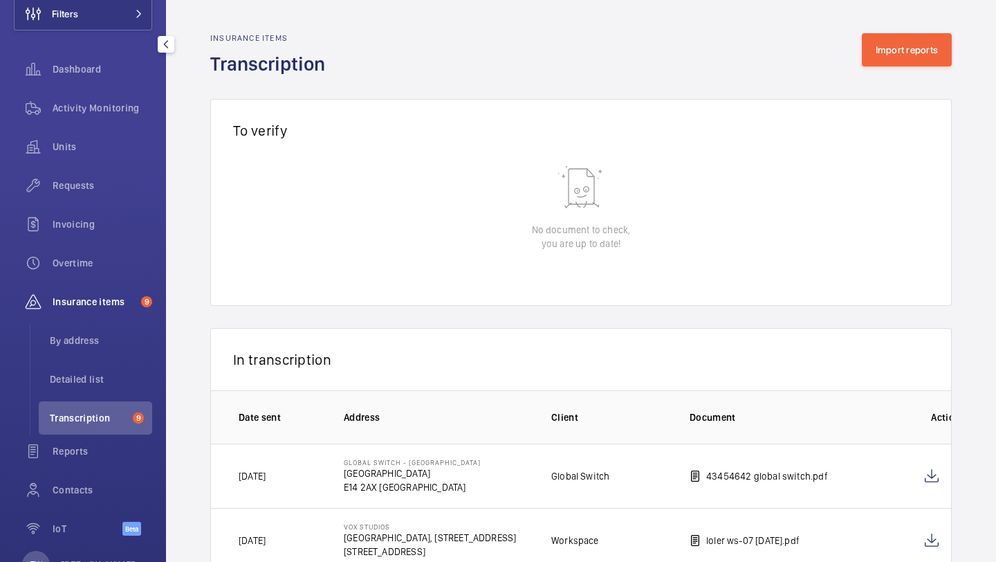
click at [135, 302] on span "Insurance items" at bounding box center [94, 302] width 83 height 14
click at [900, 69] on div "Insurance items Transcription Import reports" at bounding box center [581, 55] width 742 height 44
click at [899, 52] on button "Import reports" at bounding box center [907, 49] width 91 height 33
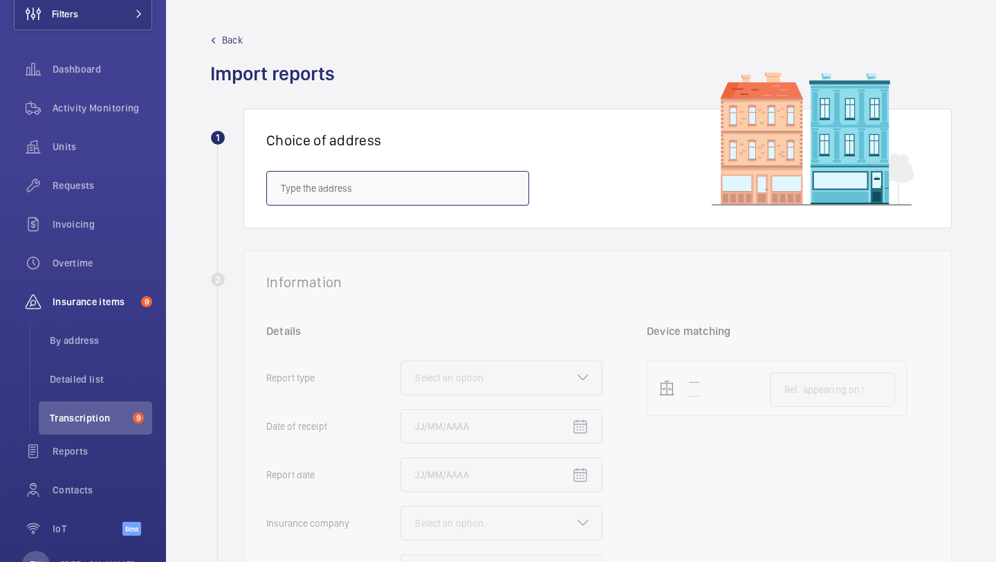
click at [434, 199] on input "text" at bounding box center [397, 188] width 263 height 35
click at [335, 180] on input "text" at bounding box center [397, 188] width 263 height 35
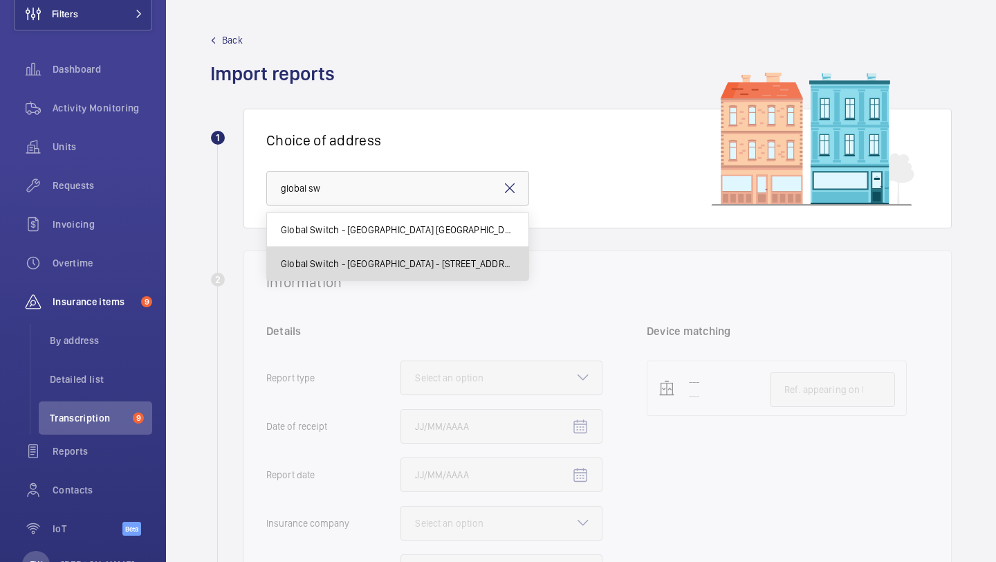
click at [362, 262] on span "Global Switch - London East - 3 Nutmeg Lane, LONDON E14 2AX" at bounding box center [398, 264] width 234 height 14
type input "Global Switch - London East - 3 Nutmeg Lane, LONDON E14 2AX"
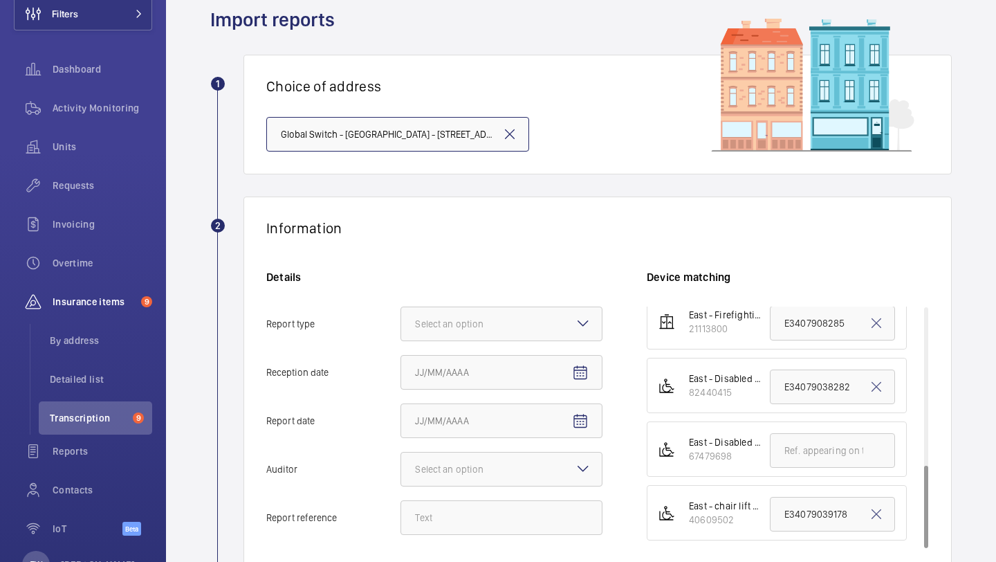
scroll to position [62, 0]
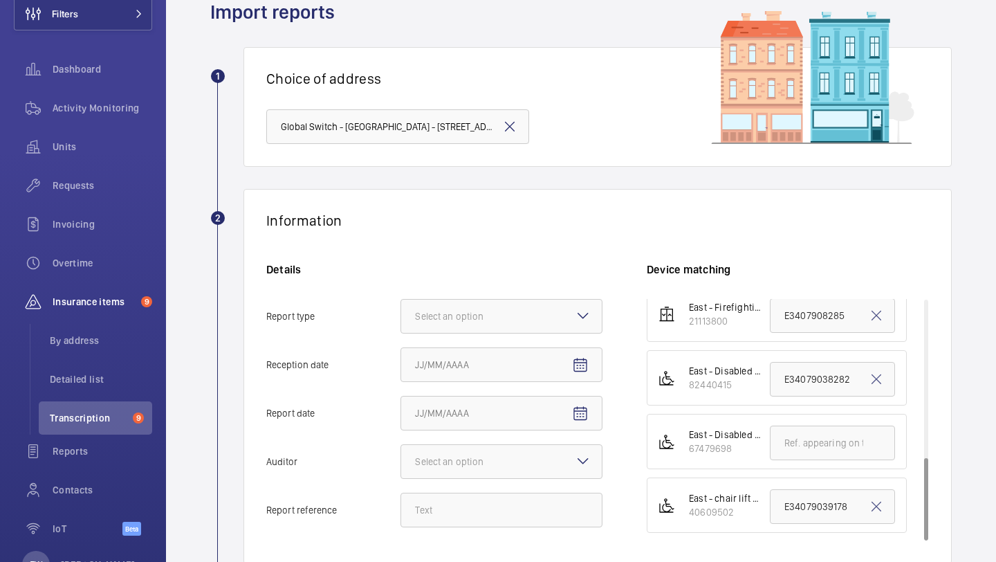
click at [518, 124] on mat-icon at bounding box center [510, 126] width 17 height 17
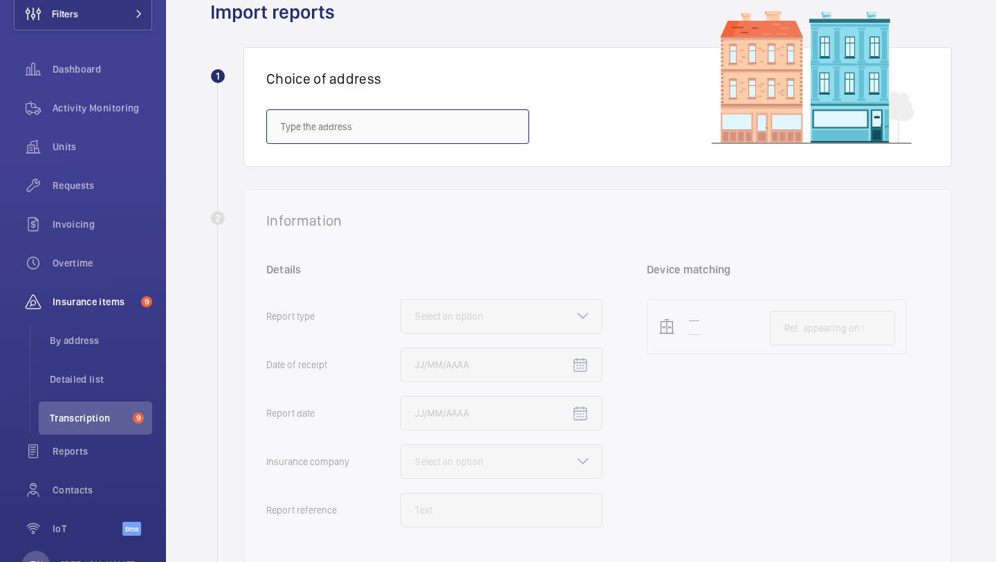
scroll to position [0, 0]
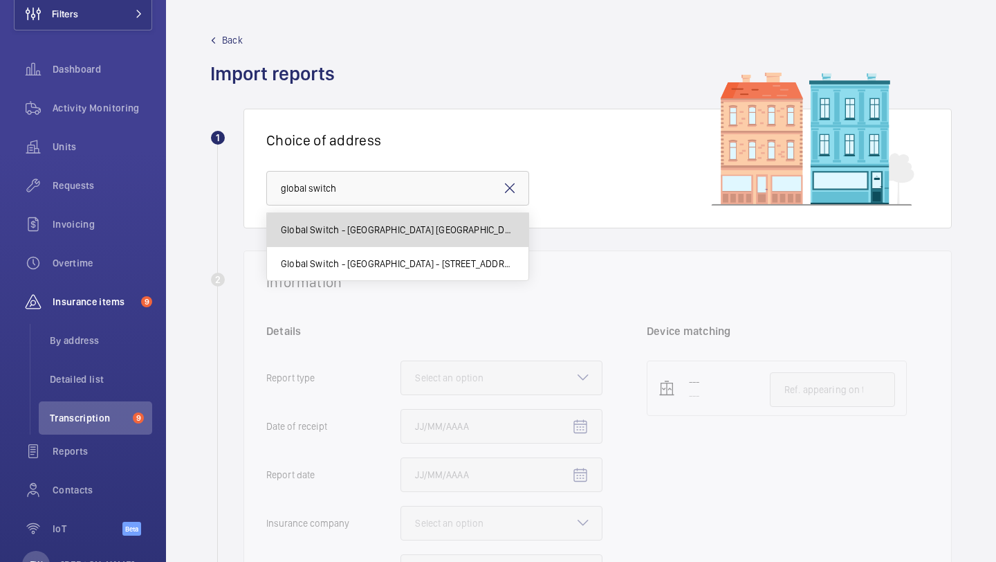
click at [434, 231] on span "Global Switch - London North - East India Dock House, LONDON E14 2AX" at bounding box center [398, 230] width 234 height 14
type input "Global Switch - London North - East India Dock House, LONDON E14 2AX"
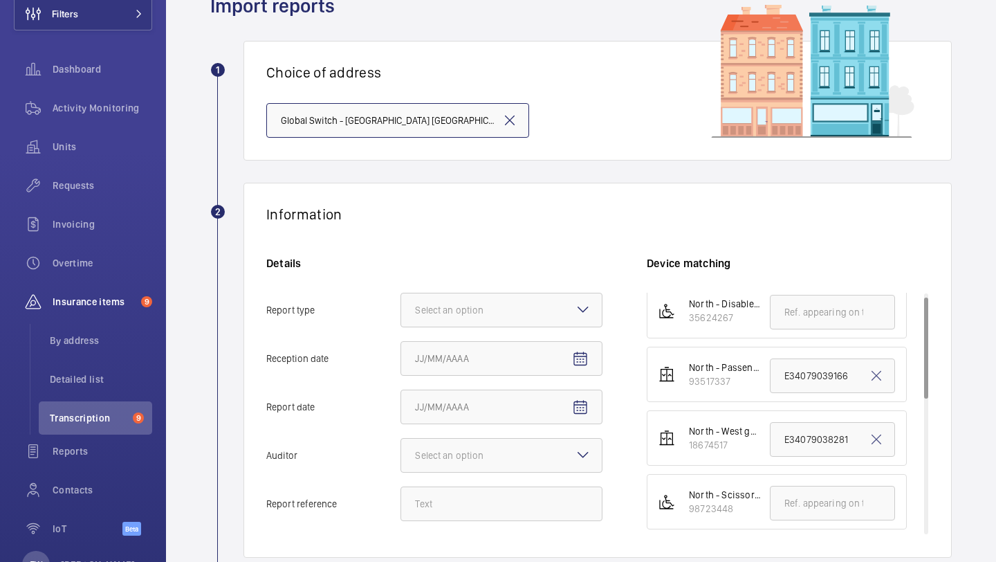
scroll to position [73, 0]
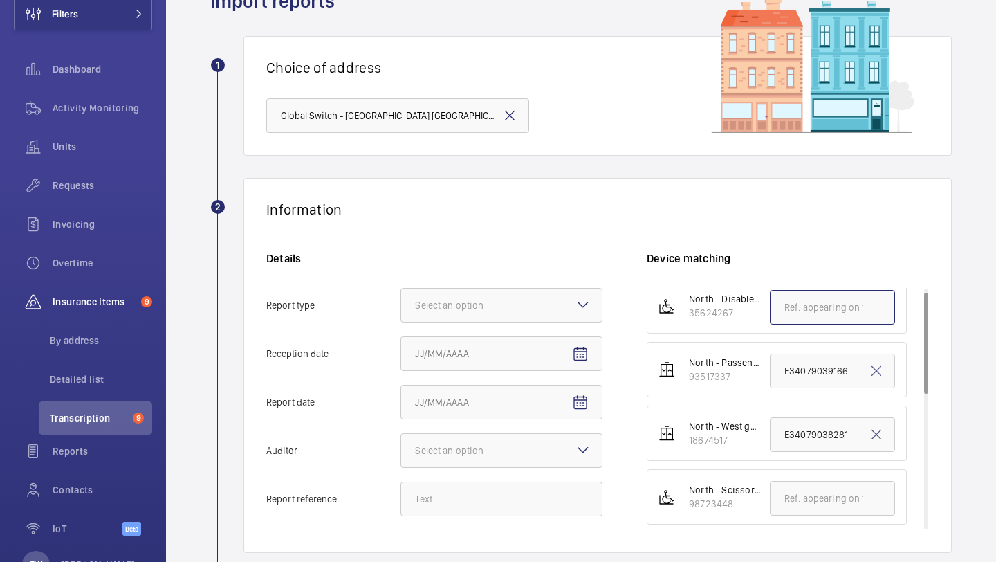
click at [801, 315] on input "text" at bounding box center [832, 307] width 125 height 35
paste input "e34079041370"
click at [473, 297] on div at bounding box center [501, 305] width 201 height 33
type input "e34079041370"
click at [401, 297] on input "Report type Select an option" at bounding box center [401, 305] width 0 height 33
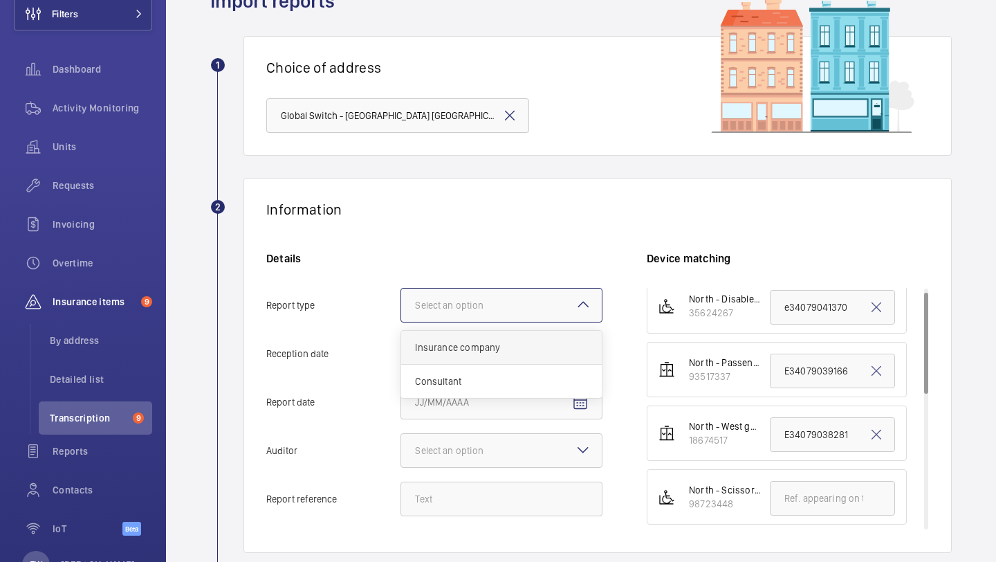
click at [468, 344] on span "Insurance company" at bounding box center [501, 347] width 173 height 14
click at [401, 322] on input "Report type Select an option Insurance company Consultant" at bounding box center [401, 305] width 0 height 33
click at [467, 345] on input "Reception date" at bounding box center [502, 353] width 202 height 35
click at [583, 356] on mat-icon "Open calendar" at bounding box center [580, 354] width 17 height 17
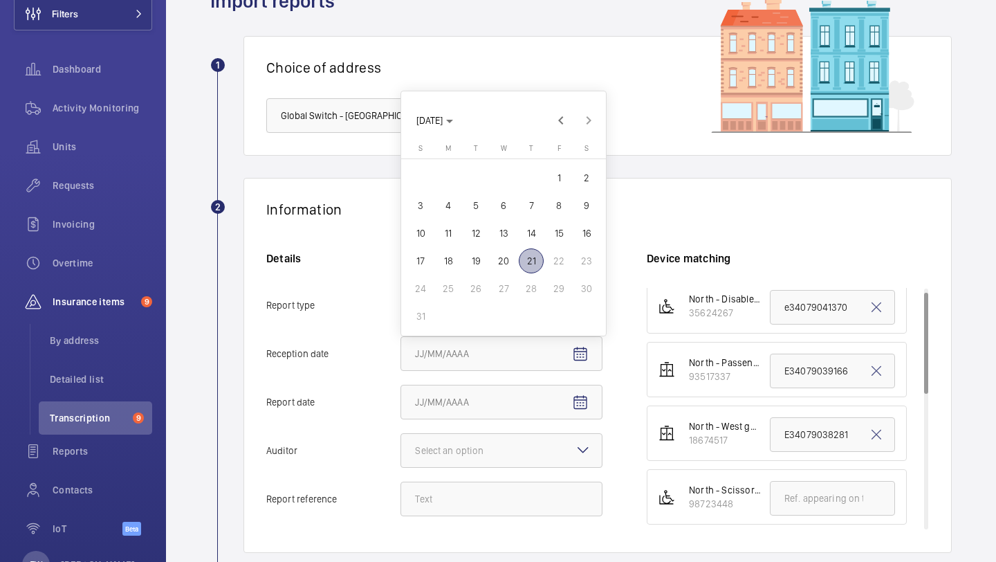
click at [536, 261] on span "21" at bounding box center [531, 260] width 25 height 25
type input "8/21/2025"
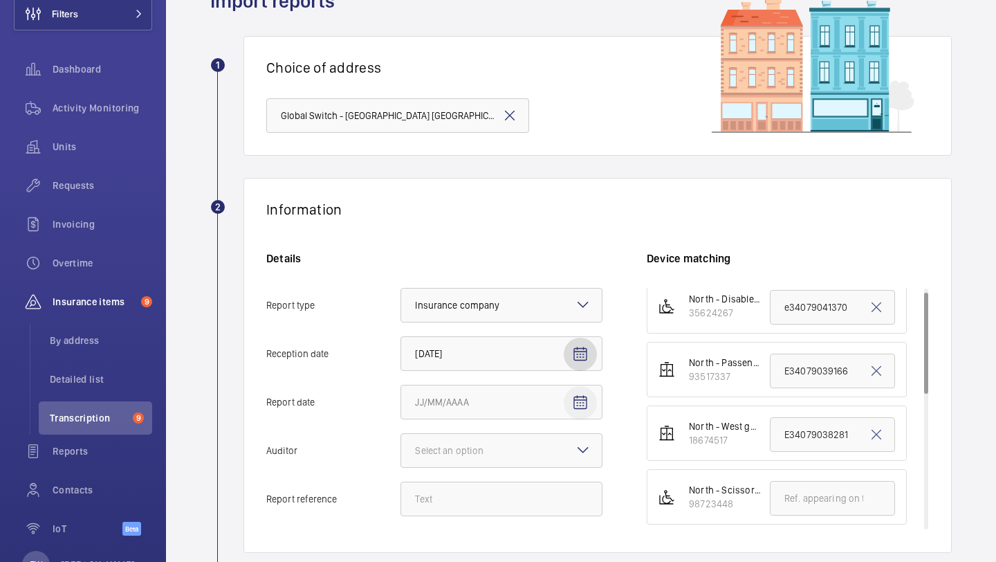
click at [585, 403] on mat-icon "Open calendar" at bounding box center [580, 402] width 17 height 17
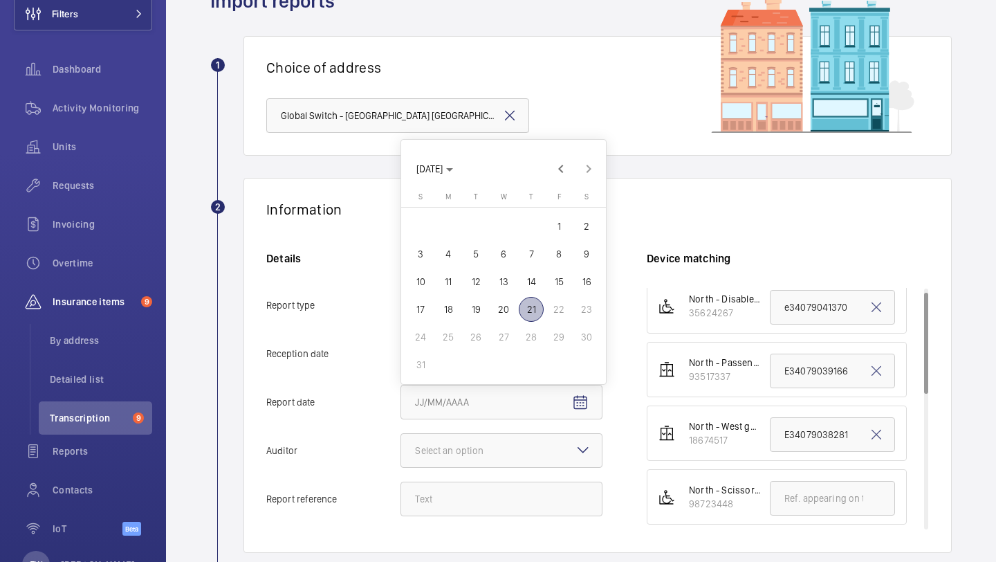
click at [496, 313] on span "20" at bounding box center [503, 309] width 25 height 25
type input "8/20/2025"
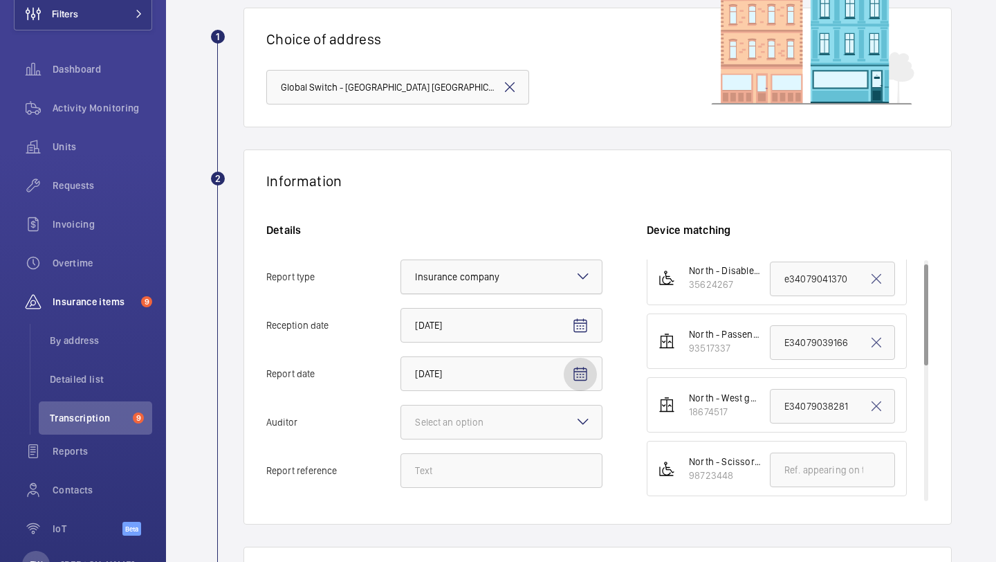
scroll to position [122, 0]
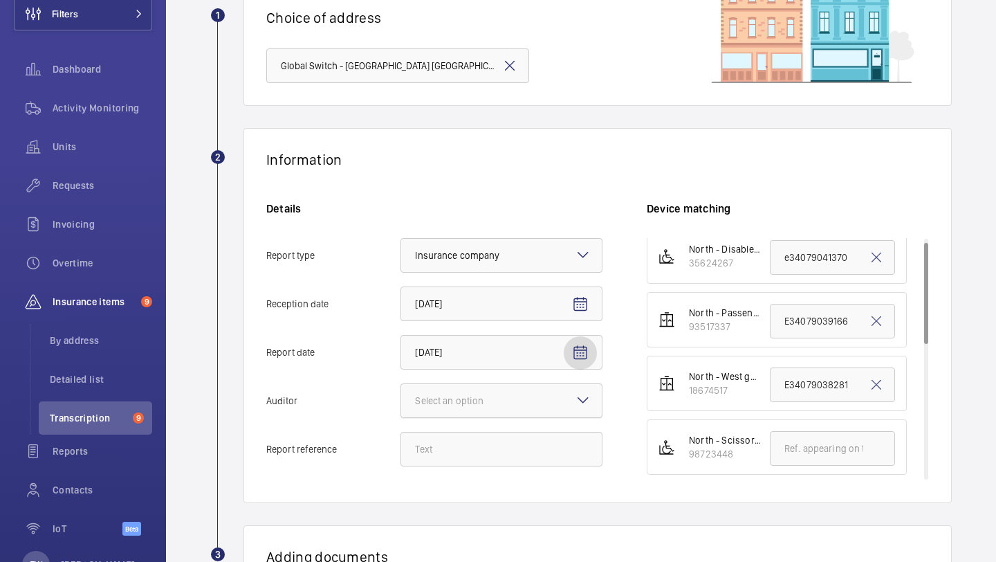
click at [516, 401] on div "Select an option" at bounding box center [466, 401] width 103 height 14
click at [401, 401] on input "Auditor Select an option" at bounding box center [401, 400] width 0 height 33
click at [516, 401] on div "Select an option" at bounding box center [466, 401] width 103 height 14
click at [401, 401] on input "Auditor Select an option Veritas Zurich British Engineering Allianz Other" at bounding box center [401, 400] width 0 height 33
click at [480, 462] on input "Report reference" at bounding box center [502, 449] width 202 height 35
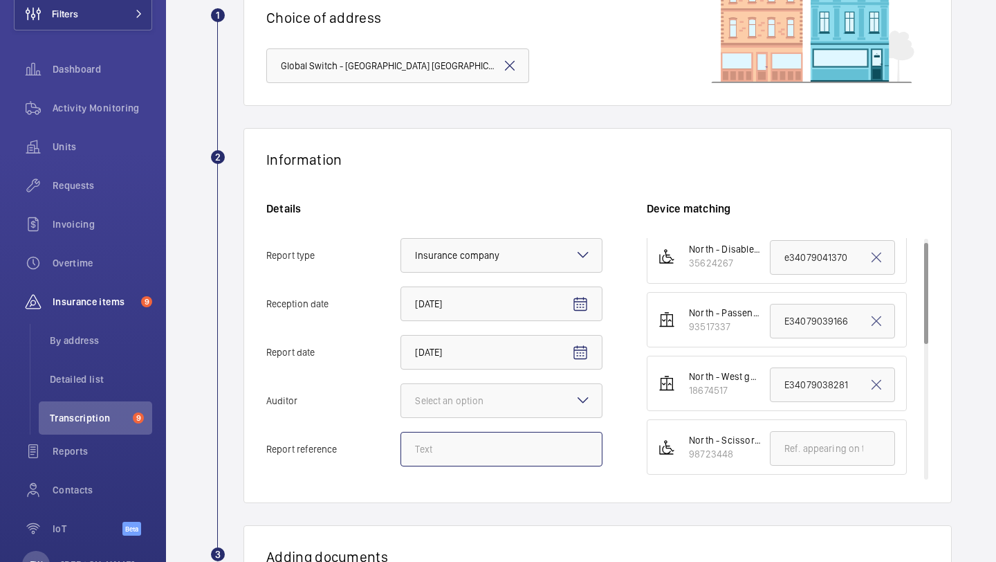
paste input "e34079041370"
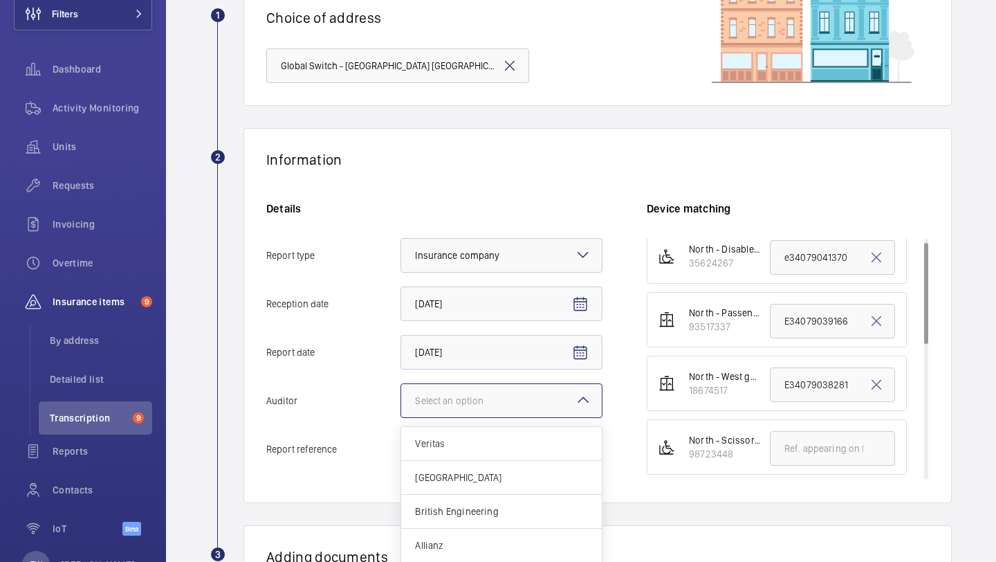
click at [469, 403] on div "Select an option" at bounding box center [466, 401] width 103 height 14
type input "e34079041370"
click at [401, 403] on input "Auditor Select an option Veritas Zurich British Engineering Allianz Other" at bounding box center [401, 400] width 0 height 33
click at [441, 533] on span "Allianz" at bounding box center [501, 529] width 173 height 14
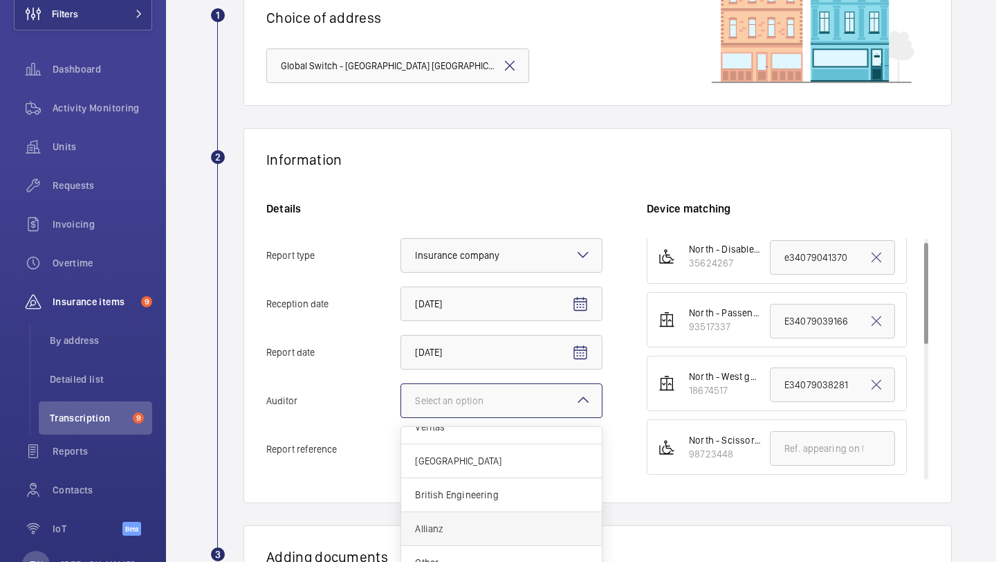
click at [401, 417] on input "Auditor Select an option Veritas Zurich British Engineering Allianz Other" at bounding box center [401, 400] width 0 height 33
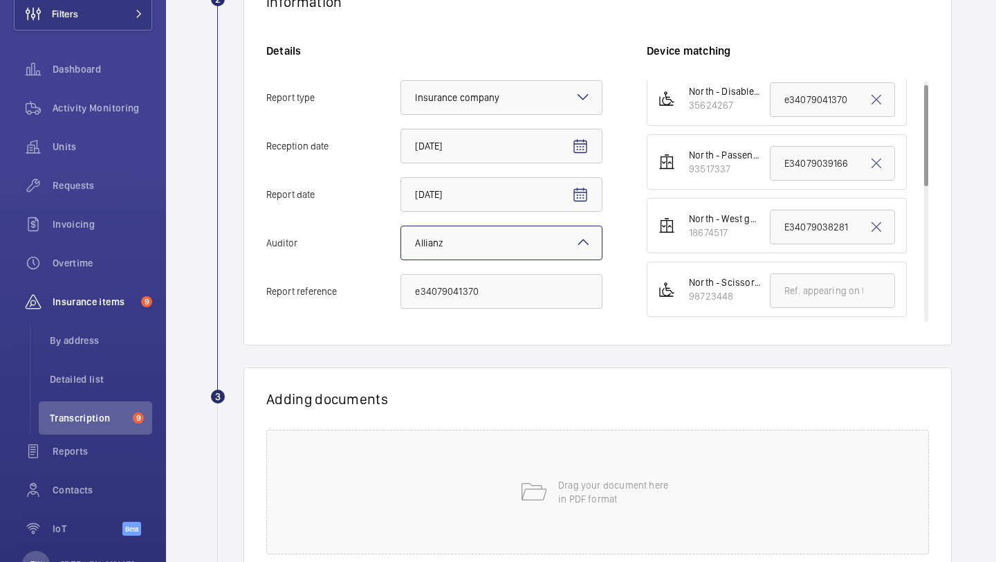
scroll to position [302, 0]
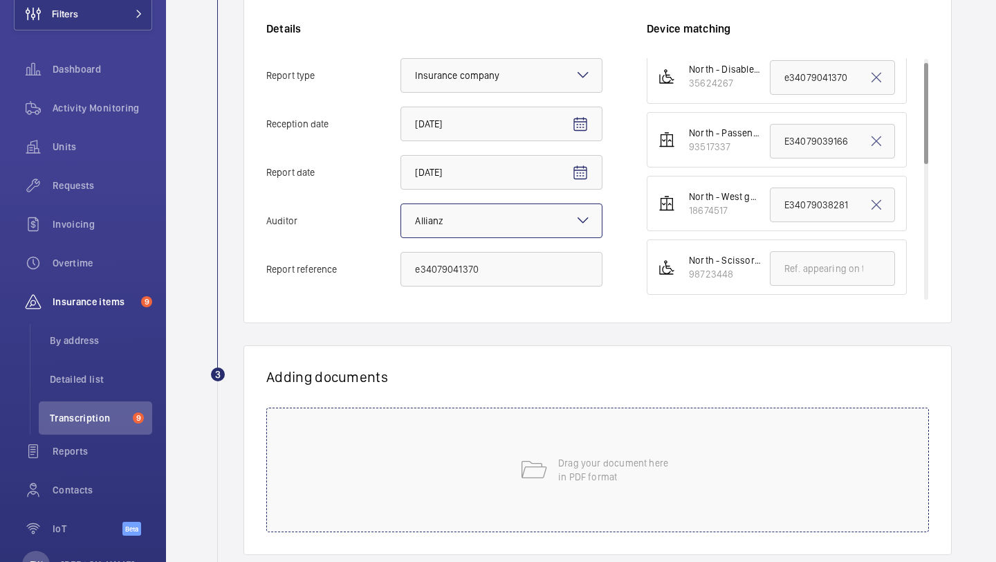
click at [563, 446] on div "Drag your document here in PDF format" at bounding box center [597, 470] width 663 height 125
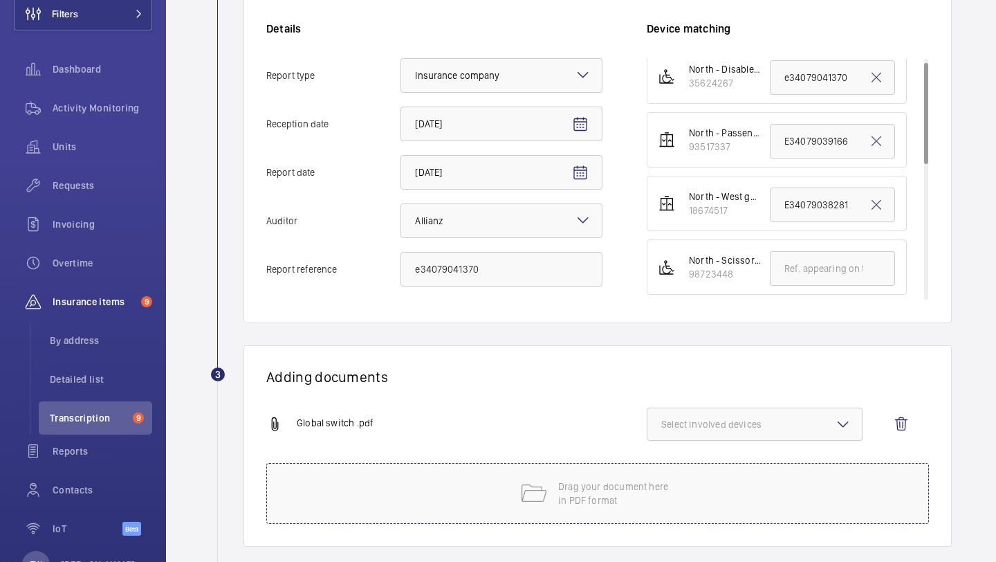
scroll to position [376, 0]
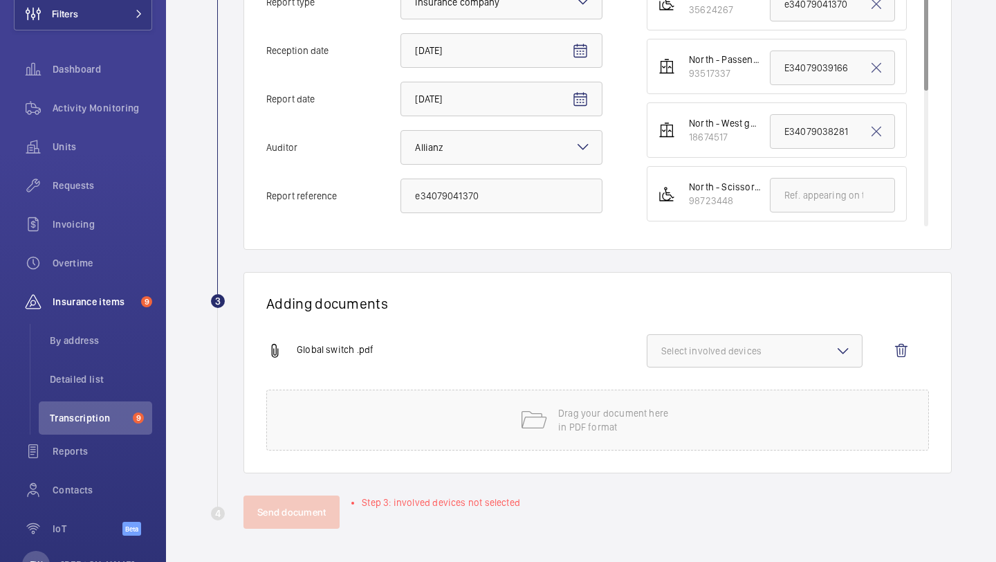
click at [708, 370] on div "Global switch .pdf Select involved devices" at bounding box center [592, 361] width 652 height 55
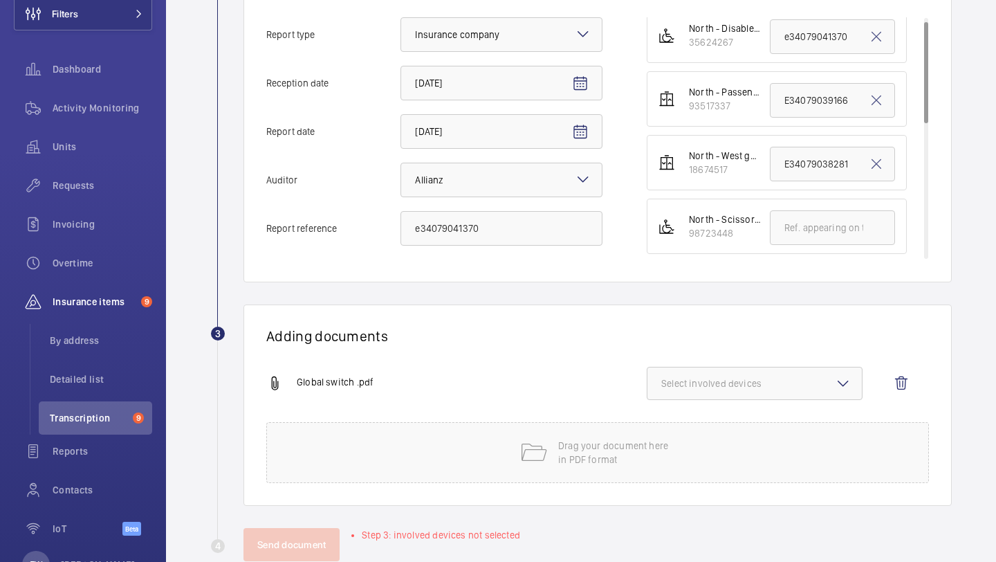
scroll to position [340, 0]
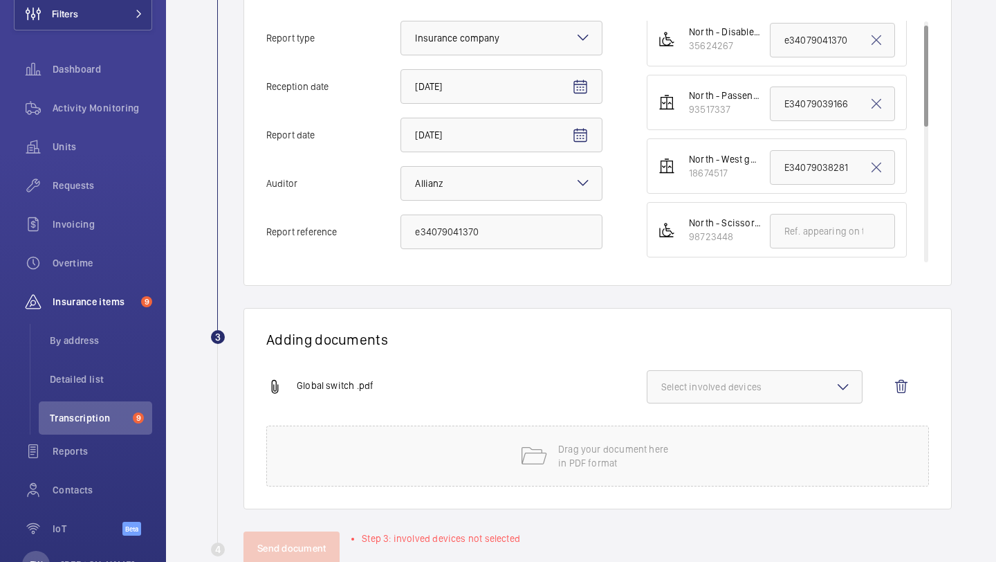
click at [732, 377] on button "Select involved devices" at bounding box center [755, 386] width 216 height 33
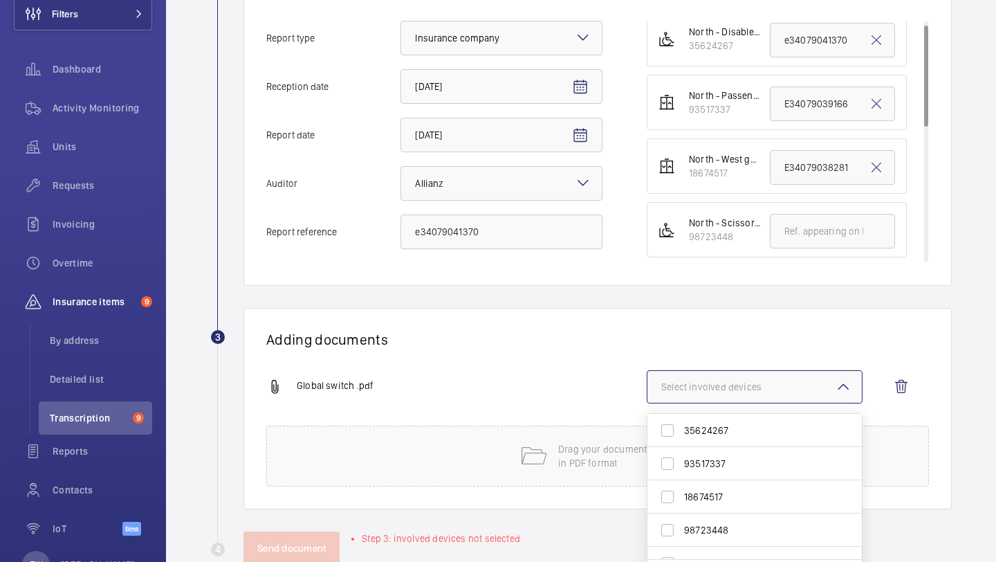
scroll to position [358, 0]
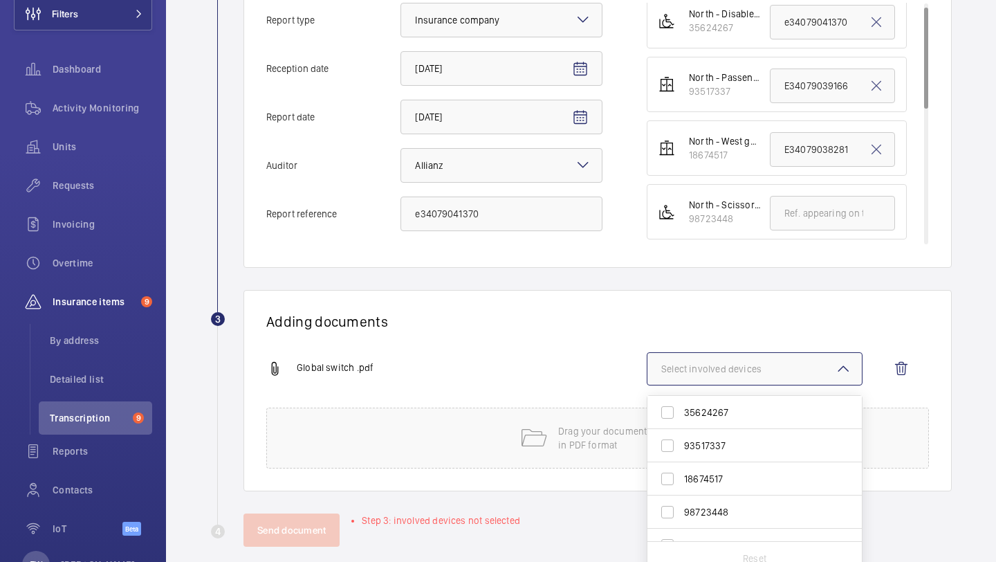
click at [729, 405] on span "35624267" at bounding box center [755, 412] width 143 height 14
click at [682, 405] on input "35624267" at bounding box center [668, 413] width 28 height 28
checkbox input "true"
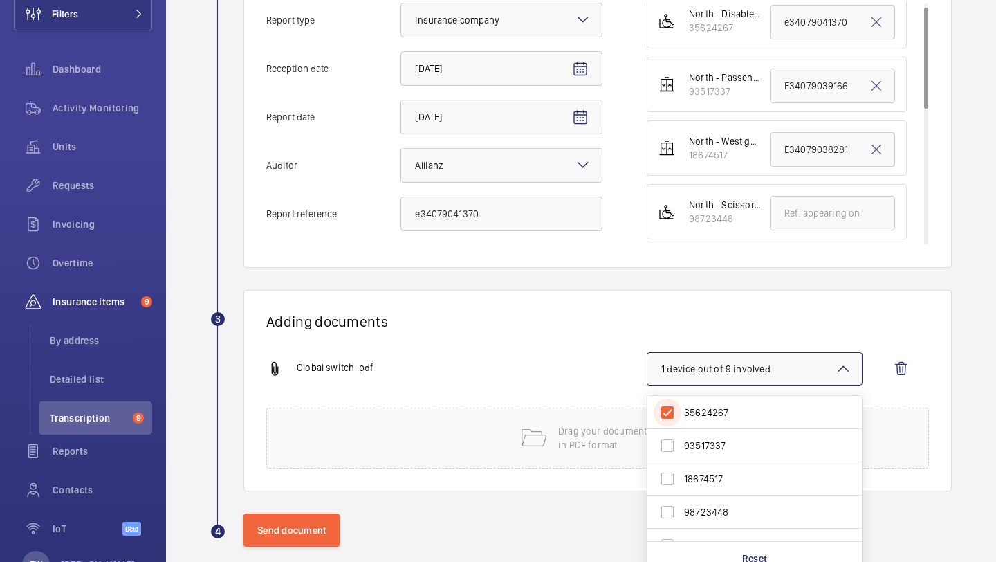
scroll to position [376, 0]
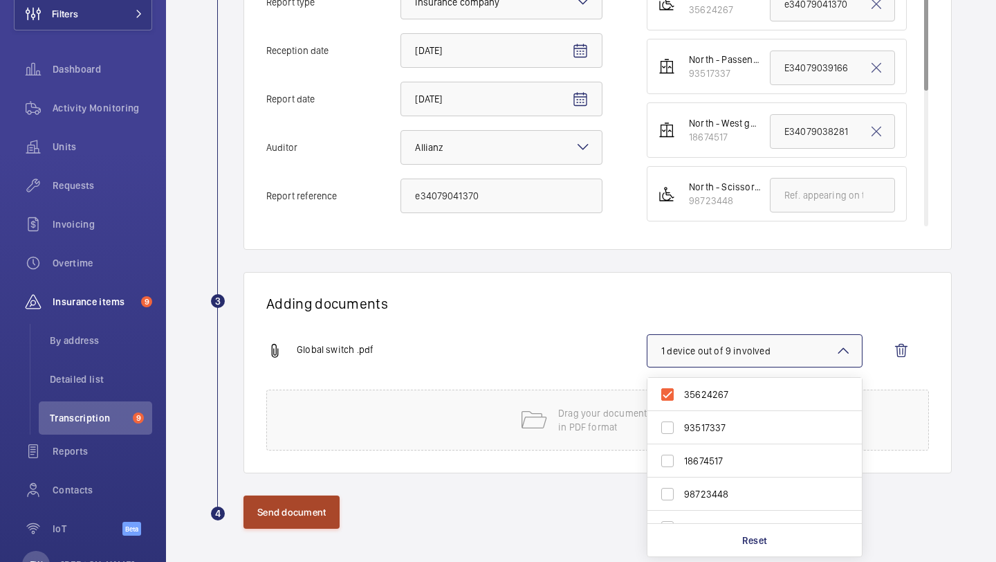
click at [310, 495] on button "Send document" at bounding box center [292, 511] width 96 height 33
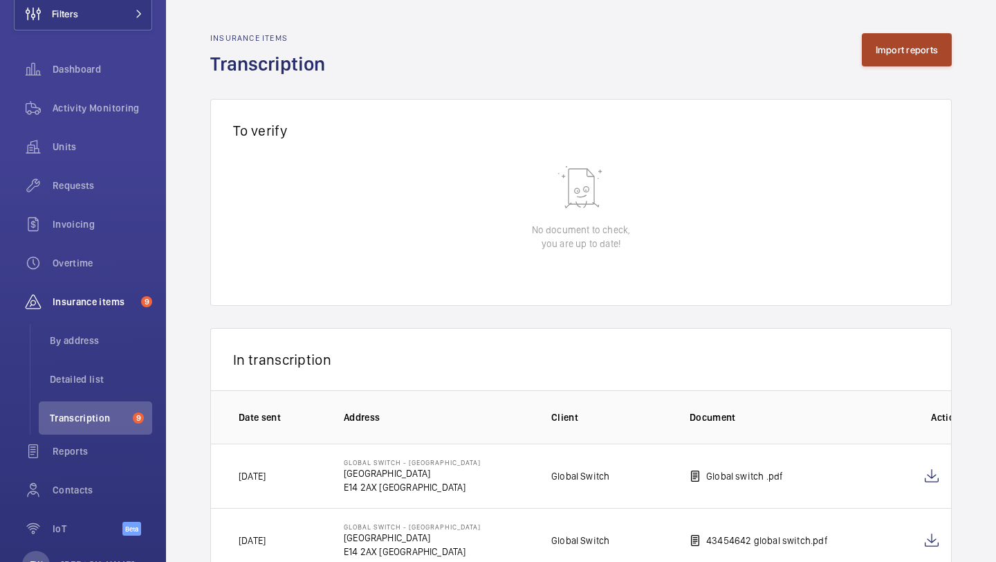
click at [912, 42] on button "Import reports" at bounding box center [907, 49] width 91 height 33
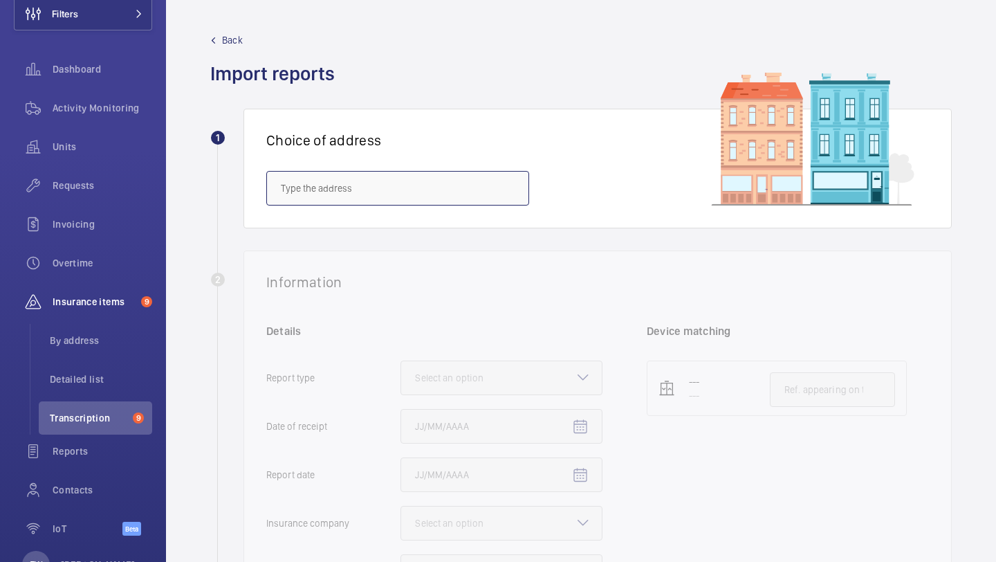
click at [427, 194] on input "text" at bounding box center [397, 188] width 263 height 35
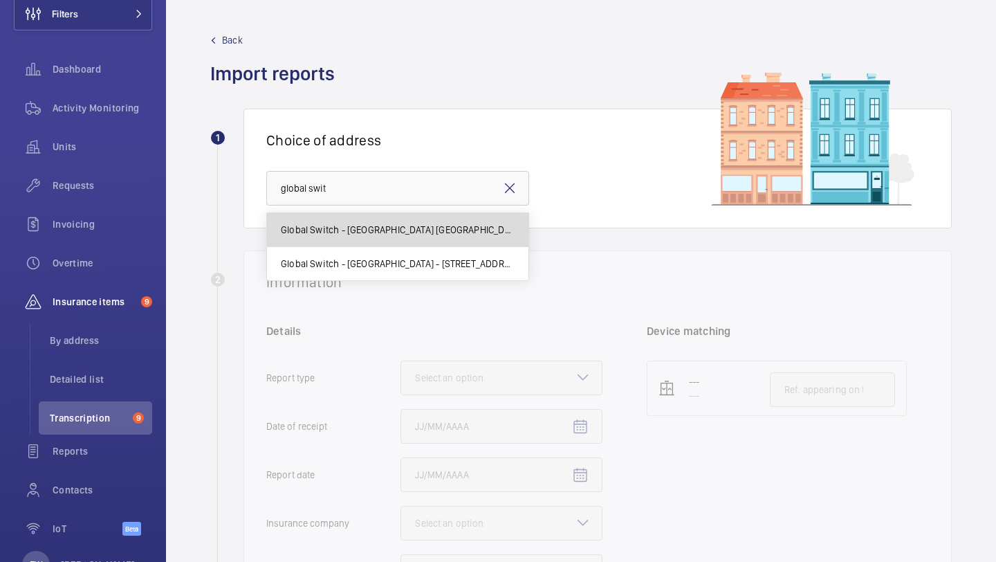
click at [435, 228] on span "Global Switch - London North - East India Dock House, LONDON E14 2AX" at bounding box center [398, 230] width 234 height 14
type input "Global Switch - London North - East India Dock House, LONDON E14 2AX"
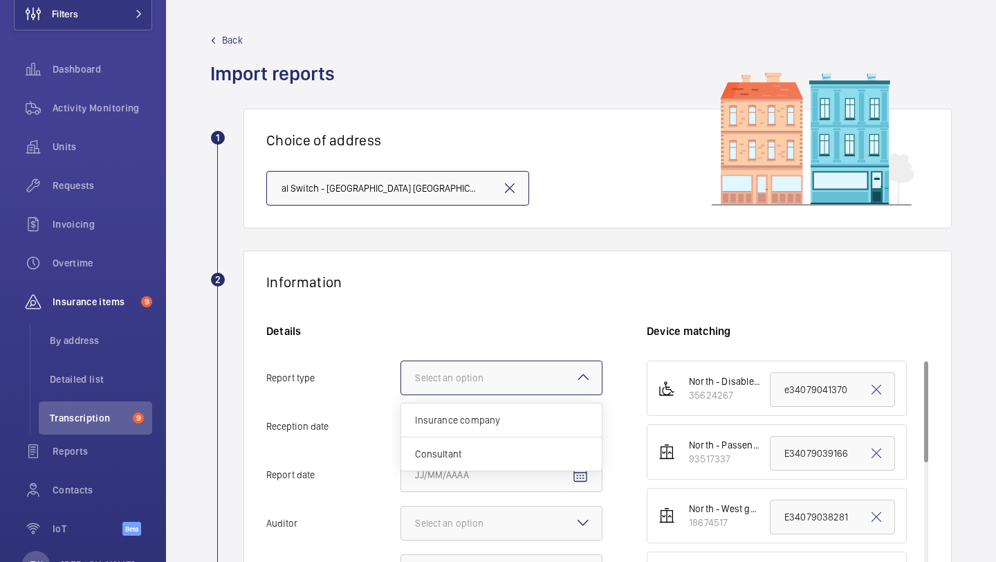
click at [475, 371] on div "Select an option" at bounding box center [466, 378] width 103 height 14
click at [401, 371] on input "Report type Select an option Insurance company Consultant" at bounding box center [401, 377] width 0 height 33
click at [471, 414] on span "Insurance company" at bounding box center [501, 420] width 173 height 14
click at [401, 394] on input "Report type Select an option Insurance company Consultant" at bounding box center [401, 377] width 0 height 33
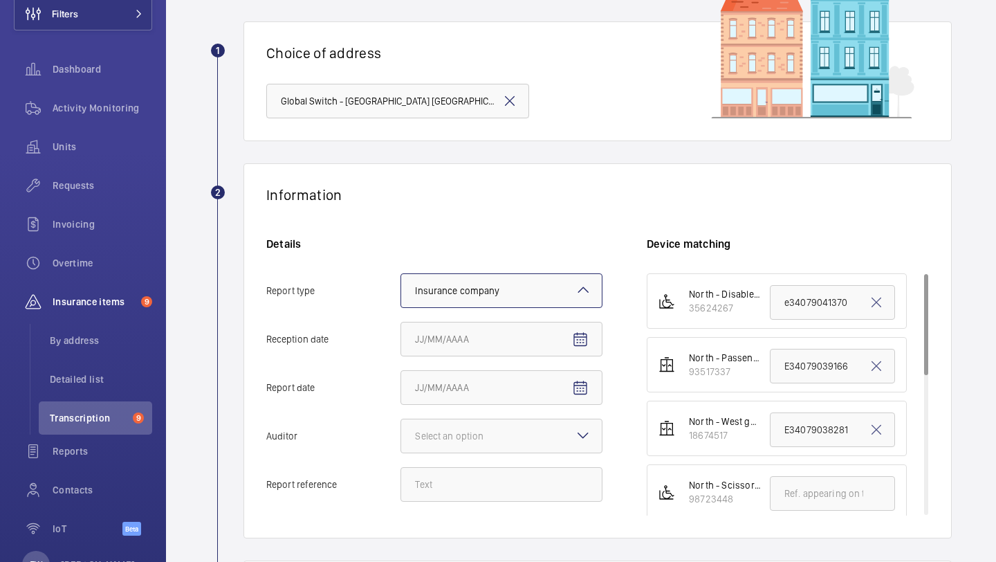
scroll to position [98, 0]
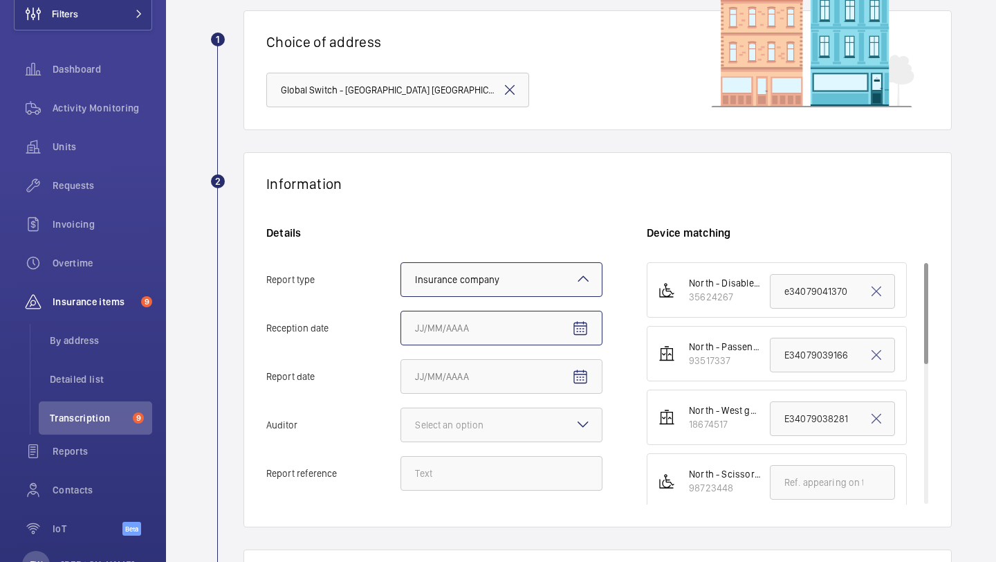
click at [484, 325] on input "Reception date" at bounding box center [502, 328] width 202 height 35
click at [577, 326] on mat-icon "Open calendar" at bounding box center [580, 328] width 17 height 17
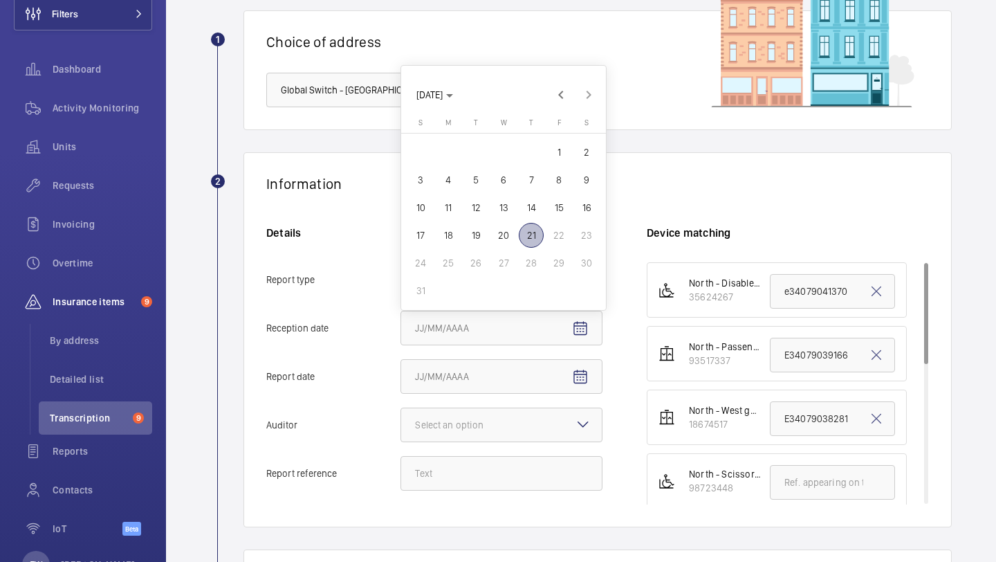
click at [528, 240] on span "21" at bounding box center [531, 235] width 25 height 25
type input "8/21/2025"
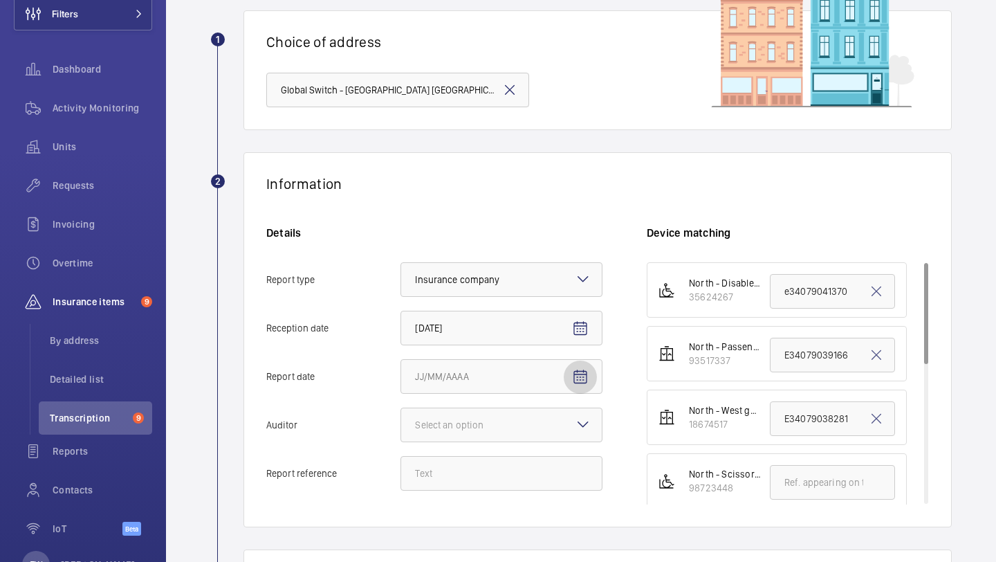
click at [585, 365] on span "Open calendar" at bounding box center [580, 377] width 33 height 33
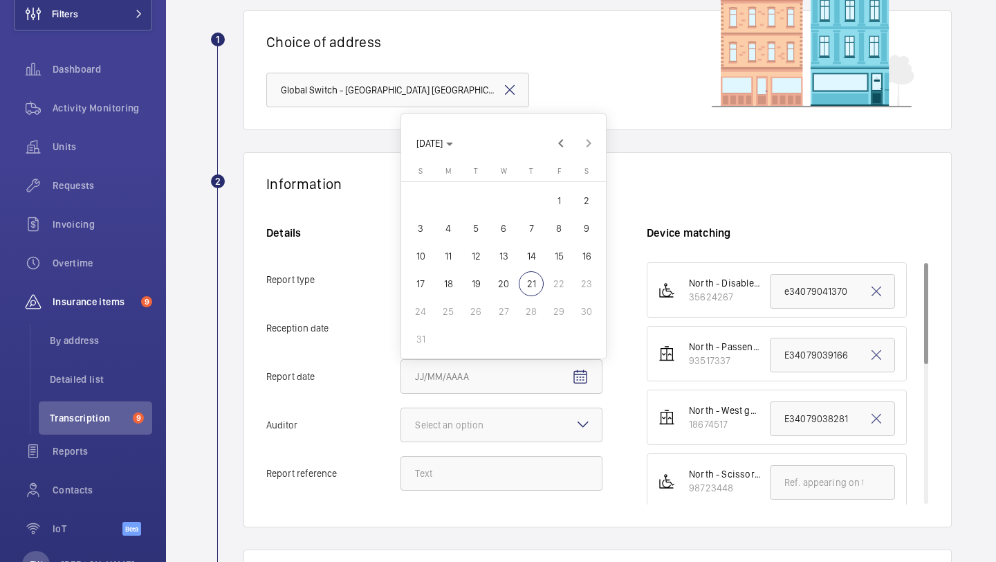
click at [509, 284] on span "20" at bounding box center [503, 283] width 25 height 25
type input "8/20/2025"
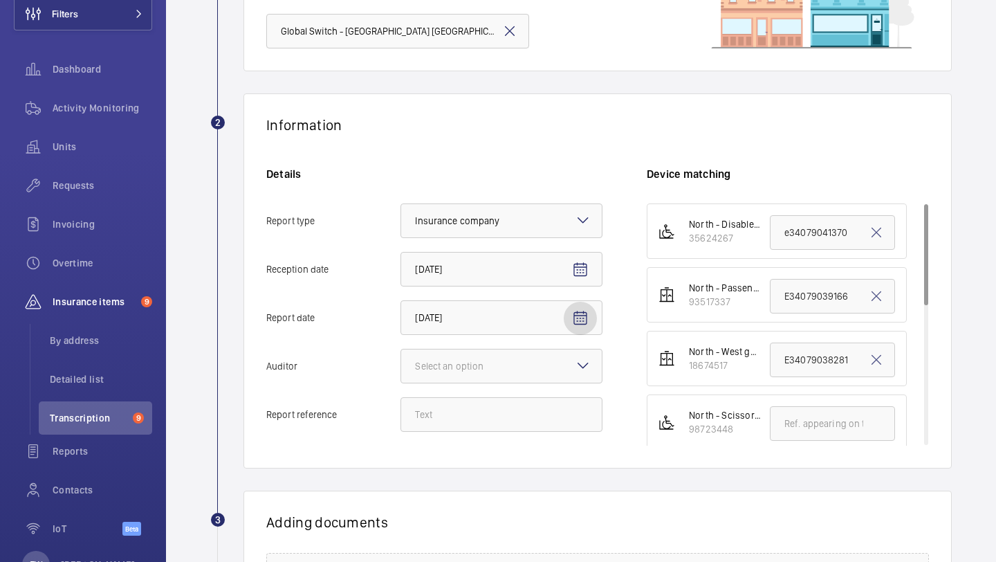
scroll to position [170, 0]
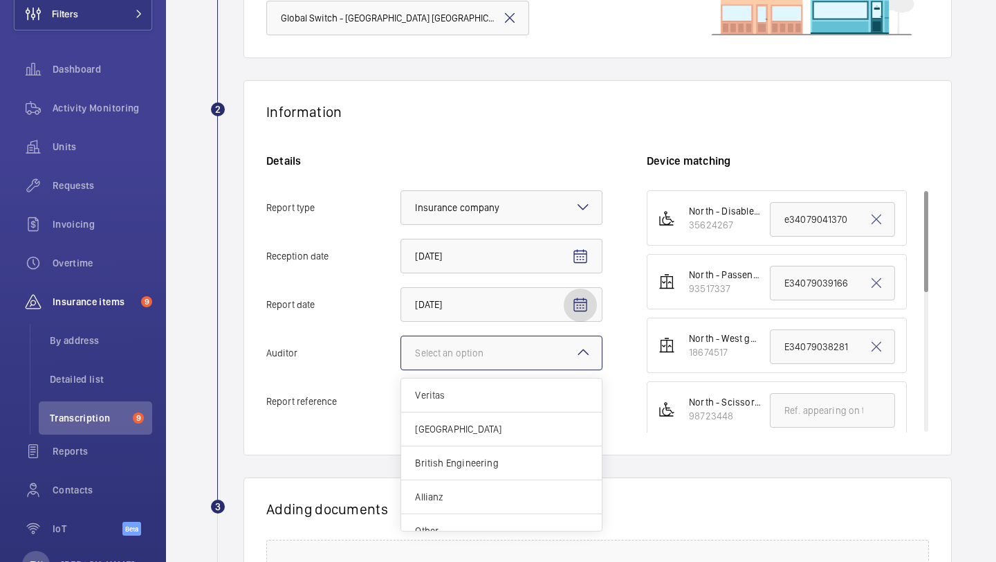
click at [503, 350] on div "Select an option" at bounding box center [466, 353] width 103 height 14
click at [401, 350] on input "Auditor Select an option Veritas Zurich British Engineering Allianz Other" at bounding box center [401, 352] width 0 height 33
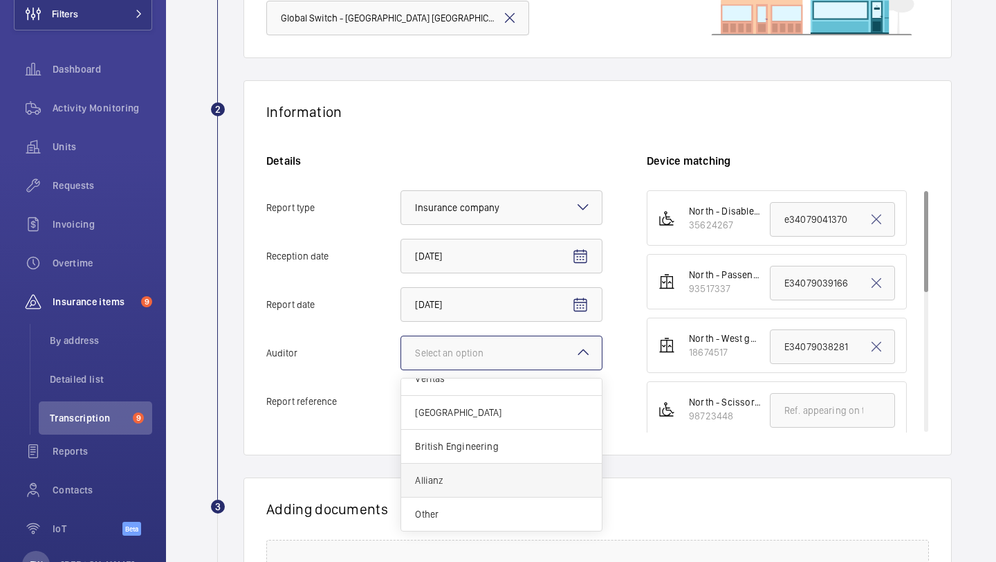
click at [464, 477] on span "Allianz" at bounding box center [501, 480] width 173 height 14
click at [401, 370] on input "Auditor Select an option Veritas Zurich British Engineering Allianz Other" at bounding box center [401, 352] width 0 height 33
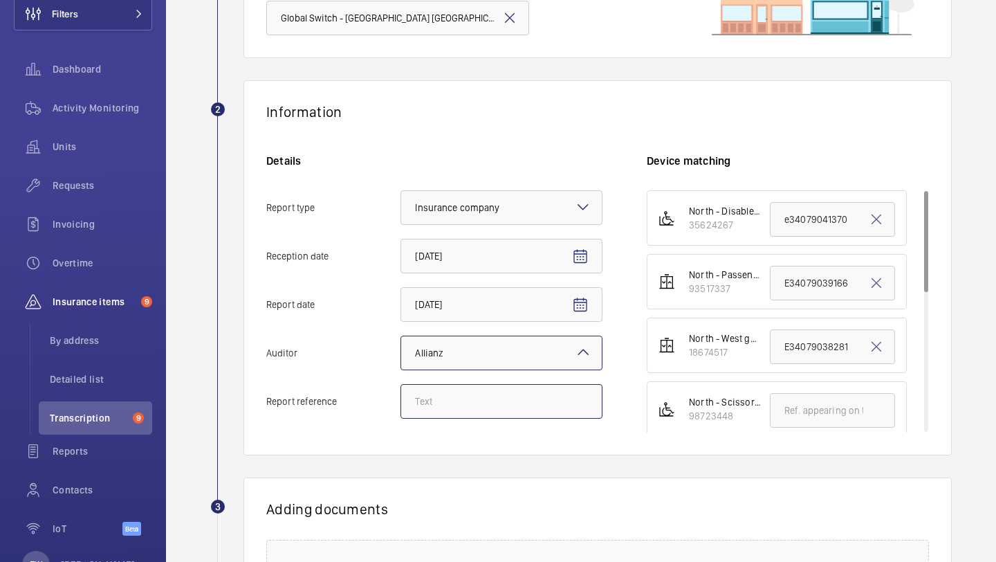
click at [488, 401] on input "Report reference" at bounding box center [502, 401] width 202 height 35
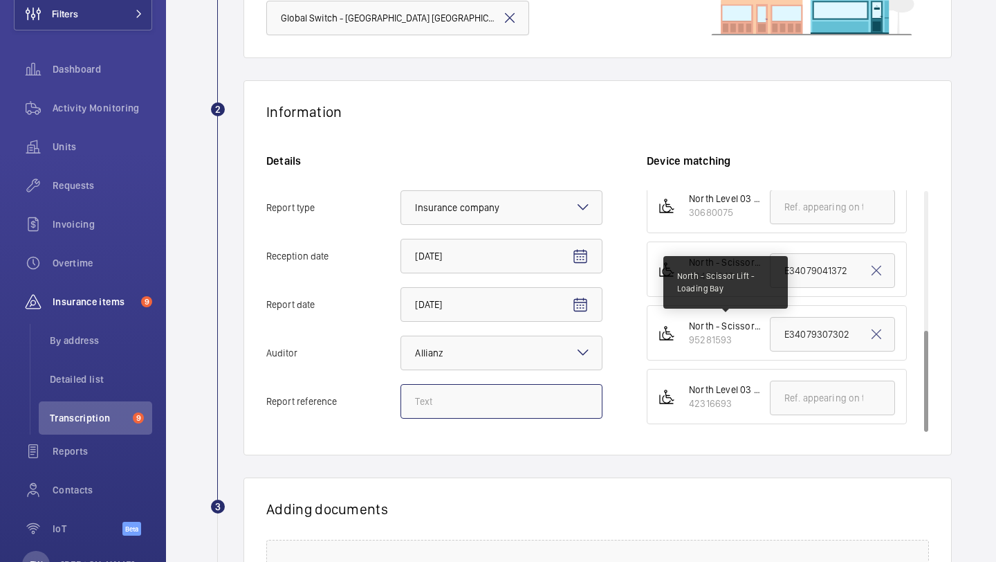
scroll to position [0, 0]
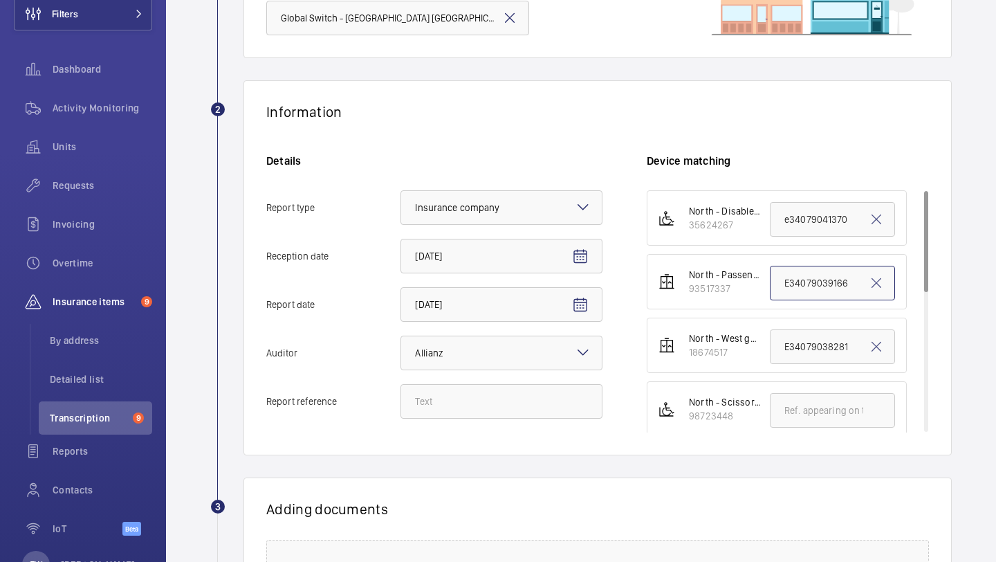
click at [811, 284] on input "E34079039166" at bounding box center [832, 283] width 125 height 35
paste input "79041368"
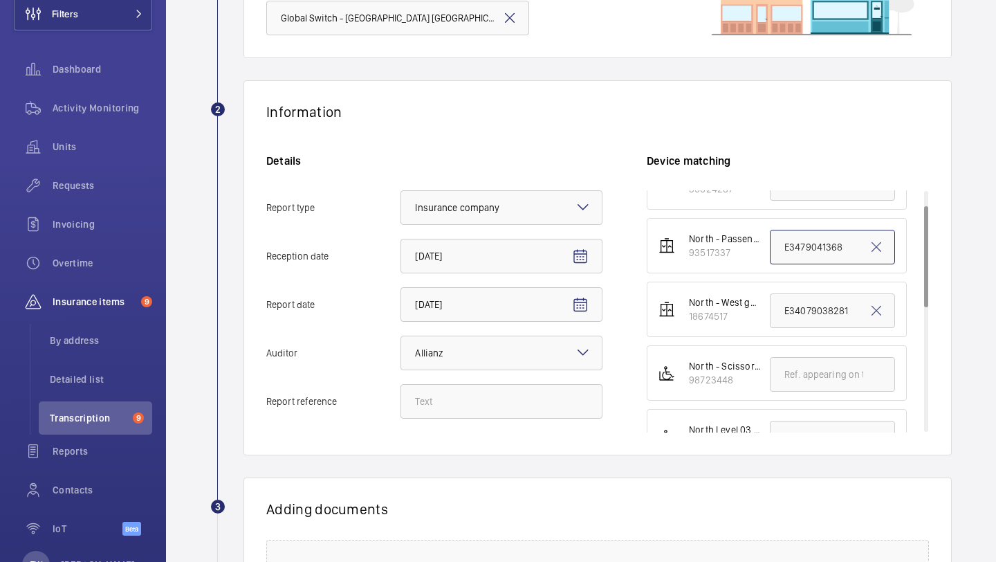
scroll to position [38, 0]
type input "E3479041368"
click at [504, 395] on input "Report reference" at bounding box center [502, 401] width 202 height 35
paste input "E3479041368"
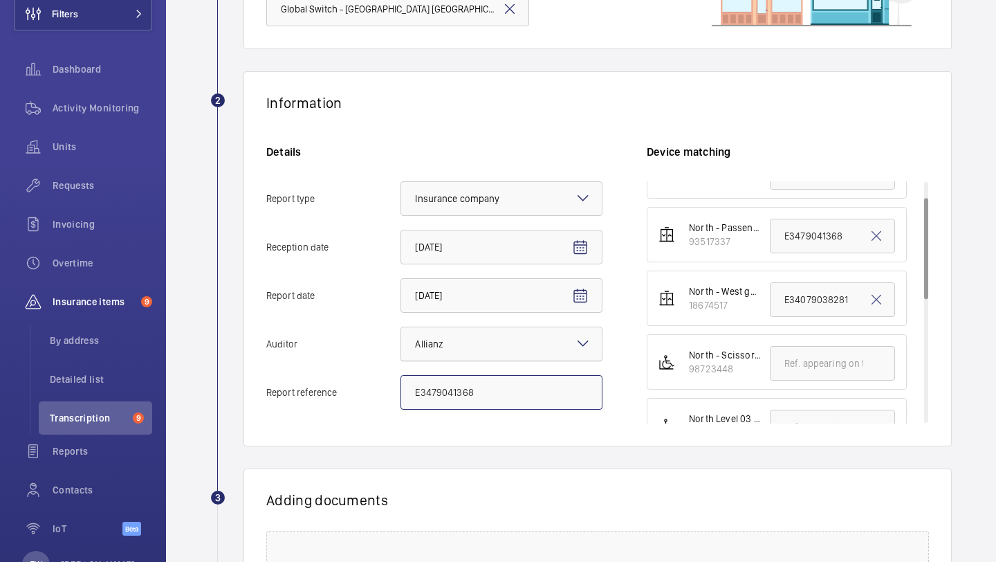
scroll to position [0, 0]
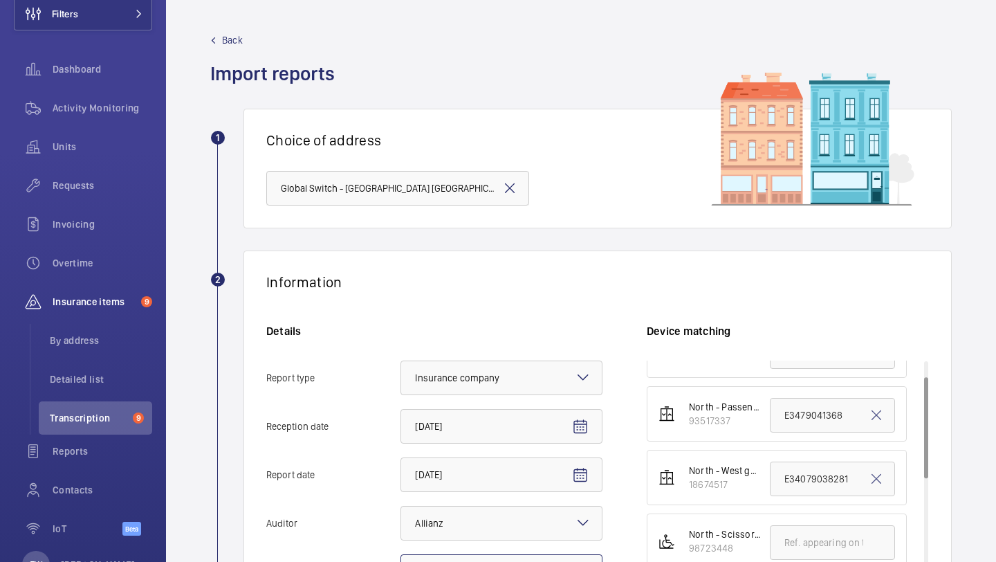
type input "E3479041368"
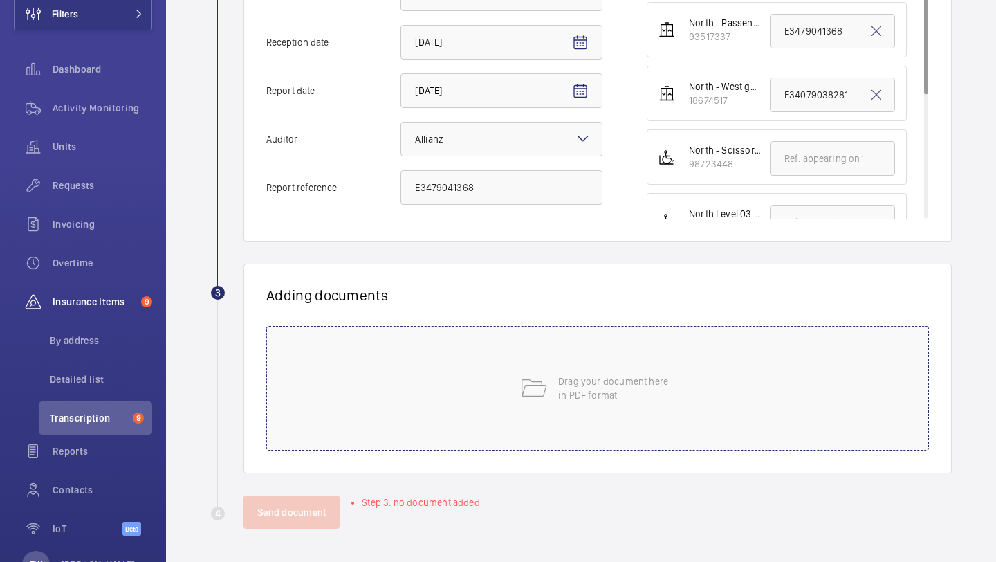
click at [511, 372] on div "Drag your document here in PDF format" at bounding box center [597, 388] width 663 height 125
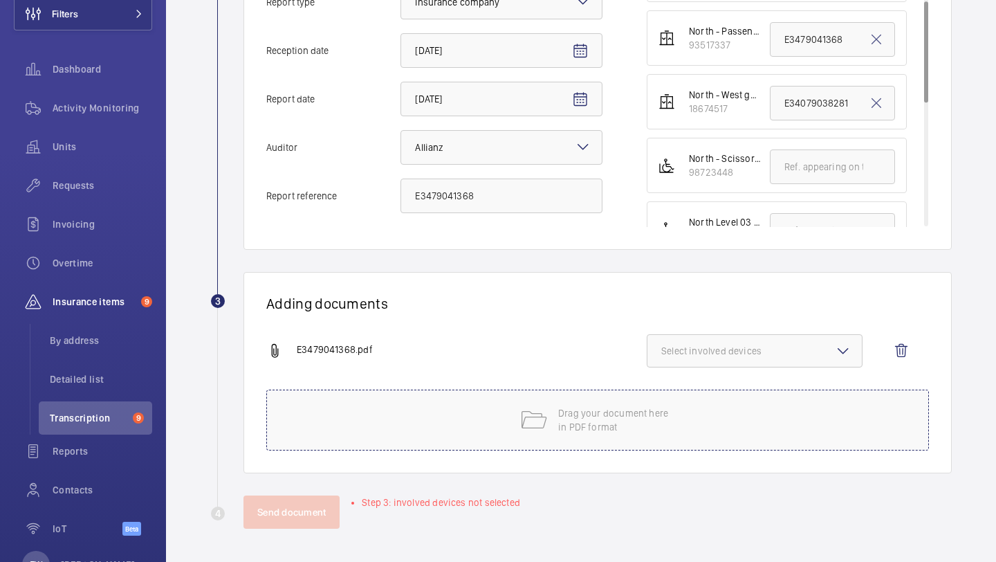
scroll to position [376, 0]
click at [733, 345] on span "Select involved devices" at bounding box center [755, 351] width 187 height 14
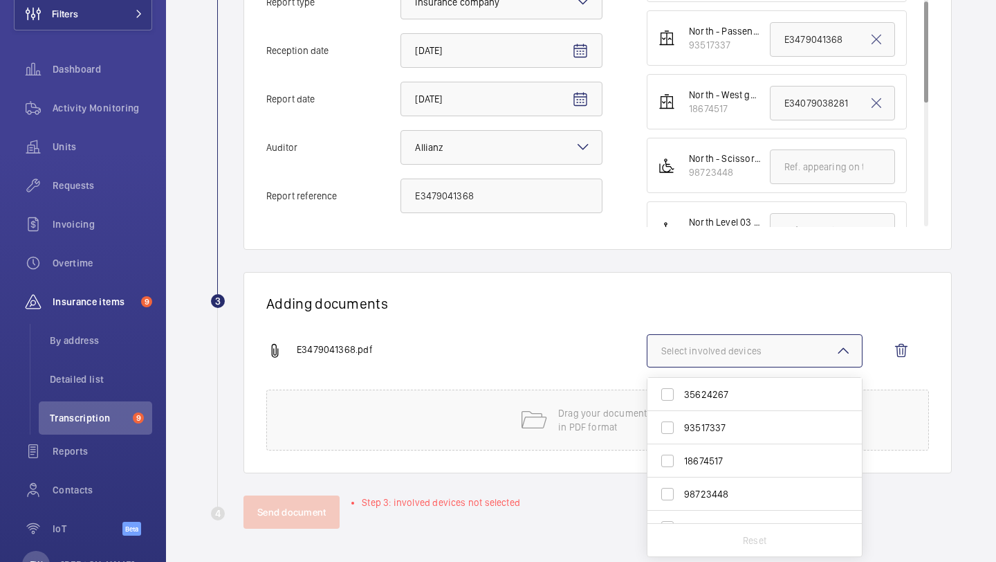
click at [743, 422] on span "93517337" at bounding box center [755, 428] width 143 height 14
click at [682, 422] on input "93517337" at bounding box center [668, 428] width 28 height 28
checkbox input "true"
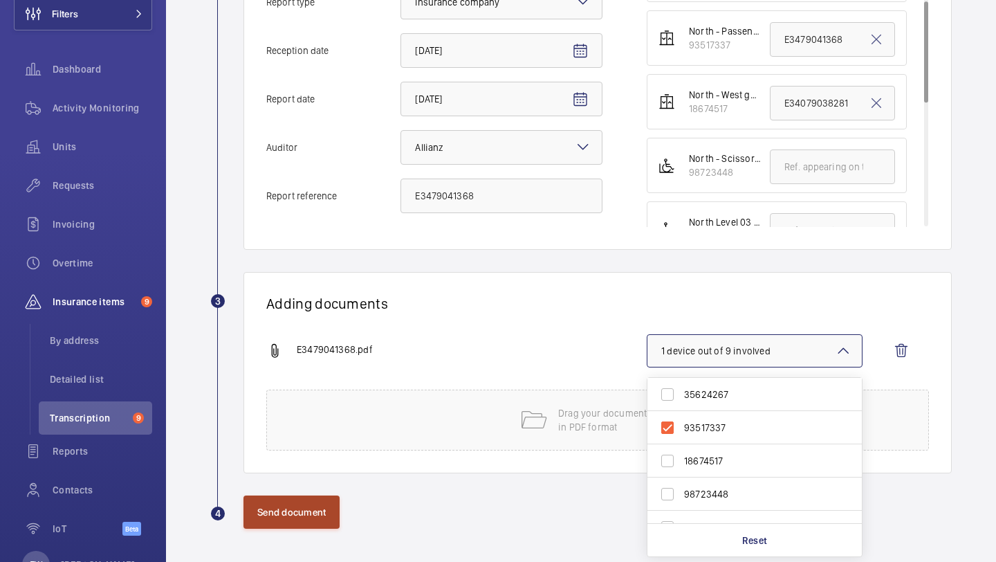
click at [314, 507] on button "Send document" at bounding box center [292, 511] width 96 height 33
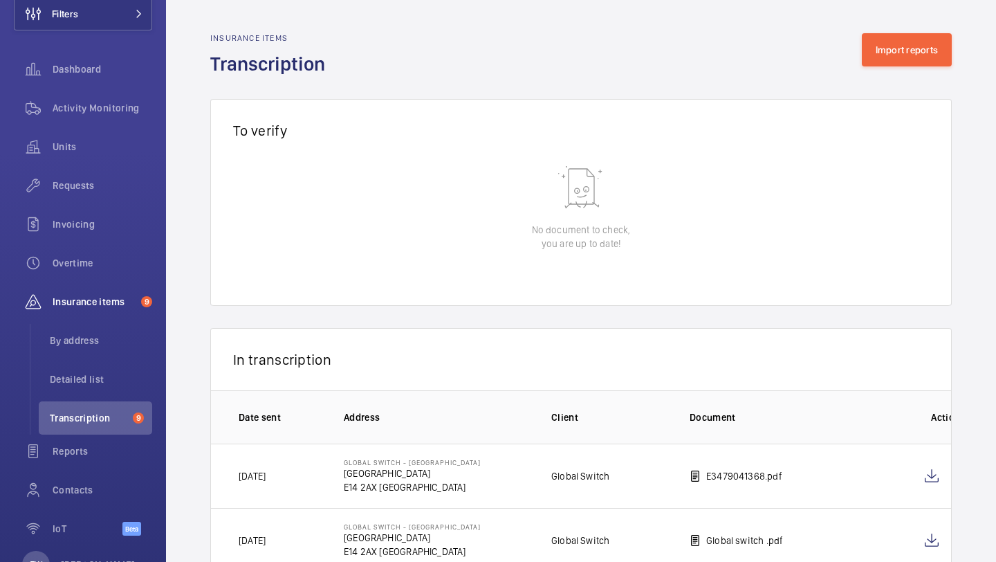
click at [251, 262] on wm-front-table-empty-state "No document to check, you are up to date!" at bounding box center [581, 232] width 740 height 147
click at [125, 329] on li "By address" at bounding box center [95, 340] width 113 height 33
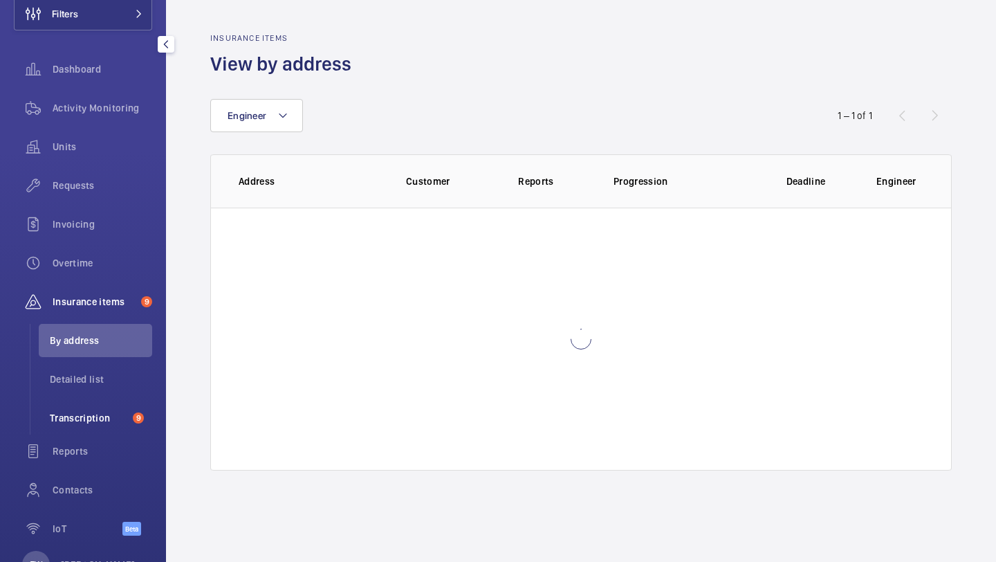
click at [99, 414] on span "Transcription" at bounding box center [89, 418] width 78 height 14
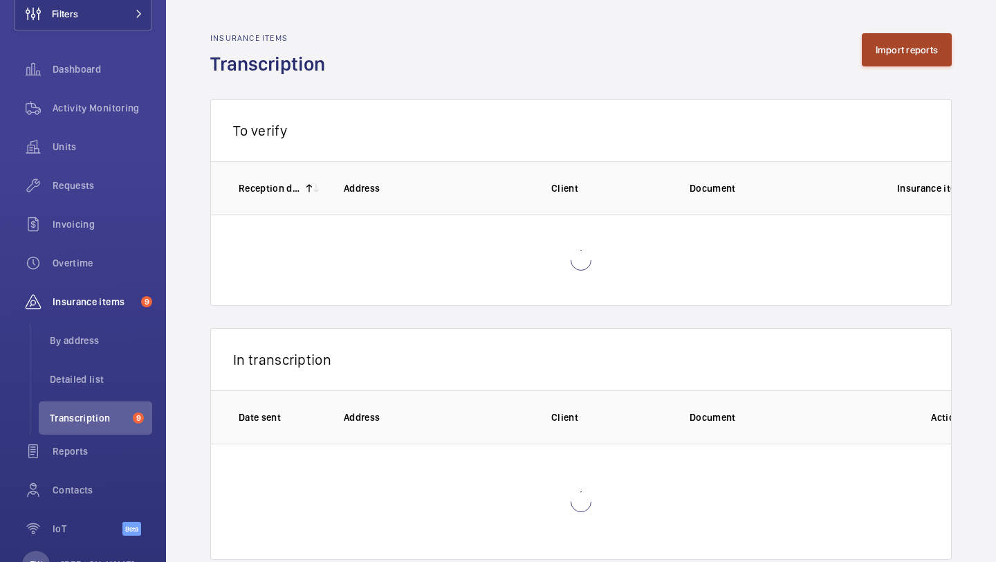
click at [901, 56] on button "Import reports" at bounding box center [907, 49] width 91 height 33
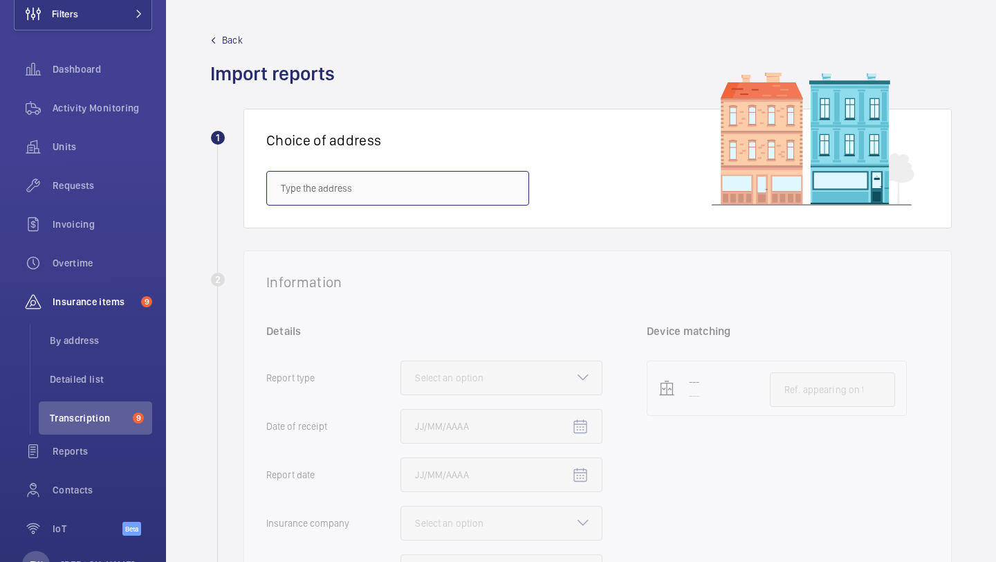
click at [403, 189] on input "text" at bounding box center [397, 188] width 263 height 35
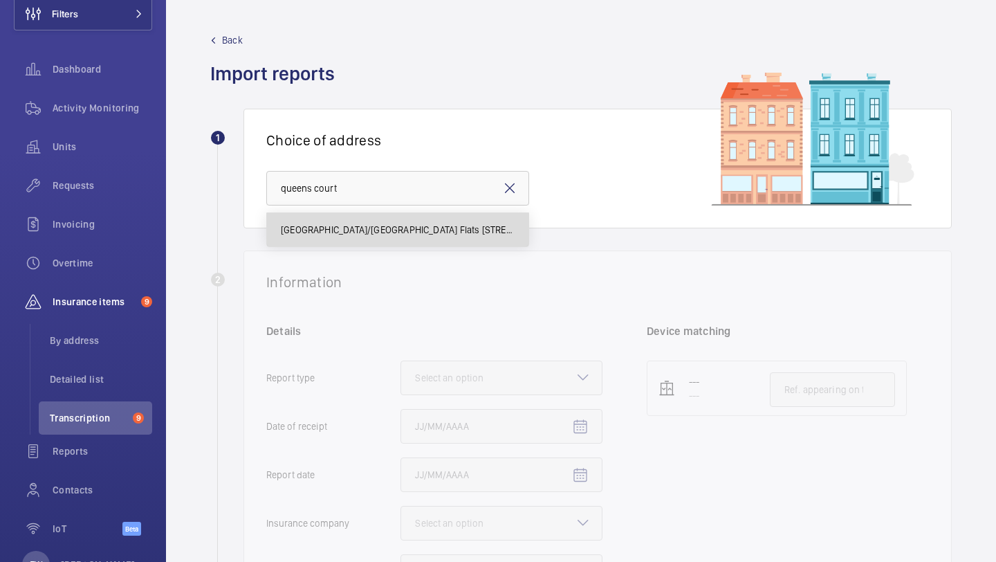
click at [417, 241] on mat-option "Queens Court/abbey Street Flats 9-48 - Queens Court/abbey Street Flats 9-48, LO…" at bounding box center [398, 229] width 262 height 33
type input "Queens Court/abbey Street Flats 9-48 - Queens Court/abbey Street Flats 9-48, LO…"
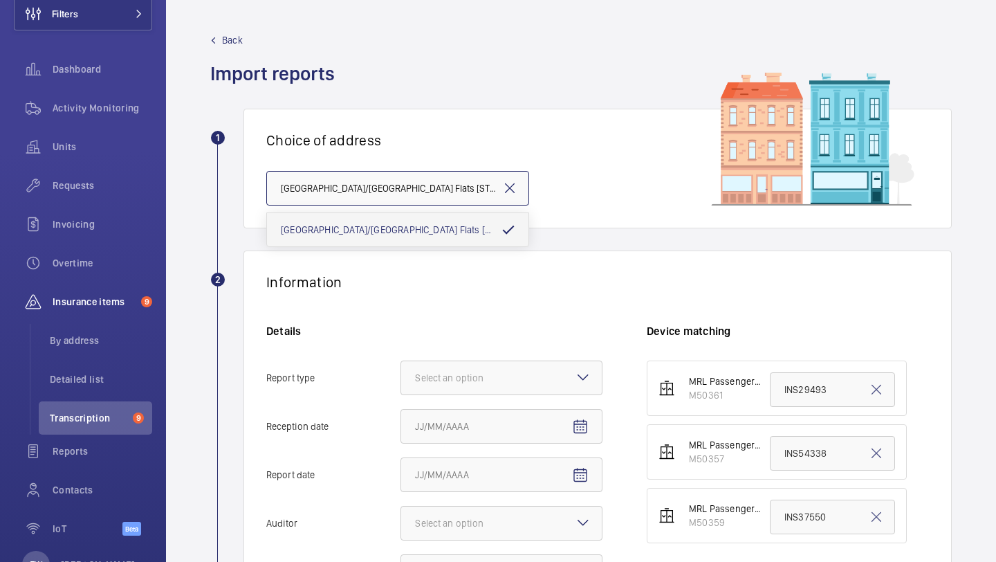
scroll to position [0, 183]
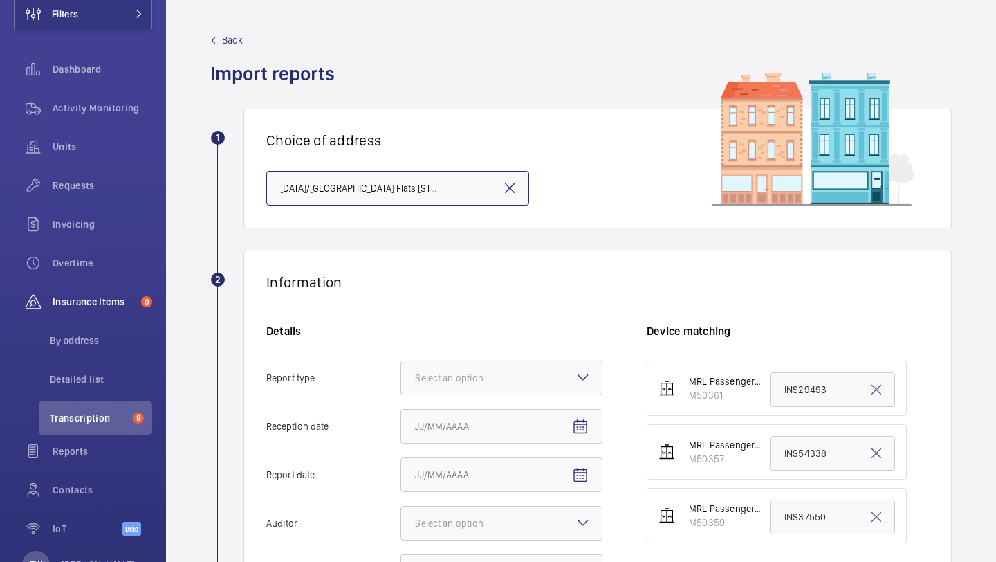
click at [457, 197] on input "Queens Court/abbey Street Flats 9-48 - Queens Court/abbey Street Flats 9-48, LO…" at bounding box center [397, 188] width 263 height 35
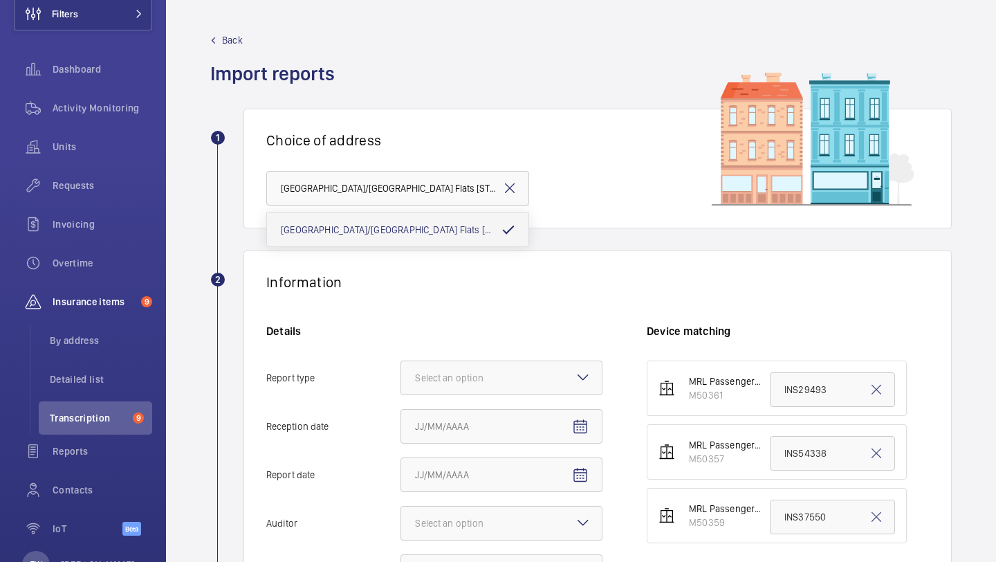
click at [464, 146] on h1 "Choice of address" at bounding box center [597, 139] width 663 height 17
click at [464, 136] on h1 "Choice of address" at bounding box center [597, 139] width 663 height 17
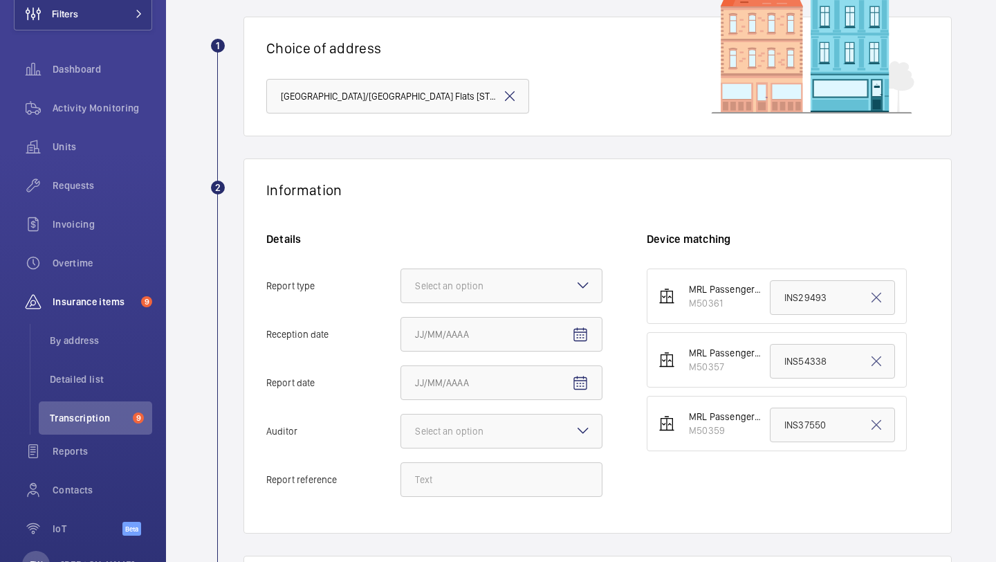
scroll to position [97, 0]
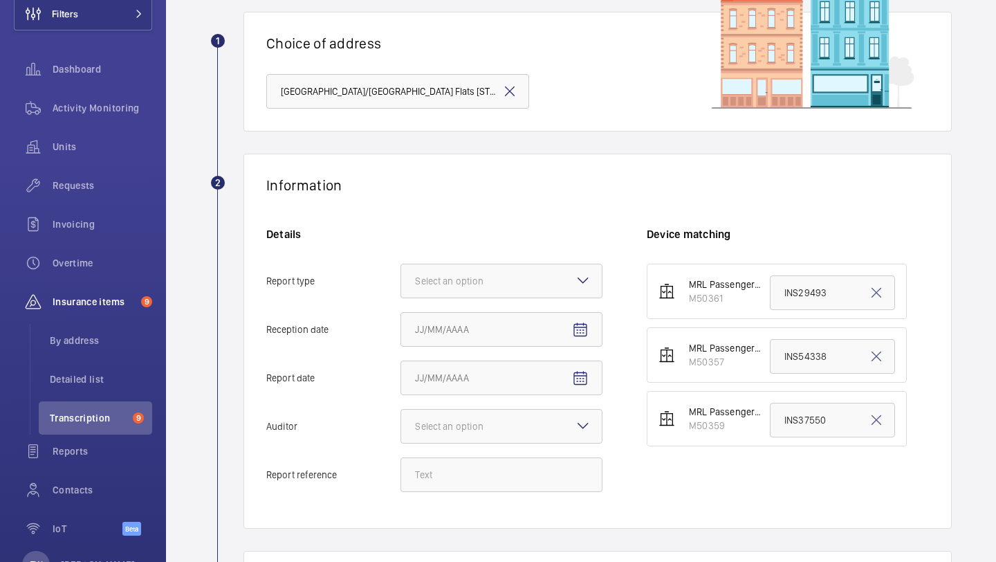
click at [493, 257] on div "Details Report type Select an option Reception date Report date Auditor Select …" at bounding box center [456, 366] width 381 height 279
click at [490, 269] on div at bounding box center [501, 280] width 201 height 33
click at [401, 269] on input "Report type Select an option" at bounding box center [401, 280] width 0 height 33
click at [480, 327] on span "Insurance company" at bounding box center [501, 323] width 173 height 14
click at [401, 298] on input "Report type Select an option Insurance company Consultant" at bounding box center [401, 280] width 0 height 33
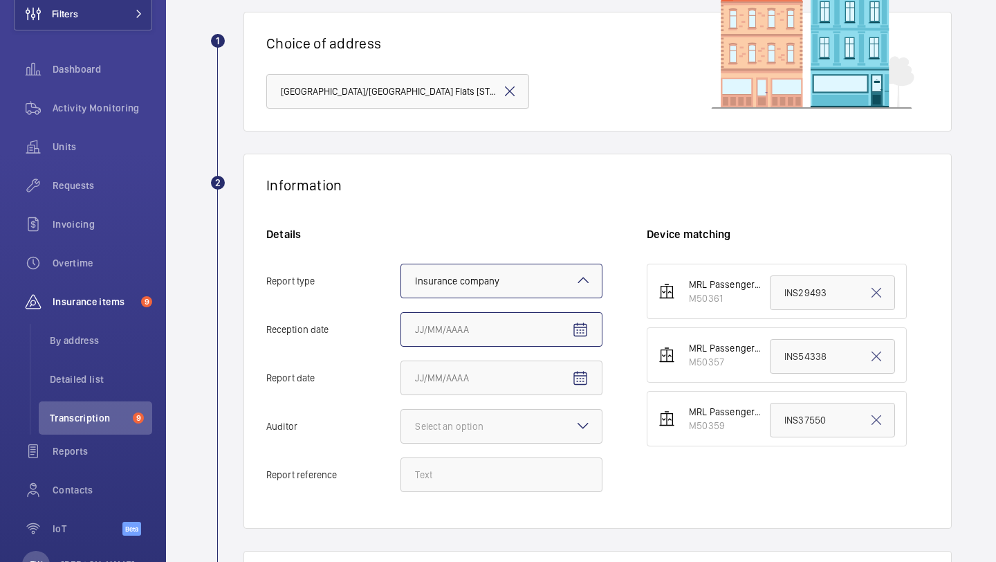
click at [480, 327] on input "Reception date" at bounding box center [502, 329] width 202 height 35
click at [576, 329] on mat-icon "Open calendar" at bounding box center [580, 330] width 17 height 17
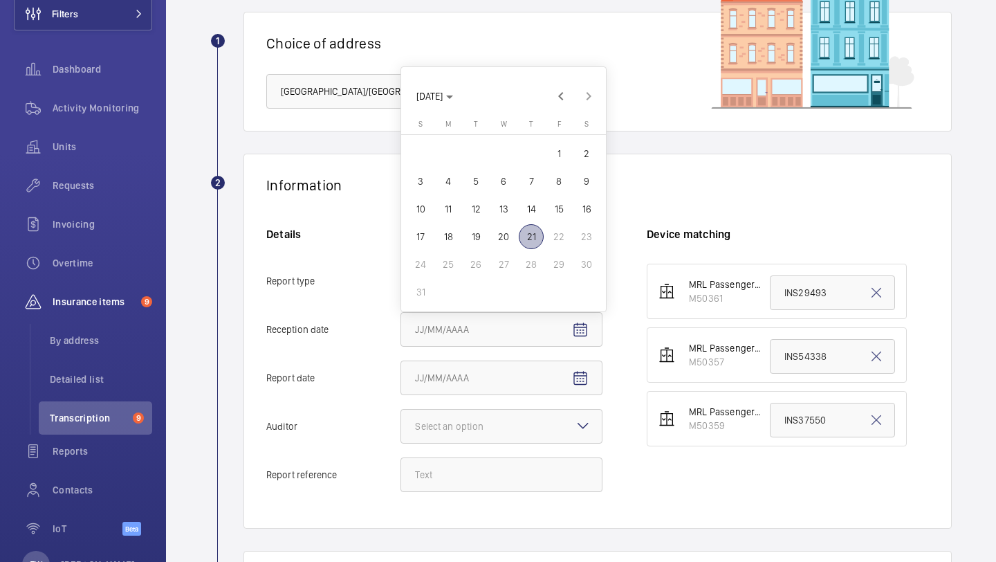
click at [531, 237] on span "21" at bounding box center [531, 236] width 25 height 25
type input "8/21/2025"
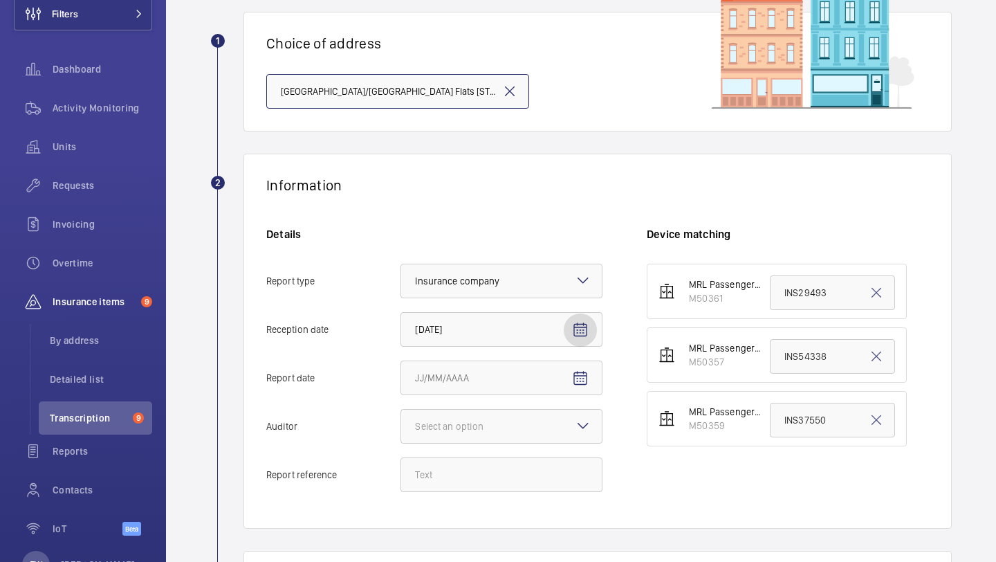
click at [404, 86] on input "Queens Court/abbey Street Flats 9-48 - Queens Court/abbey Street Flats 9-48, LO…" at bounding box center [397, 91] width 263 height 35
click at [404, 87] on input "Queens Court/abbey Street Flats 9-48 - Queens Court/abbey Street Flats 9-48, LO…" at bounding box center [397, 91] width 263 height 35
paste input "SE16 4ER"
click at [404, 87] on input "SE16 4ER" at bounding box center [397, 91] width 263 height 35
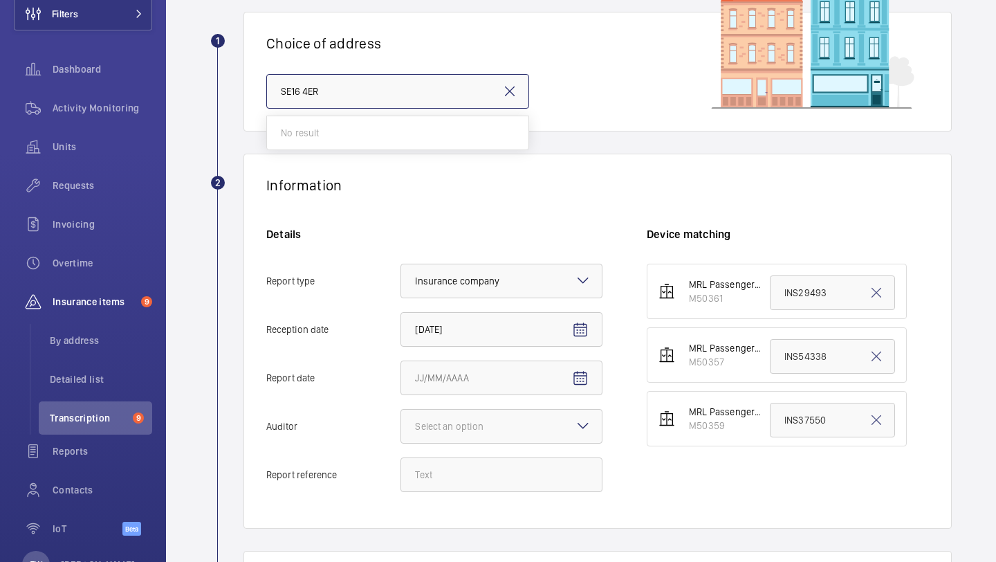
type input "SE16 4ER"
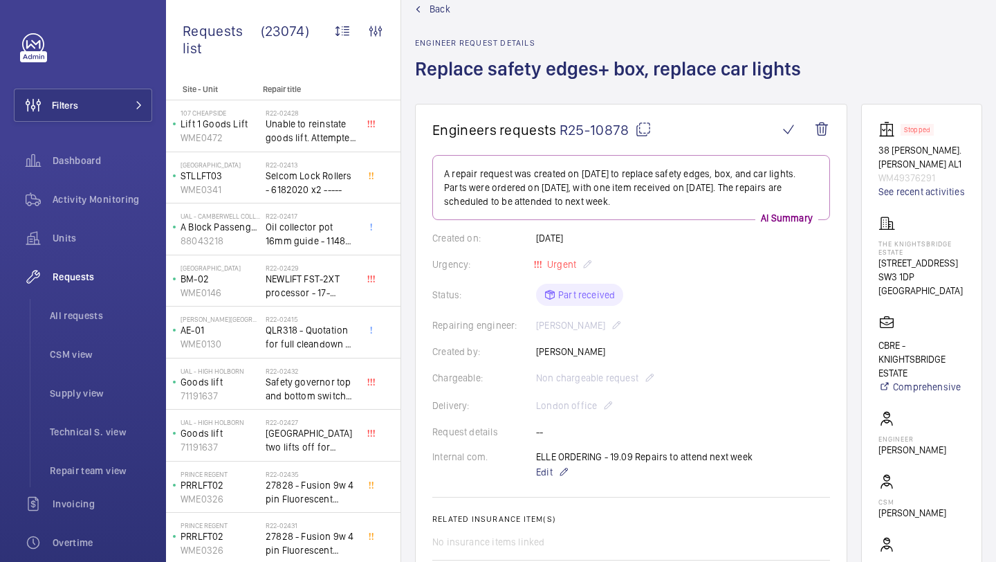
scroll to position [34, 0]
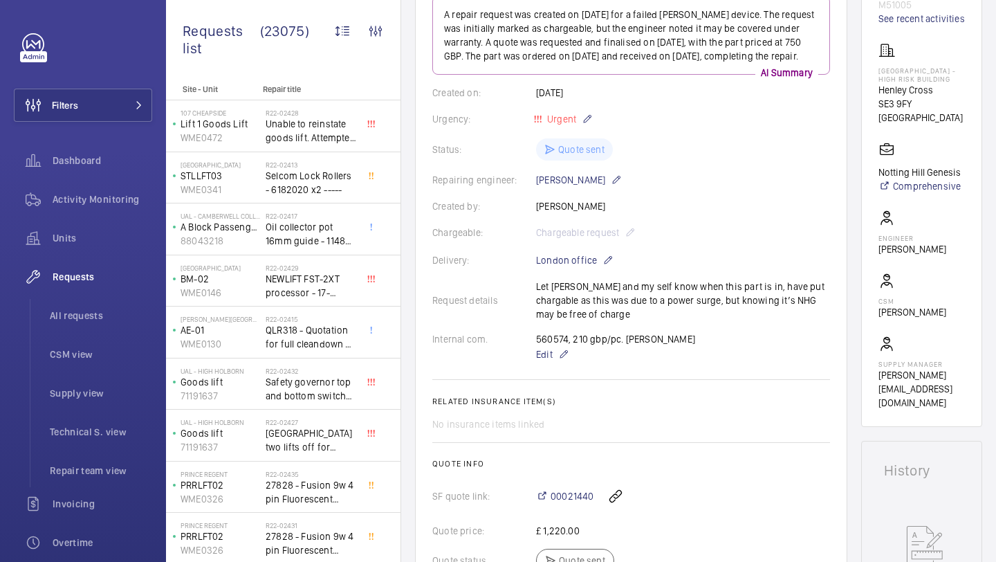
scroll to position [215, 0]
click at [98, 301] on li "All requests" at bounding box center [95, 315] width 113 height 33
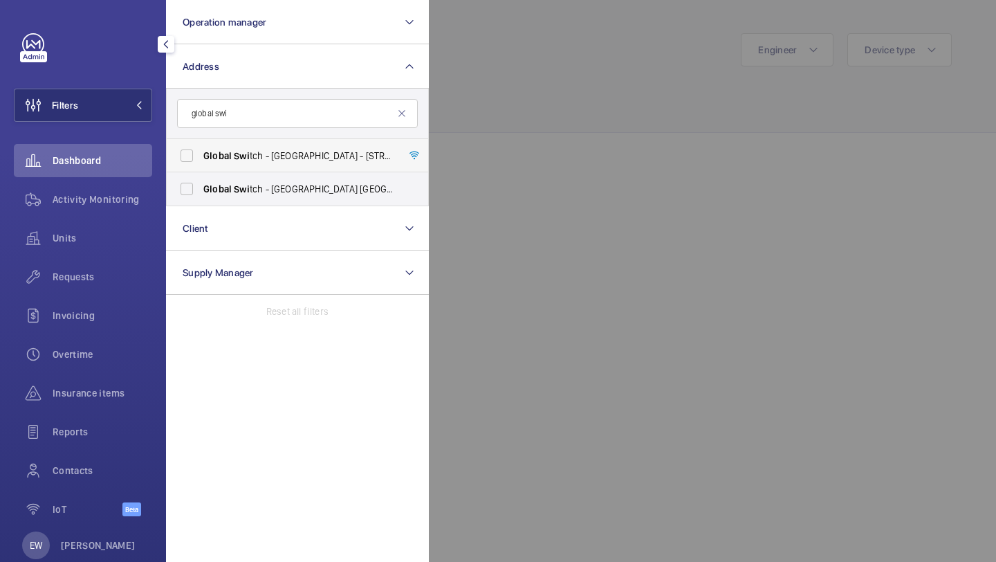
type input "global swi"
click at [275, 156] on span "Global Swi tch - [GEOGRAPHIC_DATA] - [STREET_ADDRESS]" at bounding box center [298, 156] width 190 height 14
click at [201, 156] on input "Global Swi tch - [GEOGRAPHIC_DATA] - [STREET_ADDRESS]" at bounding box center [187, 156] width 28 height 28
checkbox input "true"
click at [266, 185] on span "Global Swi tch - [GEOGRAPHIC_DATA] [GEOGRAPHIC_DATA]" at bounding box center [298, 189] width 190 height 14
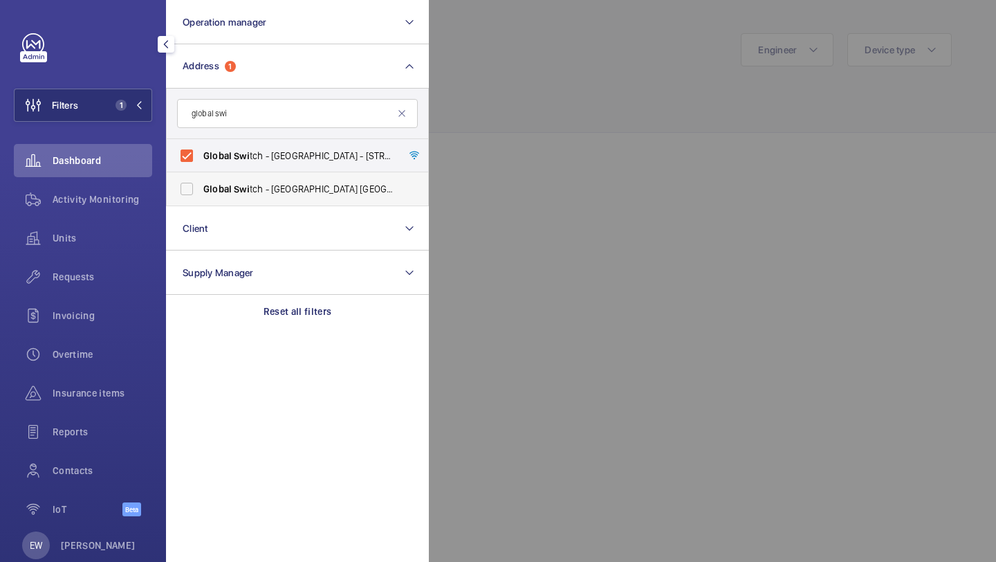
click at [201, 185] on input "Global Swi tch - [GEOGRAPHIC_DATA] [GEOGRAPHIC_DATA]" at bounding box center [187, 189] width 28 height 28
checkbox input "true"
click at [131, 275] on span "Requests" at bounding box center [103, 277] width 100 height 14
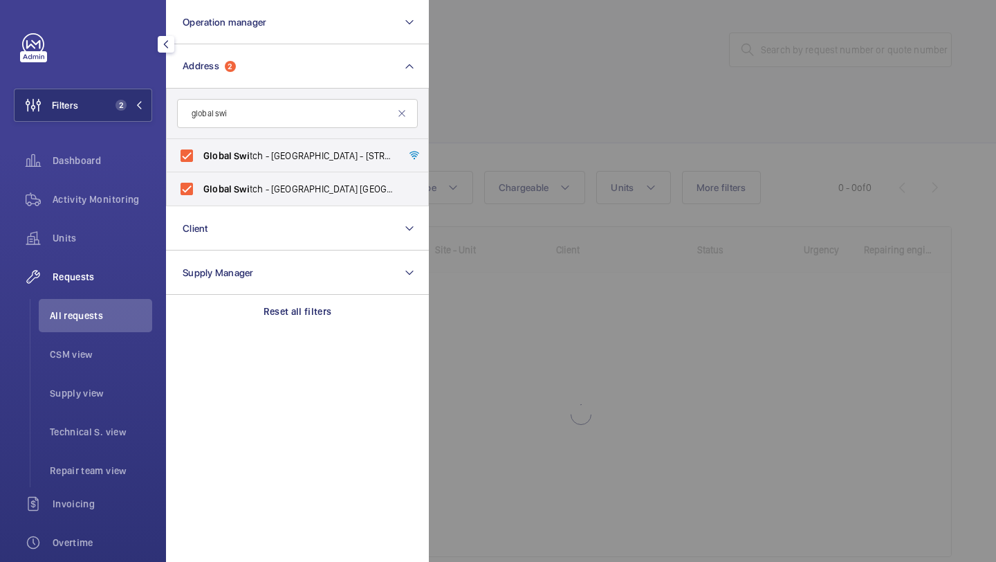
click at [604, 73] on div at bounding box center [927, 281] width 996 height 562
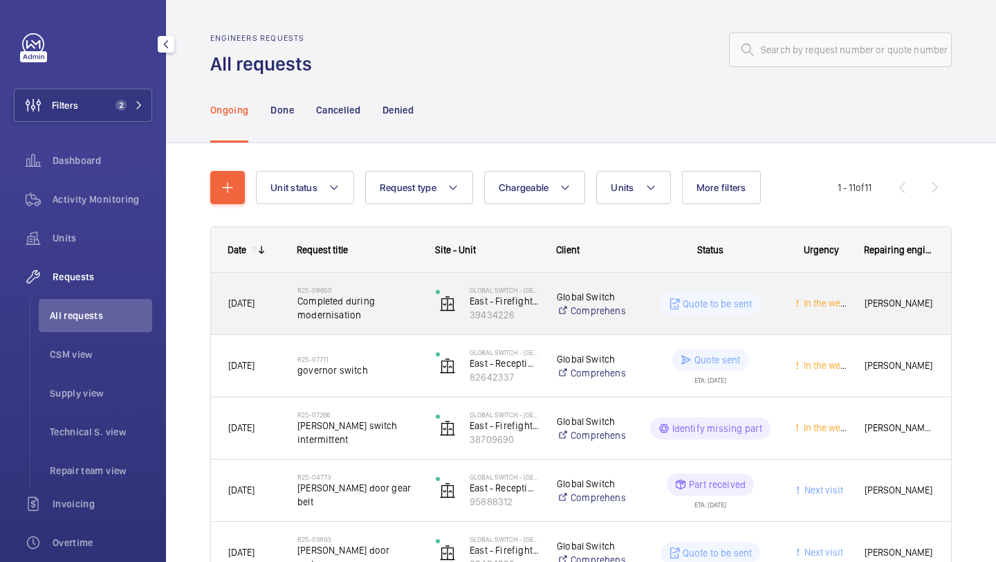
click at [379, 304] on span "Completed during modernisation" at bounding box center [358, 308] width 120 height 28
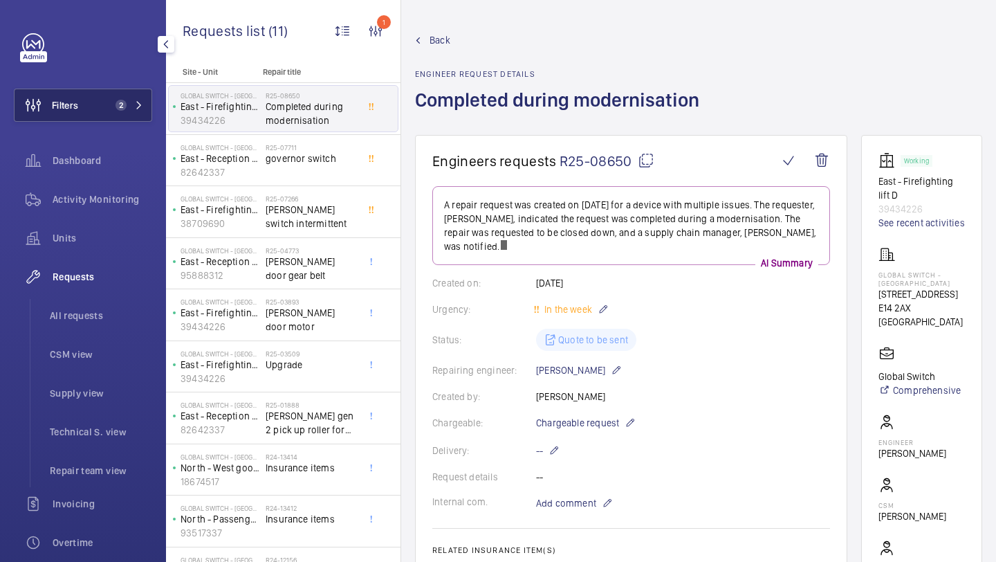
click at [87, 104] on button "Filters 2" at bounding box center [83, 105] width 138 height 33
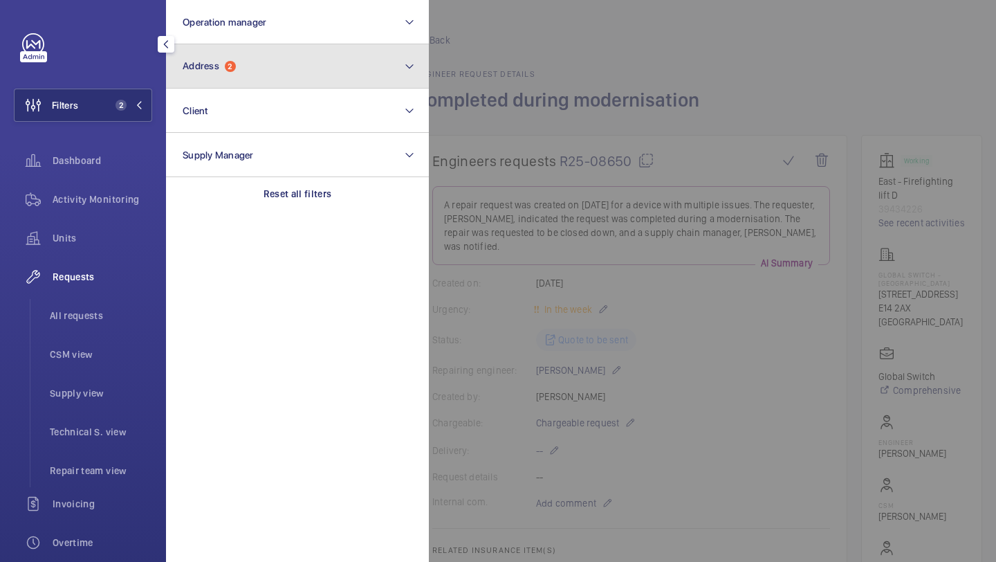
click at [199, 65] on span "Address" at bounding box center [201, 65] width 37 height 11
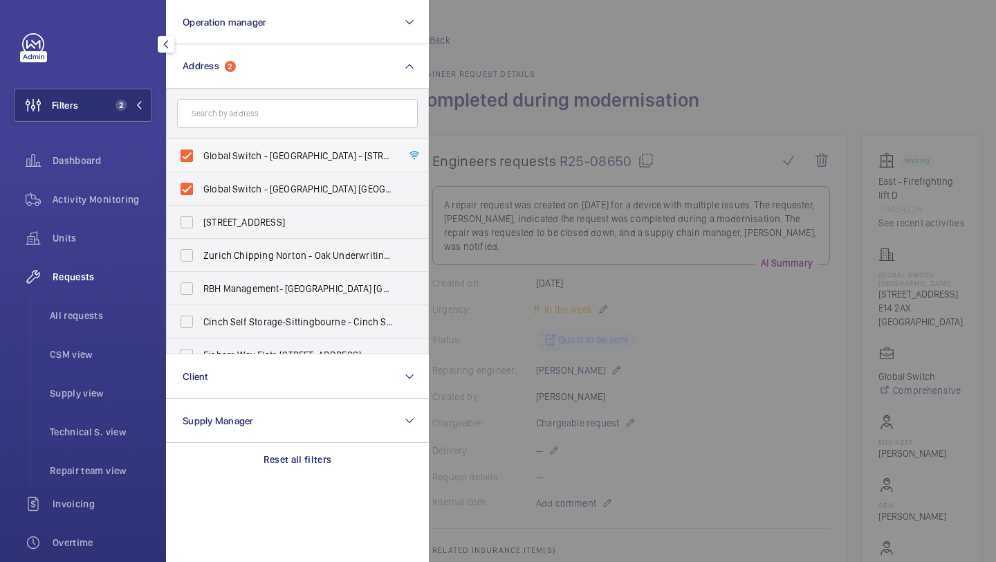
click at [254, 153] on span "Global Switch - [GEOGRAPHIC_DATA] - [STREET_ADDRESS]" at bounding box center [298, 156] width 190 height 14
click at [201, 153] on input "Global Switch - [GEOGRAPHIC_DATA] - [STREET_ADDRESS]" at bounding box center [187, 156] width 28 height 28
checkbox input "false"
click at [614, 78] on div at bounding box center [927, 281] width 996 height 562
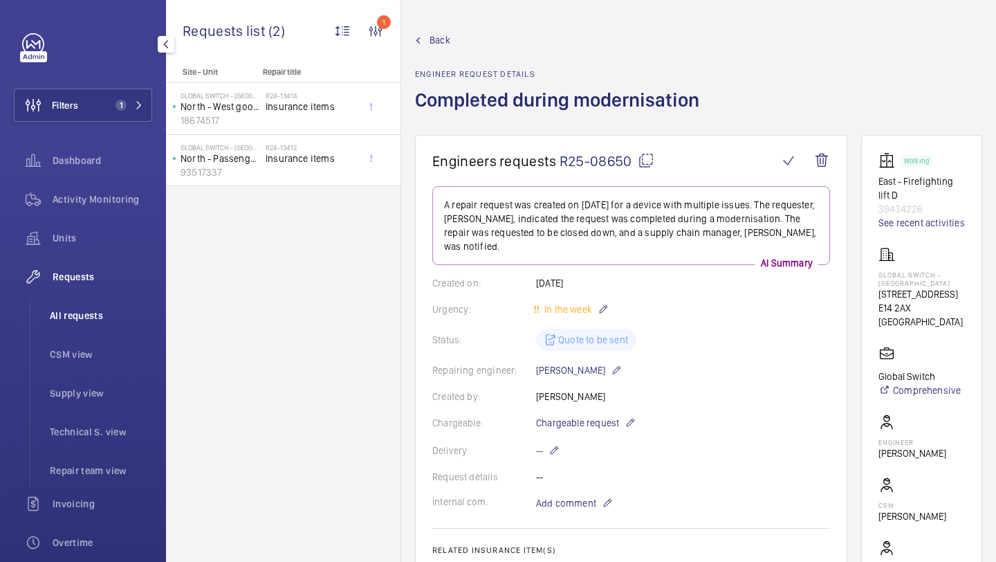
click at [101, 299] on li "All requests" at bounding box center [95, 315] width 113 height 33
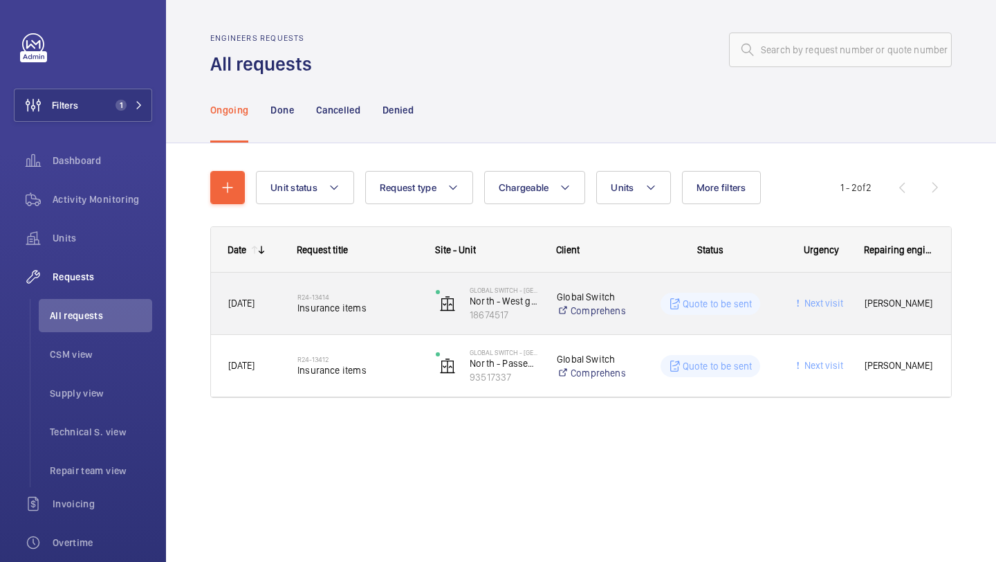
click at [376, 311] on span "Insurance items" at bounding box center [358, 308] width 120 height 14
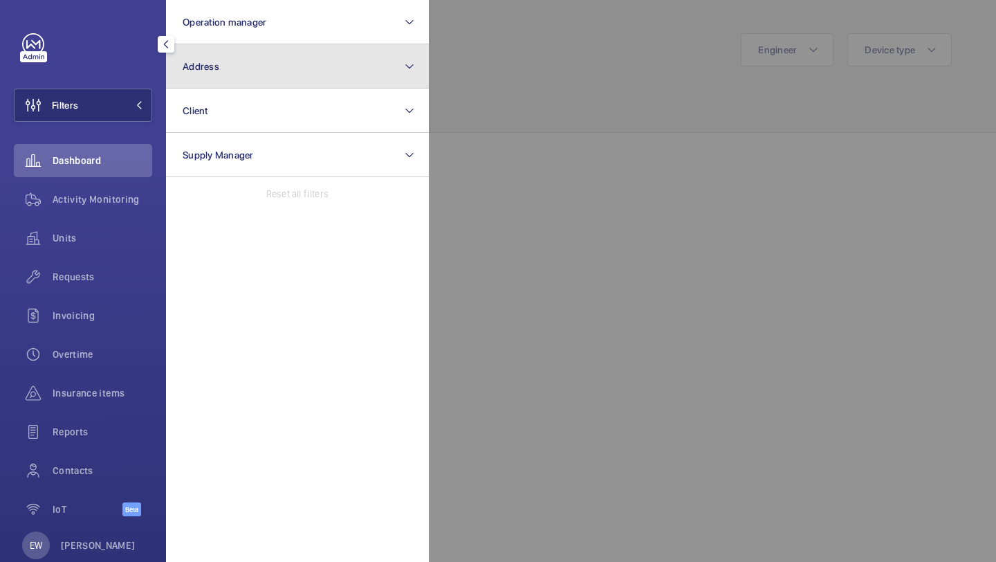
click at [188, 78] on button "Address" at bounding box center [297, 66] width 263 height 44
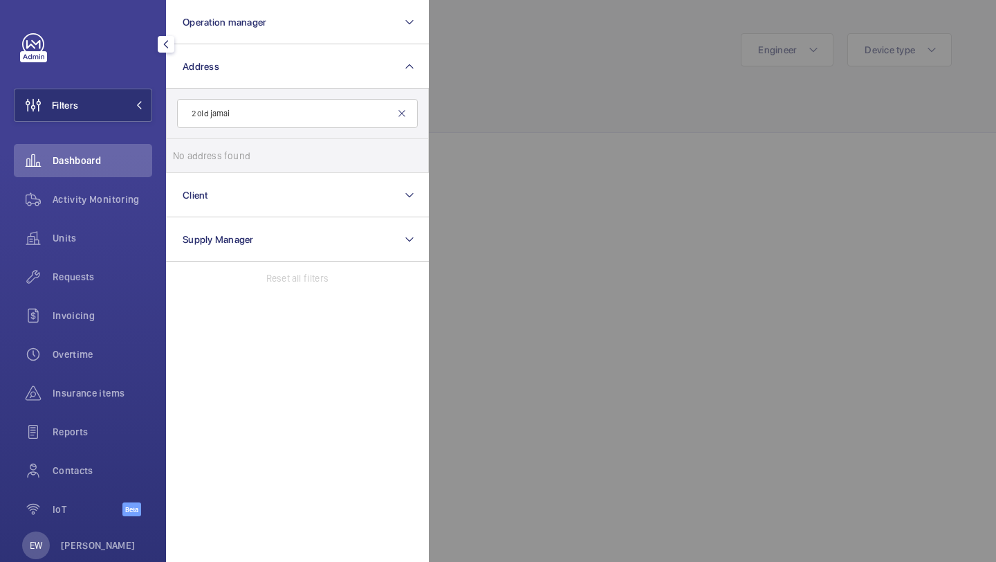
type input "2 old jamai"
click at [401, 116] on mat-icon at bounding box center [401, 113] width 11 height 11
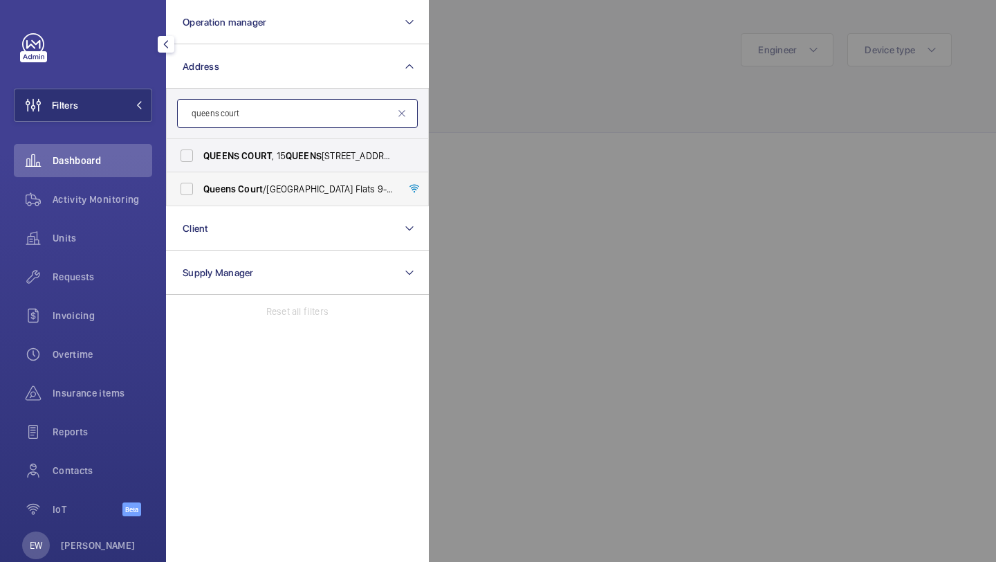
type input "queens court"
click at [352, 182] on span "[GEOGRAPHIC_DATA] /[GEOGRAPHIC_DATA] Flats [STREET_ADDRESS]" at bounding box center [298, 189] width 190 height 14
click at [201, 182] on input "[GEOGRAPHIC_DATA] /[GEOGRAPHIC_DATA] Flats [STREET_ADDRESS]" at bounding box center [187, 189] width 28 height 28
checkbox input "true"
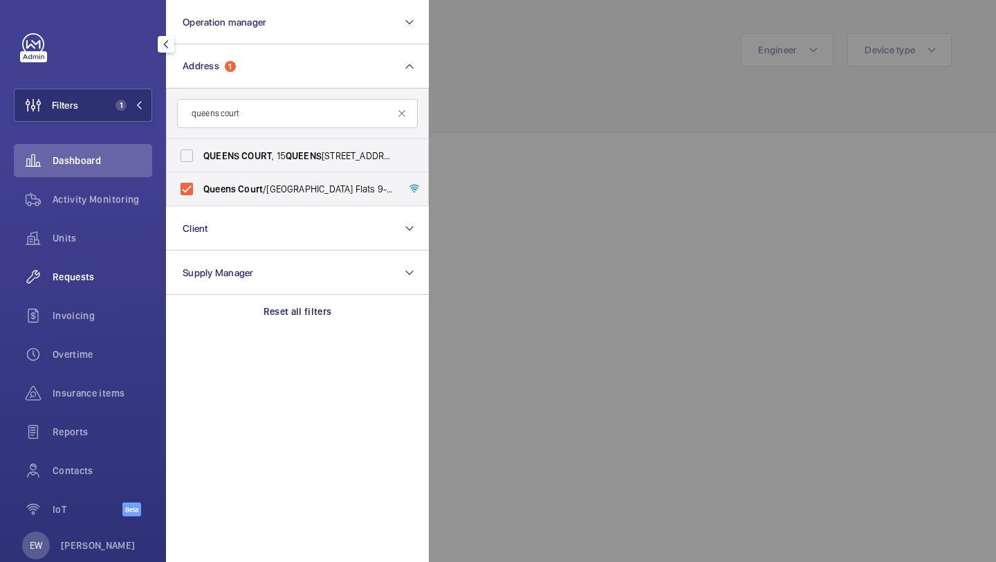
click at [120, 266] on div "Requests" at bounding box center [83, 276] width 138 height 33
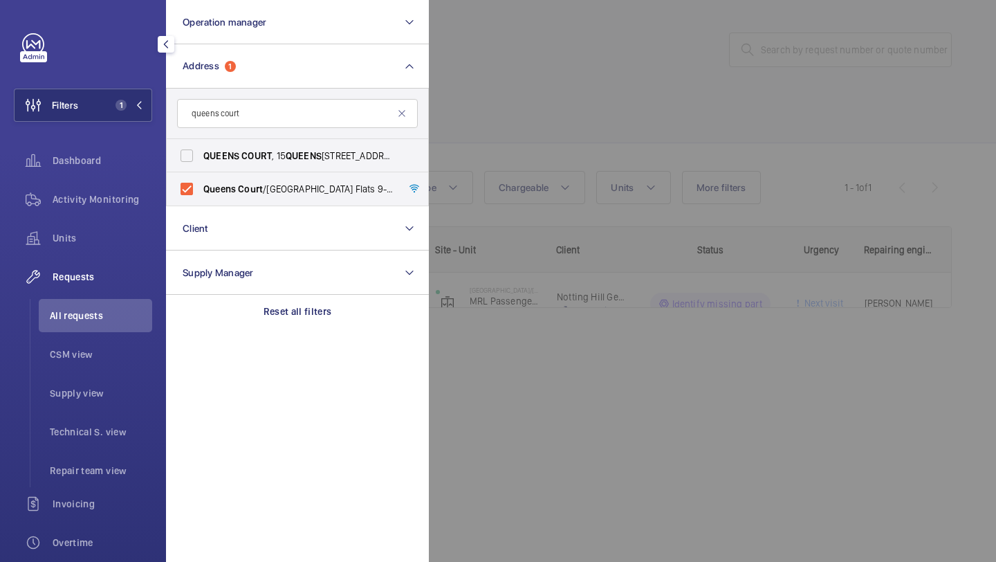
click at [586, 66] on div at bounding box center [927, 281] width 996 height 562
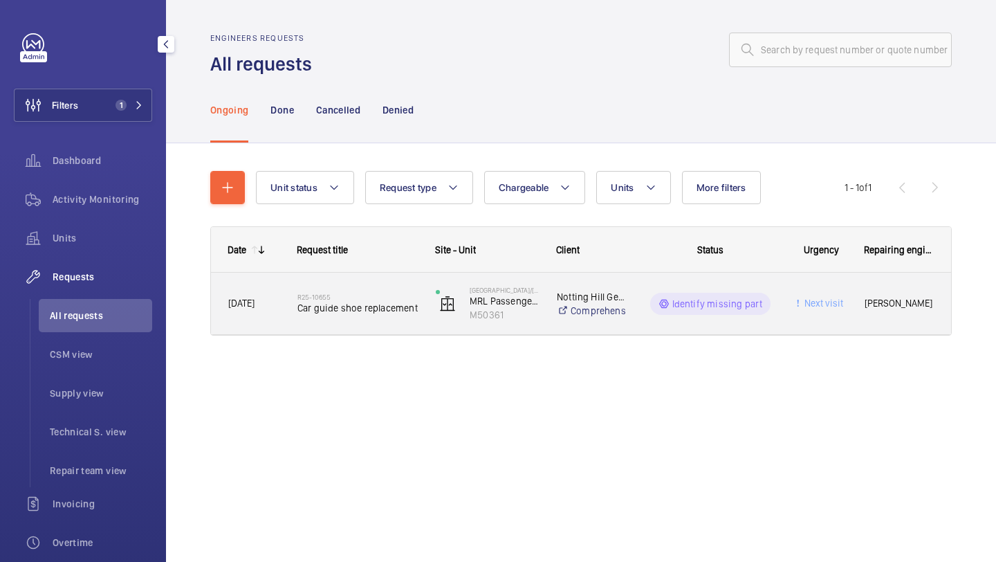
click at [361, 327] on div "R25-10655 Car guide shoe replacement" at bounding box center [349, 304] width 137 height 62
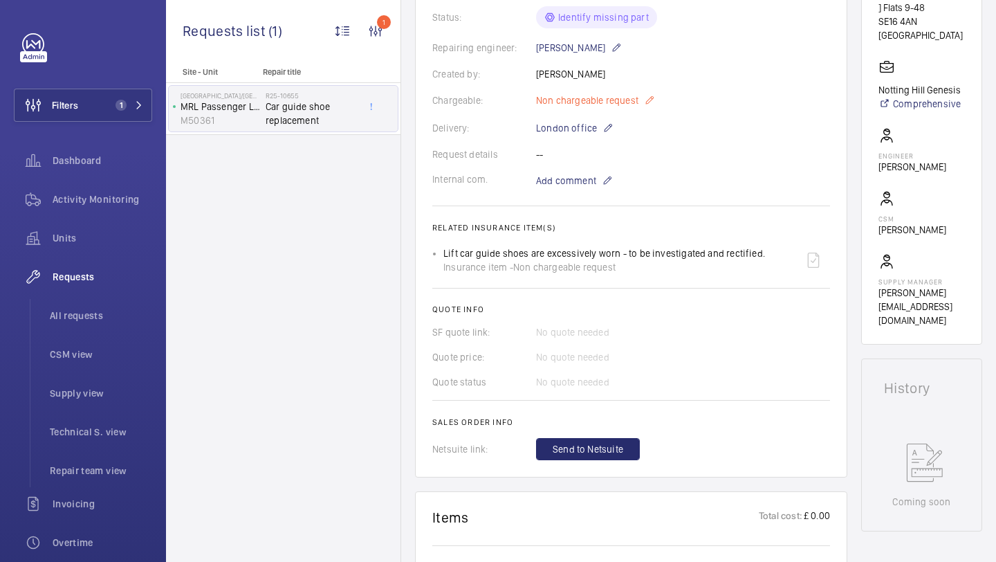
scroll to position [405, 0]
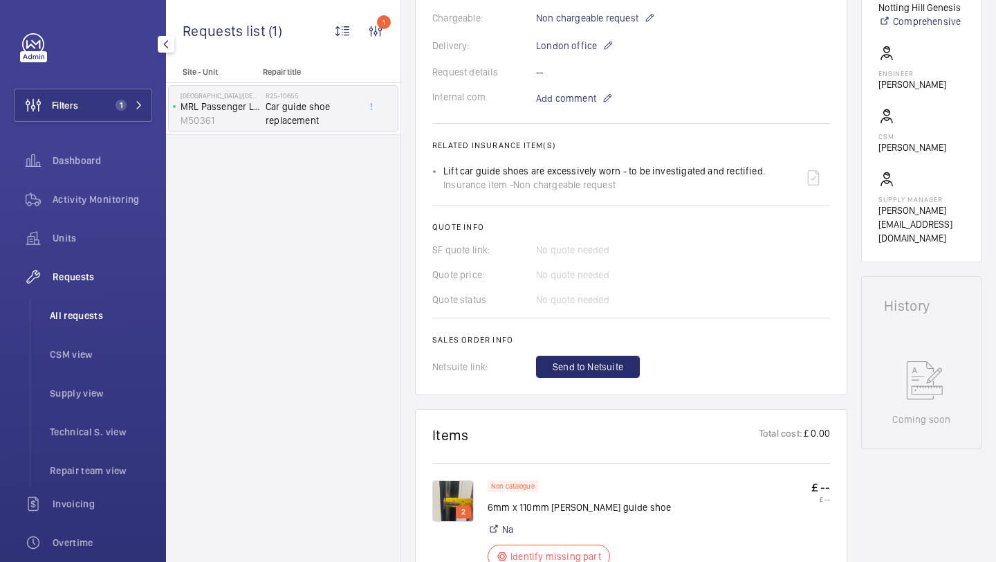
click at [111, 305] on li "All requests" at bounding box center [95, 315] width 113 height 33
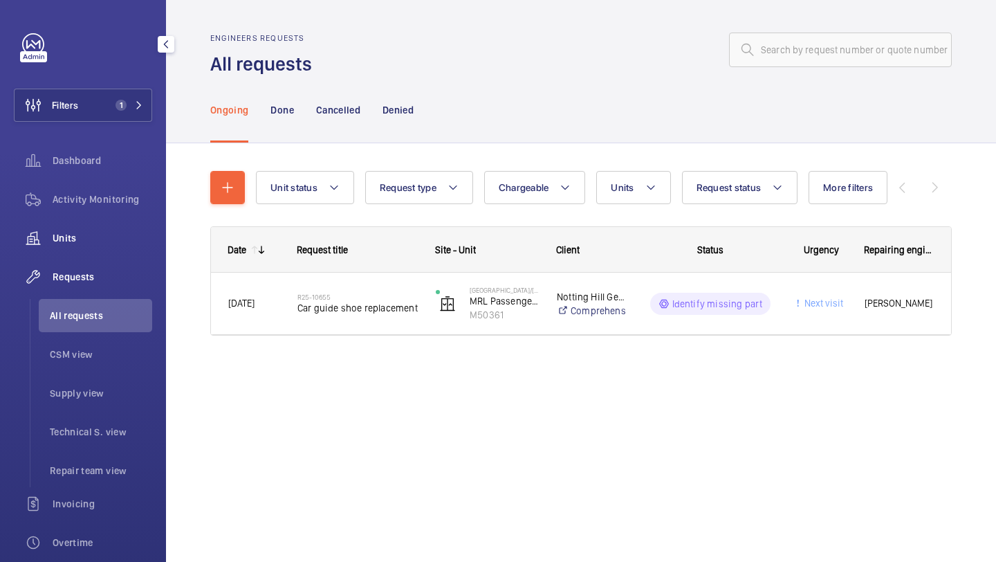
click at [100, 241] on span "Units" at bounding box center [103, 238] width 100 height 14
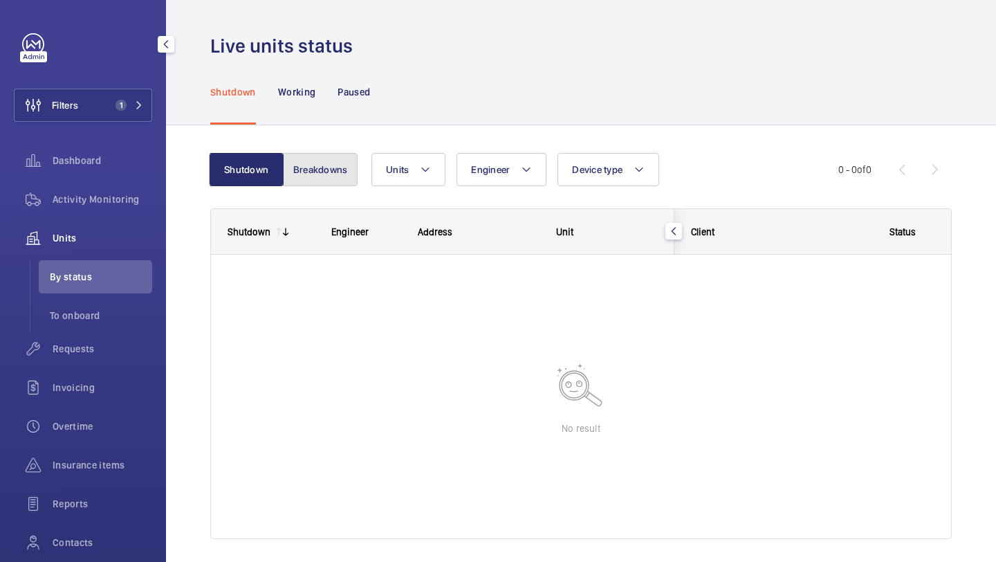
click at [308, 172] on button "Breakdowns" at bounding box center [320, 169] width 75 height 33
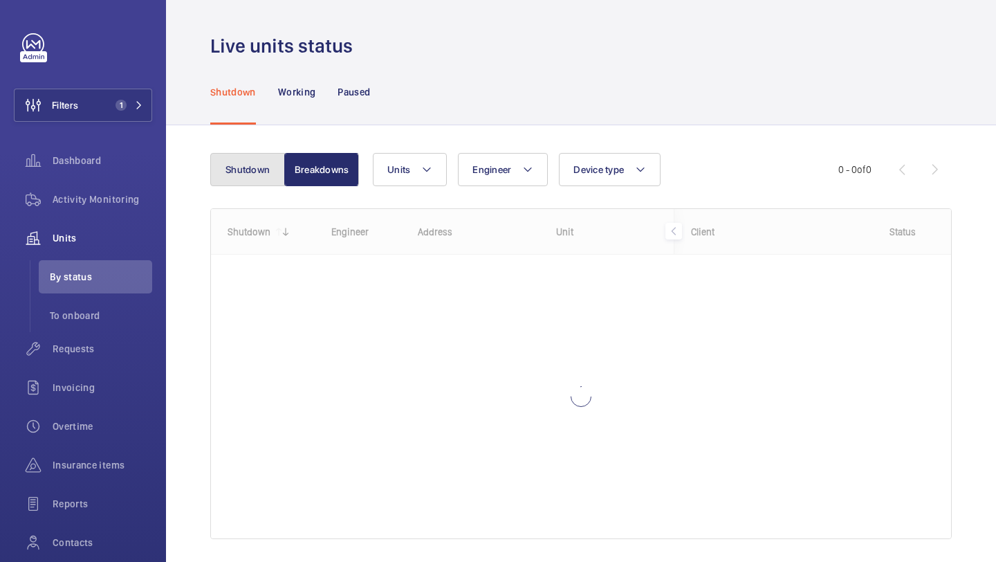
click at [243, 174] on button "Shutdown" at bounding box center [247, 169] width 75 height 33
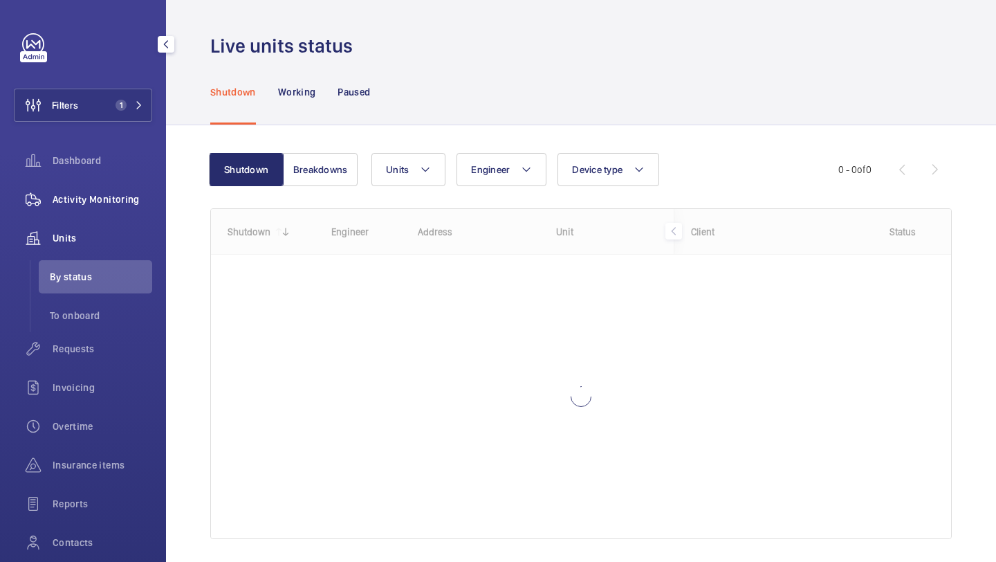
click at [120, 193] on span "Activity Monitoring" at bounding box center [103, 199] width 100 height 14
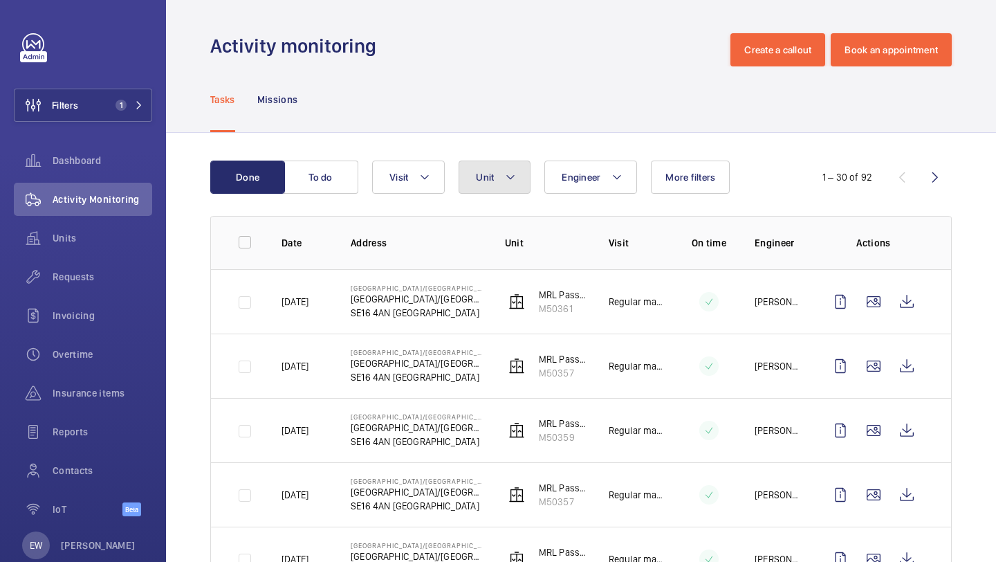
click at [482, 185] on button "Unit" at bounding box center [495, 177] width 72 height 33
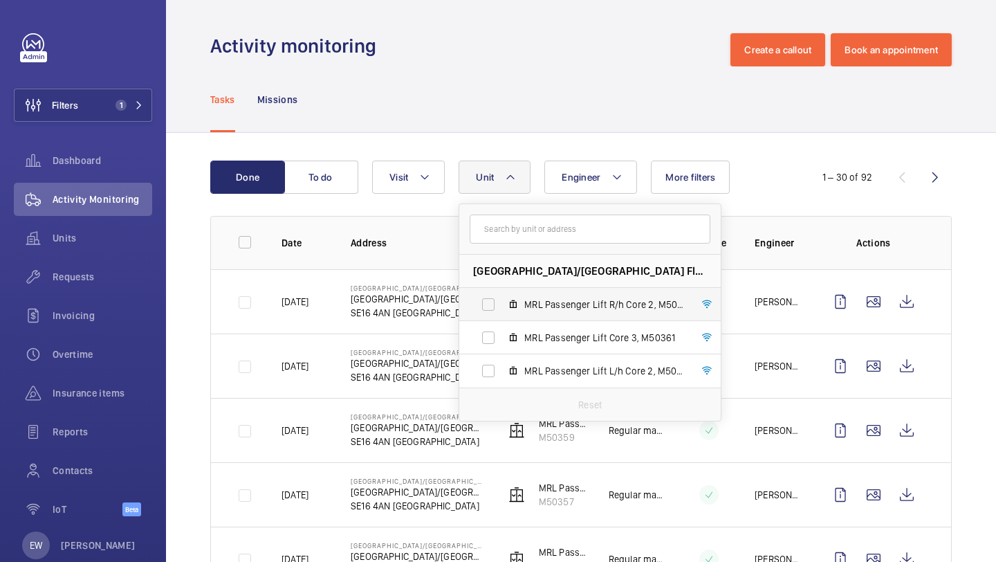
scroll to position [26, 0]
